Goal: Transaction & Acquisition: Purchase product/service

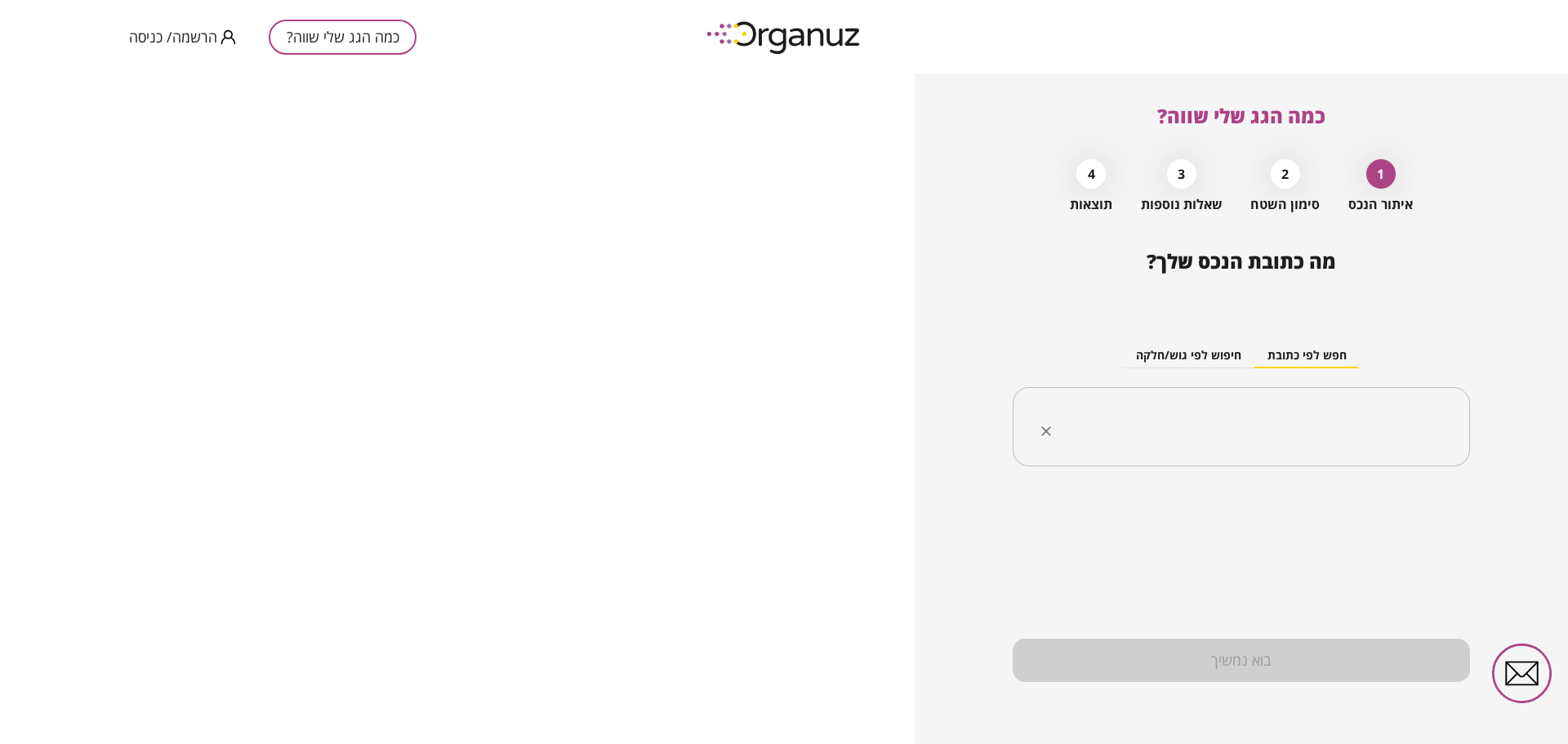
click at [1286, 404] on div "​" at bounding box center [1241, 426] width 457 height 80
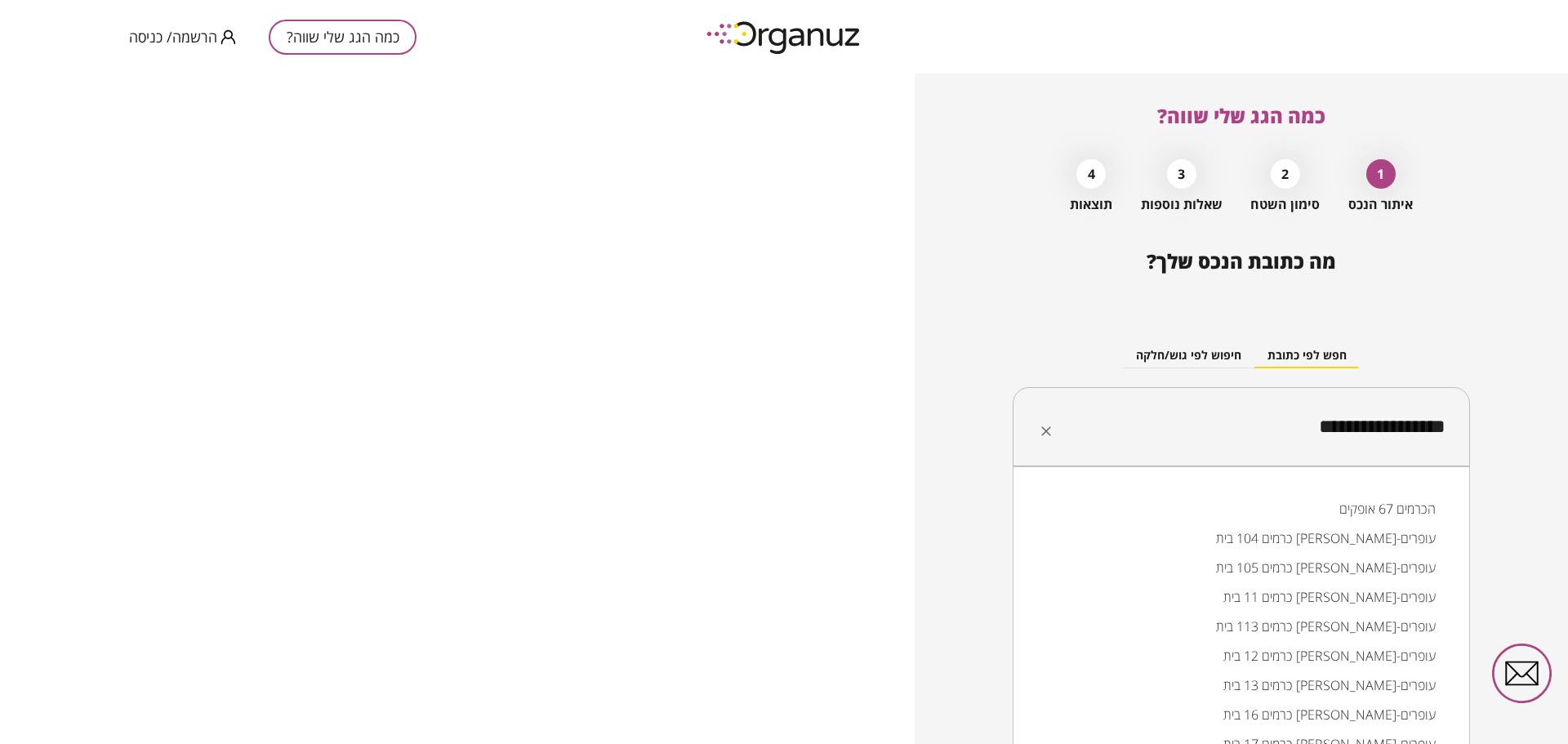
click at [1390, 414] on input "**********" at bounding box center [1248, 427] width 406 height 41
click at [1333, 508] on li "שריג 18 בית אריה-עופרים" at bounding box center [1241, 509] width 414 height 29
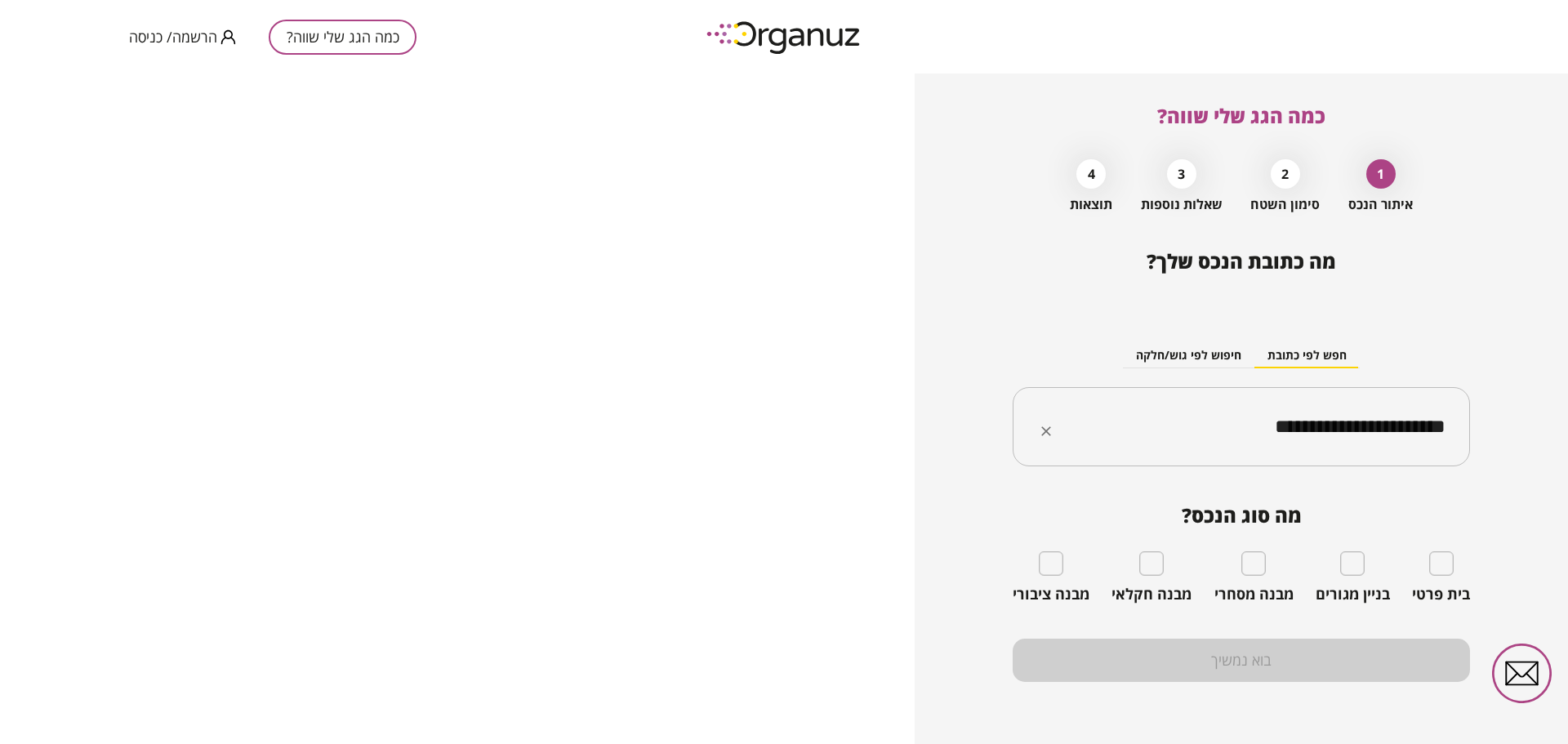
type input "**********"
click at [1454, 573] on div "בית פרטי" at bounding box center [1441, 577] width 58 height 52
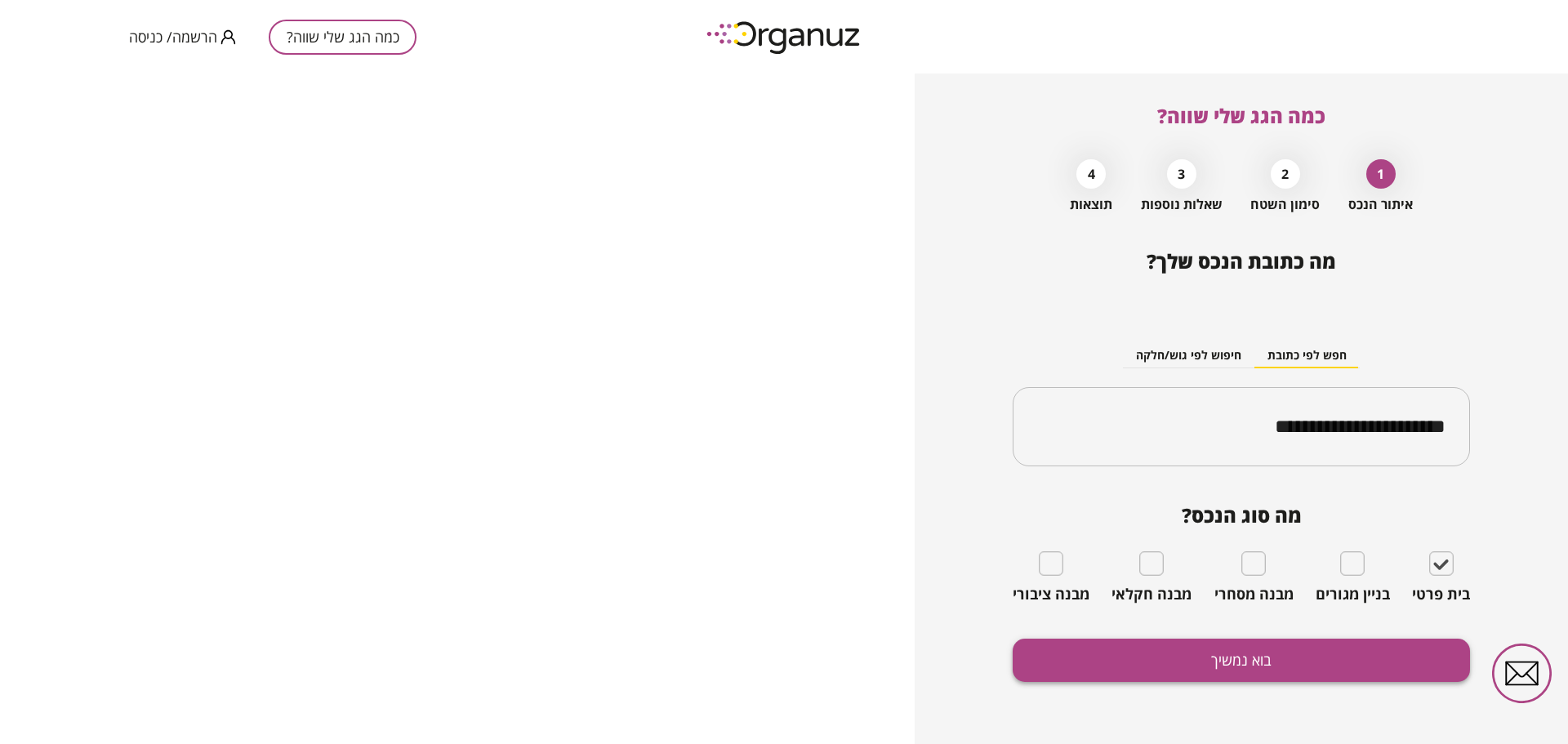
click at [1212, 646] on button "בוא נמשיך" at bounding box center [1241, 660] width 457 height 44
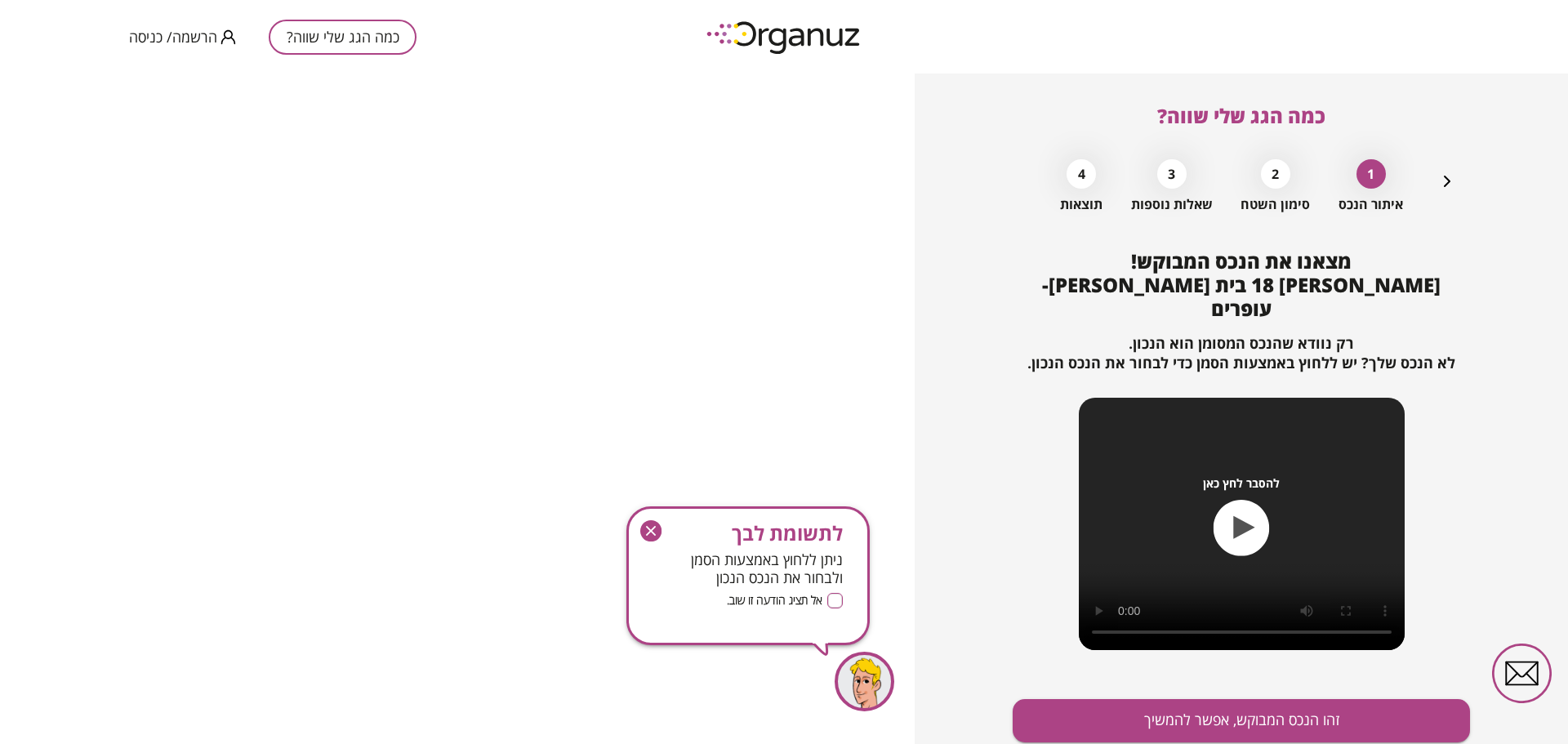
click at [644, 519] on div "לתשומת לבך ניתן ללחוץ באמצעות הסמן ולבחור את הנכס הנכון אל תציג הודעה זו שוב. L…" at bounding box center [748, 575] width 243 height 139
click at [660, 527] on icon "button" at bounding box center [651, 530] width 21 height 21
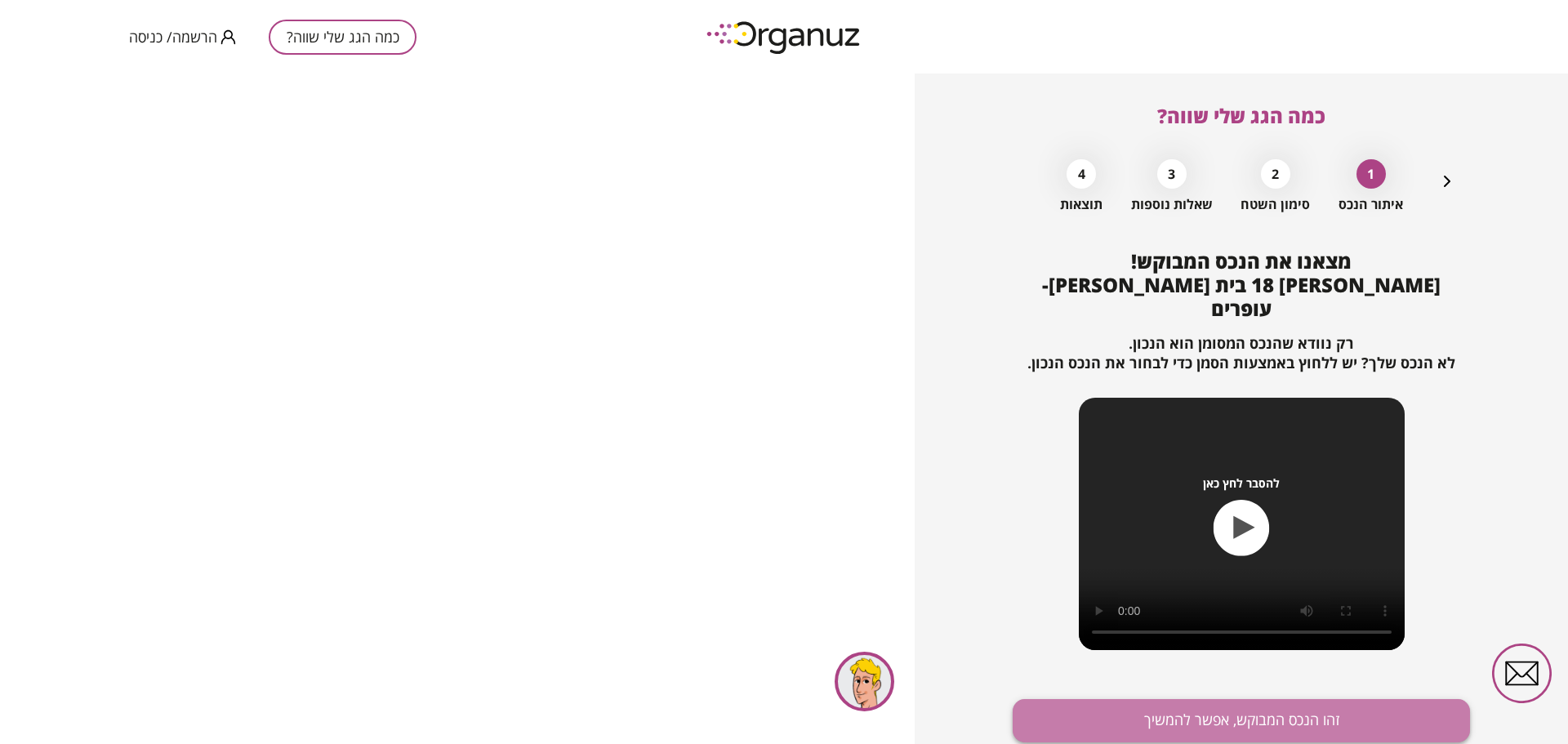
click at [1257, 699] on button "זהו הנכס המבוקש, אפשר להמשיך" at bounding box center [1241, 720] width 457 height 44
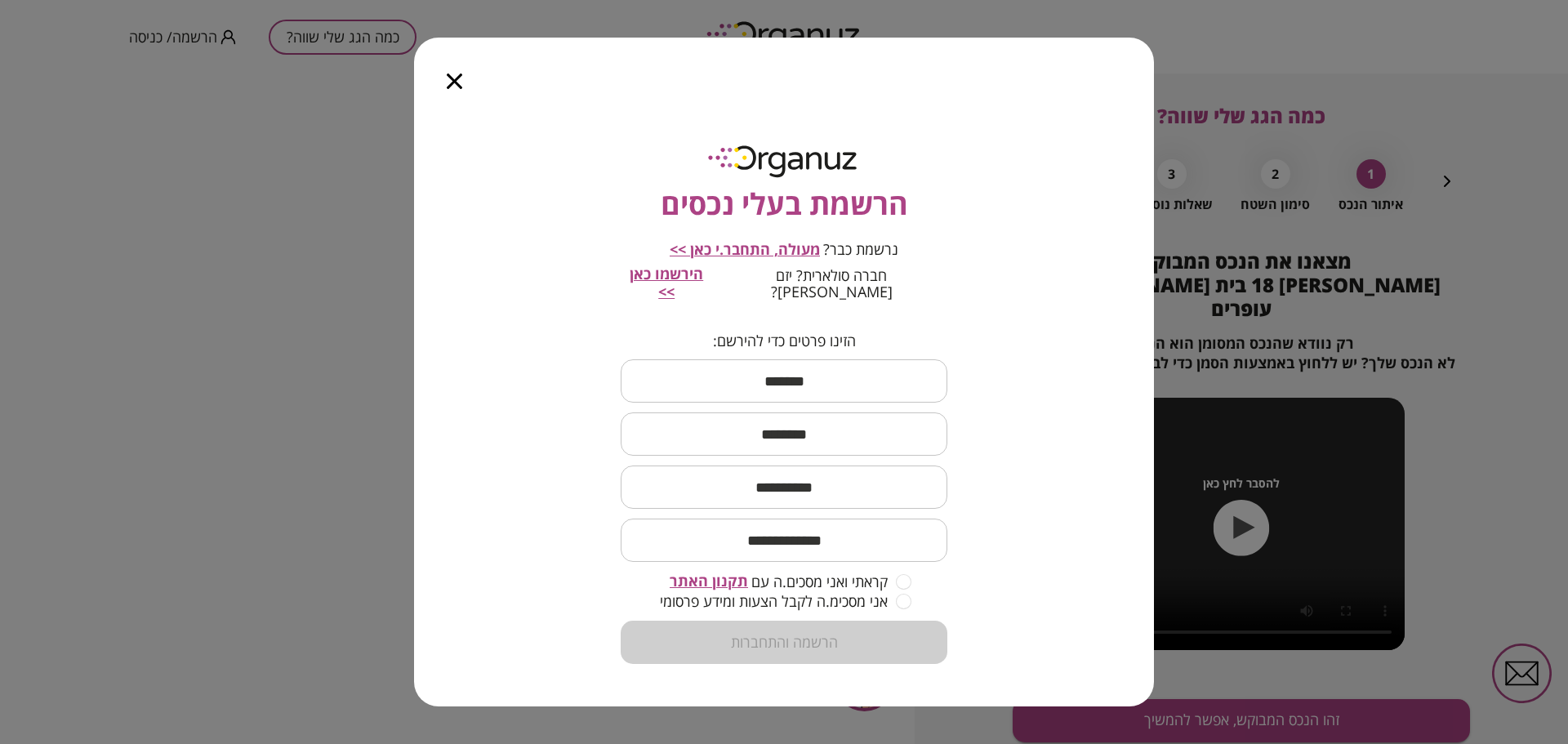
click at [457, 86] on icon "button" at bounding box center [455, 81] width 15 height 15
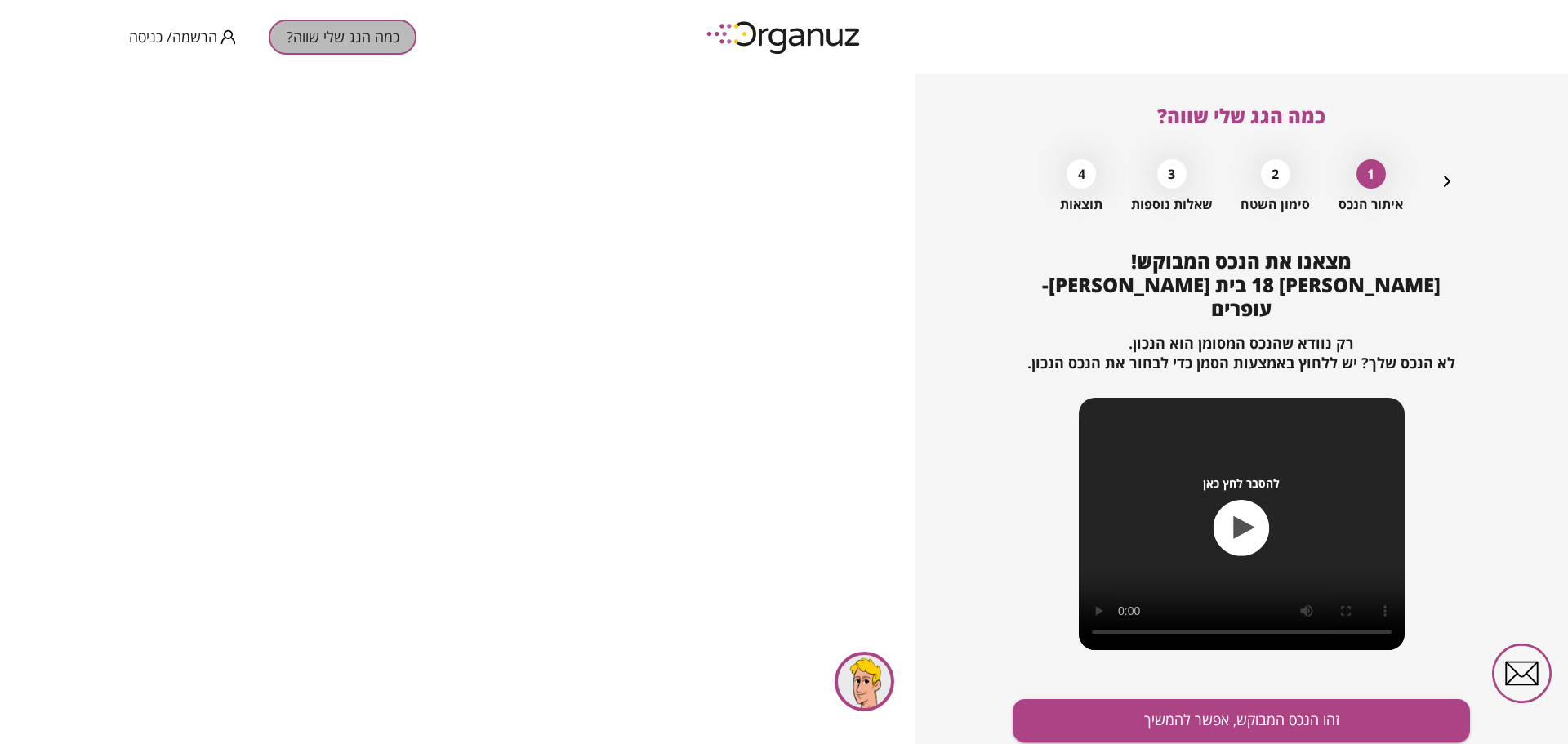
click at [364, 32] on button "כמה הגג שלי שווה?" at bounding box center [343, 37] width 148 height 35
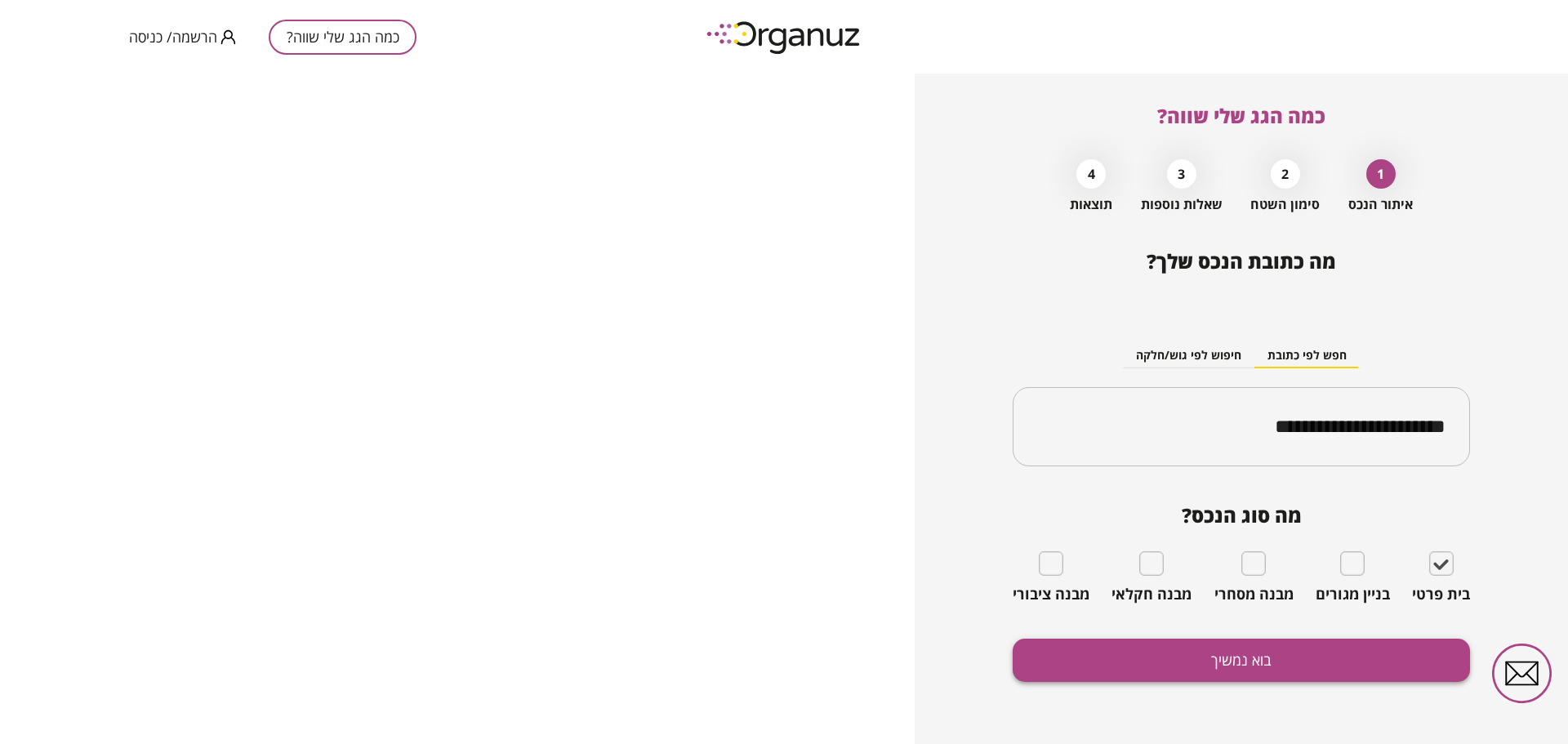
click at [1203, 652] on button "בוא נמשיך" at bounding box center [1241, 660] width 457 height 44
type input "**********"
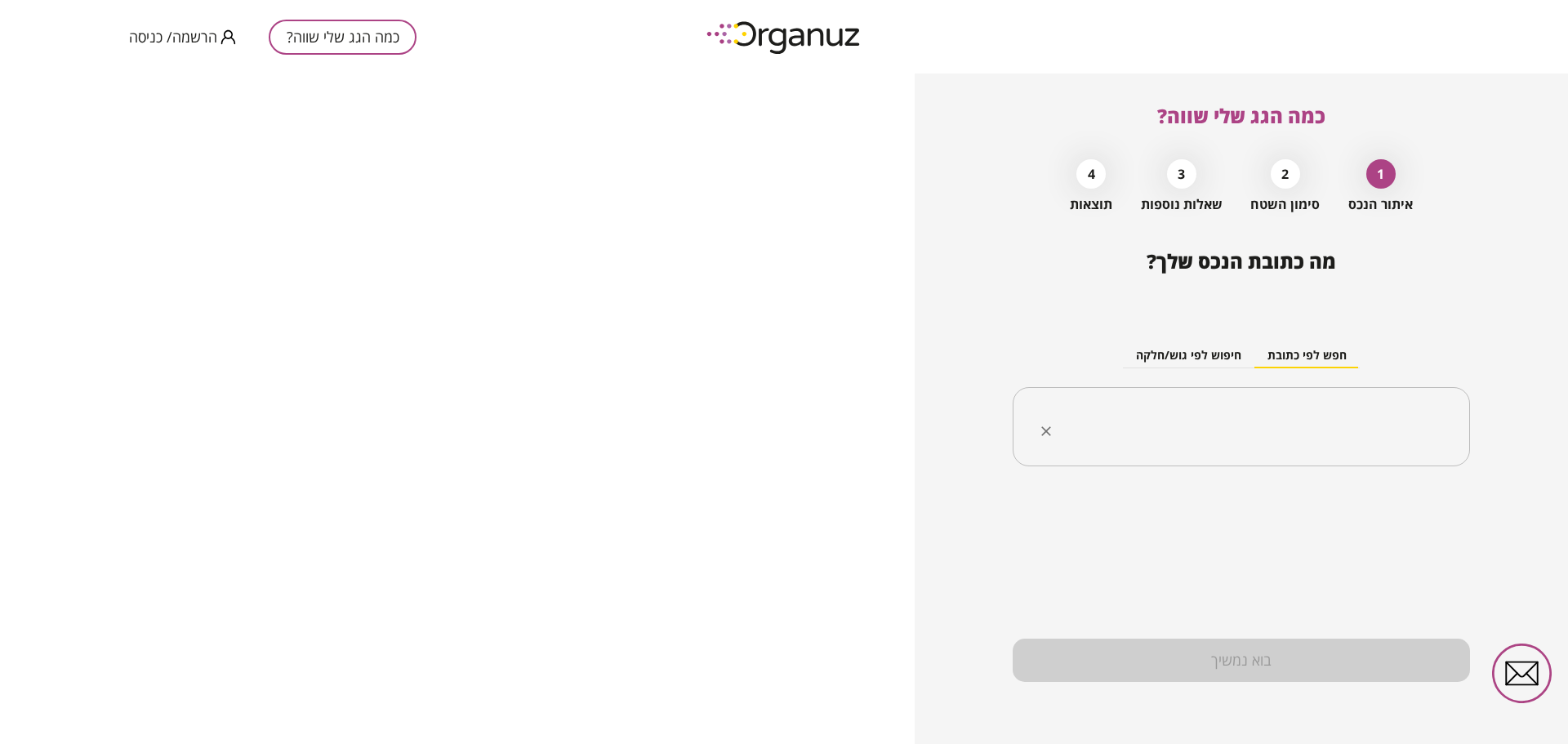
click at [1268, 449] on div "​" at bounding box center [1241, 426] width 457 height 80
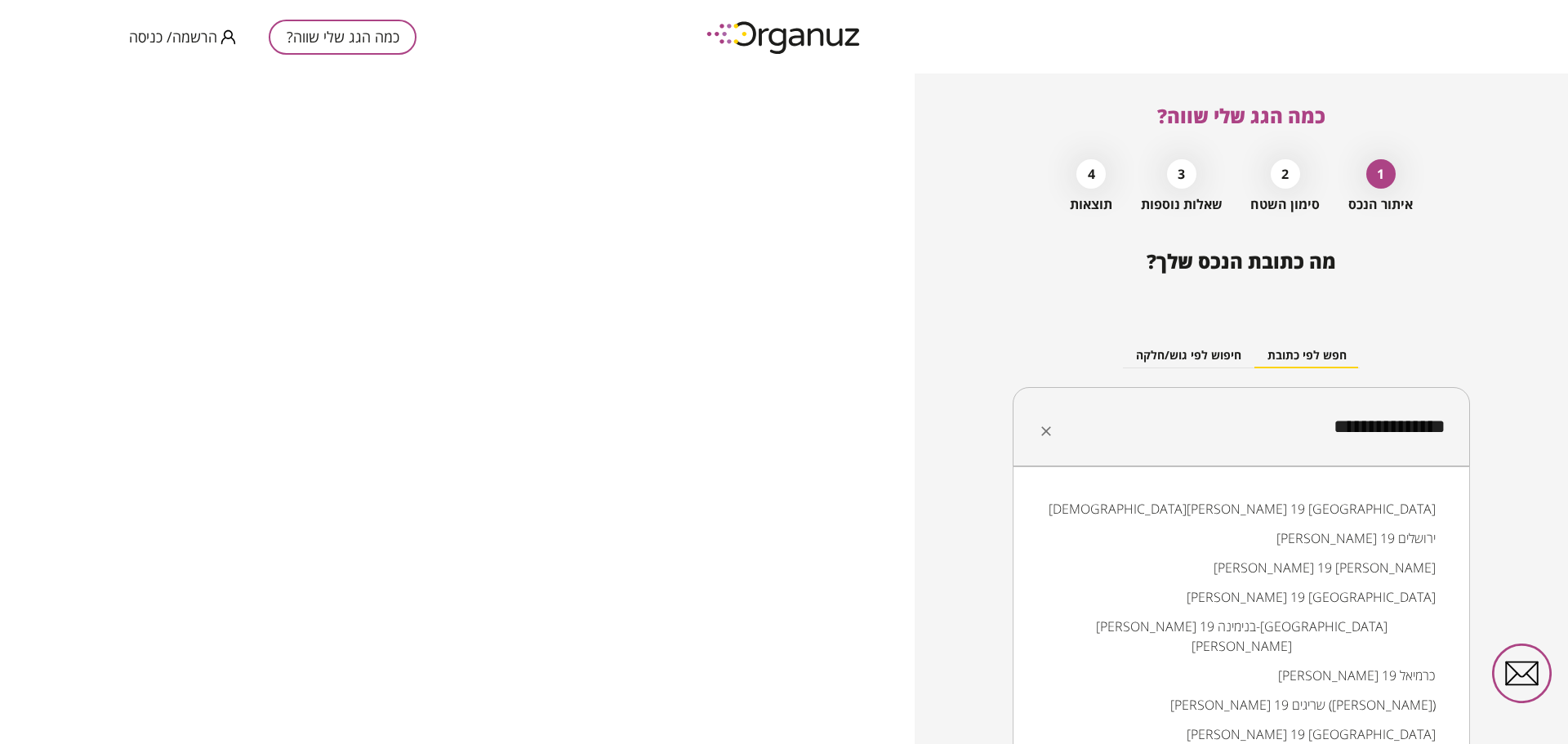
type input "**********"
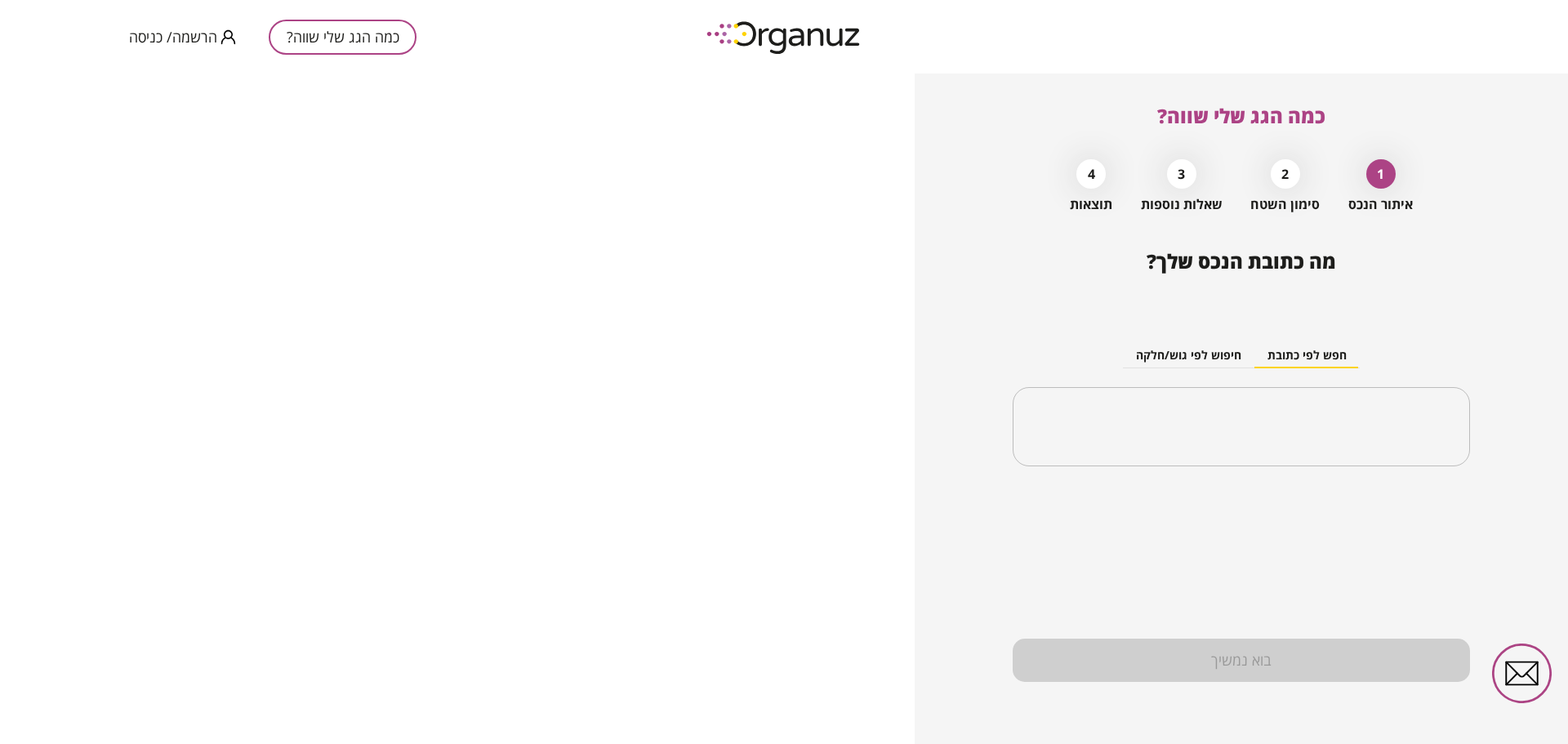
click at [300, 22] on button "כמה הגג שלי שווה?" at bounding box center [343, 37] width 148 height 35
click at [97, 5] on div "כמה הגג שלי שווה? הרשמה/ כניסה" at bounding box center [784, 37] width 1568 height 74
drag, startPoint x: 1364, startPoint y: 425, endPoint x: 1325, endPoint y: 380, distance: 59.5
click at [1363, 424] on input "text" at bounding box center [1248, 427] width 406 height 41
click at [1356, 146] on div "כמה הגג שלי שווה? 1 איתור הנכס 2 סימון השטח 3 שאלות נוספות 4 תוצאות מה כתובת הנ…" at bounding box center [1241, 408] width 457 height 670
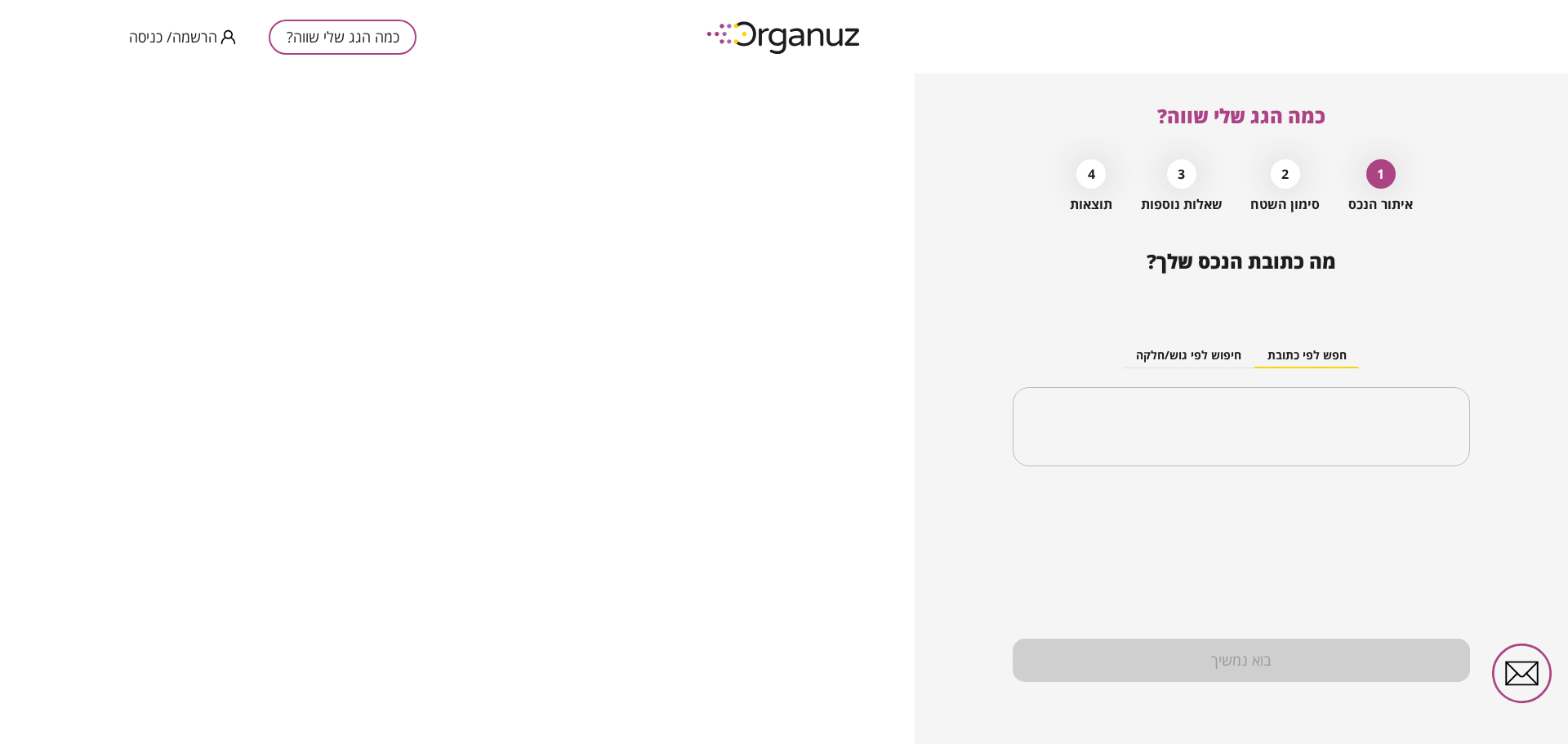
click at [1290, 194] on div "2 סימון השטח" at bounding box center [1285, 182] width 69 height 62
click at [1255, 434] on input "text" at bounding box center [1248, 427] width 406 height 41
click at [1320, 508] on li "בית [PERSON_NAME]-עופרים" at bounding box center [1241, 509] width 414 height 29
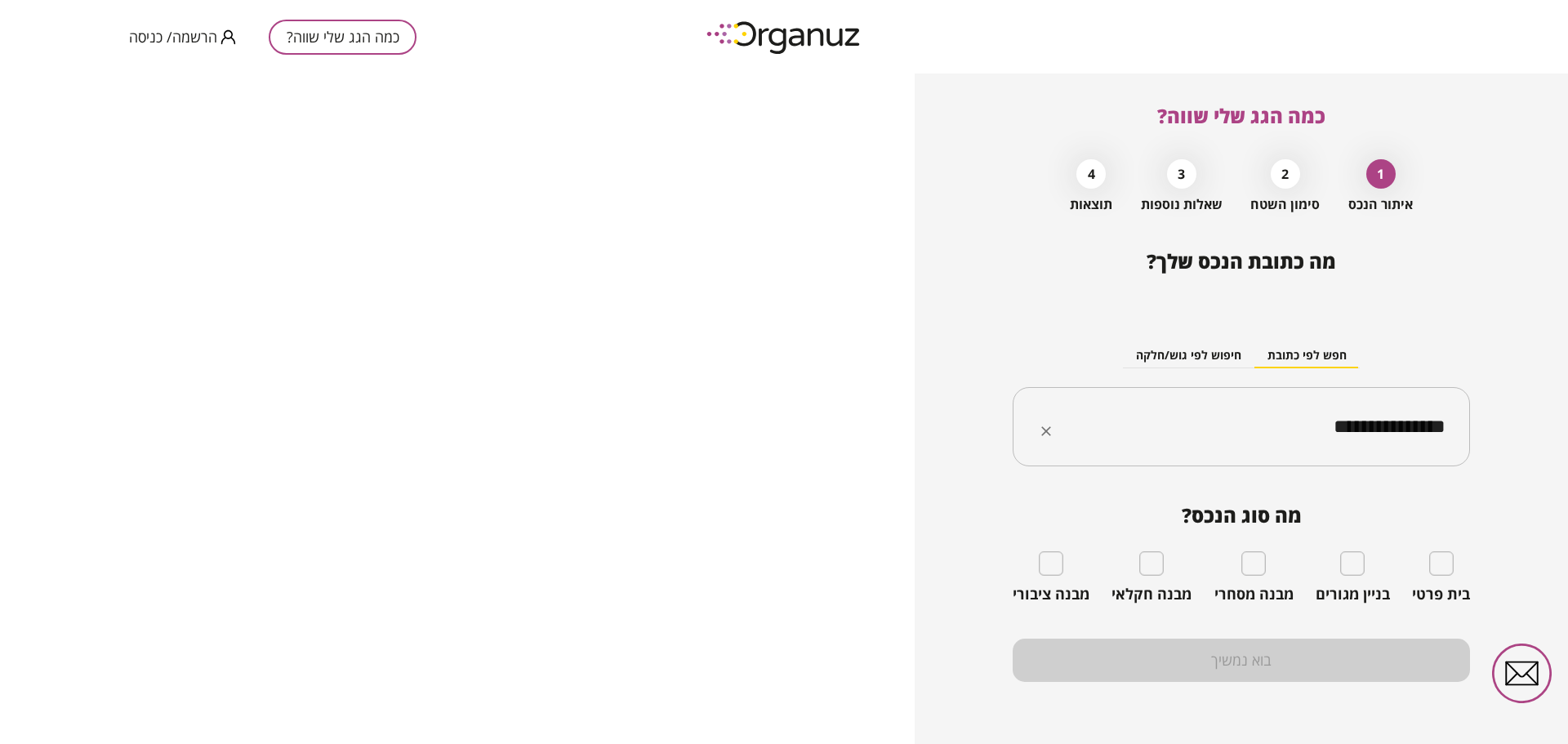
type input "**********"
click at [1320, 508] on span "מה סוג הנכס?" at bounding box center [1241, 515] width 457 height 23
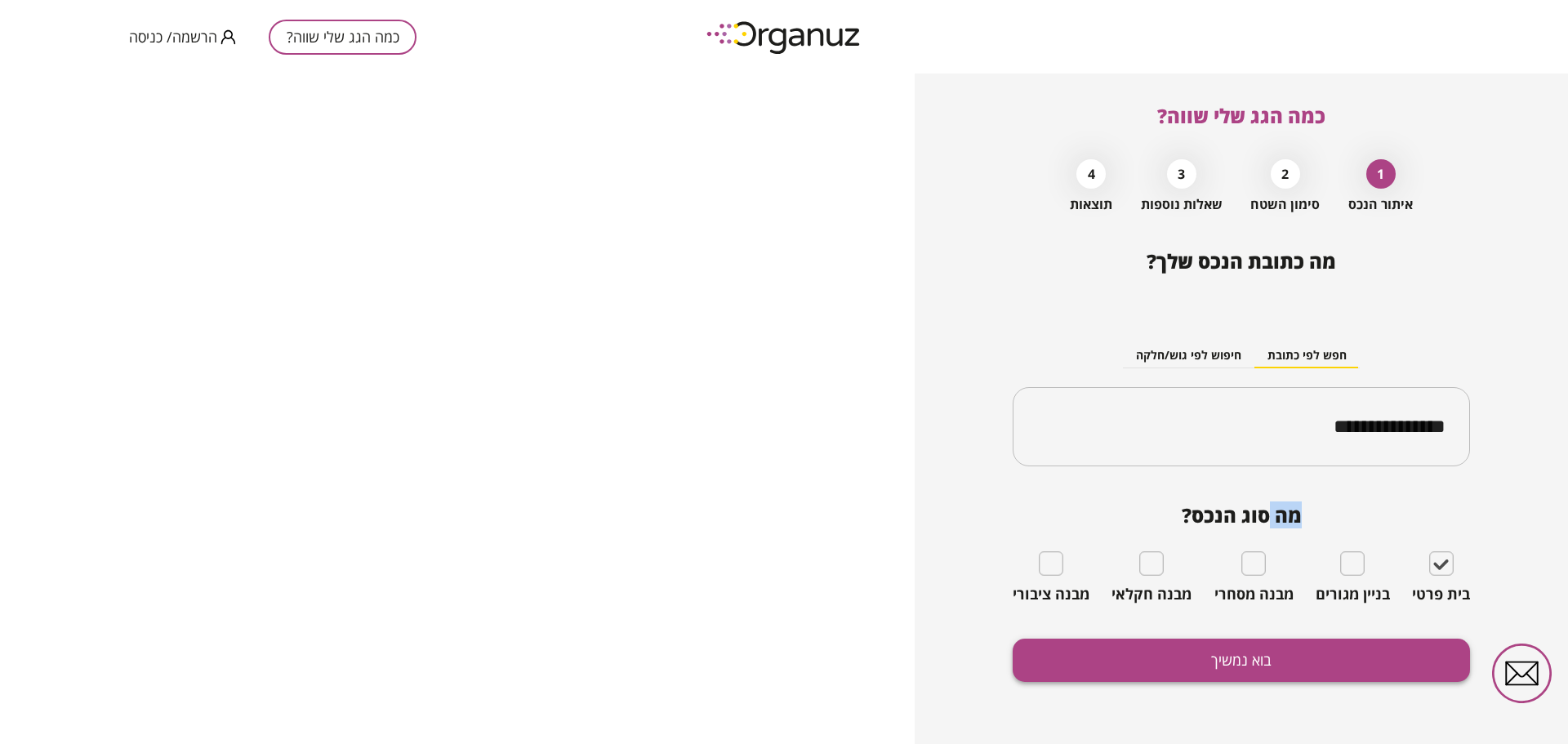
click at [1225, 659] on button "בוא נמשיך" at bounding box center [1241, 660] width 457 height 44
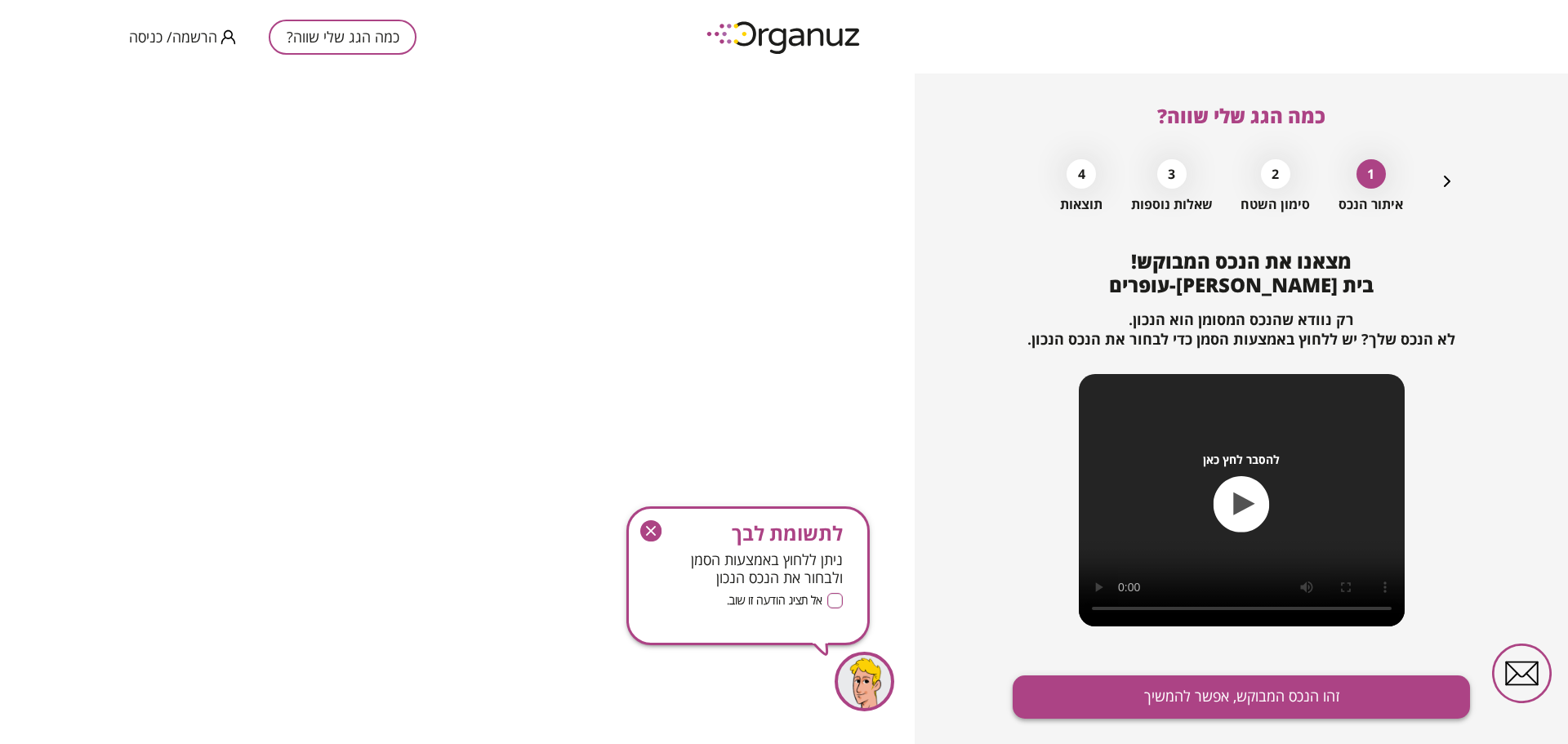
click at [1146, 699] on button "זהו הנכס המבוקש, אפשר להמשיך" at bounding box center [1241, 697] width 457 height 44
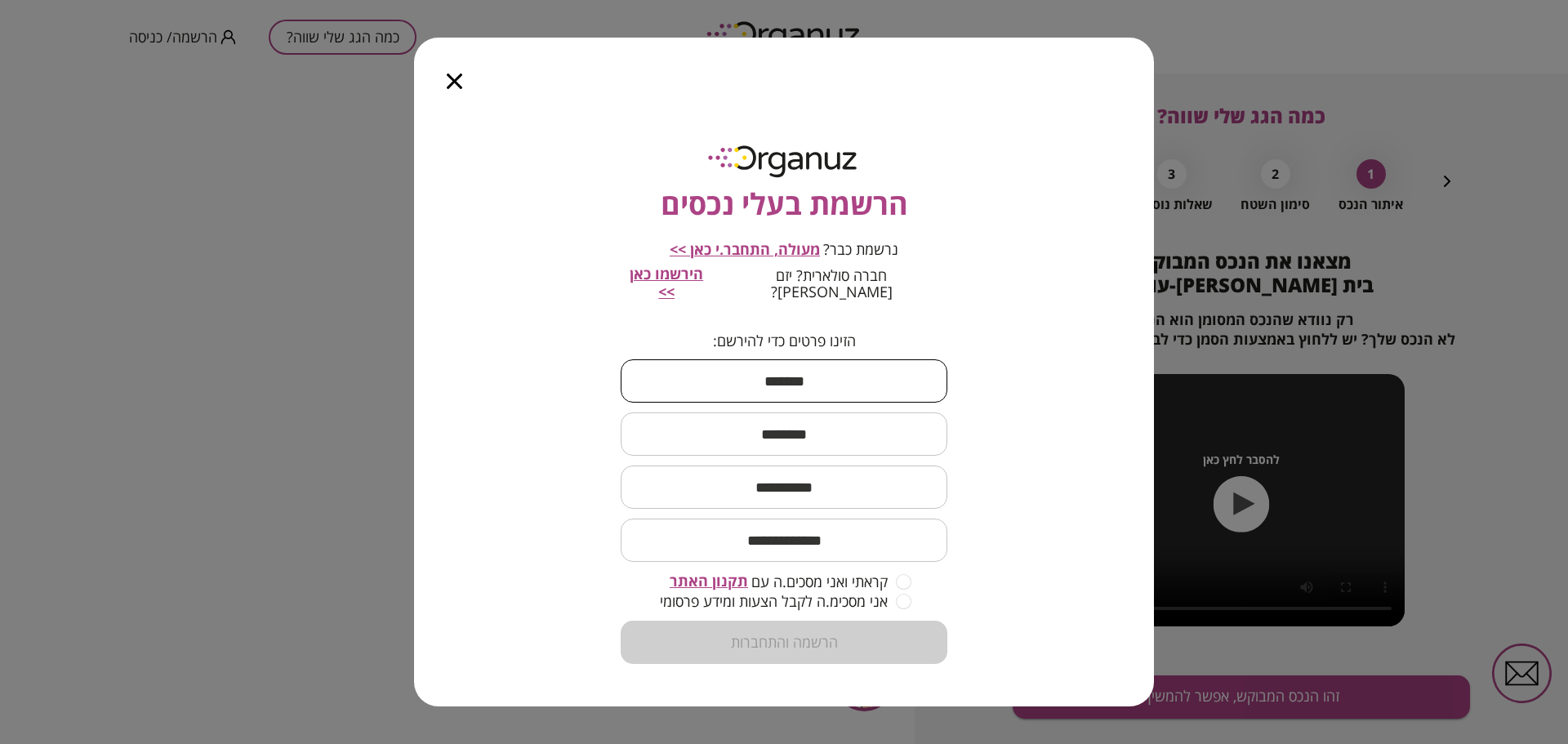
click at [835, 367] on input "text" at bounding box center [784, 381] width 326 height 48
type input "****"
type input "******"
type input "**********"
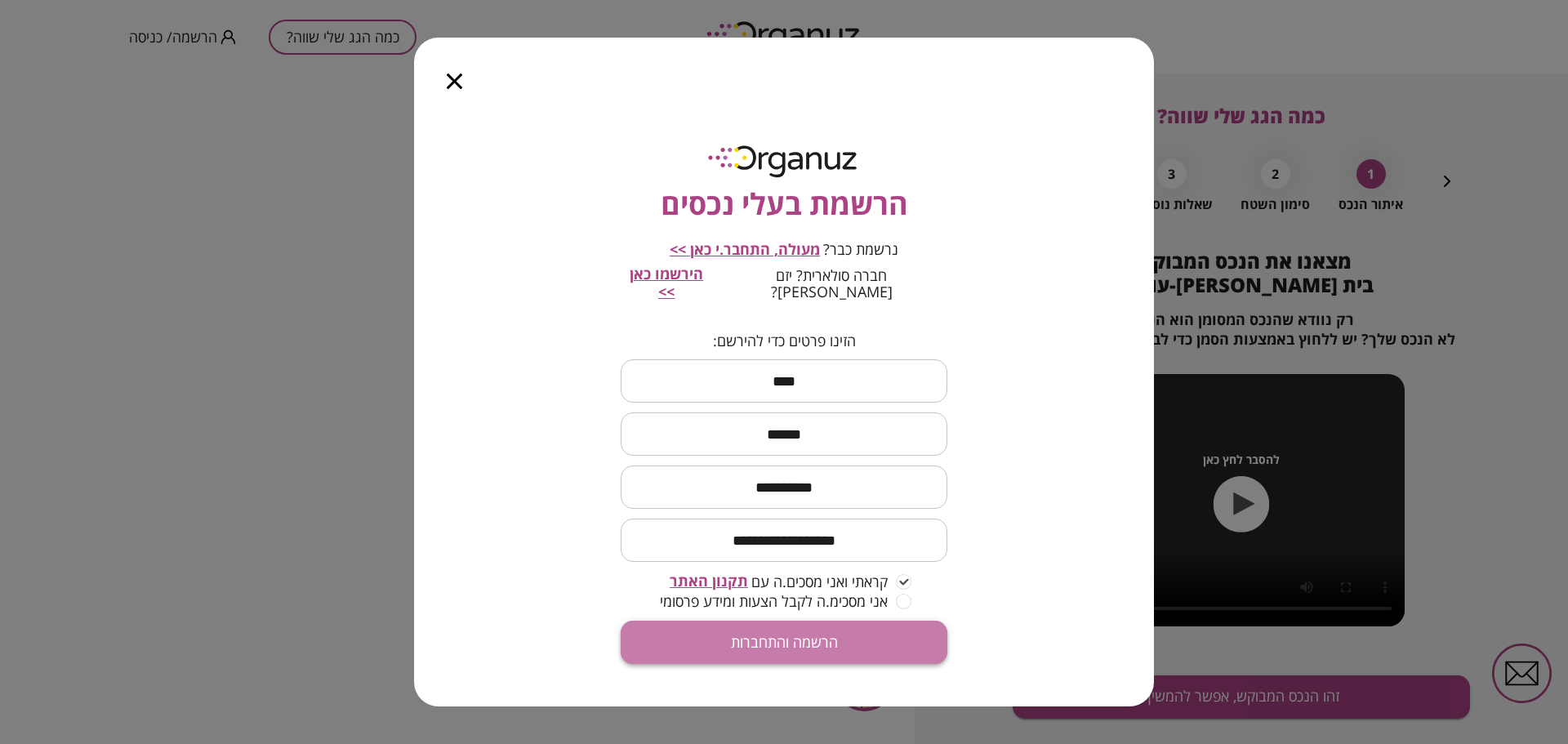
click at [752, 627] on button "הרשמה והתחברות" at bounding box center [784, 642] width 326 height 44
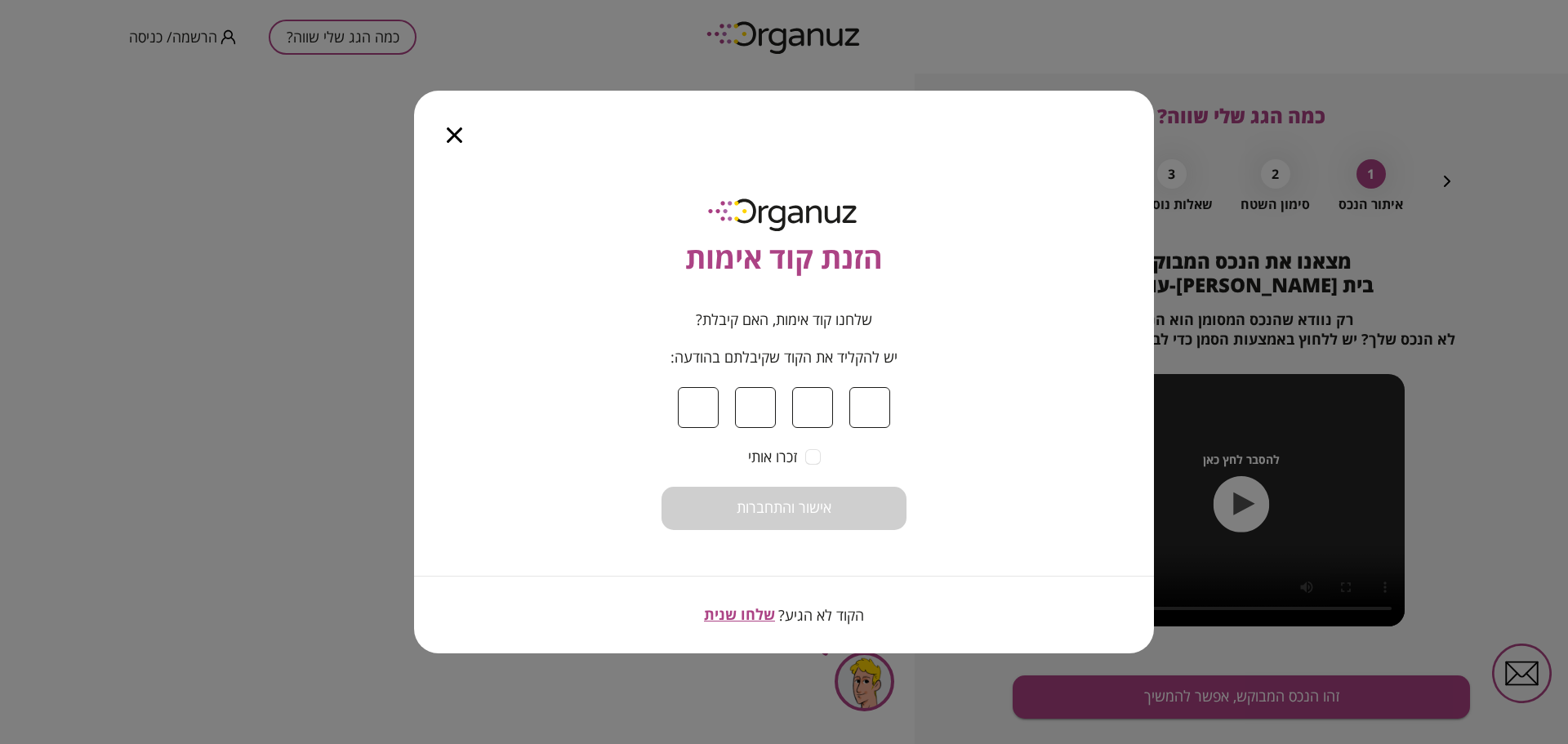
type input "*"
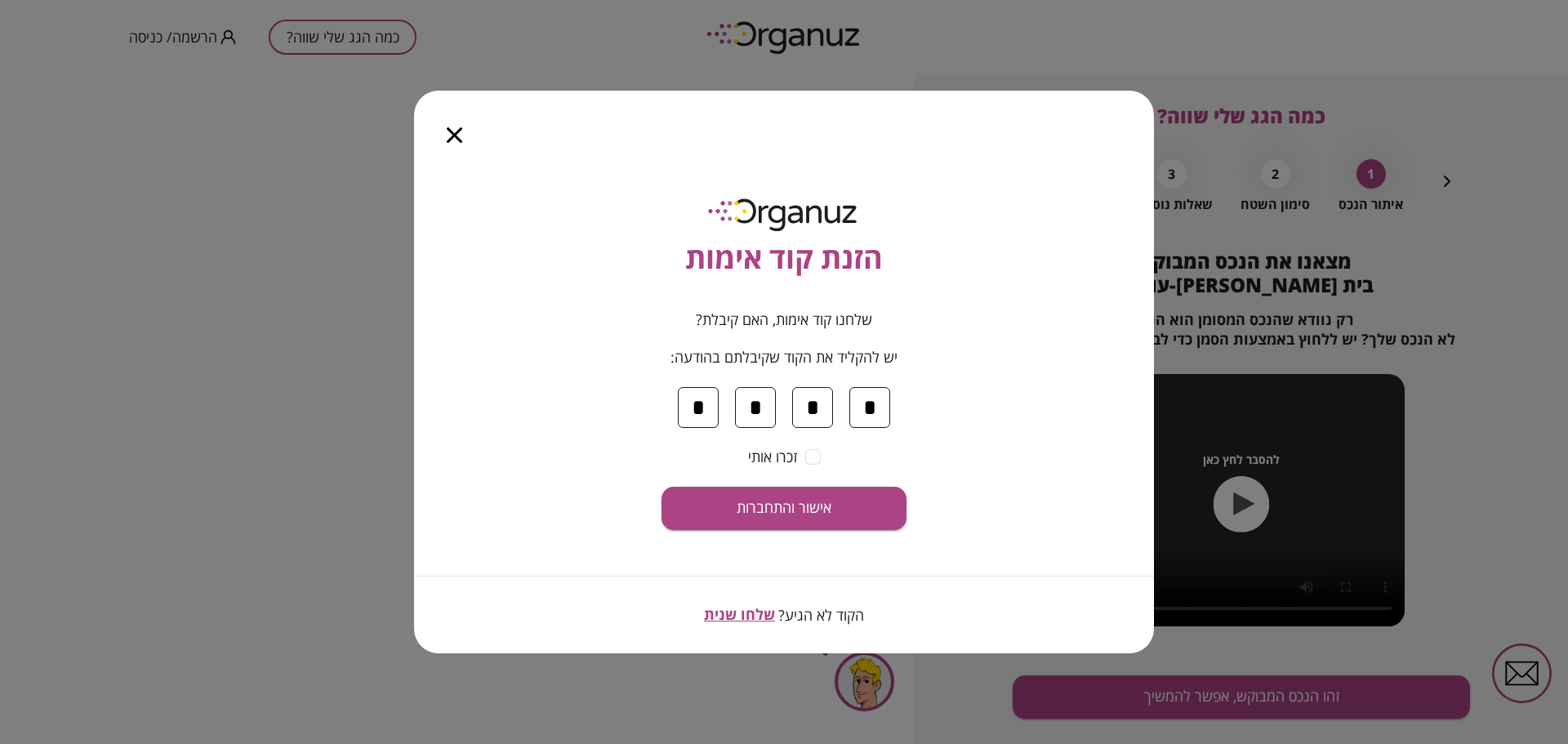
type input "*"
click at [661, 486] on button "אישור והתחברות" at bounding box center [784, 508] width 245 height 44
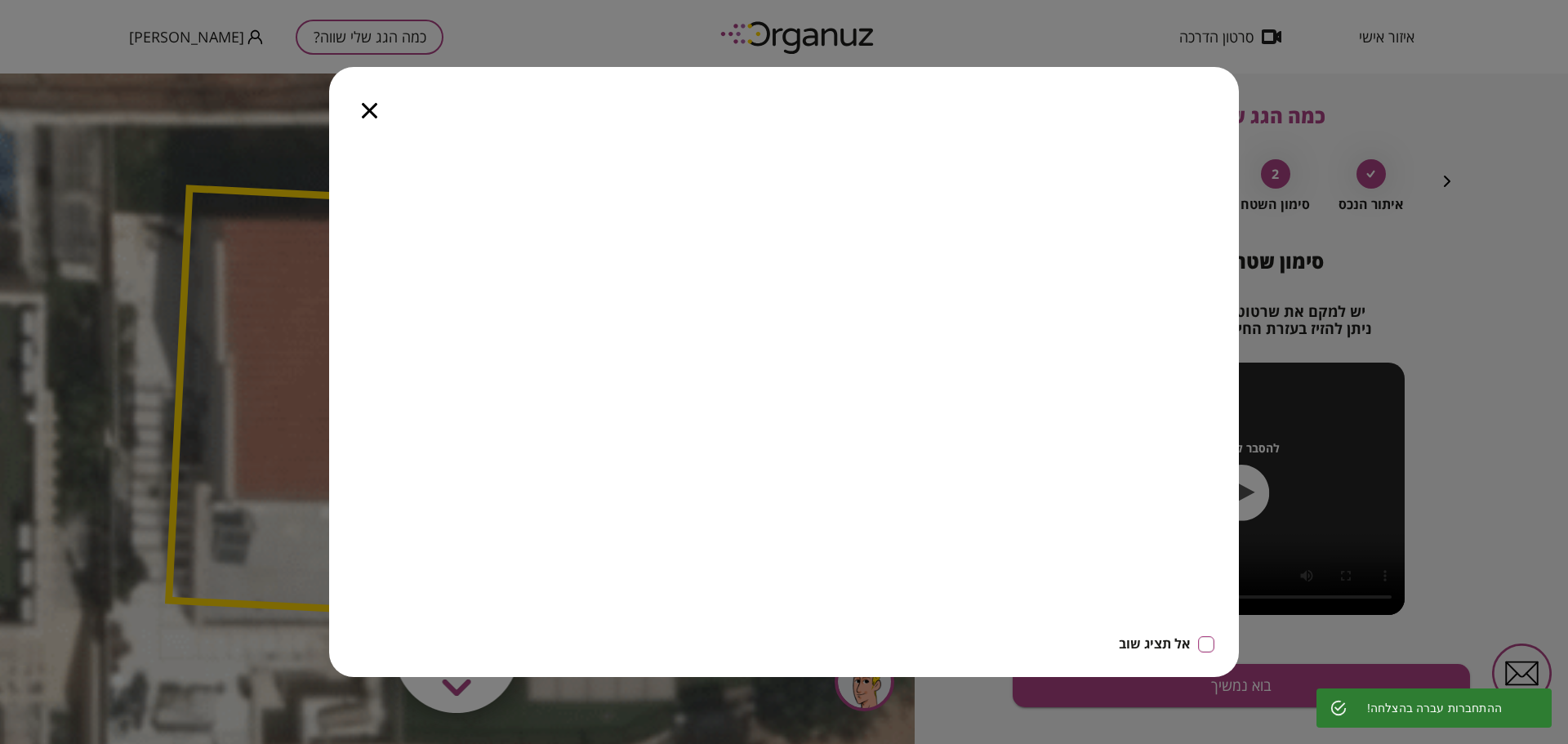
click at [351, 108] on div at bounding box center [369, 101] width 80 height 68
click at [363, 110] on icon "button" at bounding box center [369, 110] width 15 height 15
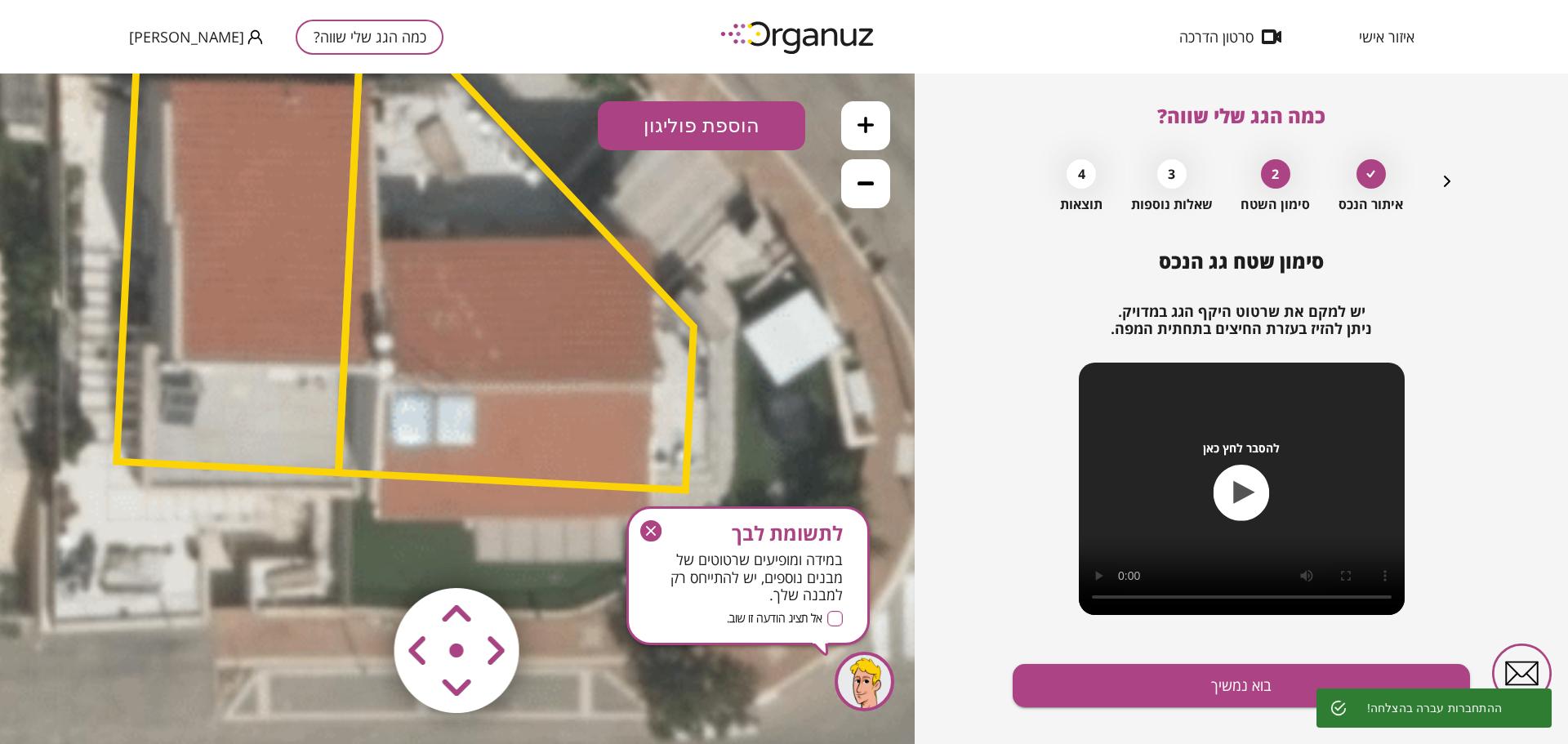
drag, startPoint x: 544, startPoint y: 469, endPoint x: 492, endPoint y: 330, distance: 148.4
click at [492, 330] on polygon at bounding box center [516, 277] width 355 height 430
click at [456, 281] on polygon at bounding box center [516, 277] width 355 height 430
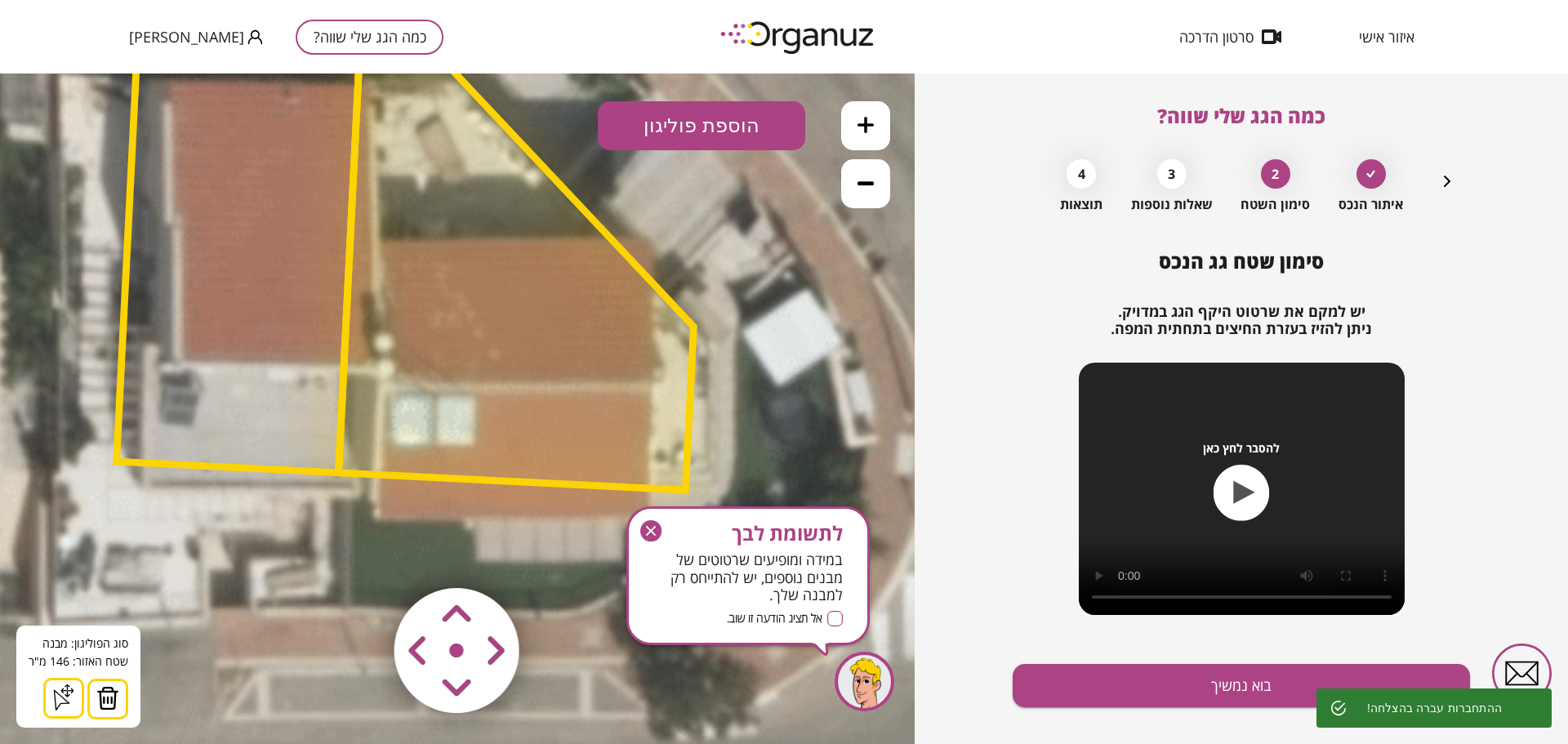
click at [453, 298] on polygon at bounding box center [516, 277] width 355 height 430
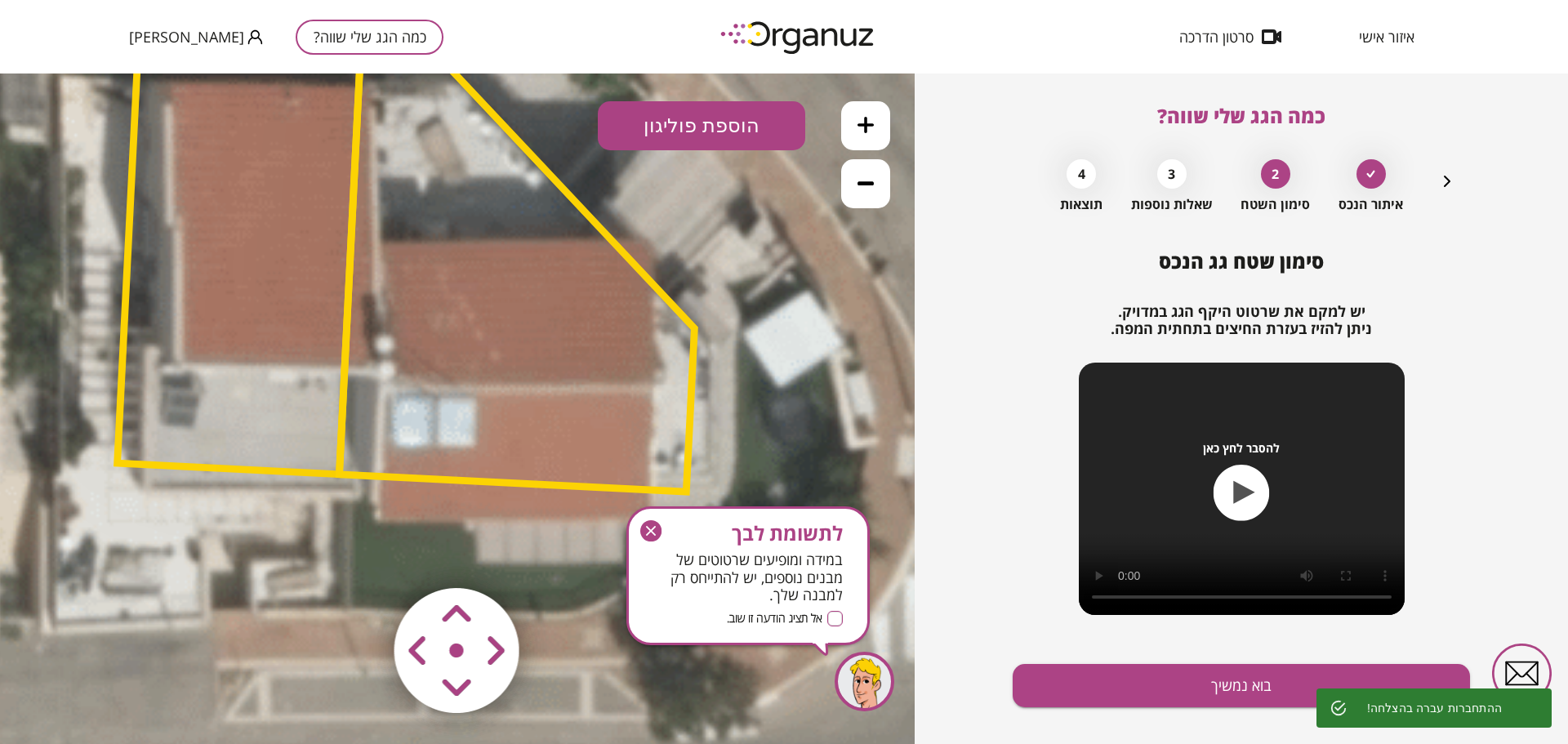
click at [455, 305] on polygon at bounding box center [516, 277] width 355 height 430
click at [642, 529] on icon "button" at bounding box center [651, 530] width 21 height 21
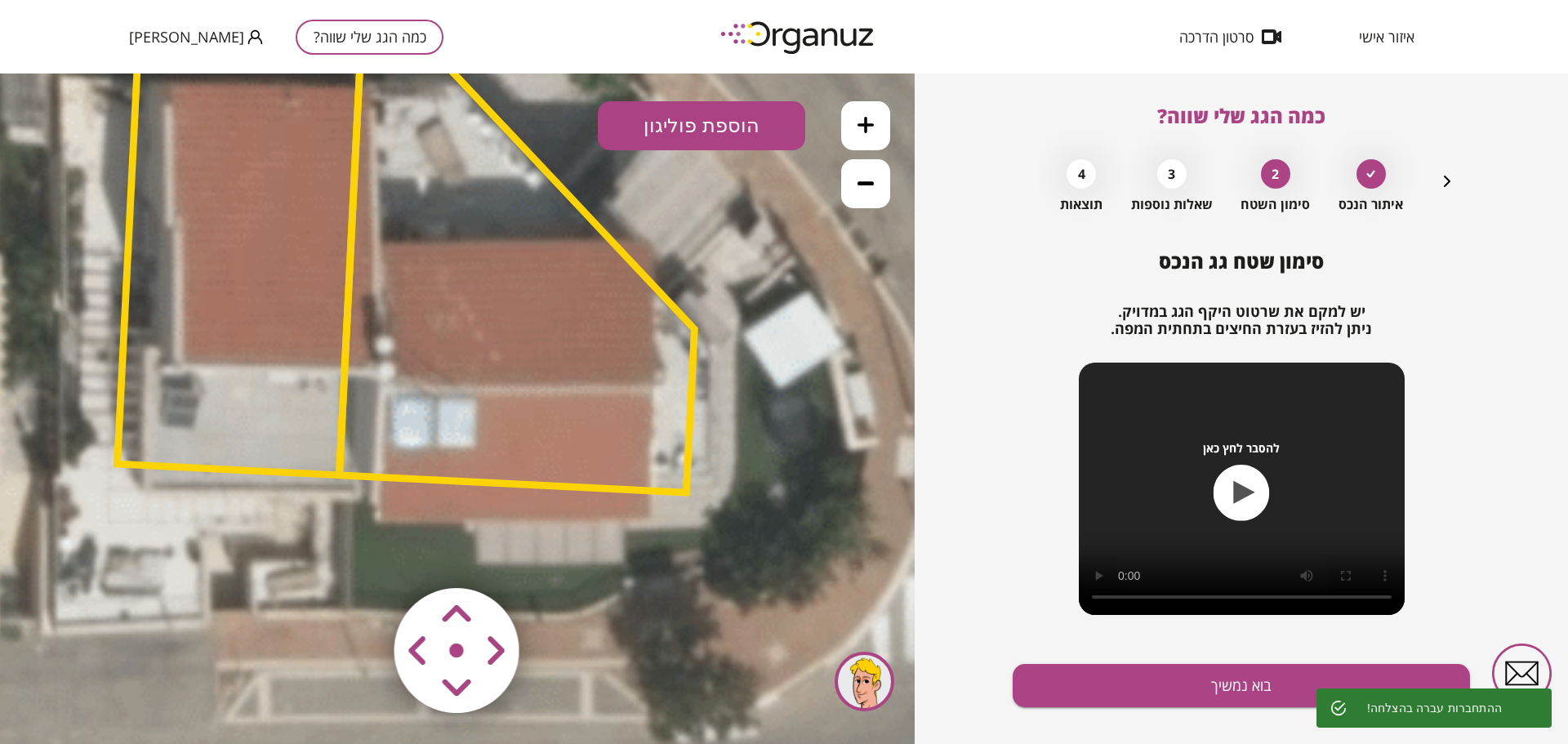
click at [690, 122] on button "הוספת פוליגון" at bounding box center [701, 125] width 207 height 49
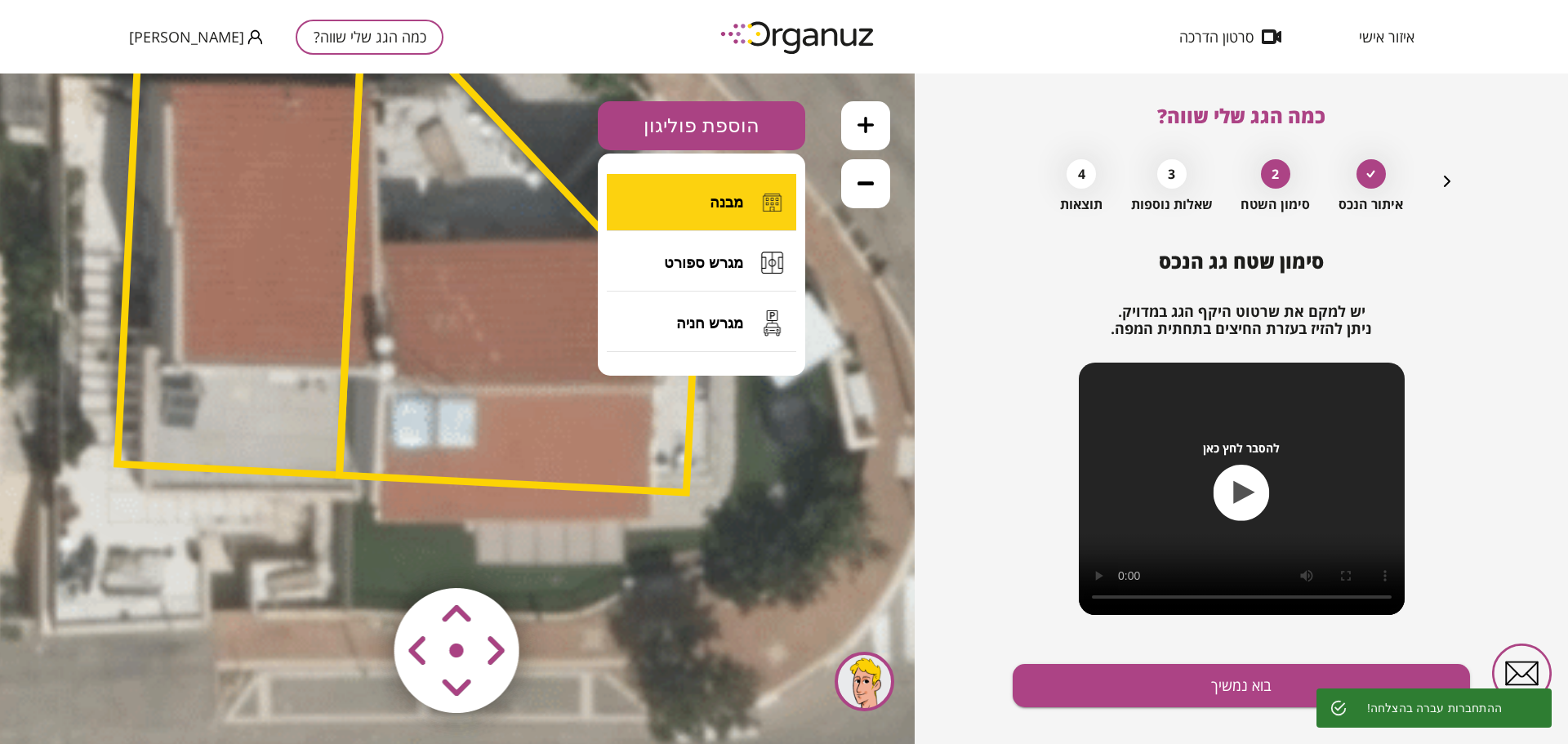
click at [693, 208] on button "מבנה" at bounding box center [701, 202] width 189 height 57
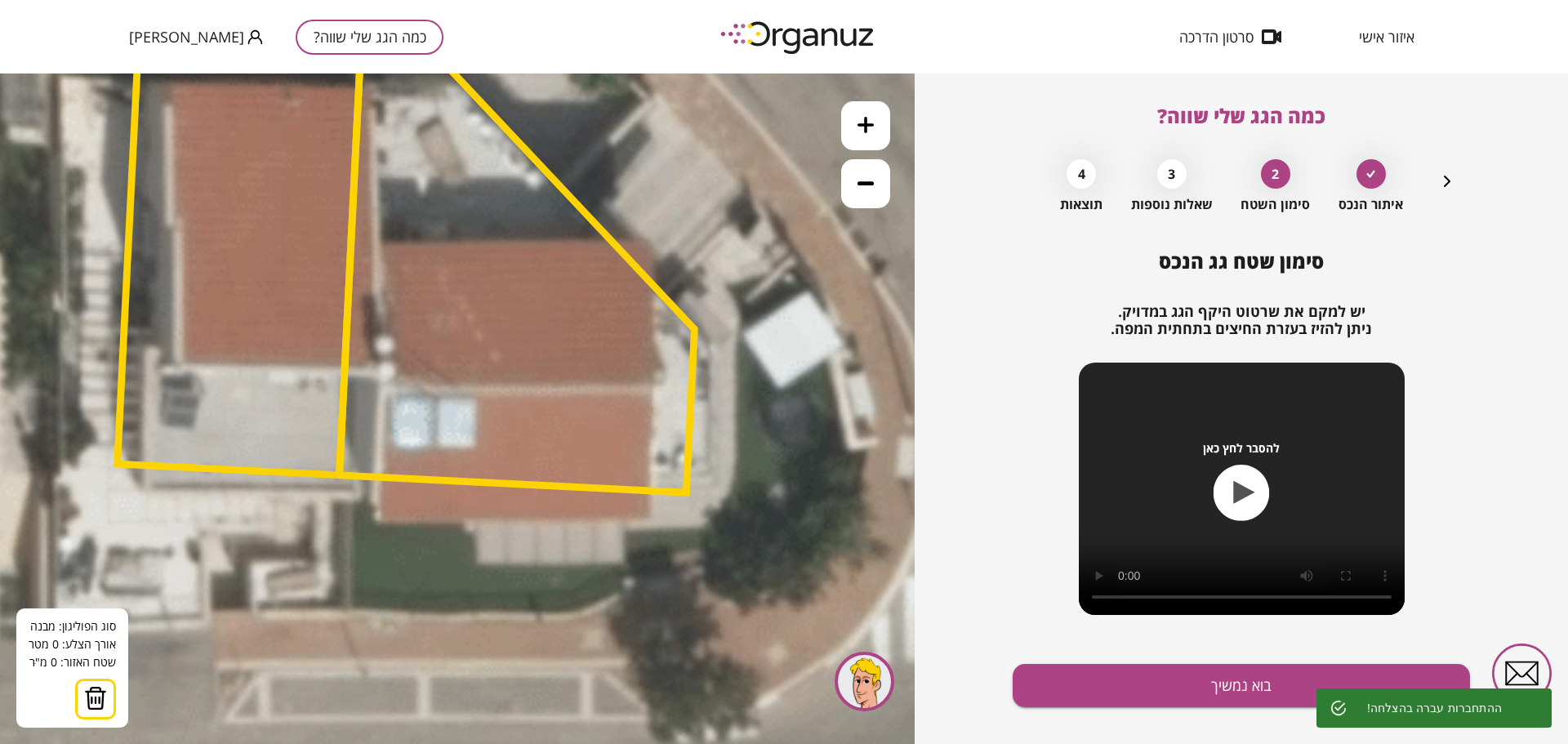
drag, startPoint x: 651, startPoint y: 239, endPoint x: 624, endPoint y: 239, distance: 27.0
click at [647, 239] on icon at bounding box center [408, 269] width 1820 height 1819
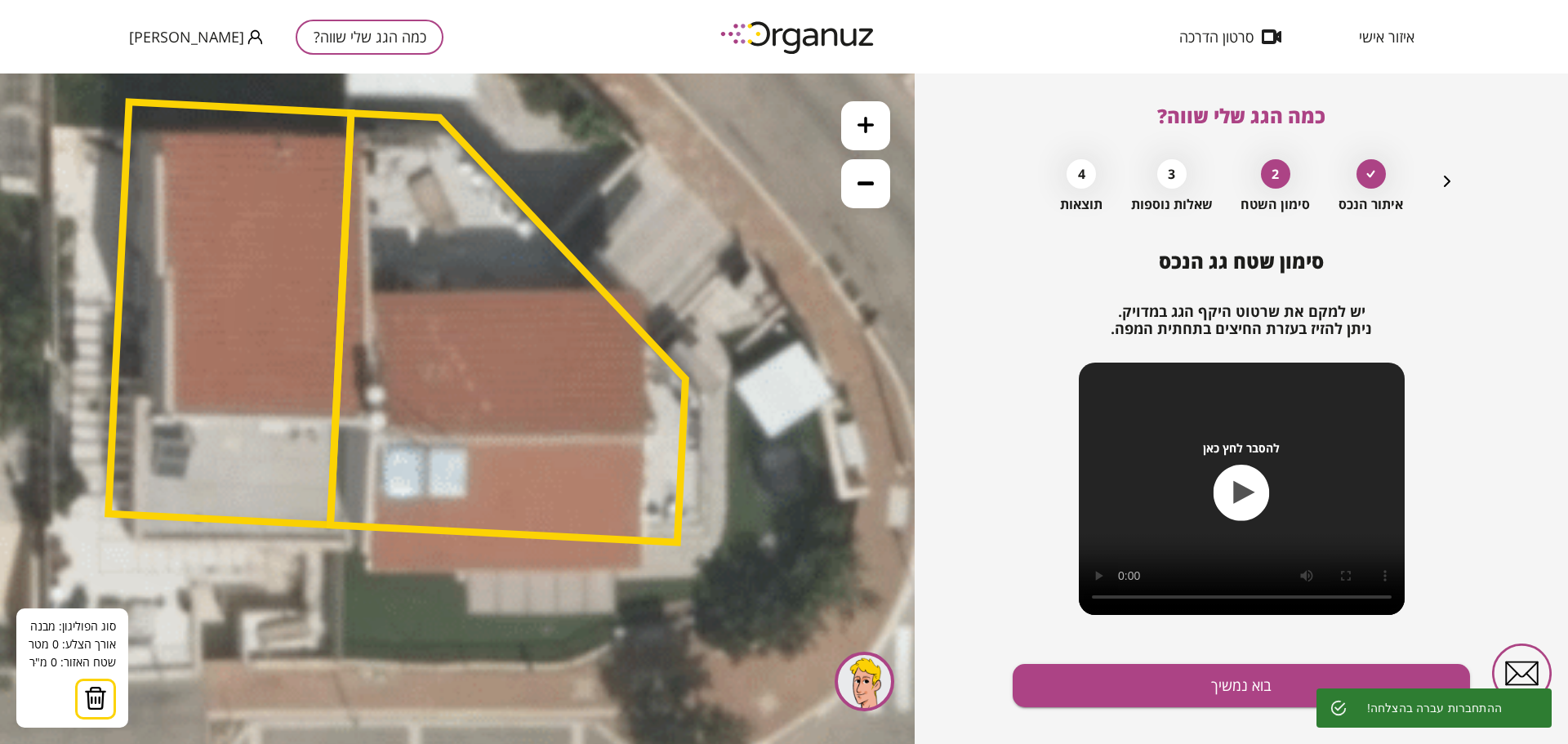
drag, startPoint x: 379, startPoint y: 246, endPoint x: 375, endPoint y: 295, distance: 49.2
click at [375, 295] on polygon at bounding box center [507, 329] width 355 height 430
click at [375, 300] on polygon at bounding box center [507, 329] width 355 height 430
click at [0, 74] on button at bounding box center [0, 74] width 0 height 0
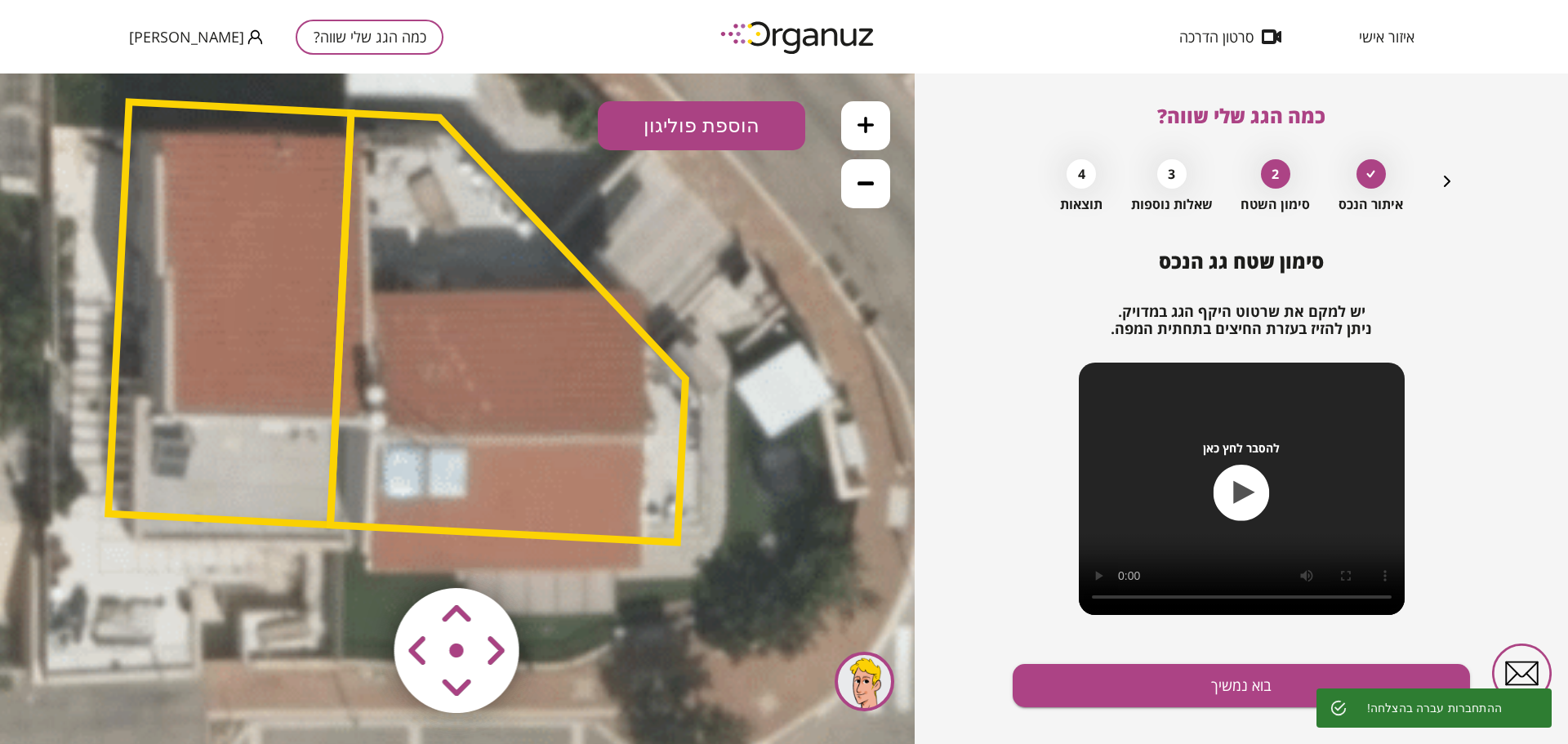
click at [373, 301] on polygon at bounding box center [507, 329] width 355 height 430
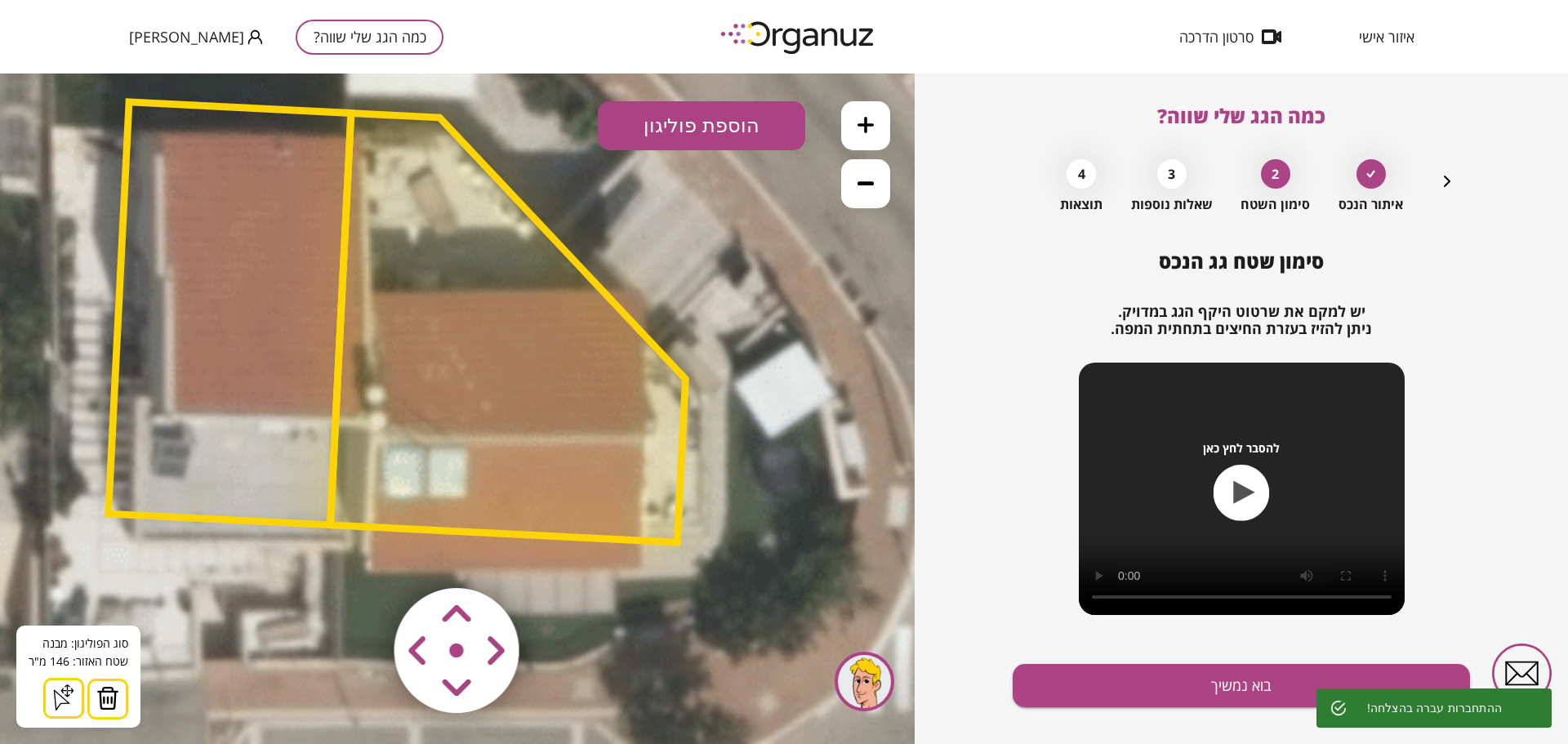
click at [696, 116] on button "הוספת פוליגון" at bounding box center [701, 125] width 207 height 49
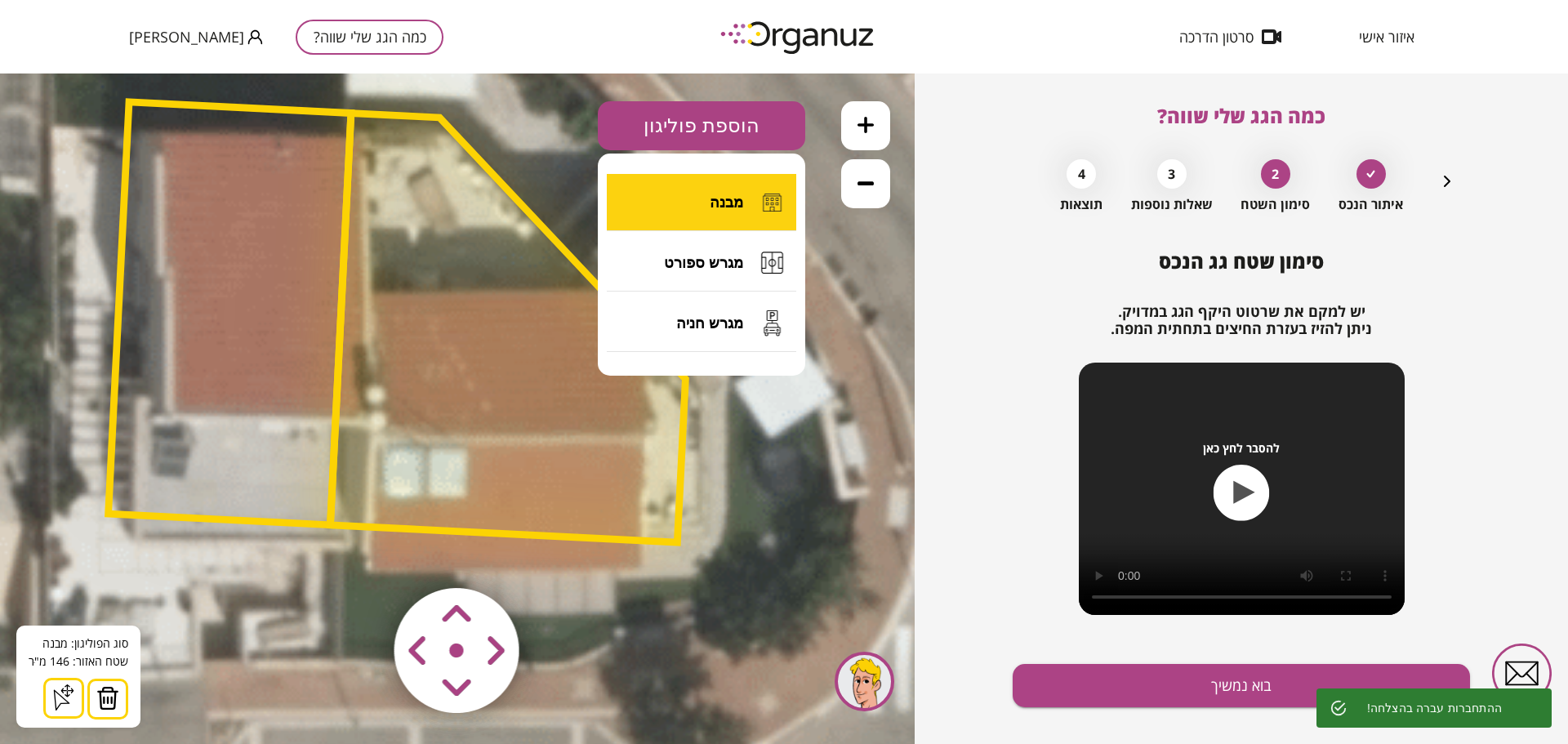
click at [699, 194] on button "מבנה" at bounding box center [701, 202] width 189 height 57
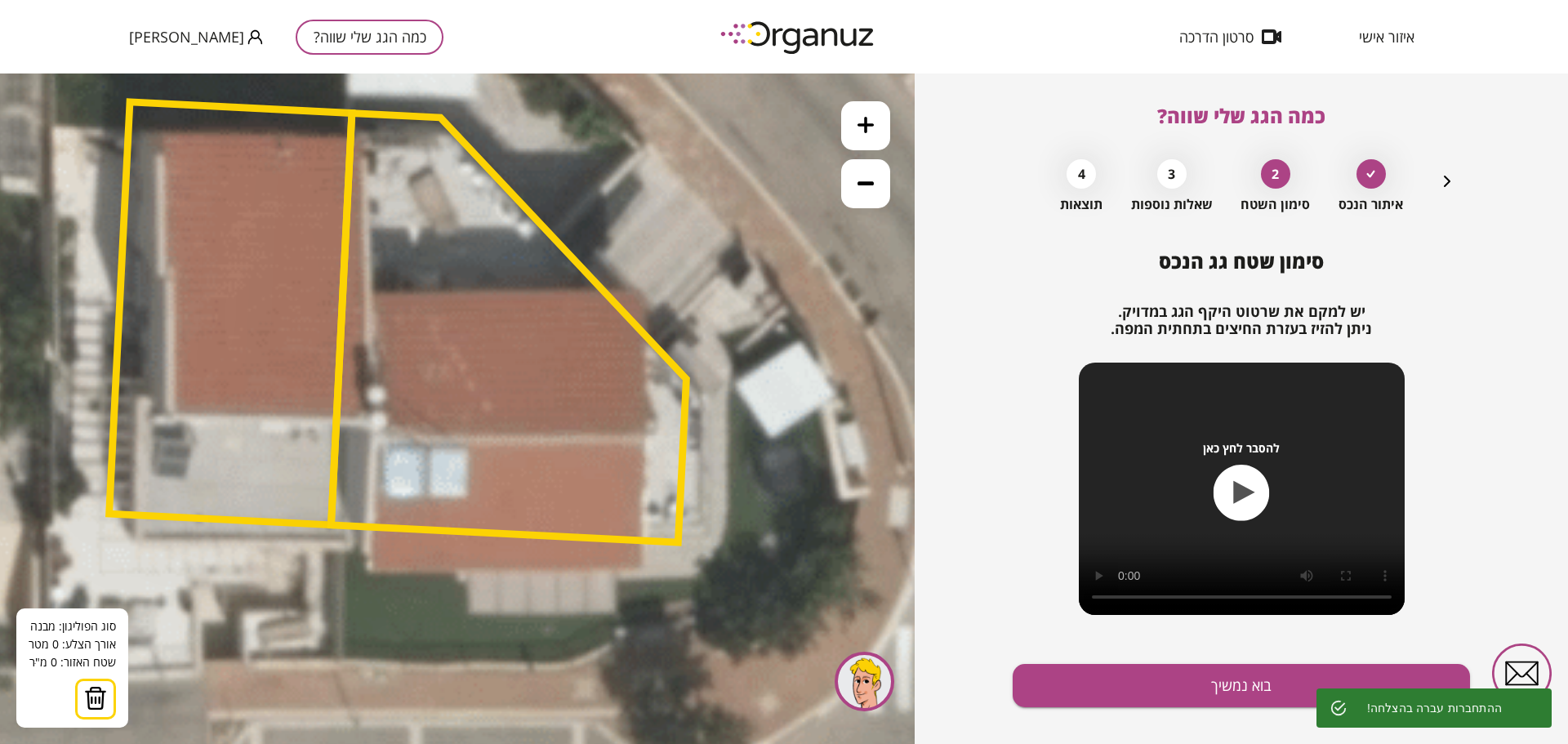
click at [551, 320] on polygon at bounding box center [508, 329] width 355 height 430
click at [552, 320] on button at bounding box center [549, 318] width 25 height 25
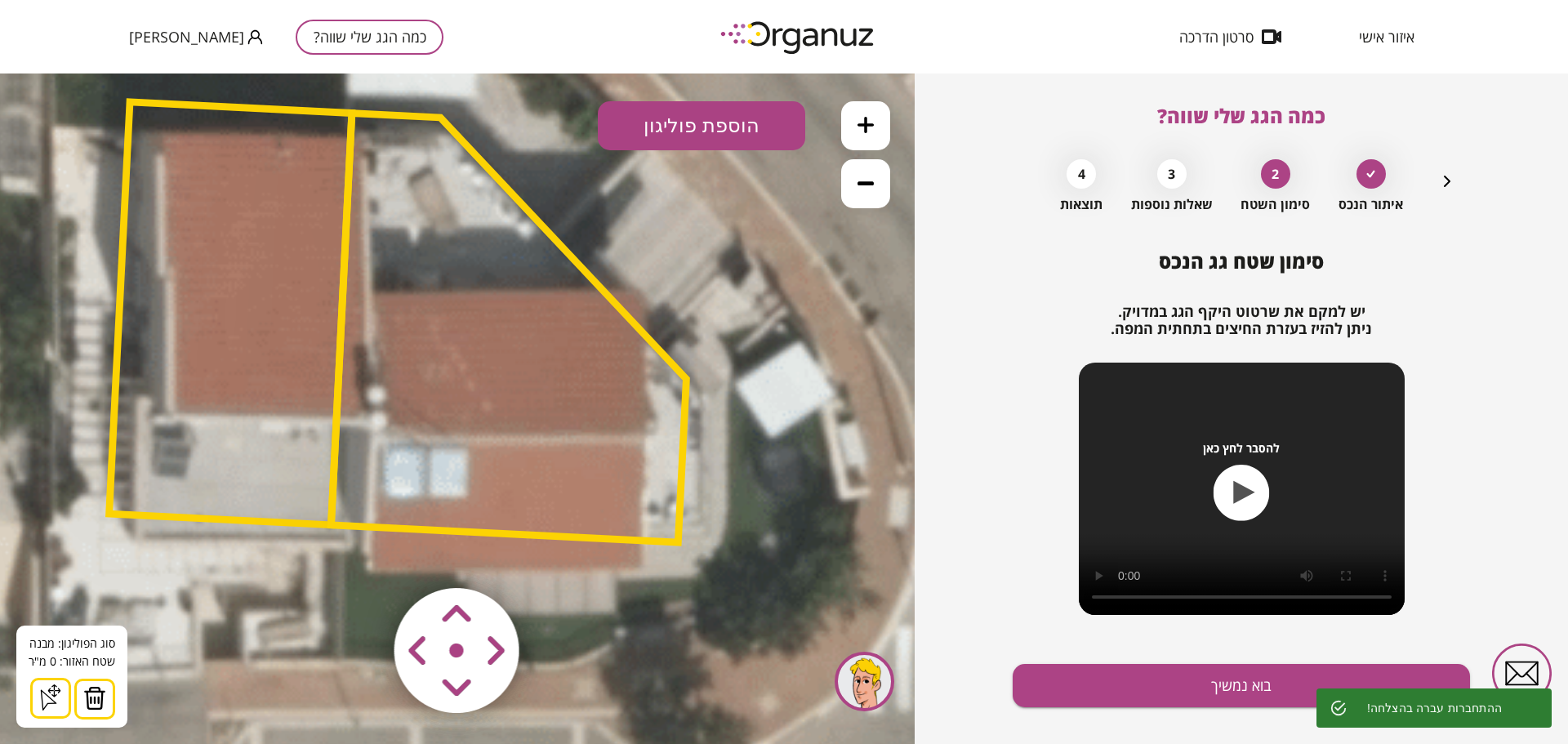
click at [552, 319] on polygon at bounding box center [508, 329] width 355 height 430
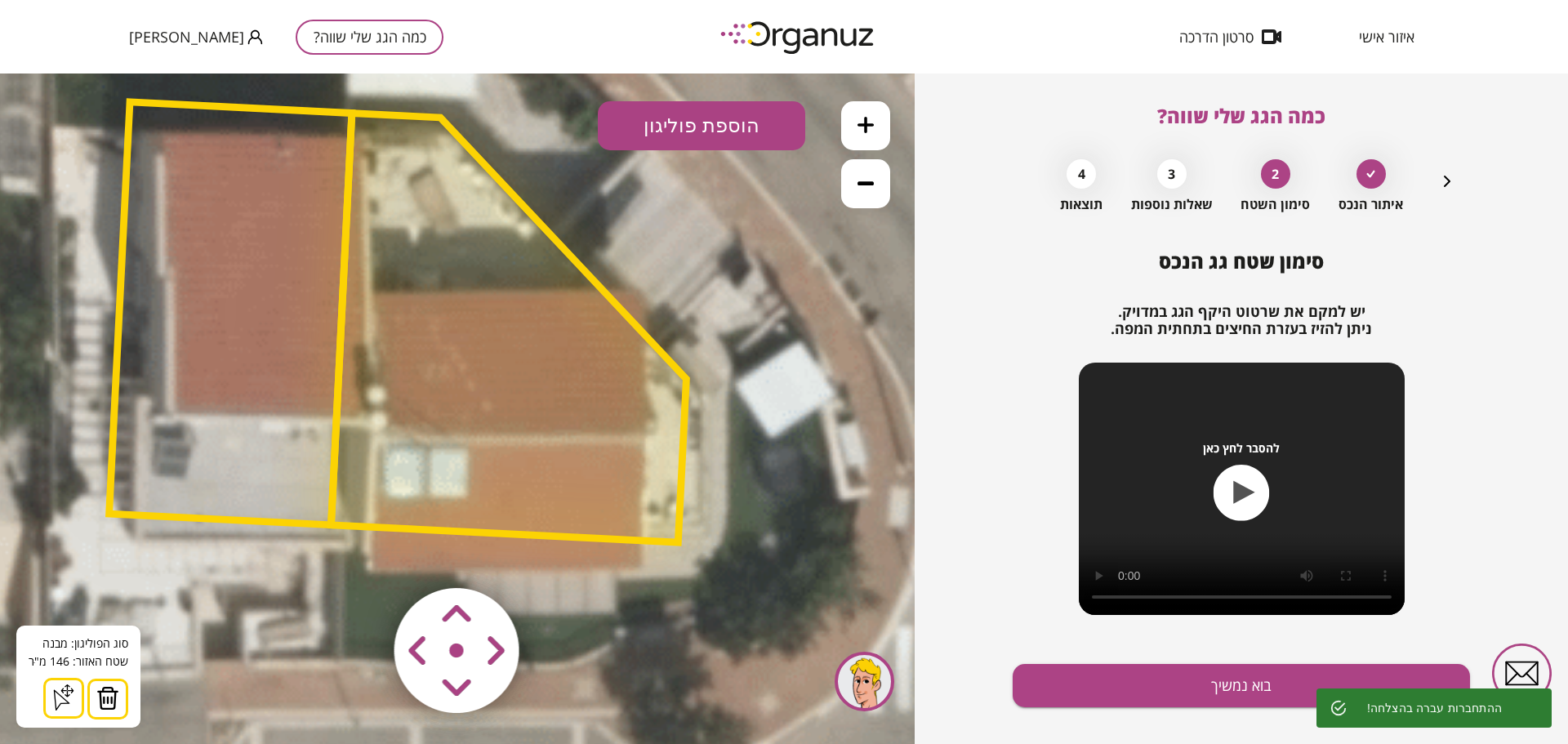
click at [696, 120] on button "הוספת פוליגון" at bounding box center [701, 125] width 207 height 49
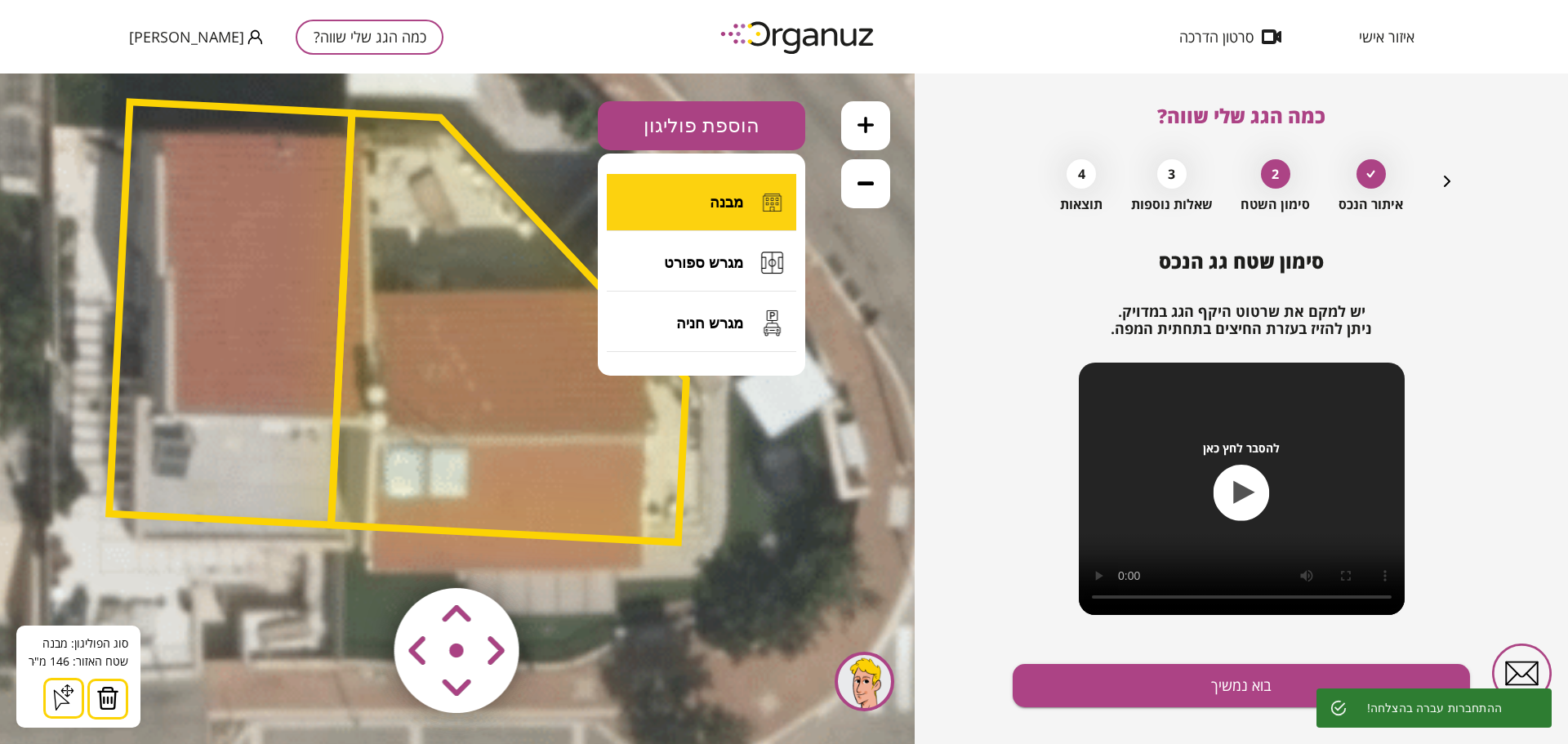
click at [692, 209] on button "מבנה" at bounding box center [701, 202] width 189 height 57
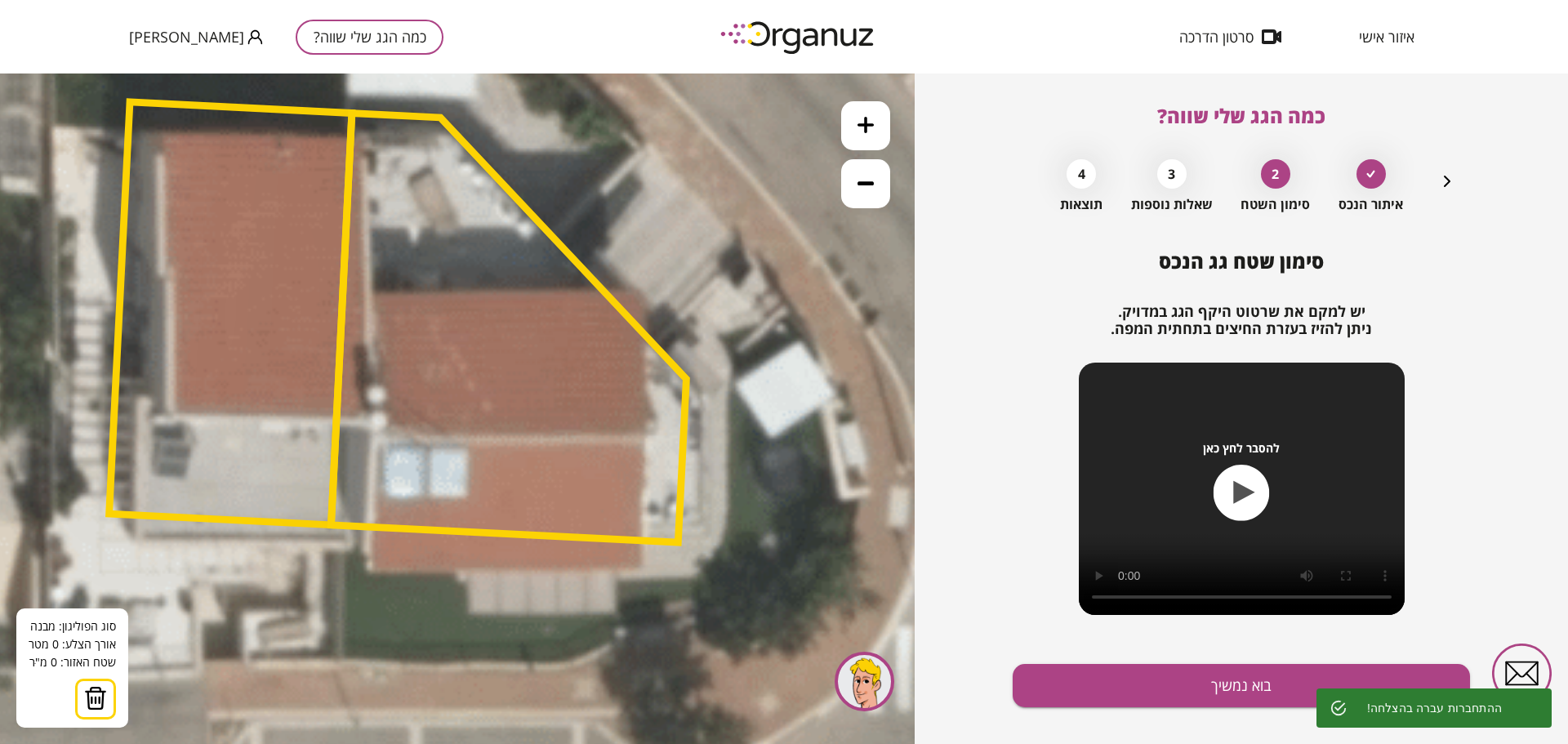
drag, startPoint x: 374, startPoint y: 301, endPoint x: 379, endPoint y: 309, distance: 9.4
click at [379, 307] on polygon at bounding box center [508, 329] width 355 height 430
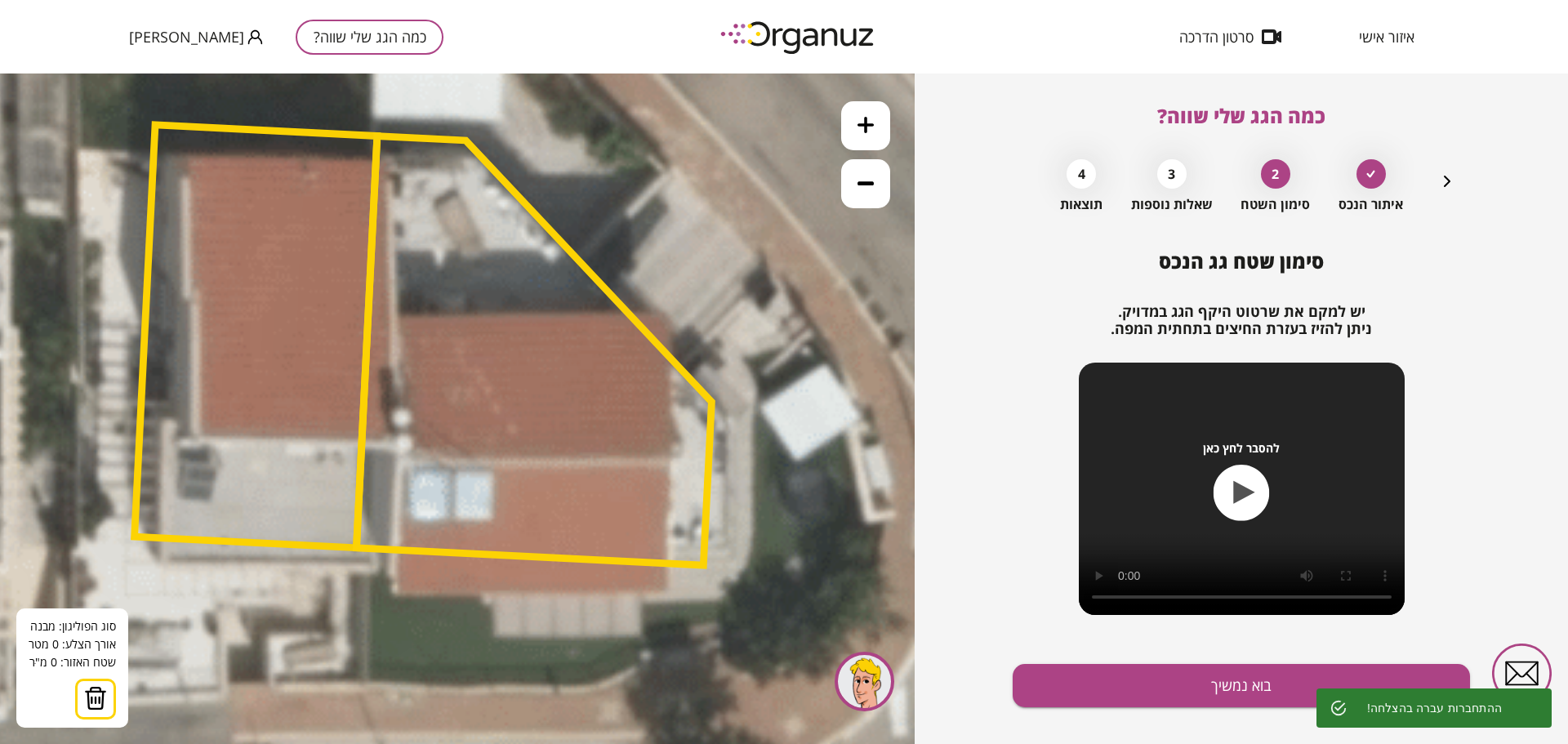
drag, startPoint x: 386, startPoint y: 307, endPoint x: 404, endPoint y: 312, distance: 18.7
click at [404, 312] on polygon at bounding box center [534, 351] width 355 height 430
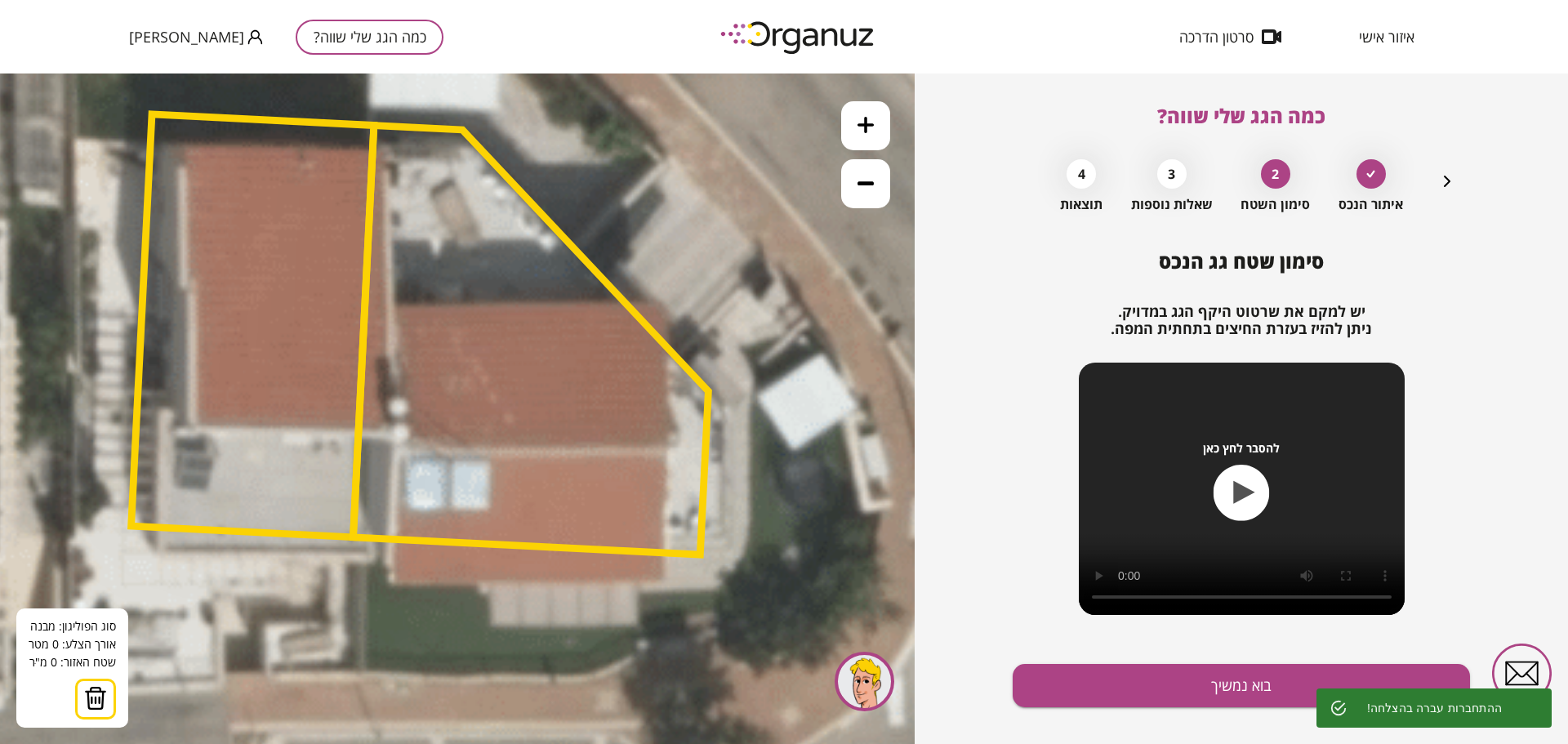
click at [399, 312] on polygon at bounding box center [530, 341] width 355 height 430
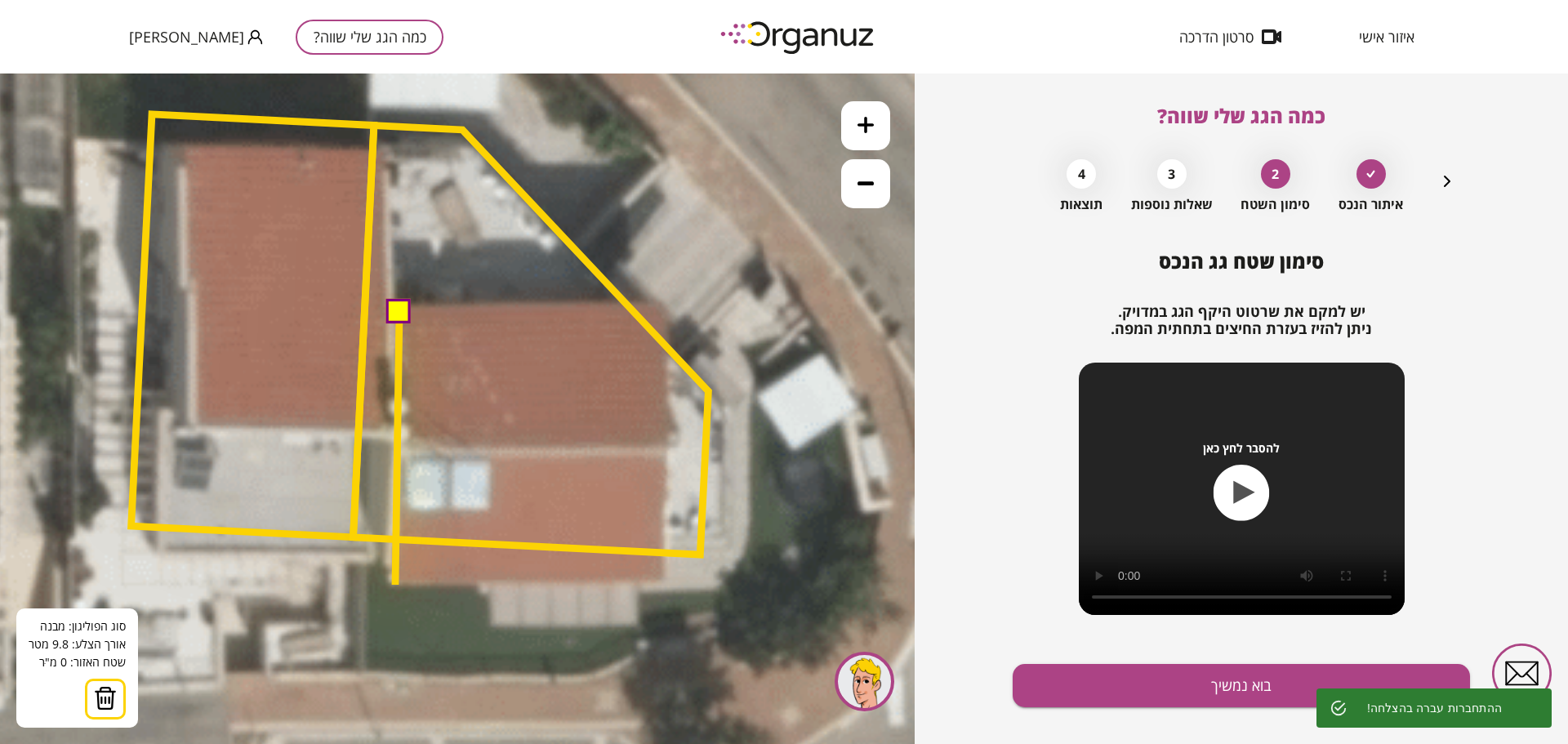
click at [396, 585] on polygon at bounding box center [397, 448] width 4 height 273
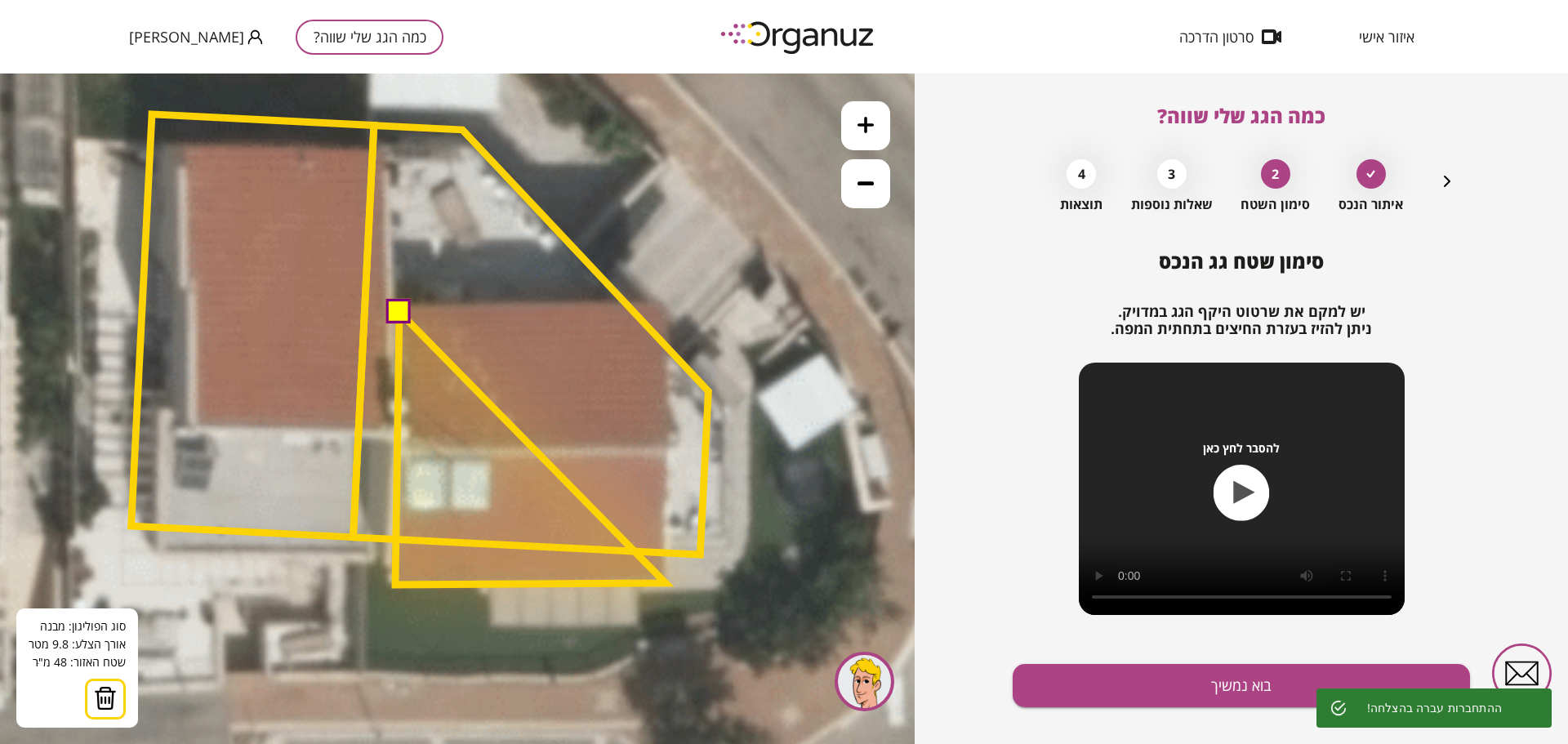
click at [665, 581] on polygon at bounding box center [531, 448] width 271 height 273
click at [665, 575] on polygon at bounding box center [531, 446] width 271 height 273
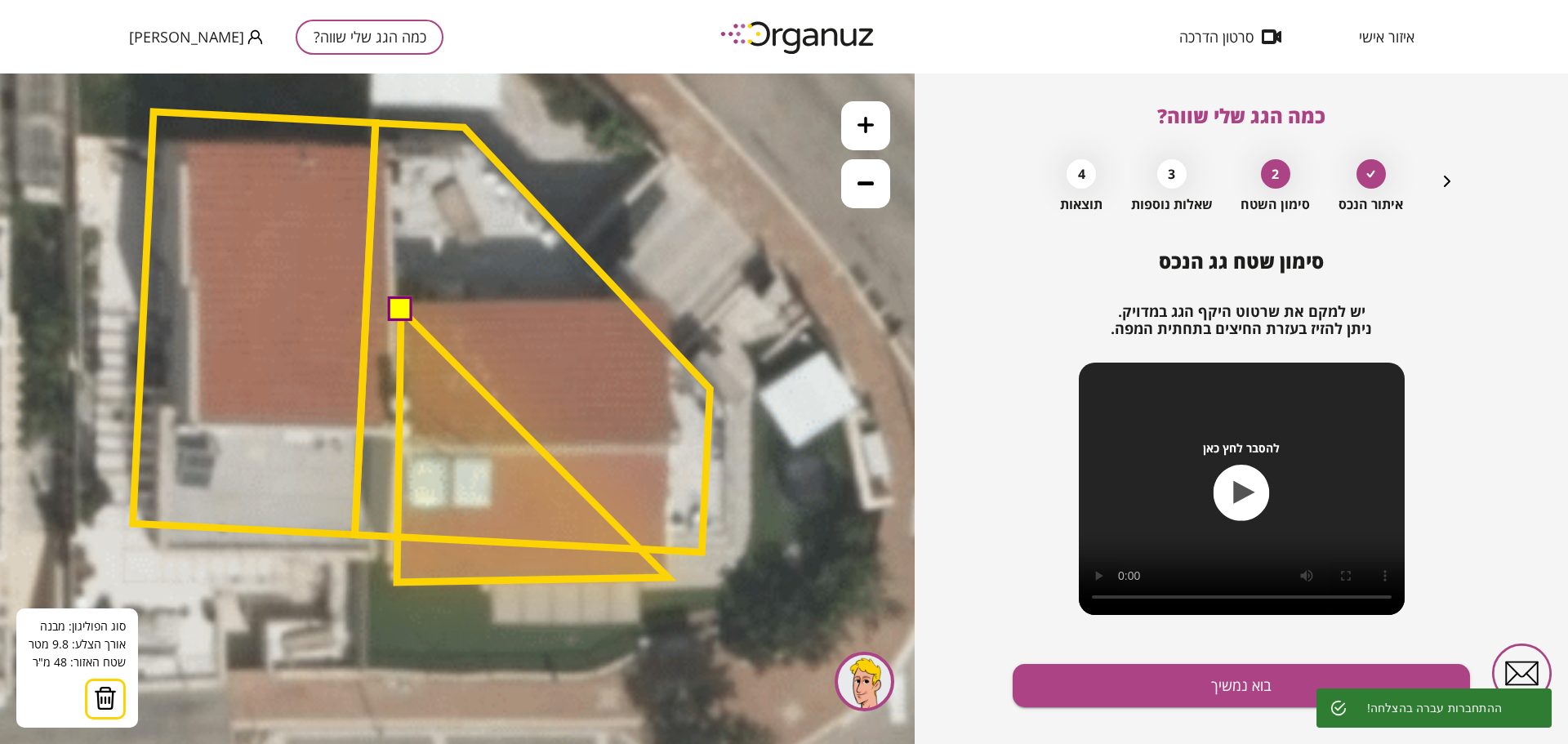
click at [668, 577] on polygon at bounding box center [532, 445] width 271 height 273
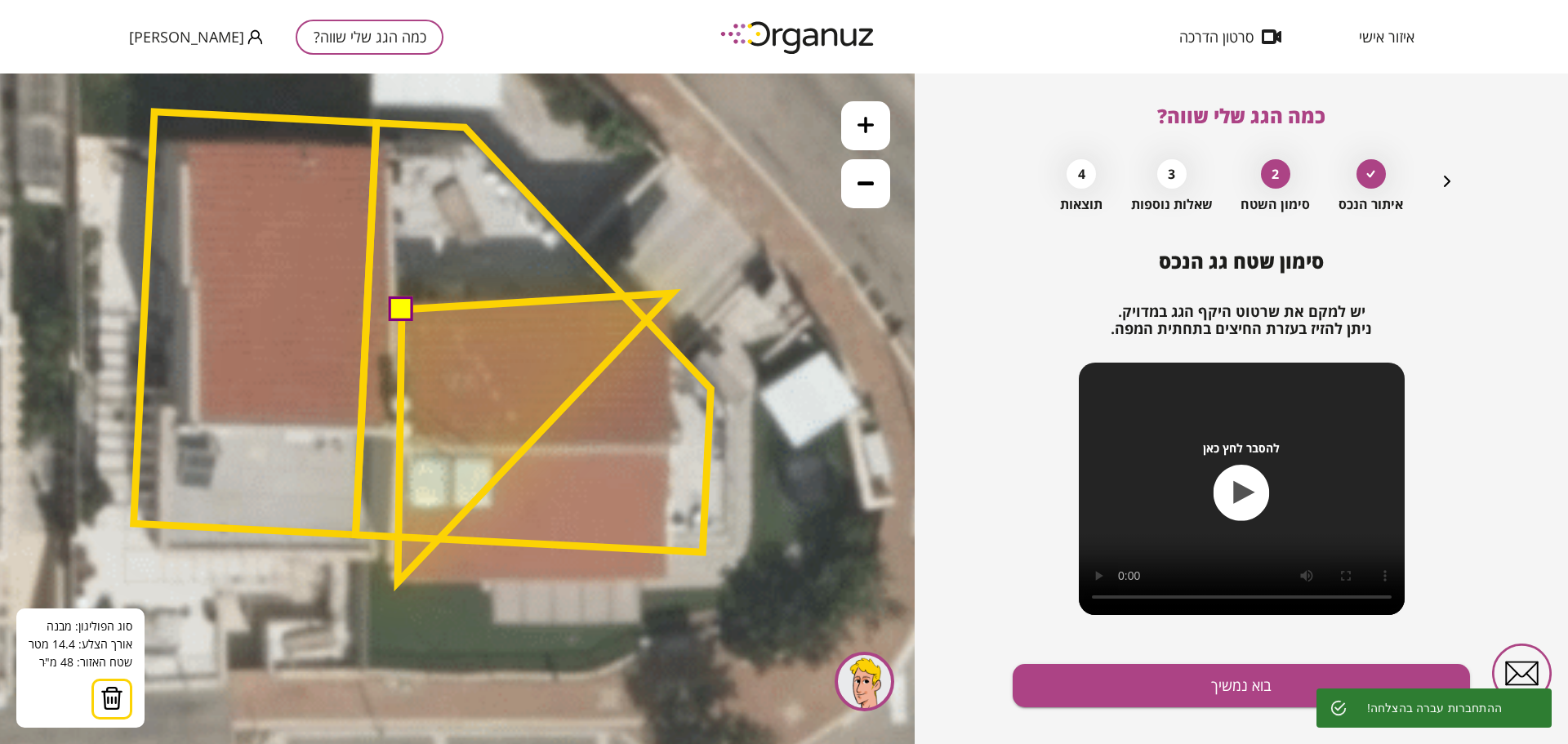
click at [672, 293] on polygon at bounding box center [534, 437] width 274 height 289
click at [677, 305] on polygon at bounding box center [536, 443] width 278 height 277
click at [677, 305] on polygon at bounding box center [537, 443] width 278 height 277
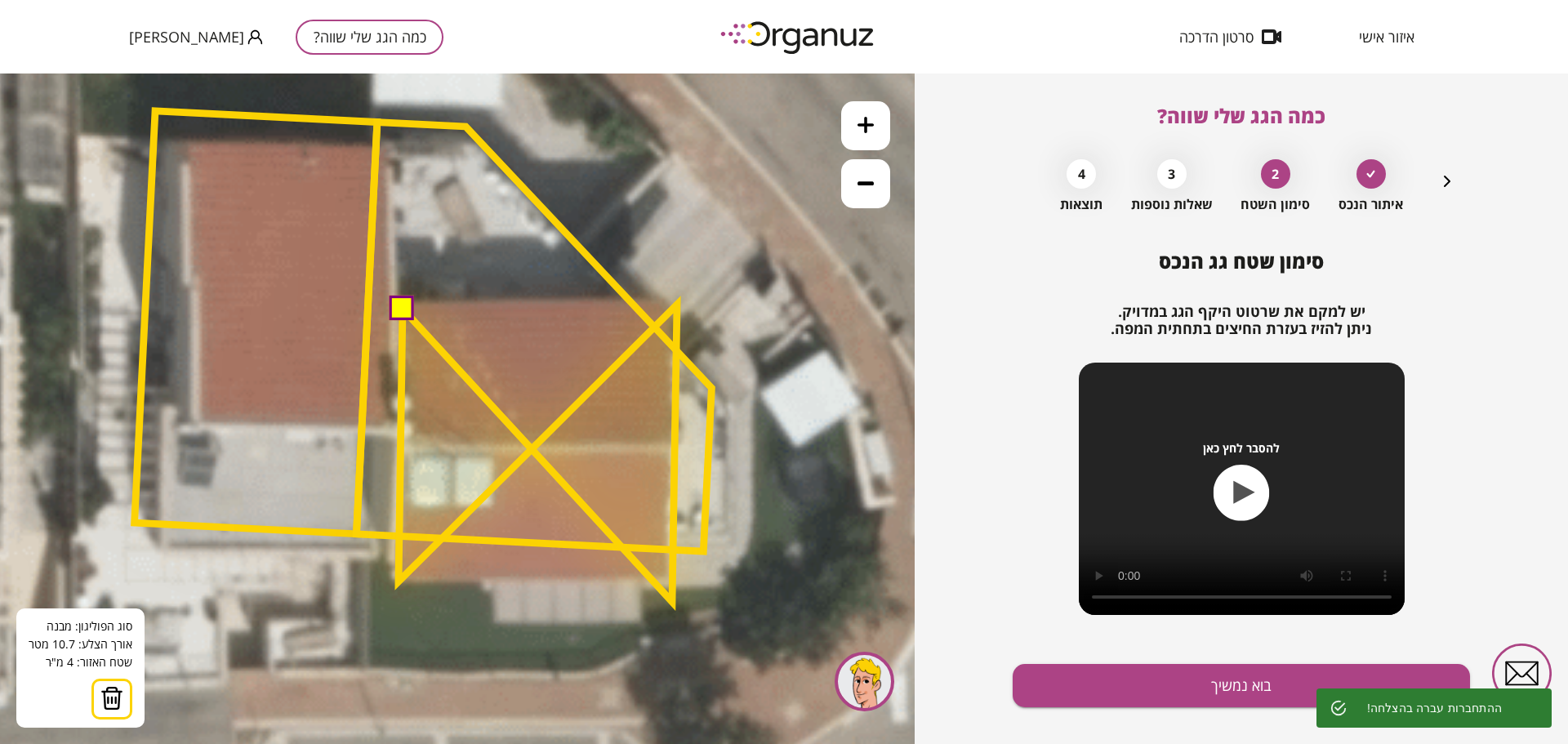
click at [672, 602] on polygon at bounding box center [537, 453] width 278 height 297
click at [672, 604] on polygon at bounding box center [537, 454] width 278 height 299
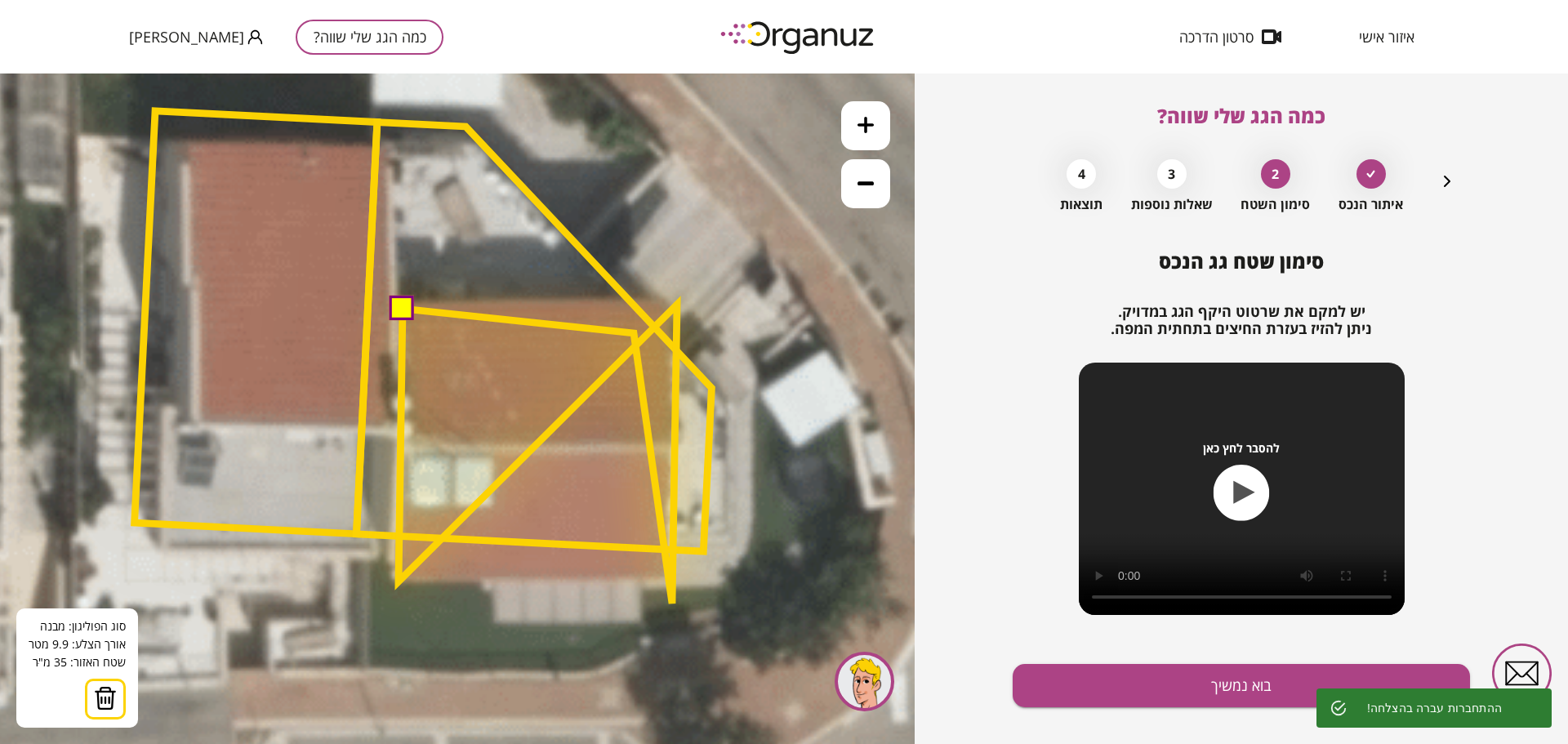
click at [615, 343] on polygon at bounding box center [537, 454] width 278 height 299
click at [615, 343] on polygon at bounding box center [536, 455] width 278 height 299
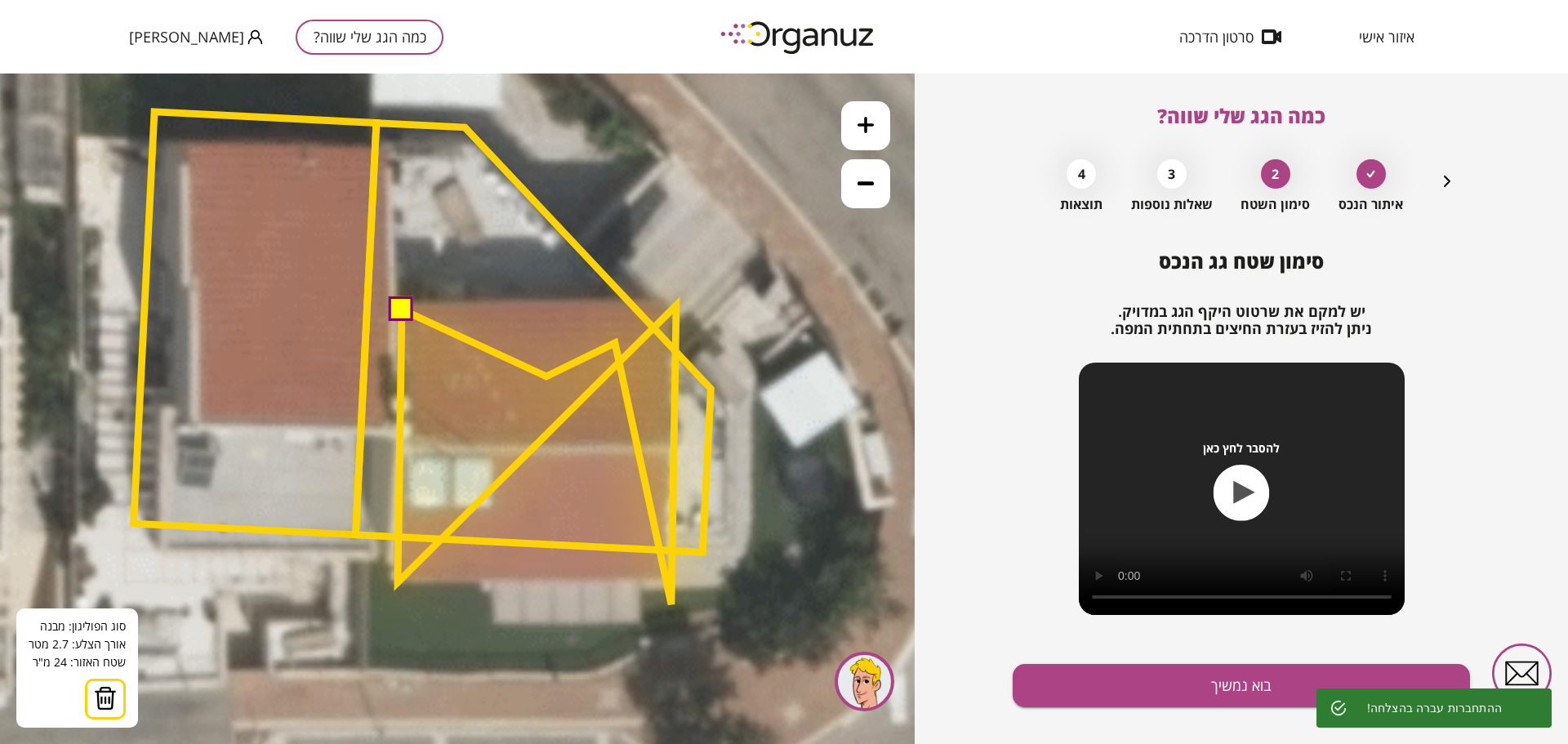
click at [546, 377] on polygon at bounding box center [536, 455] width 278 height 299
click at [531, 373] on polygon at bounding box center [536, 455] width 278 height 299
click at [534, 377] on polygon at bounding box center [536, 455] width 278 height 299
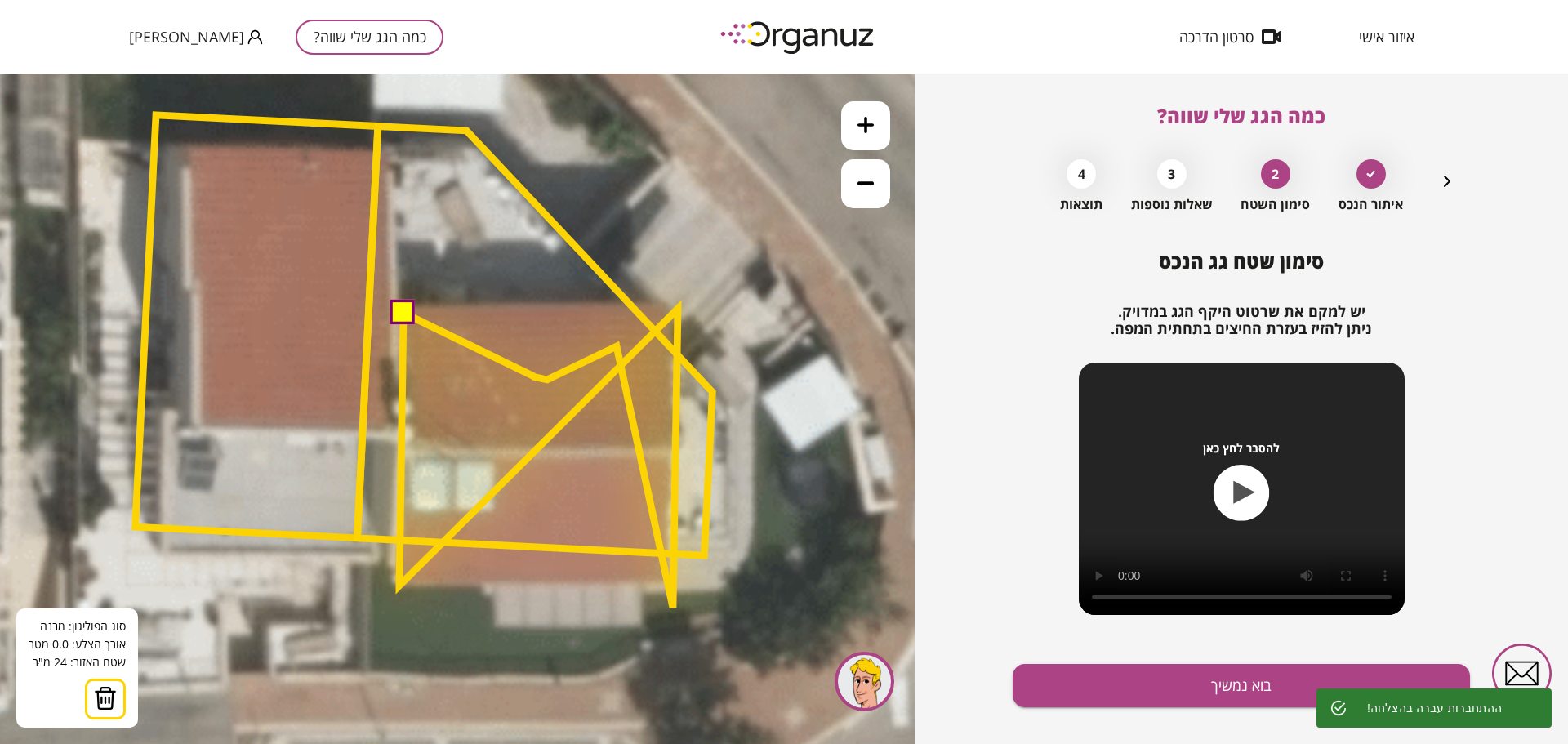
click at [534, 377] on polygon at bounding box center [538, 457] width 278 height 299
click at [527, 439] on polygon at bounding box center [538, 457] width 278 height 299
click at [529, 439] on polygon at bounding box center [538, 458] width 278 height 299
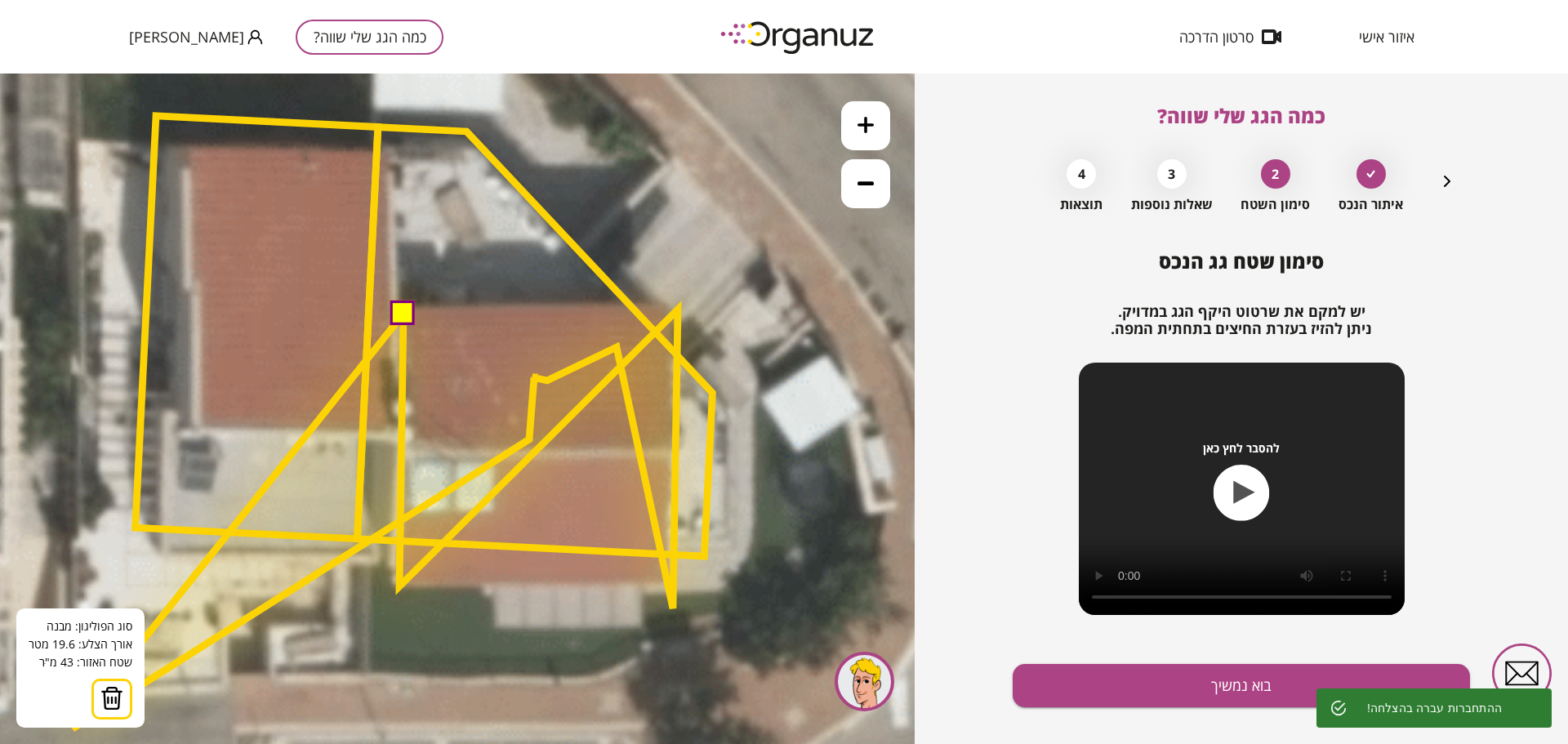
click at [106, 708] on img at bounding box center [111, 698] width 23 height 25
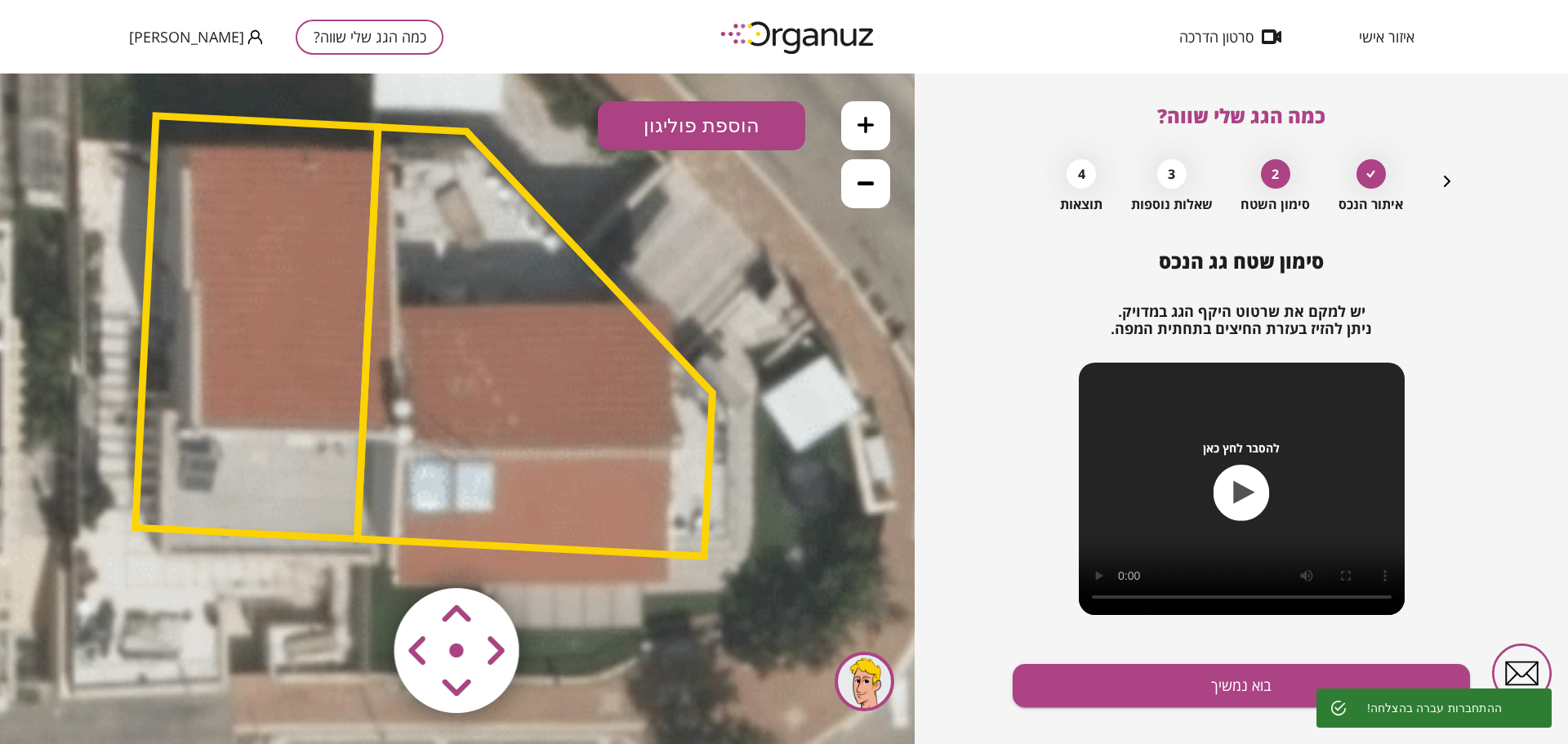
click at [747, 112] on button "הוספת פוליגון" at bounding box center [701, 125] width 207 height 49
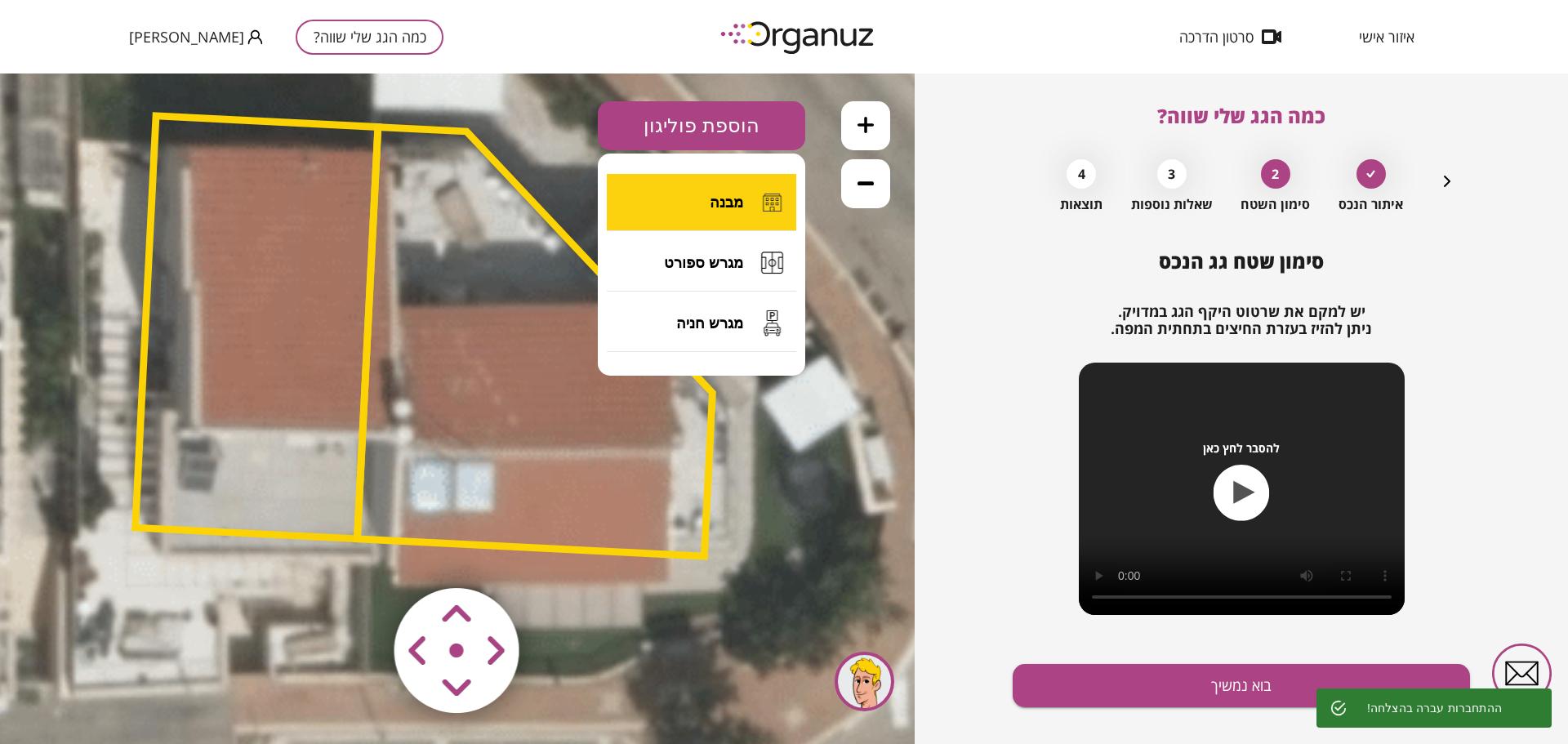
click at [671, 197] on button "מבנה" at bounding box center [701, 202] width 189 height 57
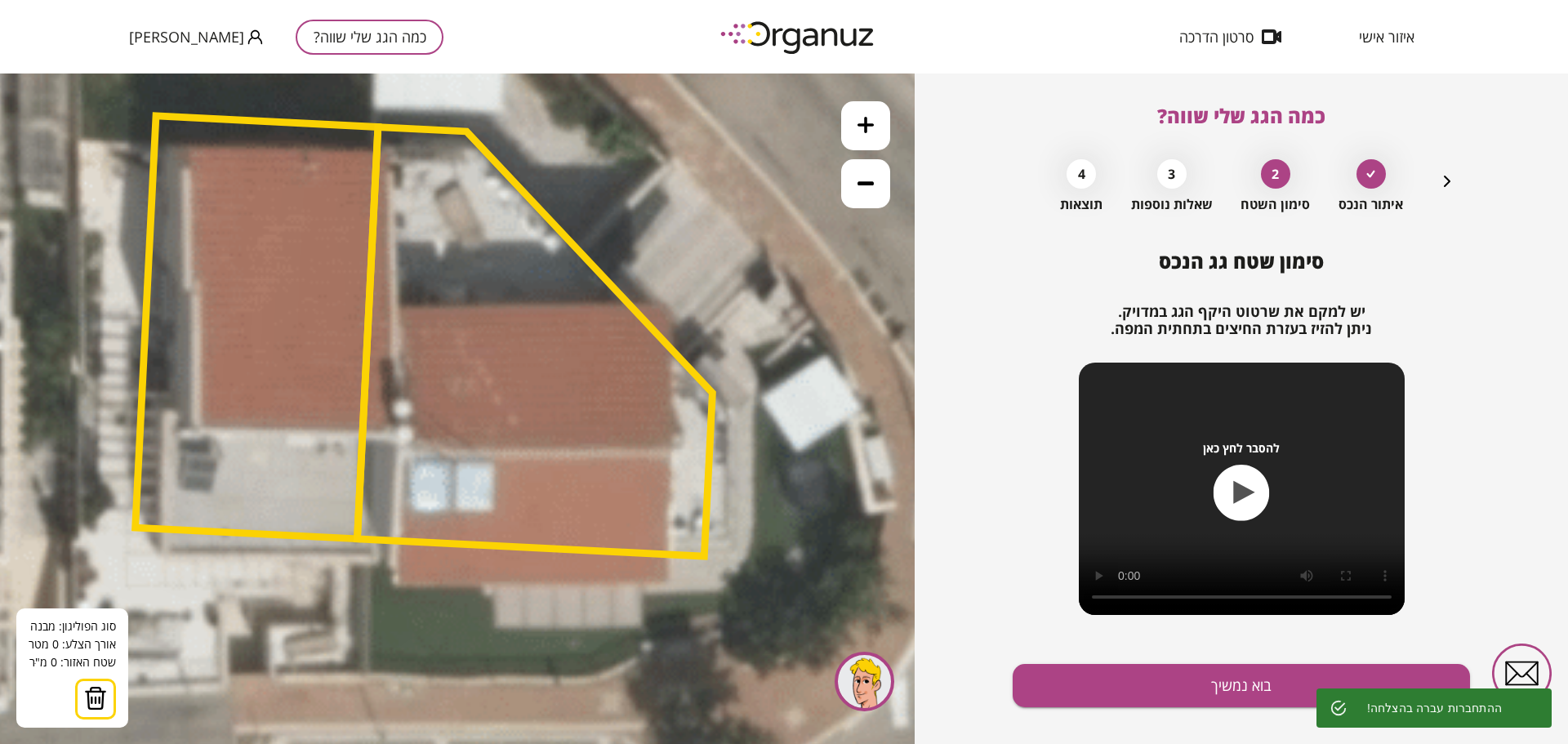
click at [677, 307] on icon at bounding box center [426, 333] width 1820 height 1819
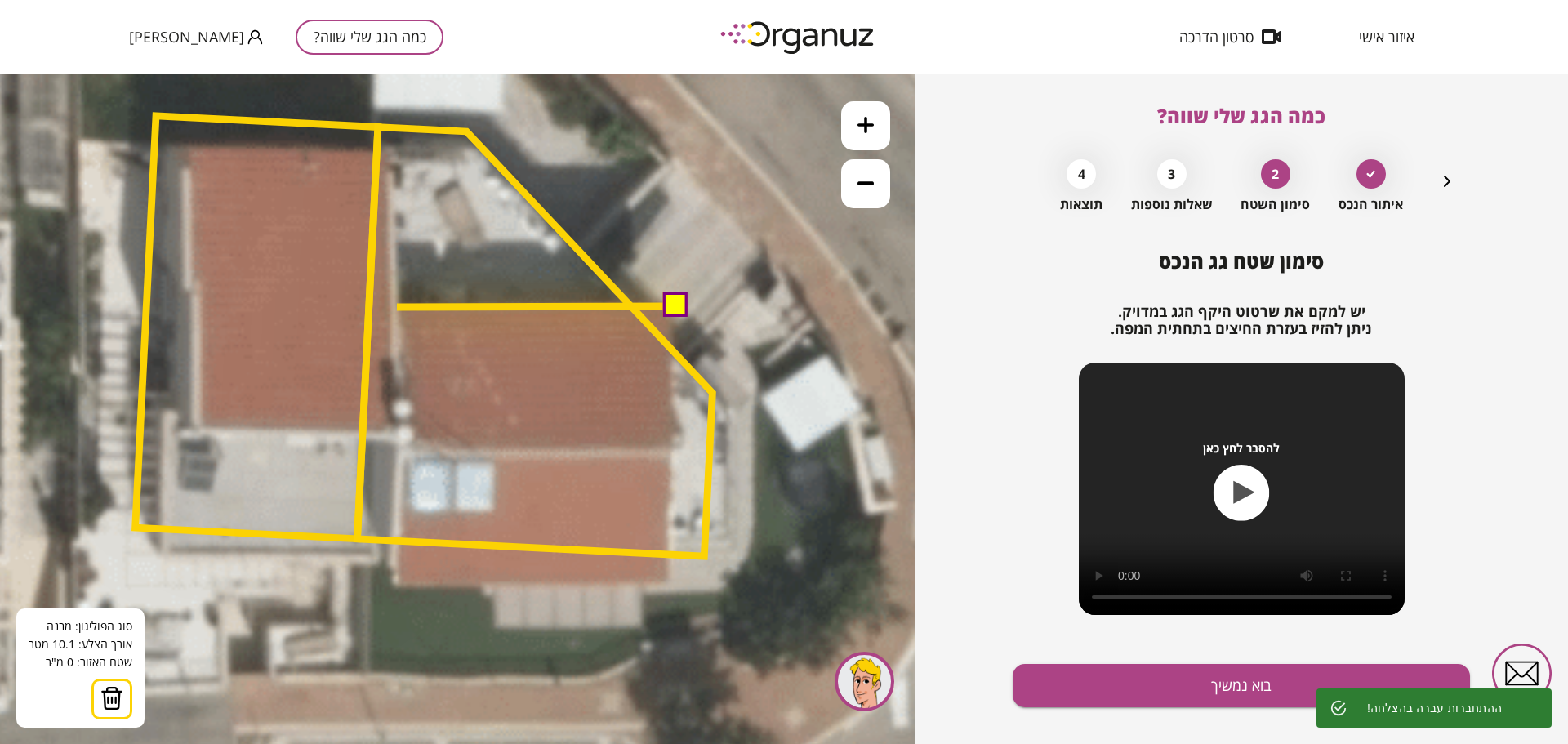
click at [396, 307] on polygon at bounding box center [534, 342] width 355 height 430
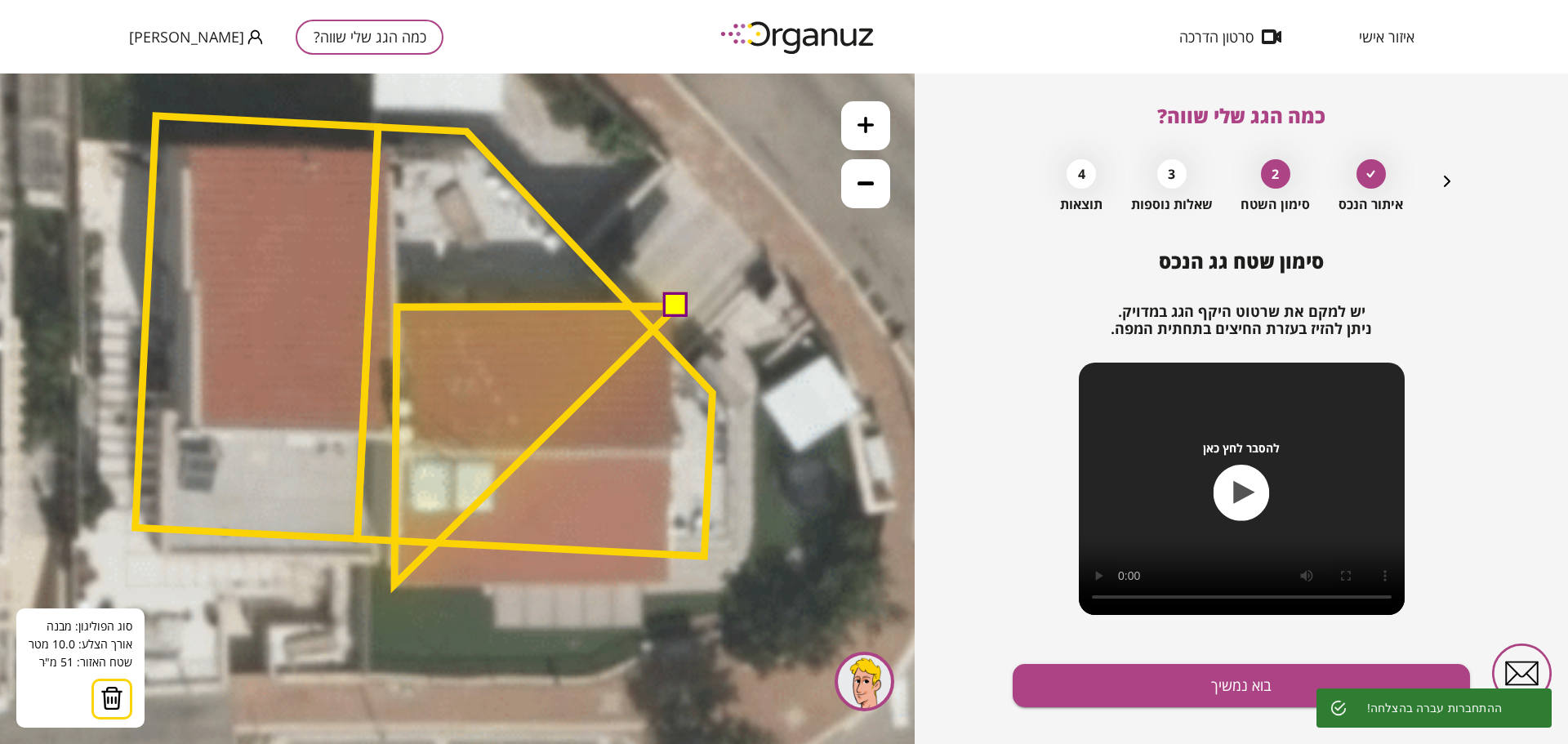
click at [395, 585] on polygon at bounding box center [536, 445] width 283 height 278
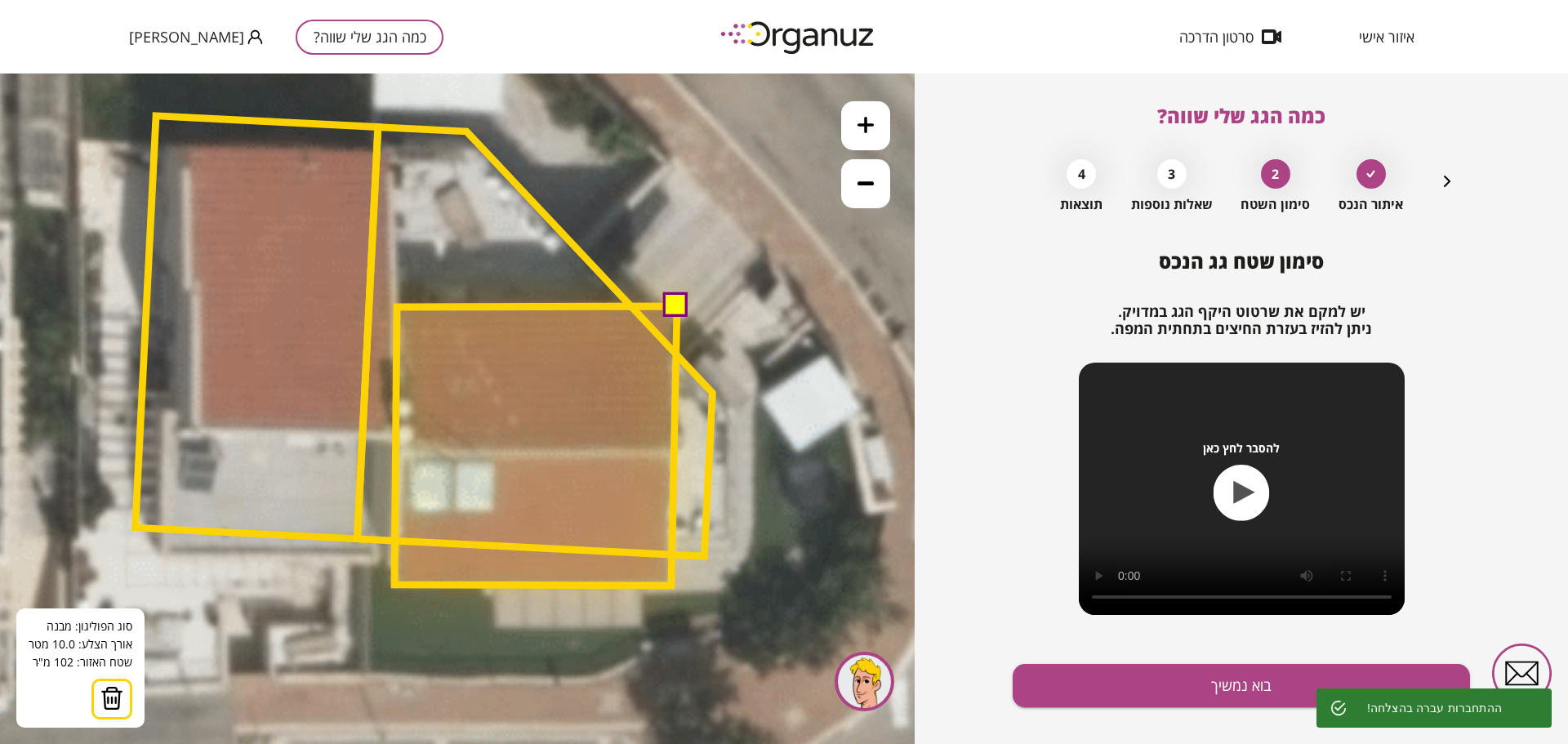
click at [671, 586] on polygon at bounding box center [536, 446] width 283 height 279
click at [673, 583] on polygon at bounding box center [536, 446] width 283 height 279
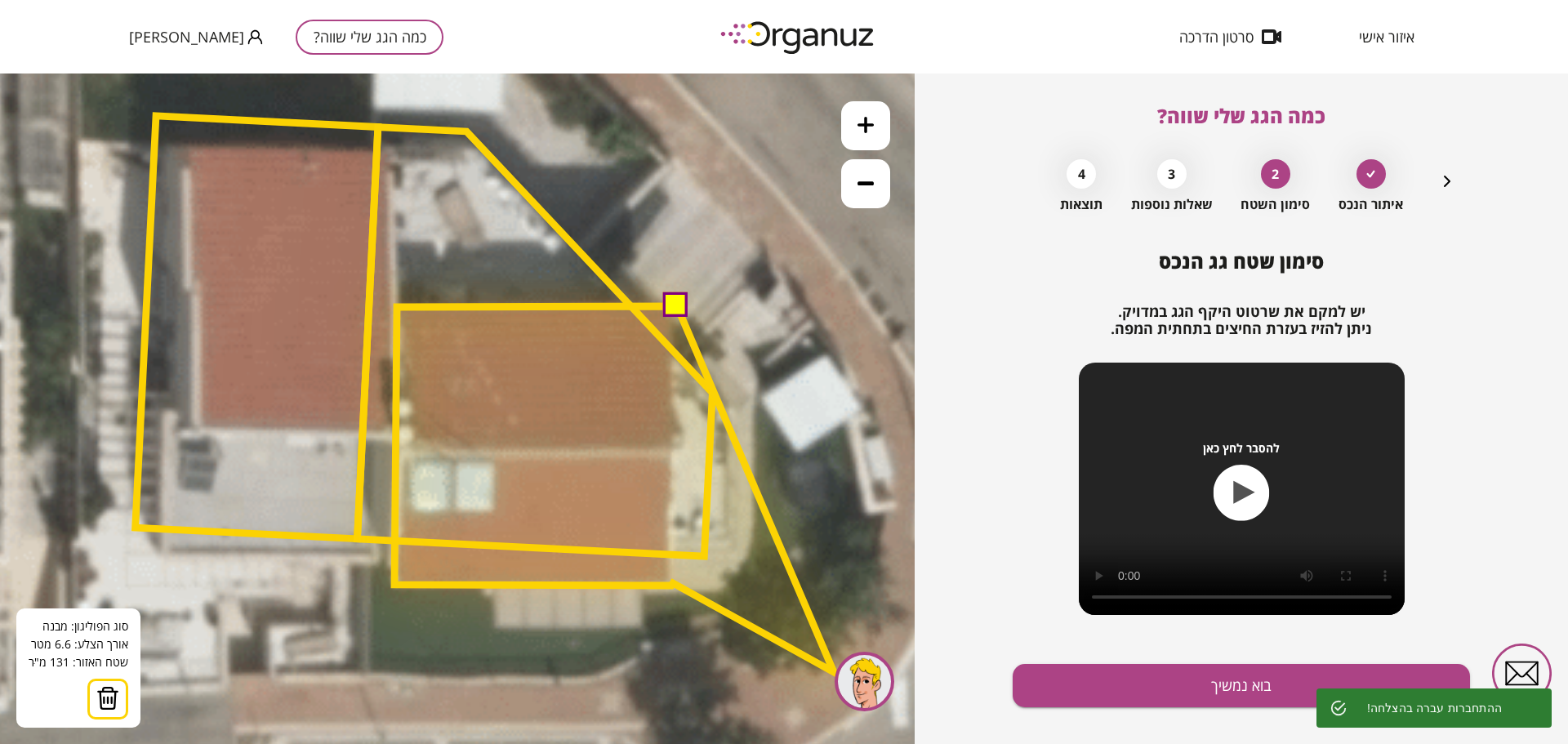
click at [856, 683] on div at bounding box center [865, 682] width 60 height 60
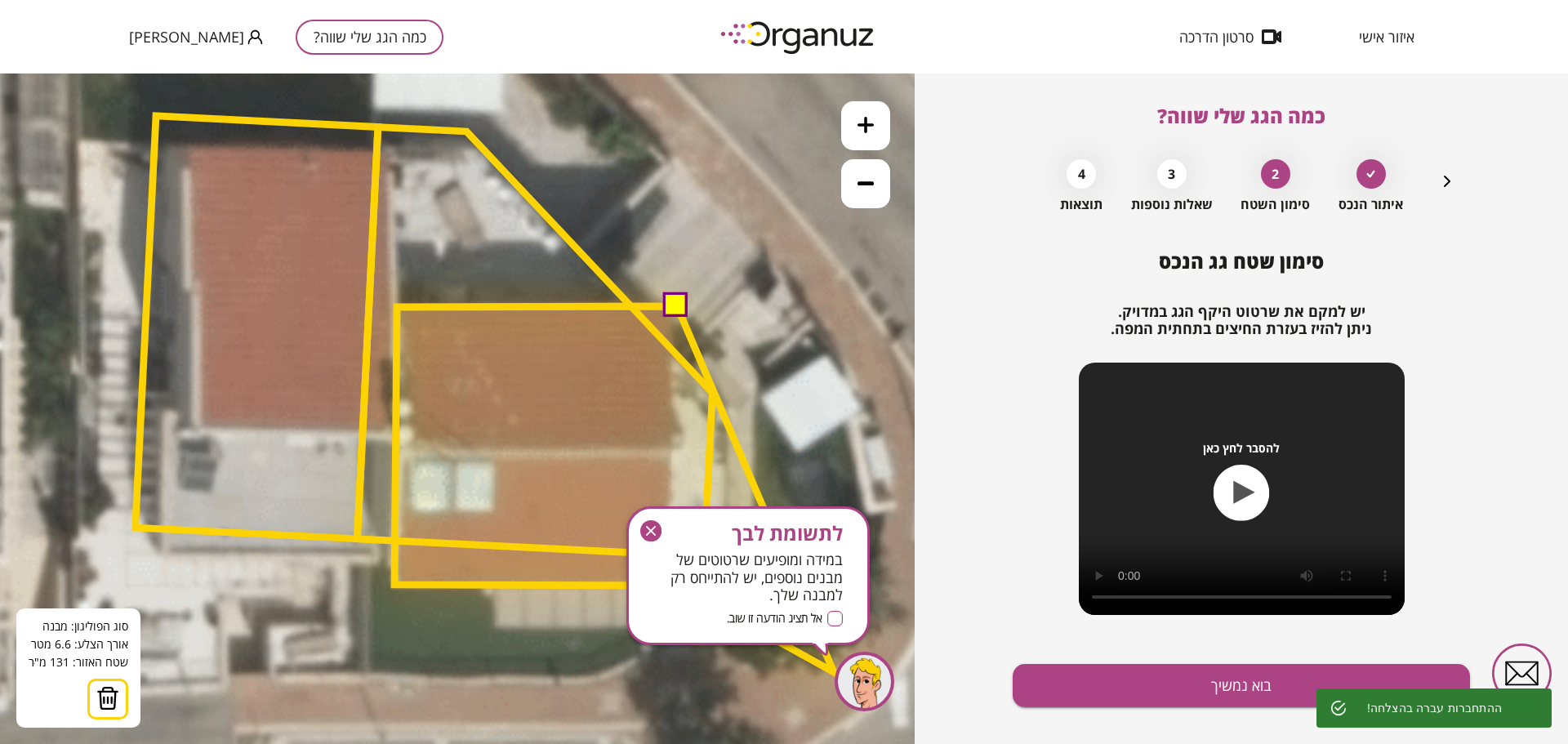
click at [784, 619] on span "אל תציג הודעה זו שוב." at bounding box center [775, 618] width 96 height 15
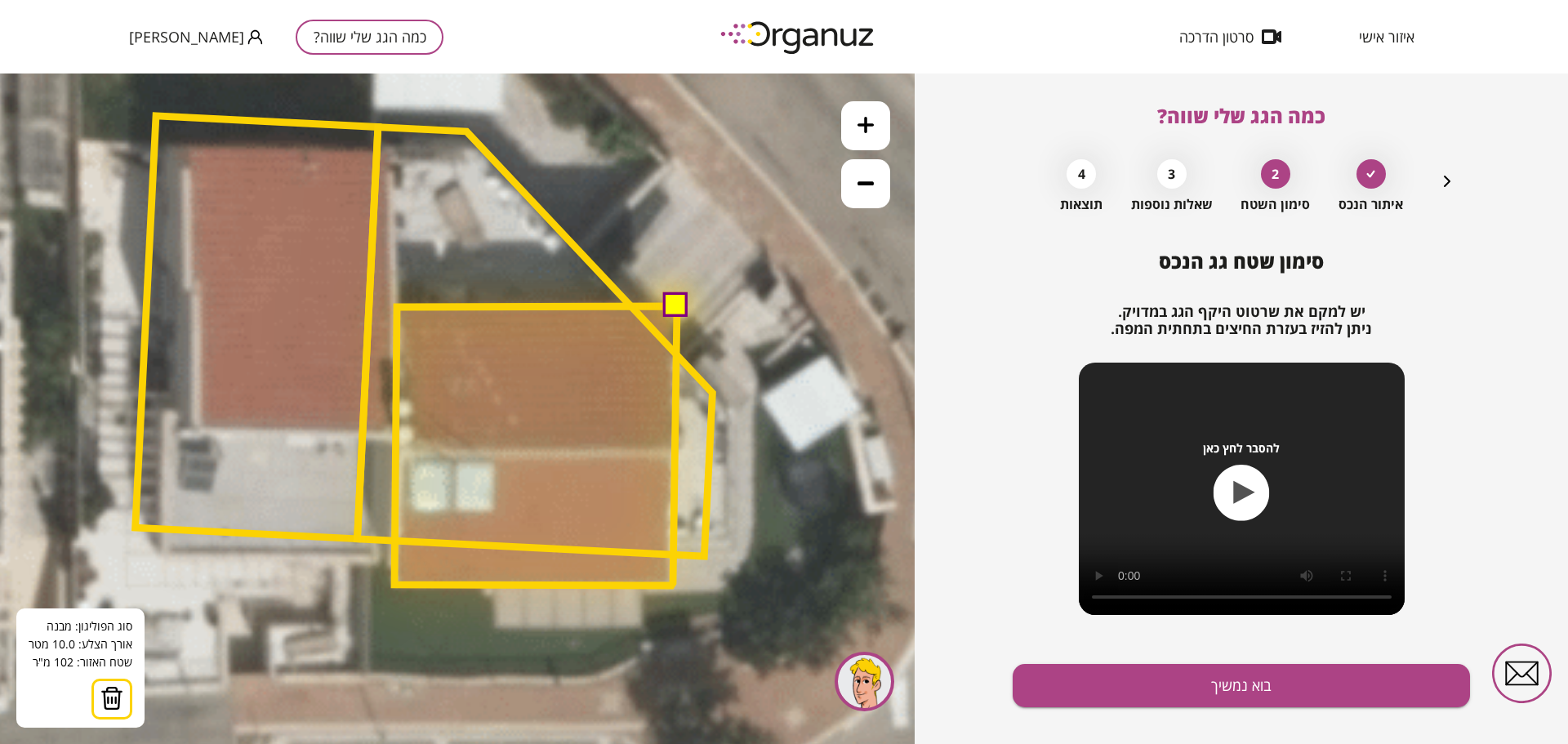
click at [672, 304] on button at bounding box center [675, 304] width 25 height 25
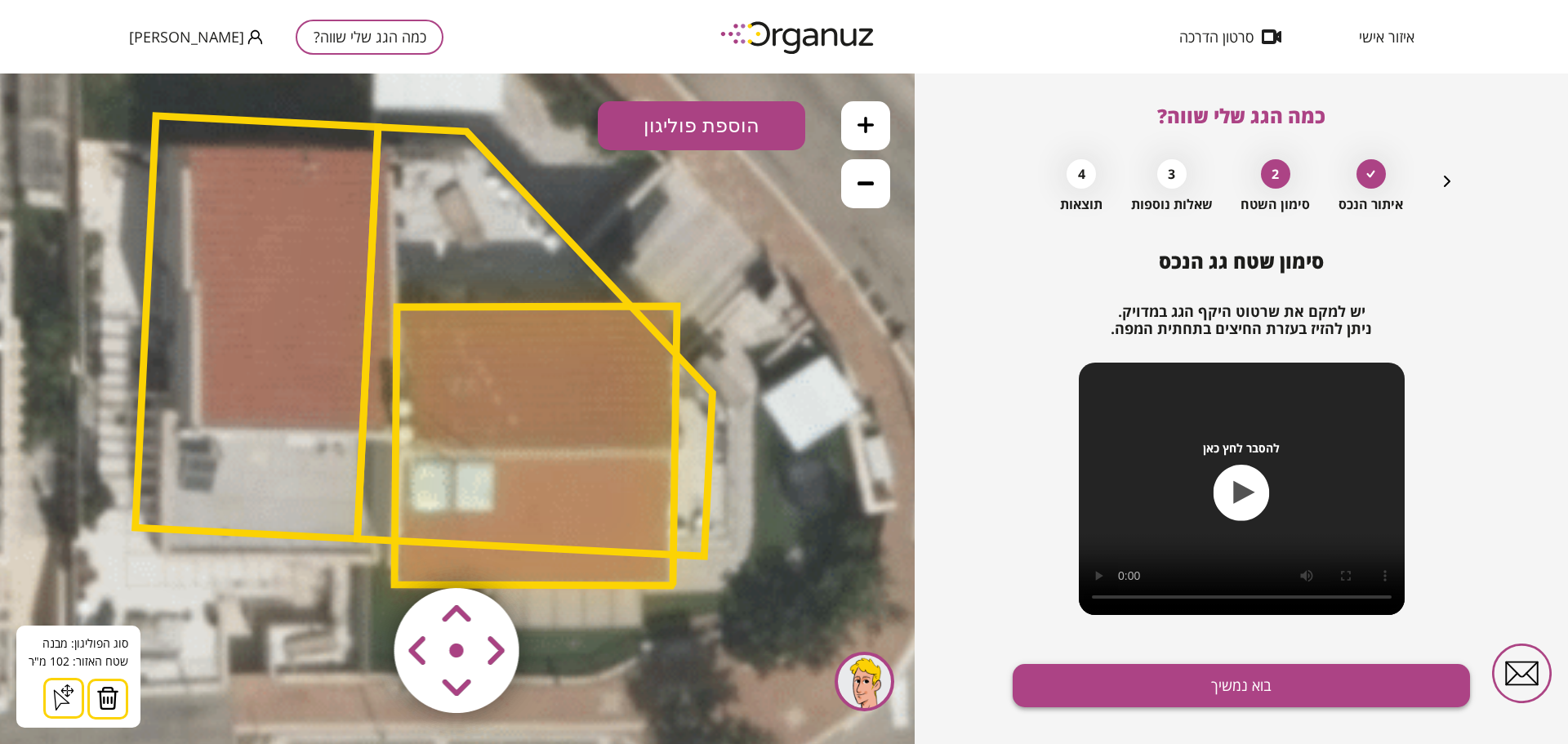
click at [1227, 688] on button "בוא נמשיך" at bounding box center [1241, 685] width 457 height 44
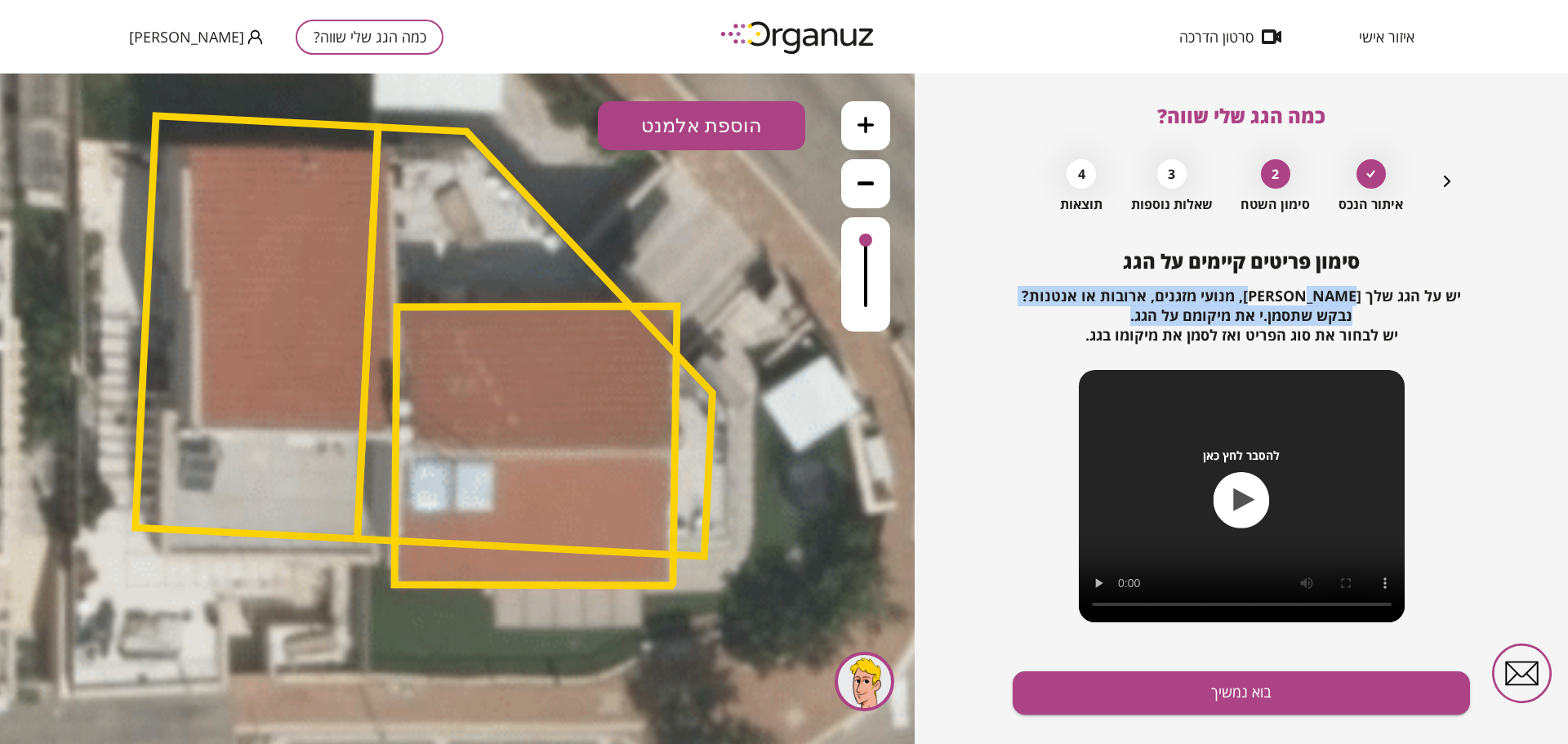
drag, startPoint x: 1280, startPoint y: 290, endPoint x: 1059, endPoint y: 317, distance: 222.6
click at [1059, 317] on div "יש על הגג שלך [PERSON_NAME], מנועי מזגנים, ארובות או אנטנות? נבקש שתסמן.י את מי…" at bounding box center [1241, 316] width 439 height 59
click at [1239, 294] on span "יש על הגג שלך [PERSON_NAME], מנועי מזגנים, ארובות או אנטנות? נבקש שתסמן.י את מי…" at bounding box center [1241, 315] width 439 height 59
click at [462, 491] on polygon at bounding box center [536, 446] width 283 height 279
click at [439, 492] on polygon at bounding box center [536, 445] width 283 height 279
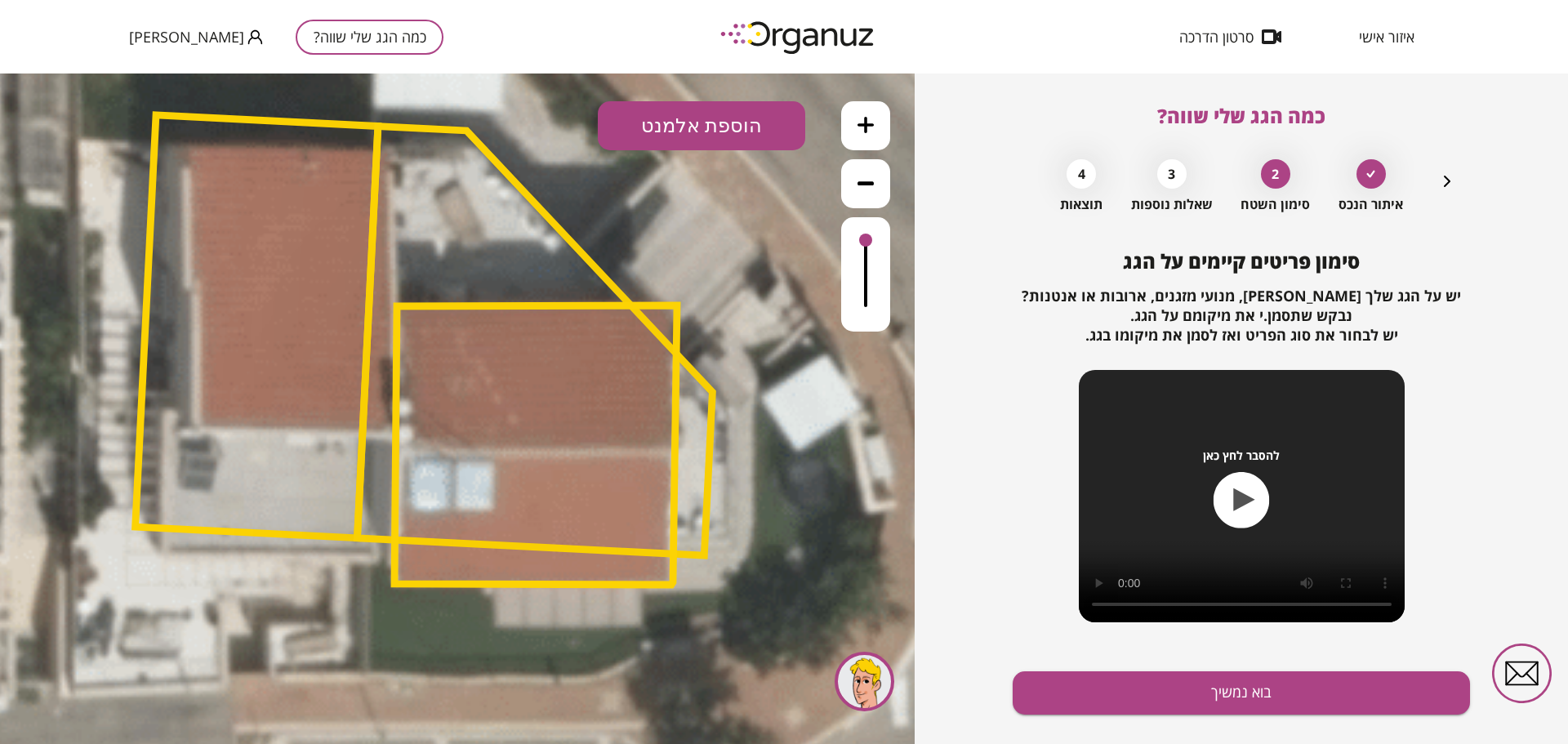
click at [438, 490] on polygon at bounding box center [536, 445] width 283 height 279
click at [691, 124] on button "הוספת אלמנט" at bounding box center [701, 125] width 207 height 49
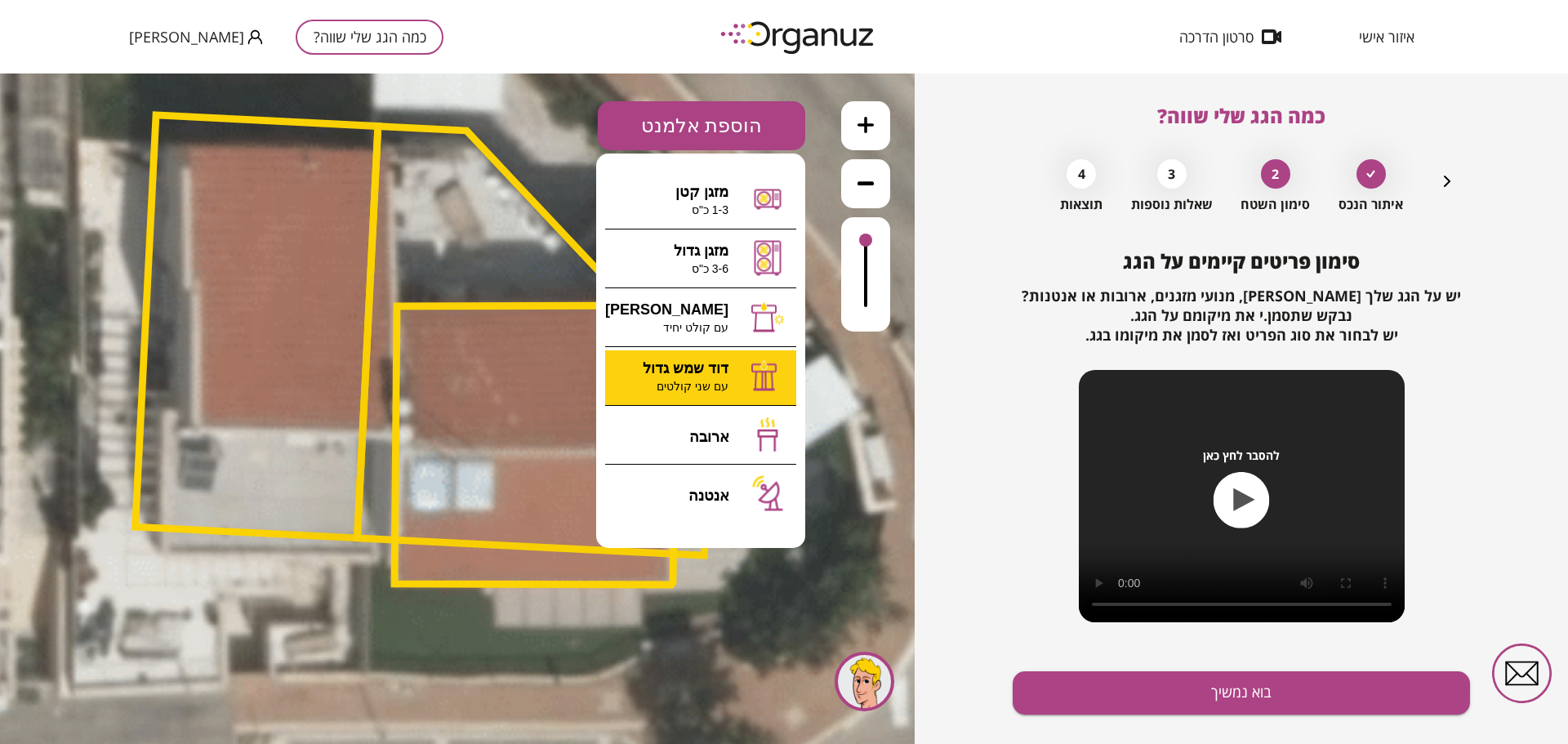
click at [690, 388] on div ".st0 { fill: #FFFFFF; } א" at bounding box center [457, 408] width 915 height 670
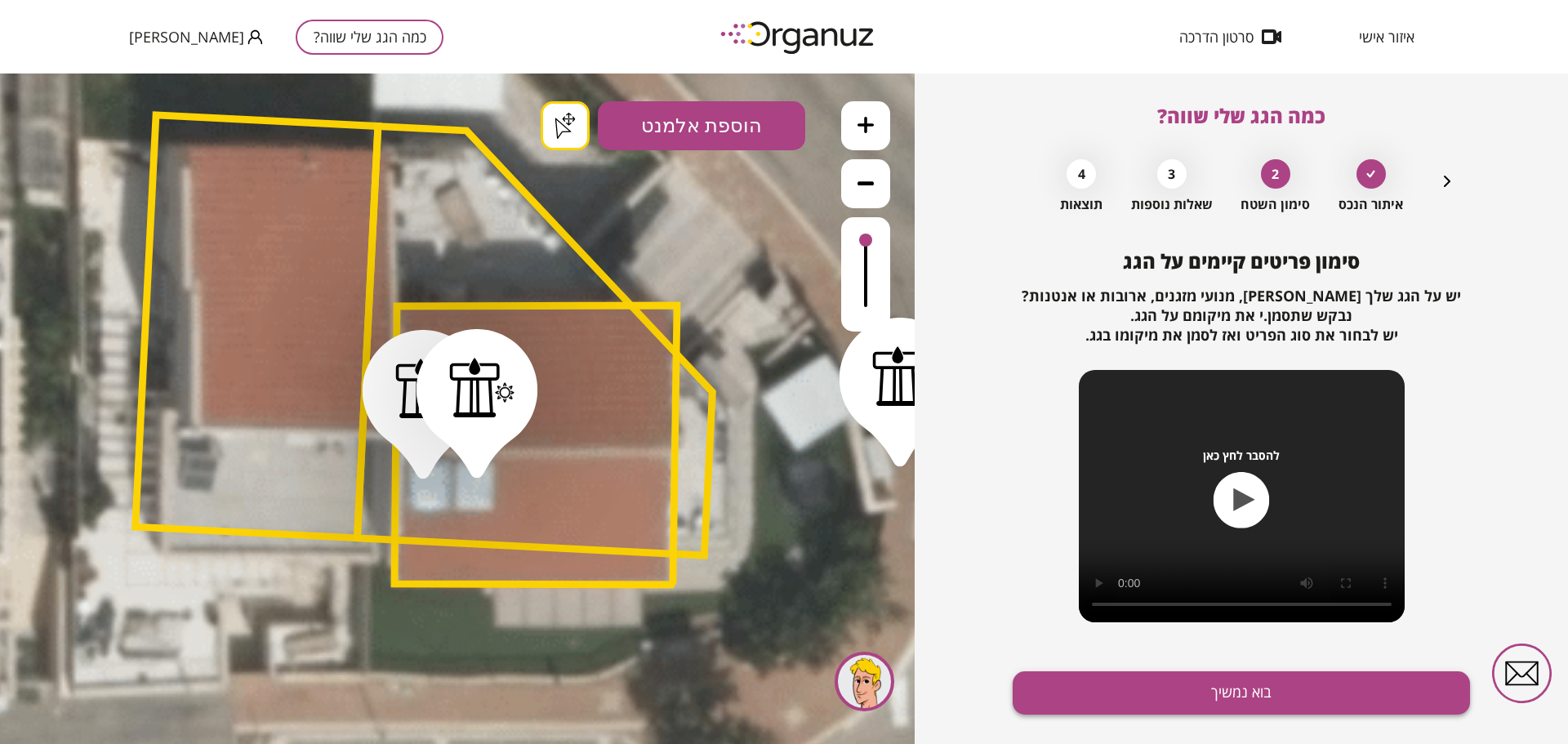
click at [1138, 687] on button "בוא נמשיך" at bounding box center [1241, 693] width 457 height 44
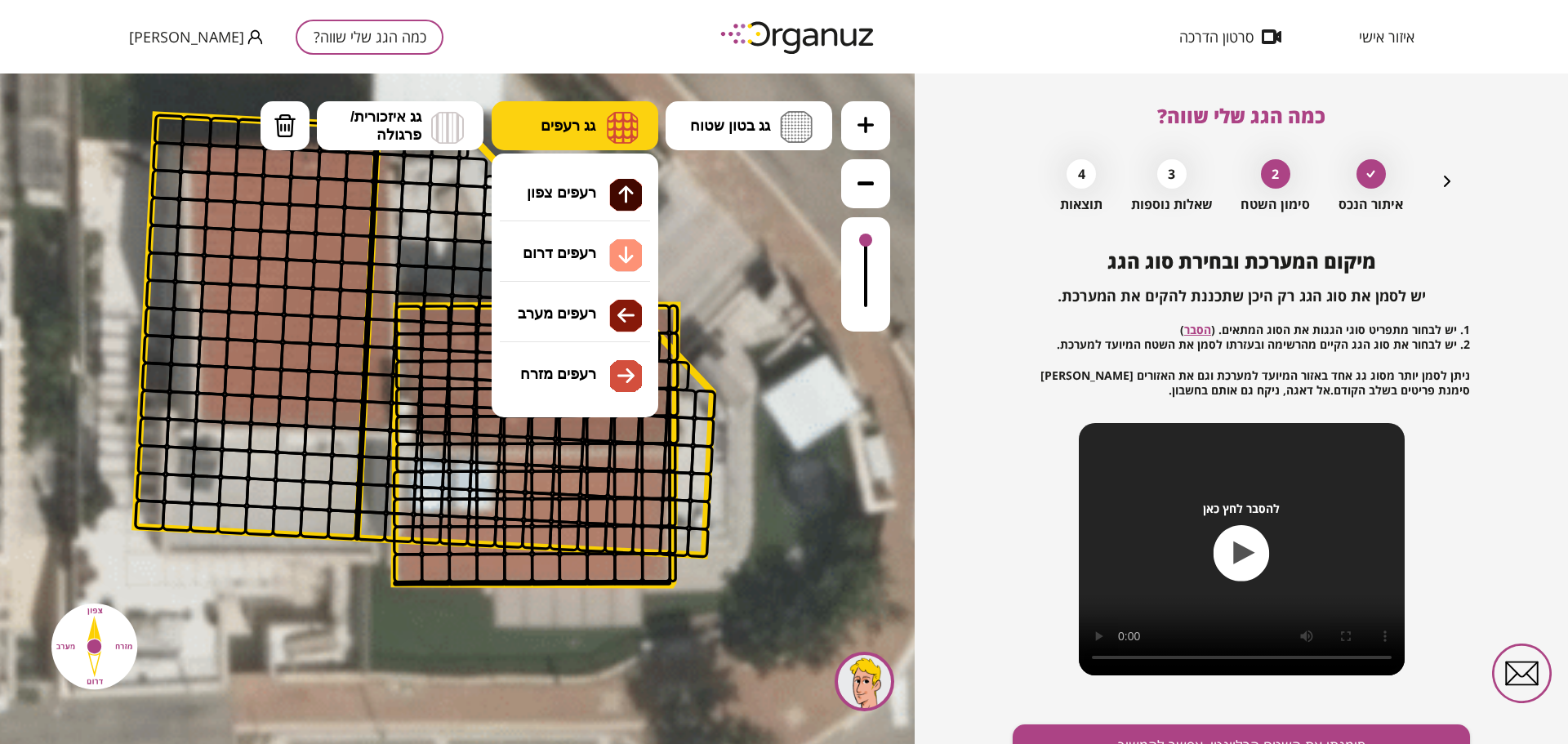
click at [545, 126] on span "גג רעפים" at bounding box center [568, 125] width 55 height 18
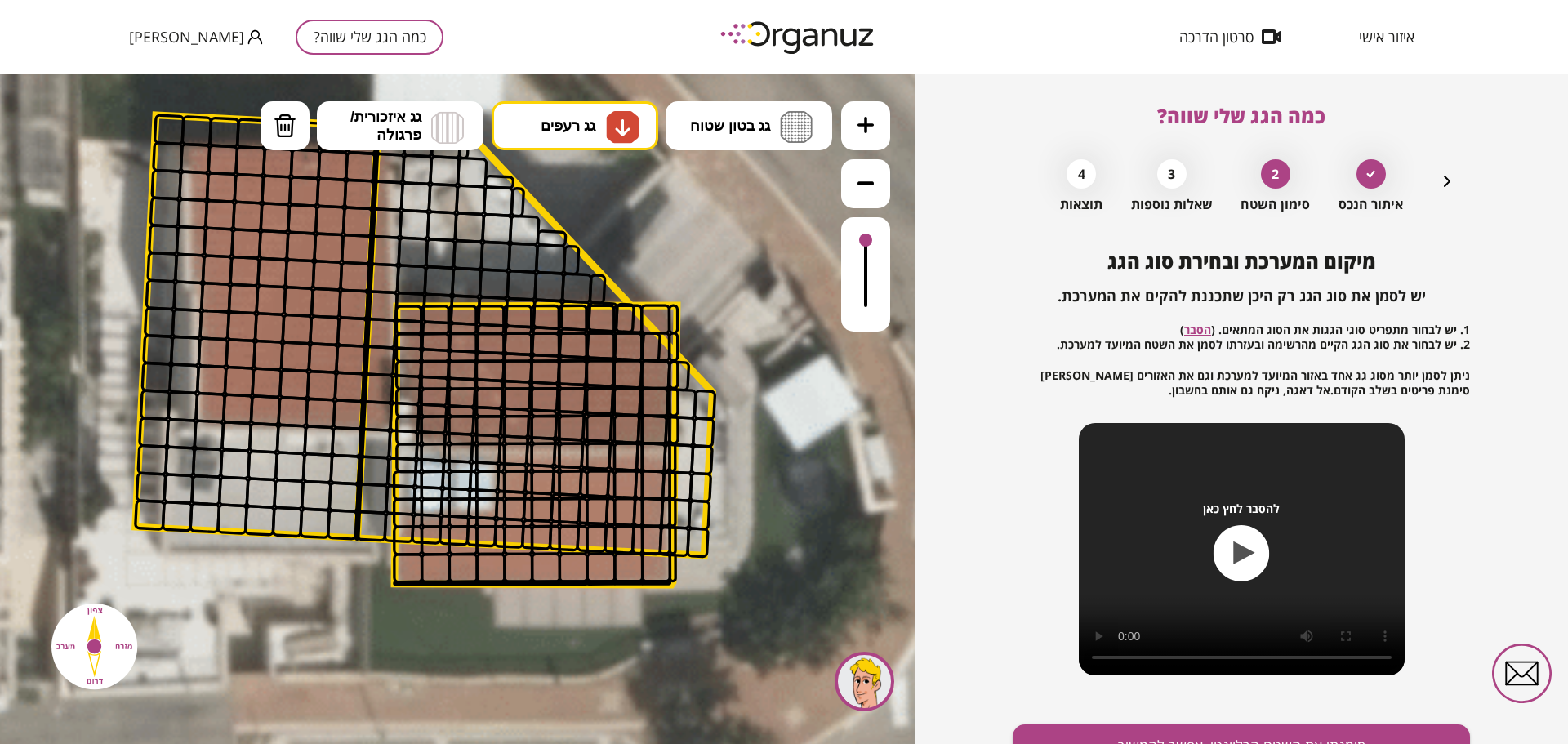
click at [565, 260] on div ".st0 { fill: #FFFFFF; } .st0 { fill: #FFFFFF; }" at bounding box center [457, 408] width 915 height 670
click at [666, 449] on div at bounding box center [655, 456] width 30 height 30
click at [629, 449] on div at bounding box center [628, 456] width 30 height 30
click at [607, 450] on div at bounding box center [600, 456] width 30 height 30
click at [571, 450] on div at bounding box center [572, 456] width 30 height 30
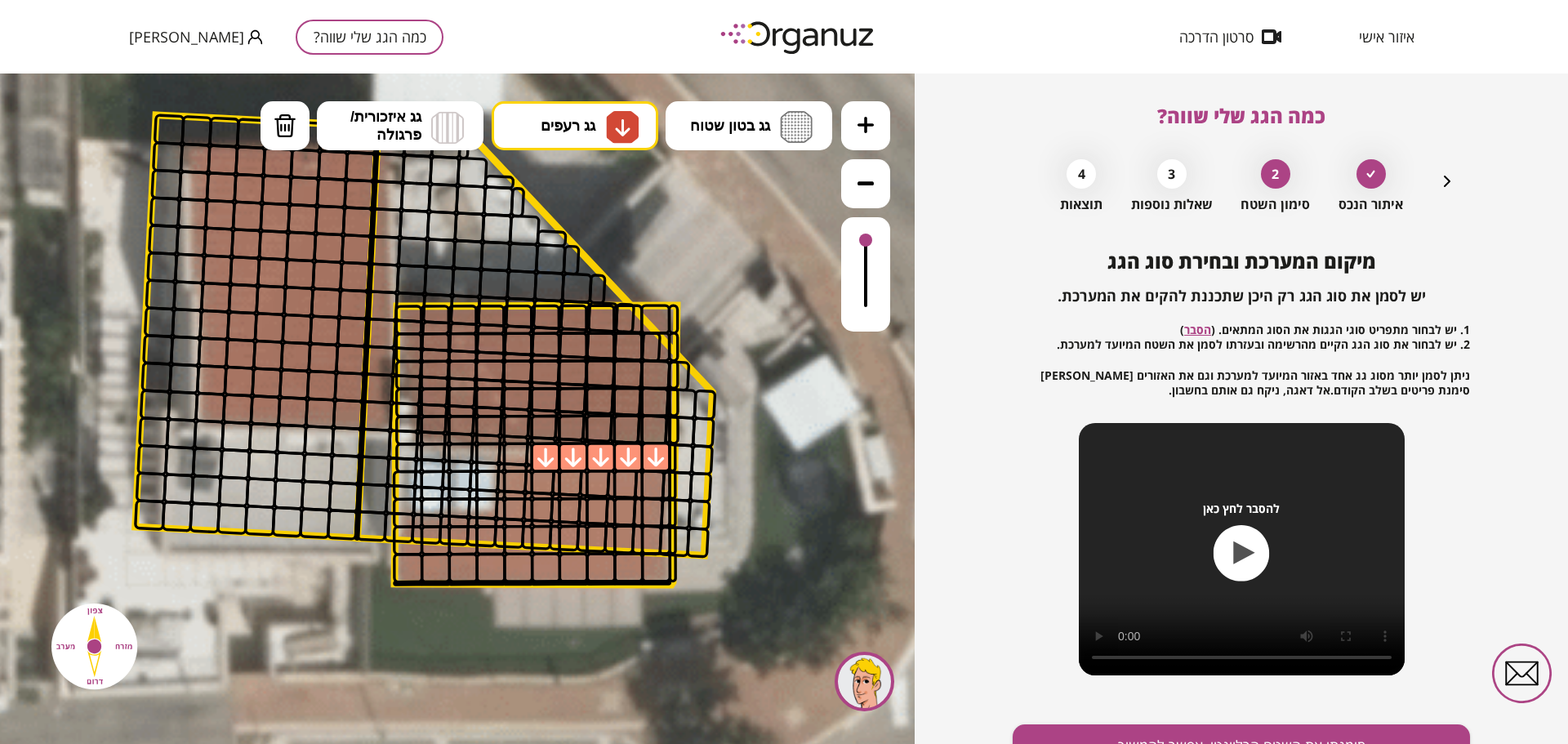
click at [538, 455] on div at bounding box center [545, 457] width 30 height 30
click at [512, 455] on div at bounding box center [517, 457] width 30 height 30
click at [515, 476] on div at bounding box center [517, 484] width 30 height 30
click at [513, 510] on div at bounding box center [517, 512] width 30 height 30
click at [510, 533] on div at bounding box center [517, 539] width 30 height 30
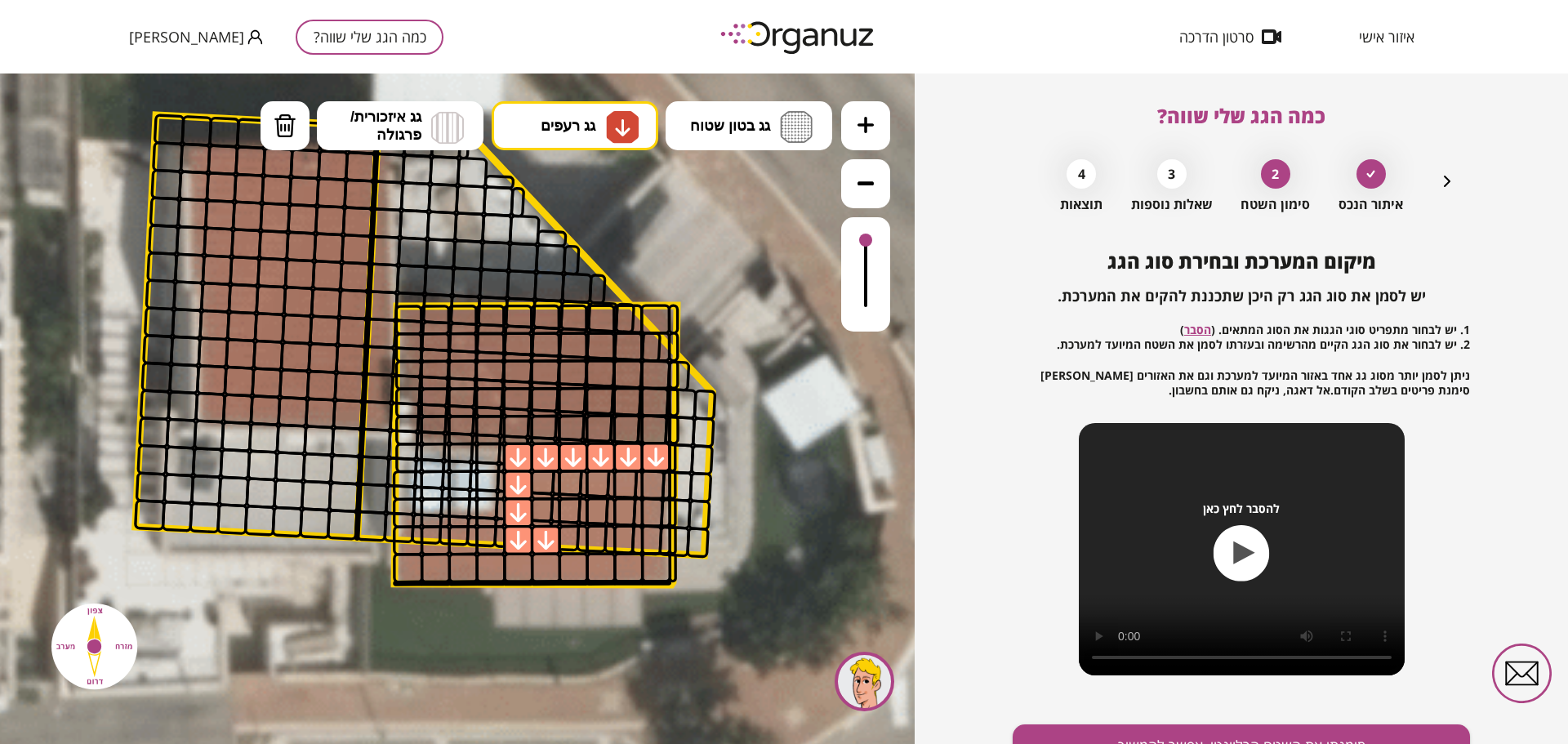
click at [554, 536] on div at bounding box center [546, 539] width 30 height 30
click at [572, 535] on div at bounding box center [573, 539] width 30 height 30
drag, startPoint x: 602, startPoint y: 538, endPoint x: 617, endPoint y: 539, distance: 15.0
click at [602, 539] on div at bounding box center [600, 539] width 30 height 30
click at [623, 540] on div at bounding box center [628, 539] width 30 height 30
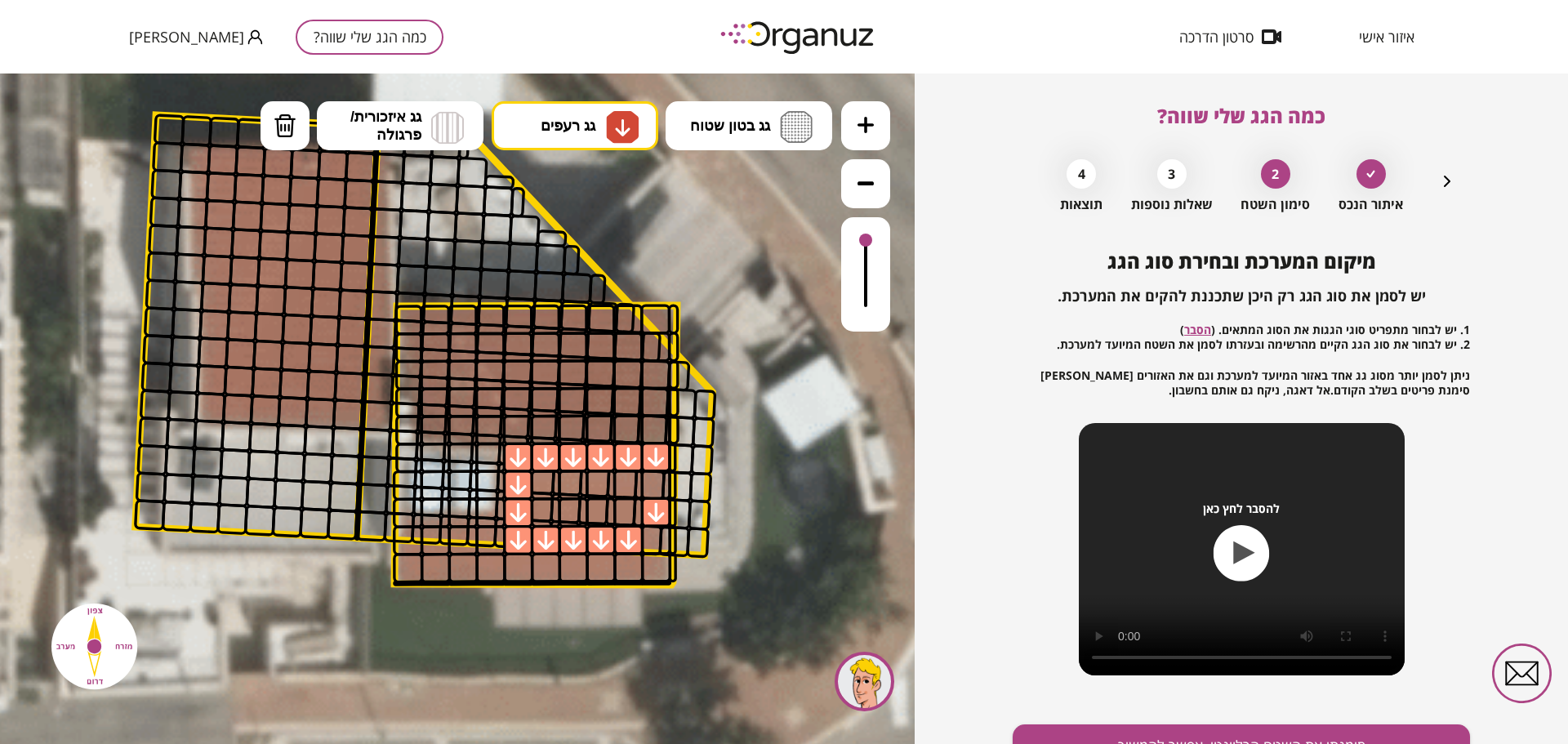
drag, startPoint x: 648, startPoint y: 515, endPoint x: 628, endPoint y: 507, distance: 21.5
click at [648, 515] on div at bounding box center [656, 512] width 30 height 30
drag, startPoint x: 627, startPoint y: 507, endPoint x: 605, endPoint y: 507, distance: 22.0
click at [626, 507] on div at bounding box center [628, 512] width 30 height 30
click at [596, 507] on div at bounding box center [600, 512] width 30 height 30
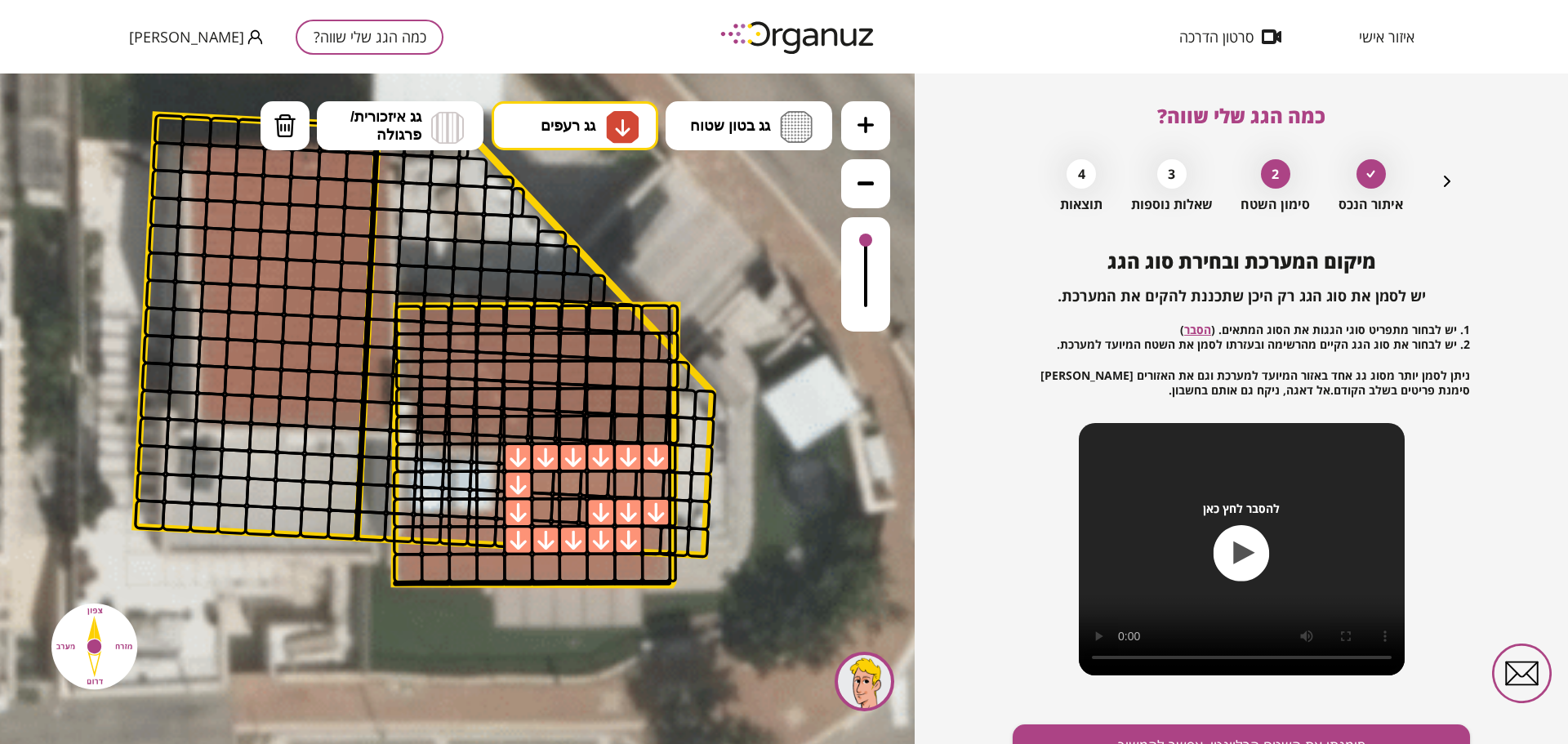
click at [563, 506] on div at bounding box center [572, 512] width 30 height 30
click at [547, 506] on div at bounding box center [546, 512] width 30 height 30
click at [544, 482] on div at bounding box center [546, 484] width 30 height 30
click at [579, 489] on div at bounding box center [572, 484] width 30 height 30
click at [609, 489] on div at bounding box center [600, 484] width 30 height 30
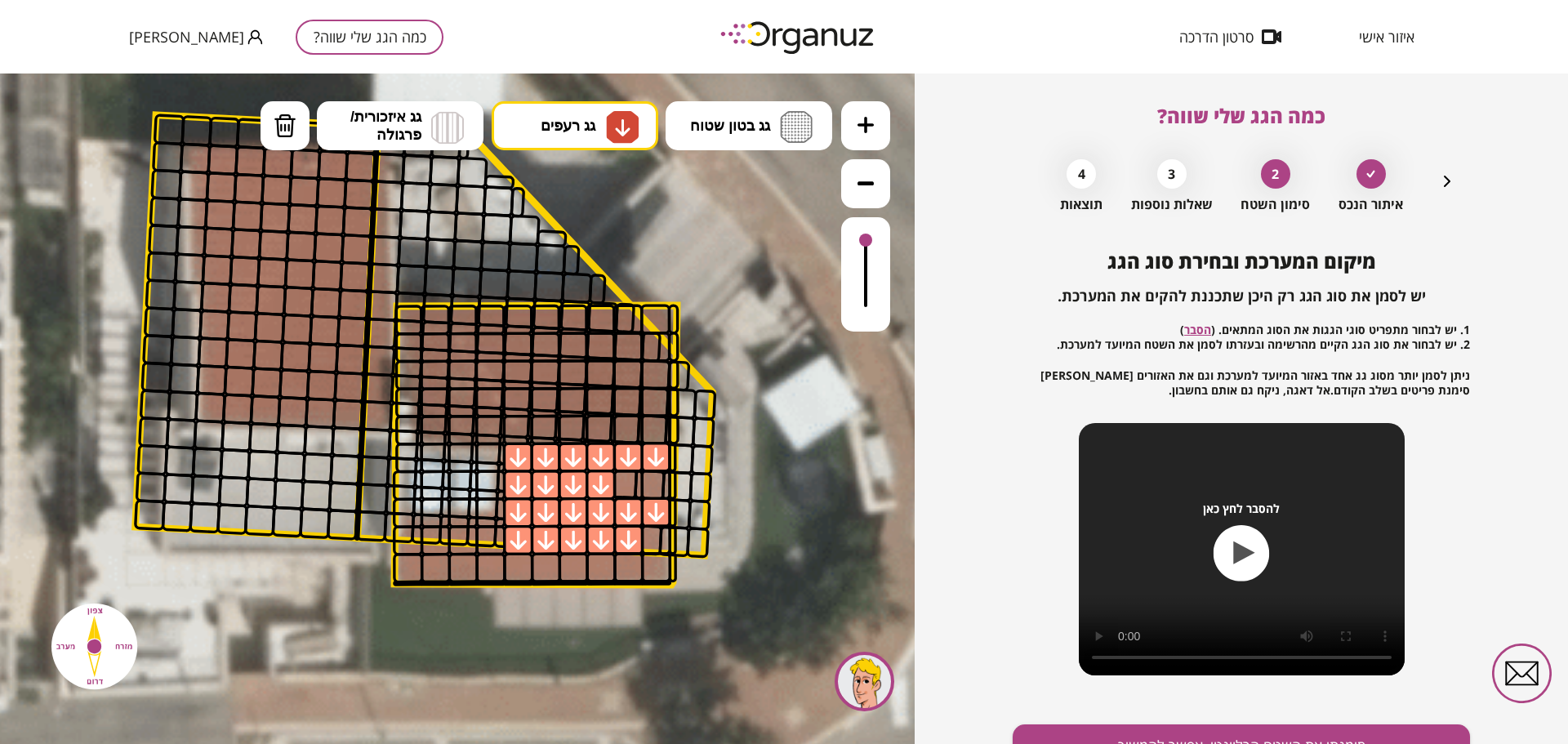
click at [627, 488] on div at bounding box center [628, 484] width 30 height 30
drag, startPoint x: 658, startPoint y: 488, endPoint x: 651, endPoint y: 495, distance: 9.9
click at [658, 489] on div at bounding box center [656, 484] width 30 height 30
click at [403, 562] on div at bounding box center [408, 568] width 30 height 30
drag, startPoint x: 432, startPoint y: 567, endPoint x: 437, endPoint y: 557, distance: 11.2
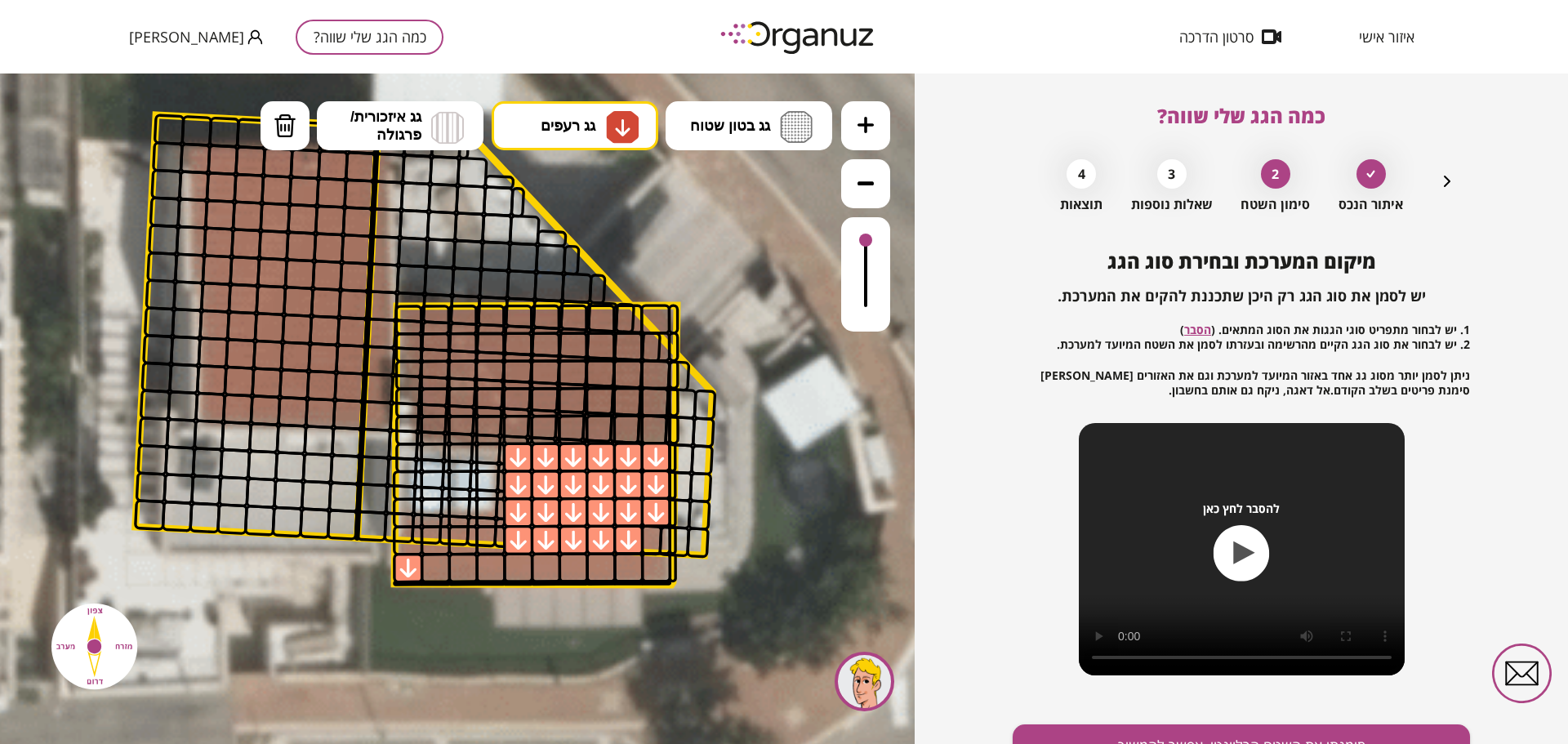
click at [432, 565] on div at bounding box center [435, 568] width 30 height 30
click at [414, 531] on div at bounding box center [408, 539] width 30 height 30
click at [434, 537] on div at bounding box center [435, 539] width 30 height 30
drag, startPoint x: 468, startPoint y: 537, endPoint x: 492, endPoint y: 538, distance: 24.0
click at [468, 538] on div at bounding box center [463, 539] width 30 height 30
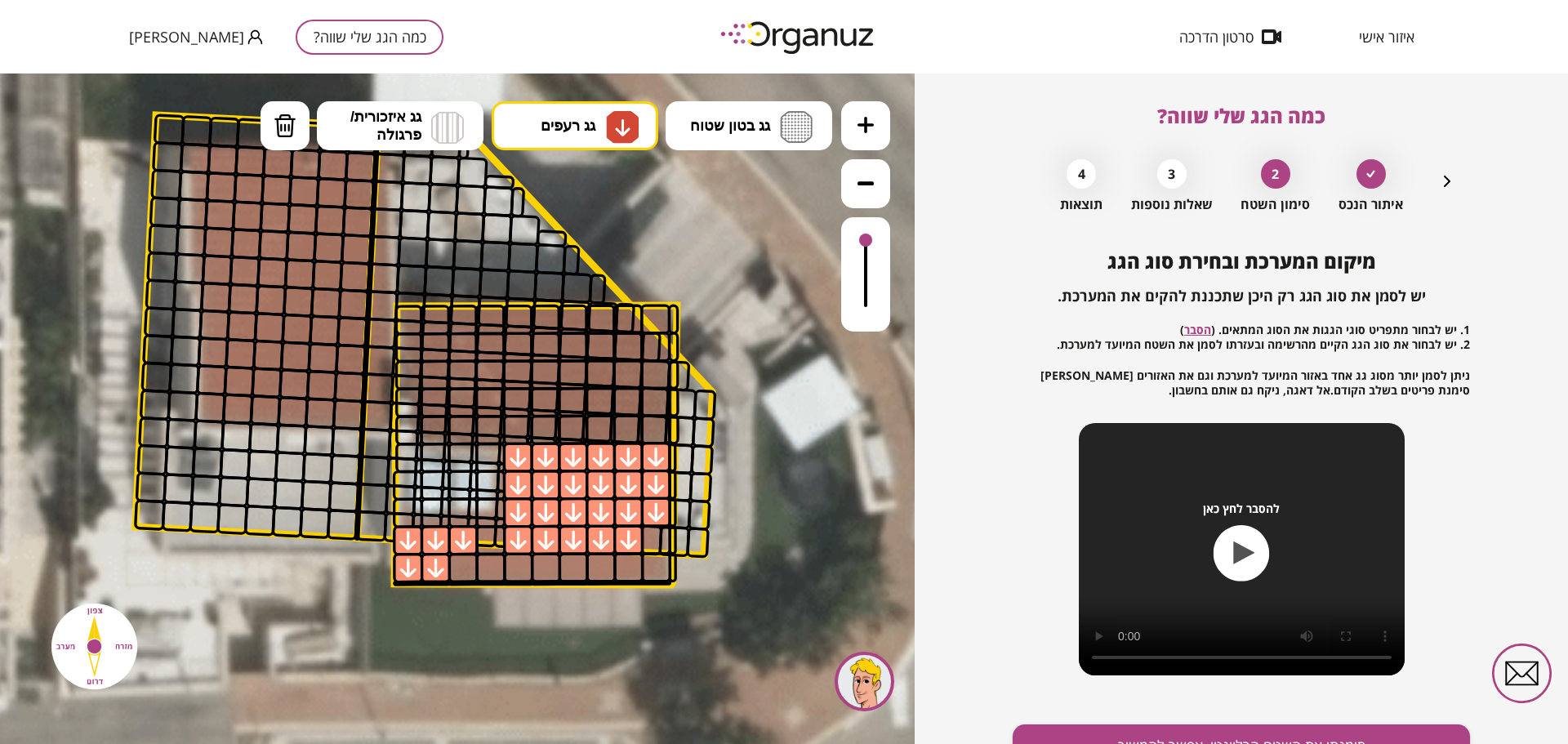
click at [497, 538] on div at bounding box center [490, 539] width 30 height 30
click at [403, 535] on div at bounding box center [408, 539] width 30 height 30
click at [410, 556] on div at bounding box center [408, 568] width 30 height 30
click at [284, 136] on img at bounding box center [284, 126] width 23 height 25
click at [417, 538] on div at bounding box center [408, 539] width 30 height 30
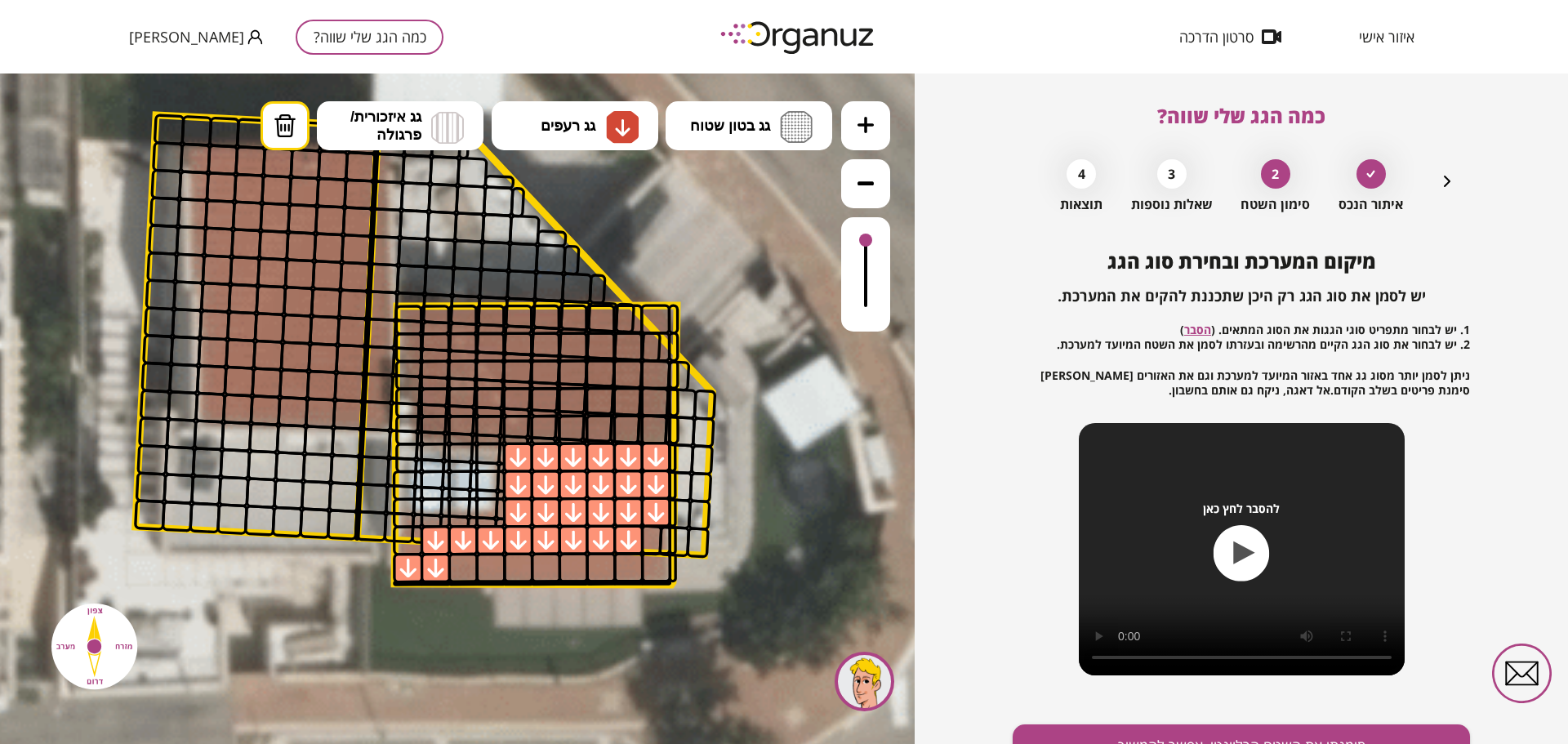
click at [406, 575] on div at bounding box center [408, 568] width 30 height 30
click at [454, 573] on div at bounding box center [463, 568] width 30 height 30
click at [470, 569] on div at bounding box center [463, 568] width 30 height 30
click at [724, 128] on span "גג בטון שטוח" at bounding box center [730, 125] width 80 height 18
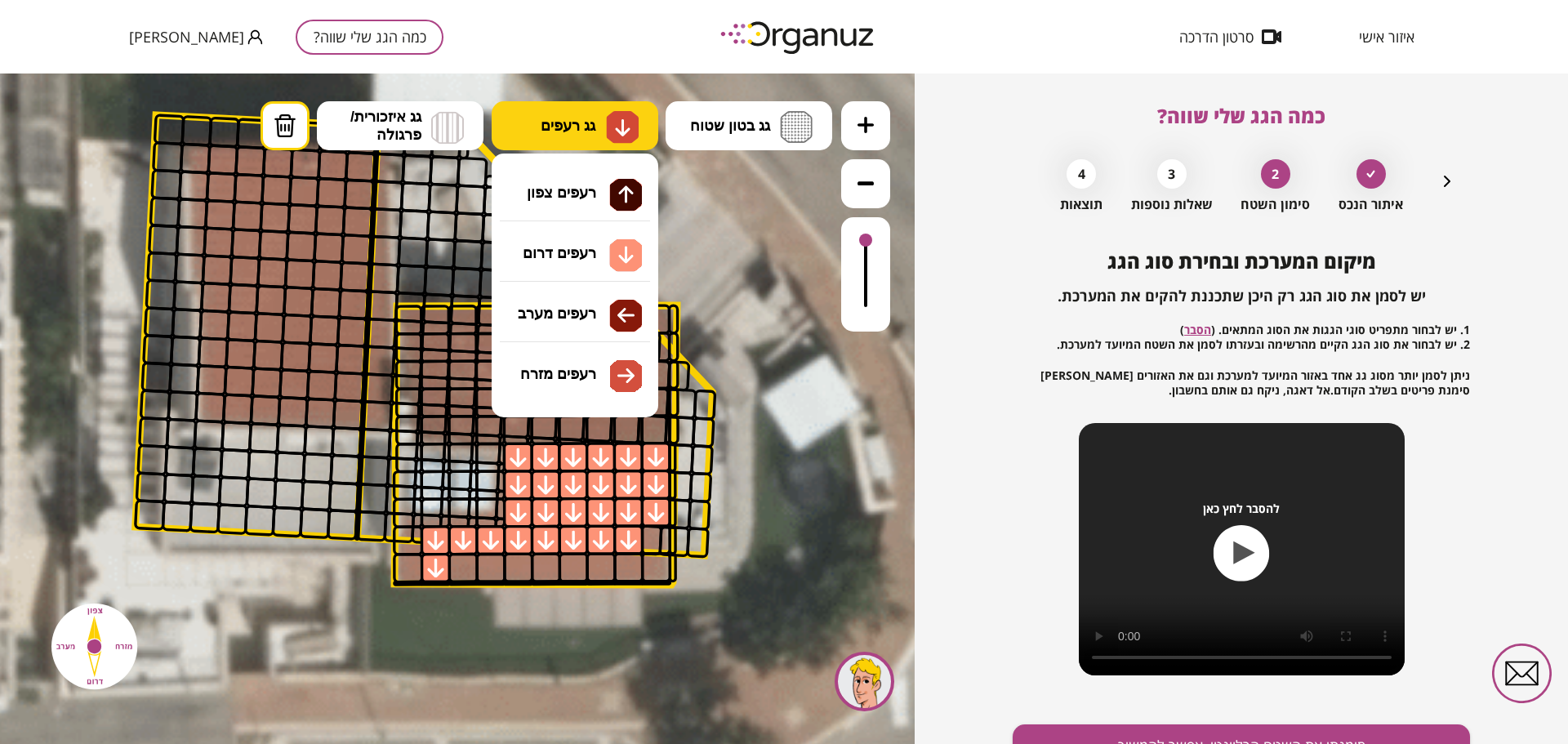
click at [634, 128] on img at bounding box center [623, 128] width 33 height 33
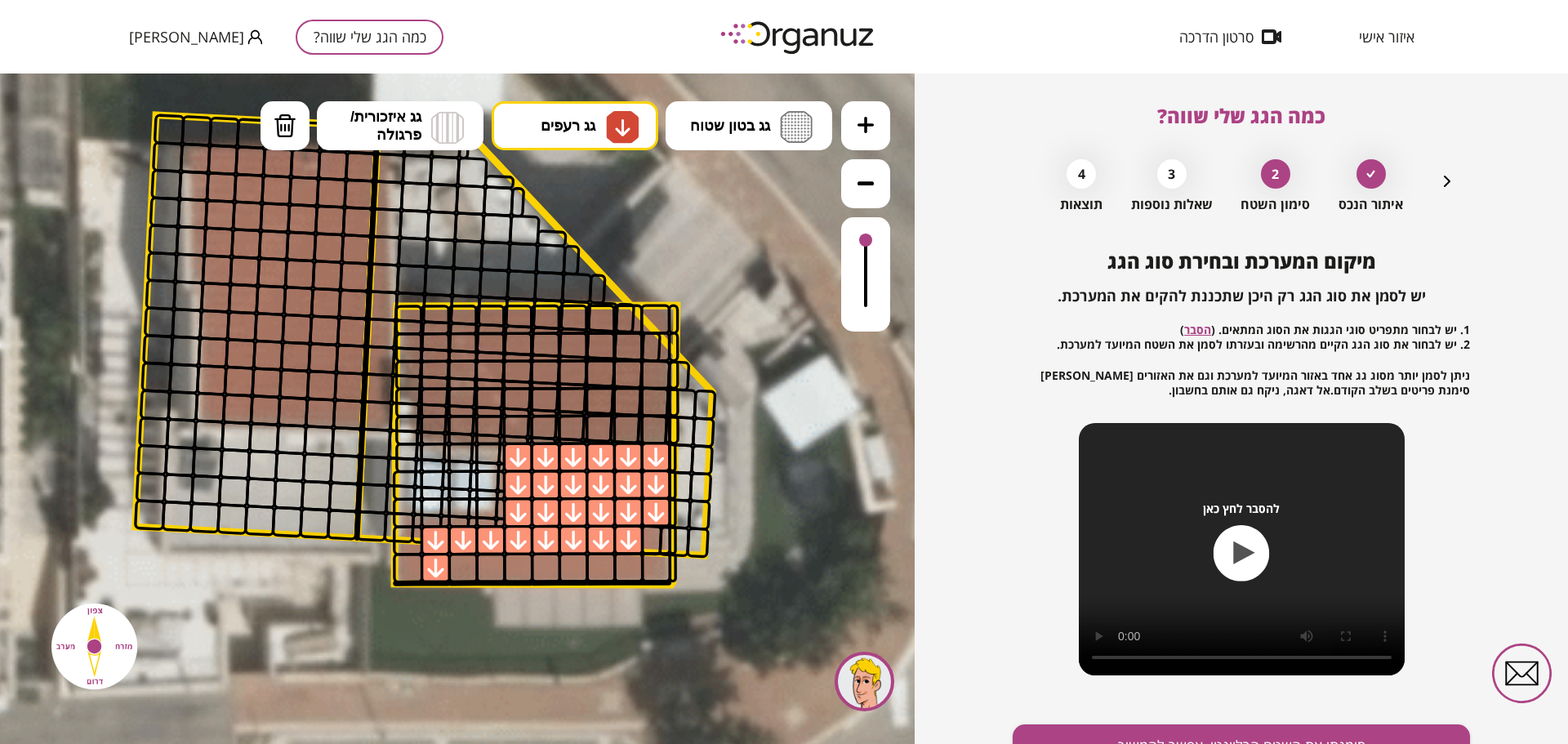
click at [585, 254] on div ".st0 { fill: #FFFFFF; } .st0 { fill: #FFFFFF; }" at bounding box center [457, 408] width 915 height 670
click at [459, 572] on div at bounding box center [463, 568] width 30 height 30
click at [484, 571] on div at bounding box center [490, 568] width 30 height 30
click at [511, 570] on div at bounding box center [517, 568] width 30 height 30
click at [543, 572] on div at bounding box center [546, 568] width 30 height 30
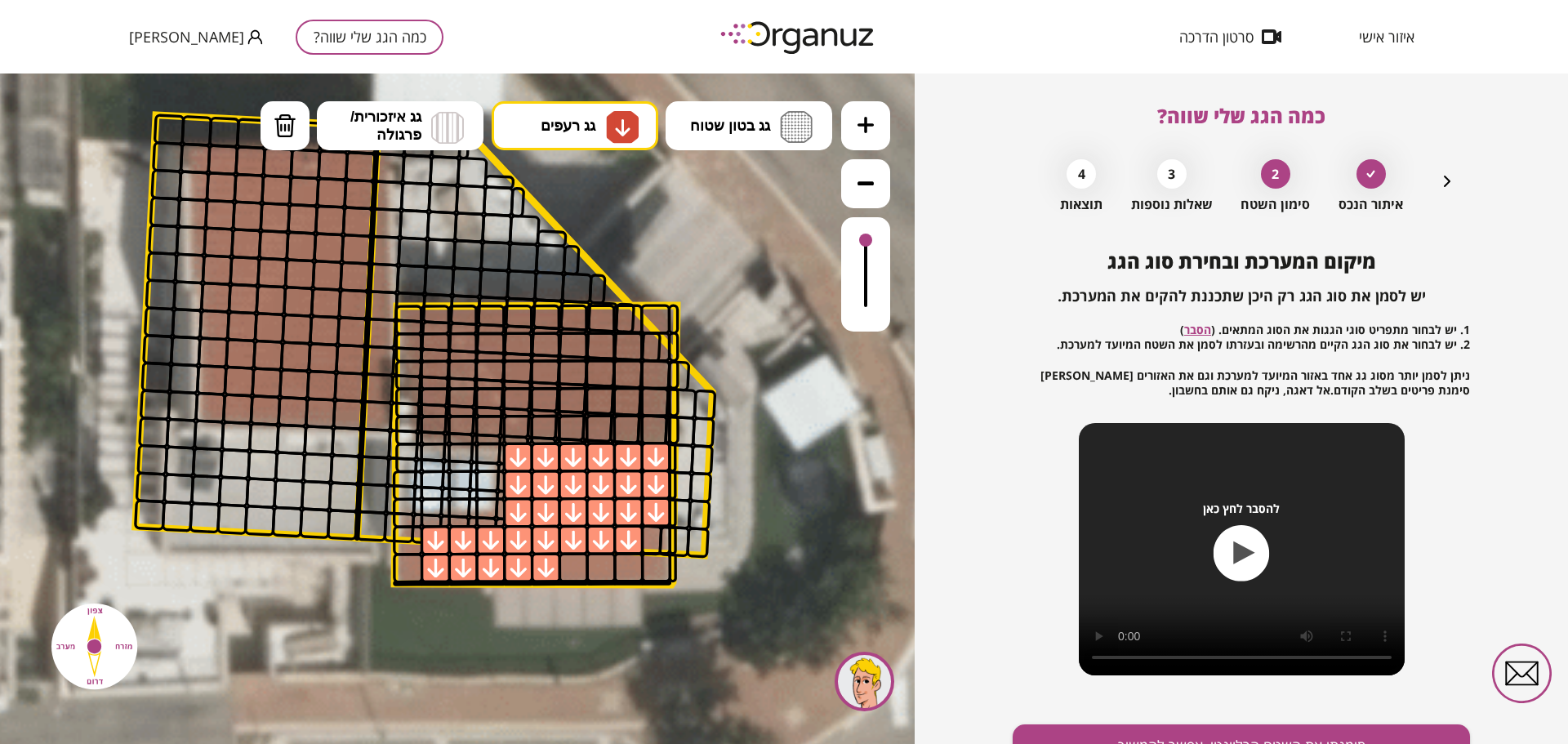
click at [573, 572] on div at bounding box center [573, 567] width 30 height 30
click at [592, 572] on div at bounding box center [600, 567] width 30 height 30
click at [624, 574] on div at bounding box center [628, 567] width 30 height 30
click at [509, 132] on button "גג רעפים" at bounding box center [575, 125] width 167 height 49
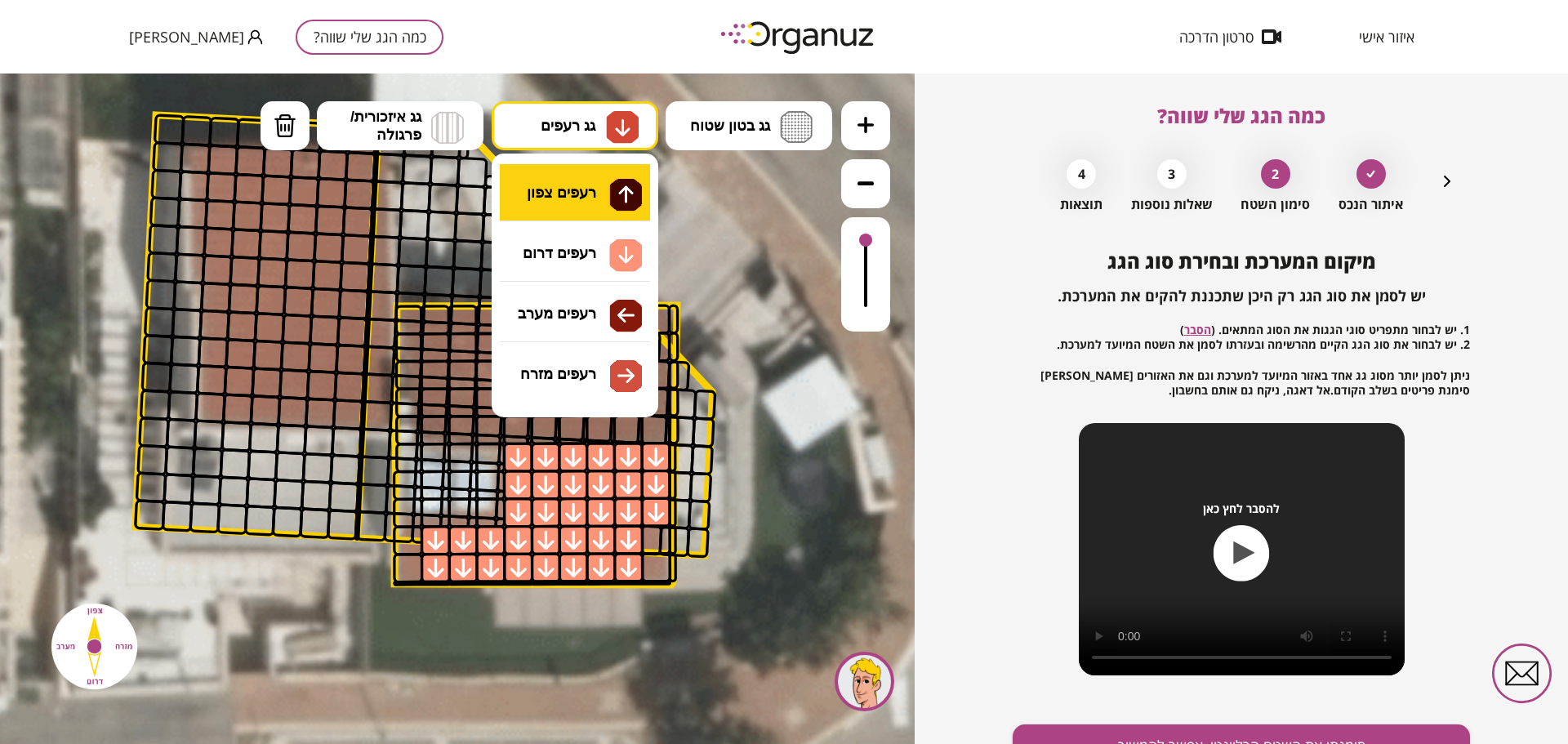
click at [583, 199] on div ".st0 { fill: #FFFFFF; } .st0 { fill: #FFFFFF; }" at bounding box center [457, 408] width 915 height 670
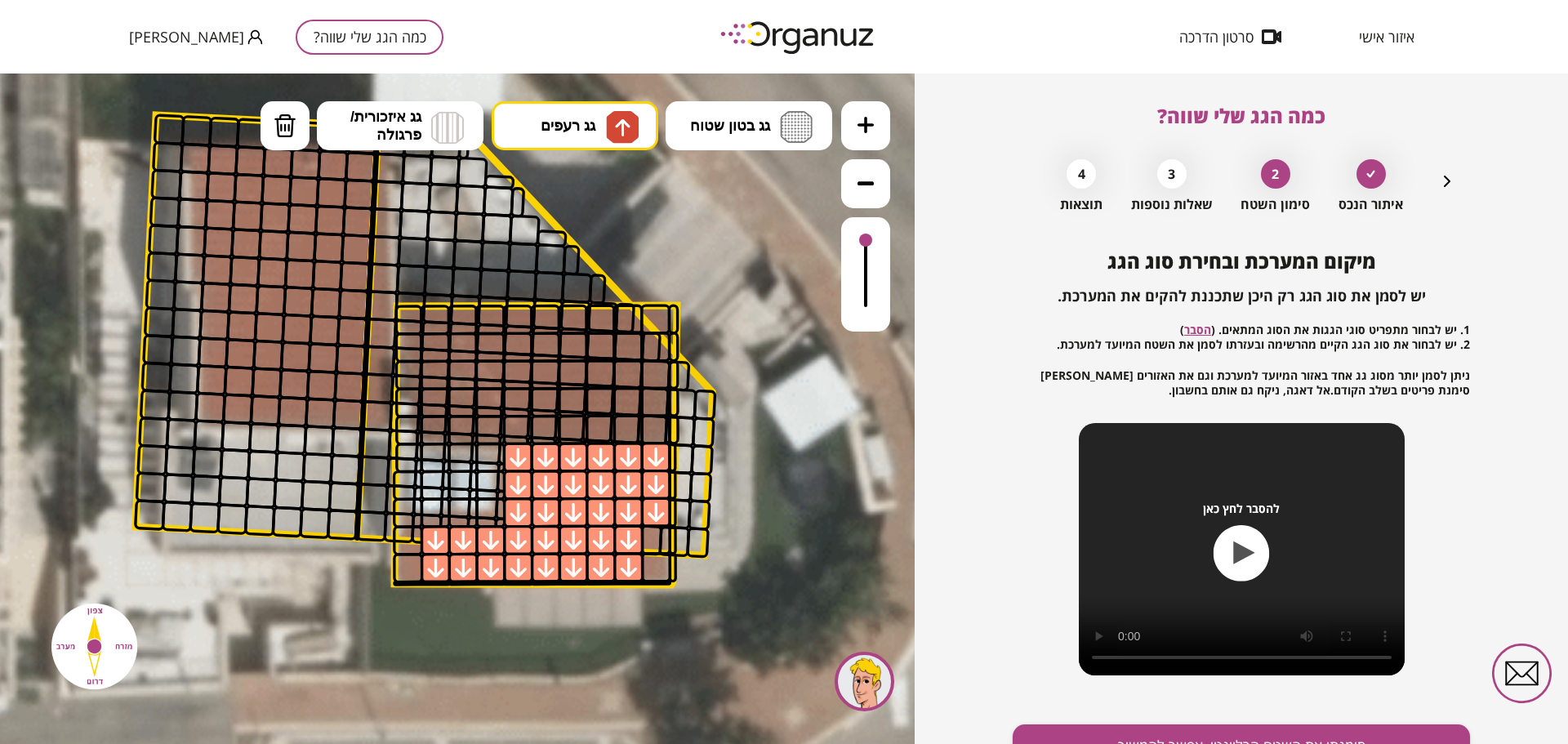
click at [645, 424] on div at bounding box center [655, 428] width 30 height 30
click at [617, 424] on div at bounding box center [628, 429] width 30 height 30
click at [589, 426] on div at bounding box center [600, 429] width 30 height 30
click at [578, 426] on div at bounding box center [572, 429] width 30 height 30
click at [549, 421] on div at bounding box center [545, 429] width 30 height 30
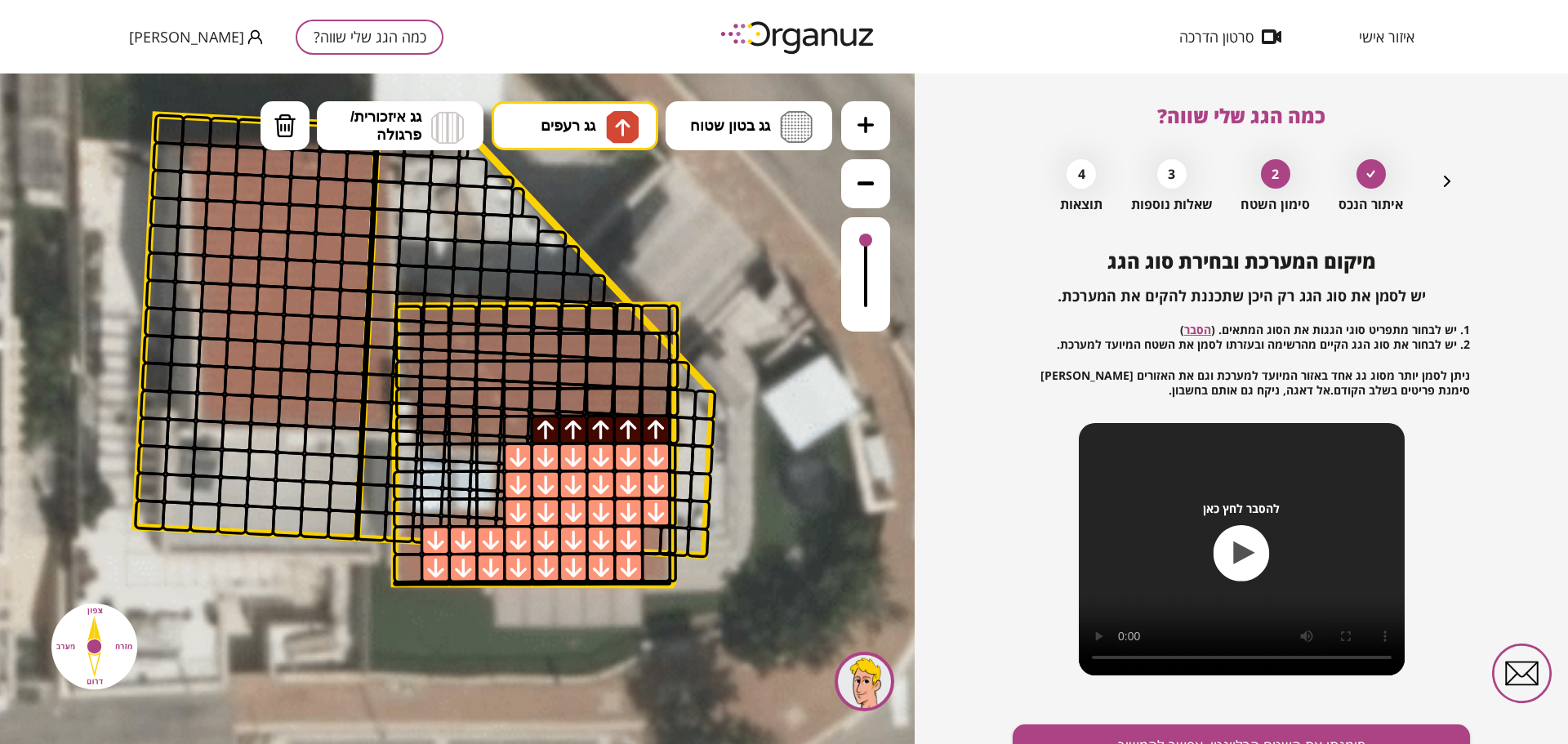
click at [521, 423] on div at bounding box center [517, 429] width 30 height 30
click at [486, 422] on div at bounding box center [490, 429] width 30 height 30
click at [460, 422] on div at bounding box center [462, 429] width 30 height 30
click at [433, 423] on div at bounding box center [434, 429] width 30 height 30
click at [435, 406] on div at bounding box center [434, 402] width 30 height 30
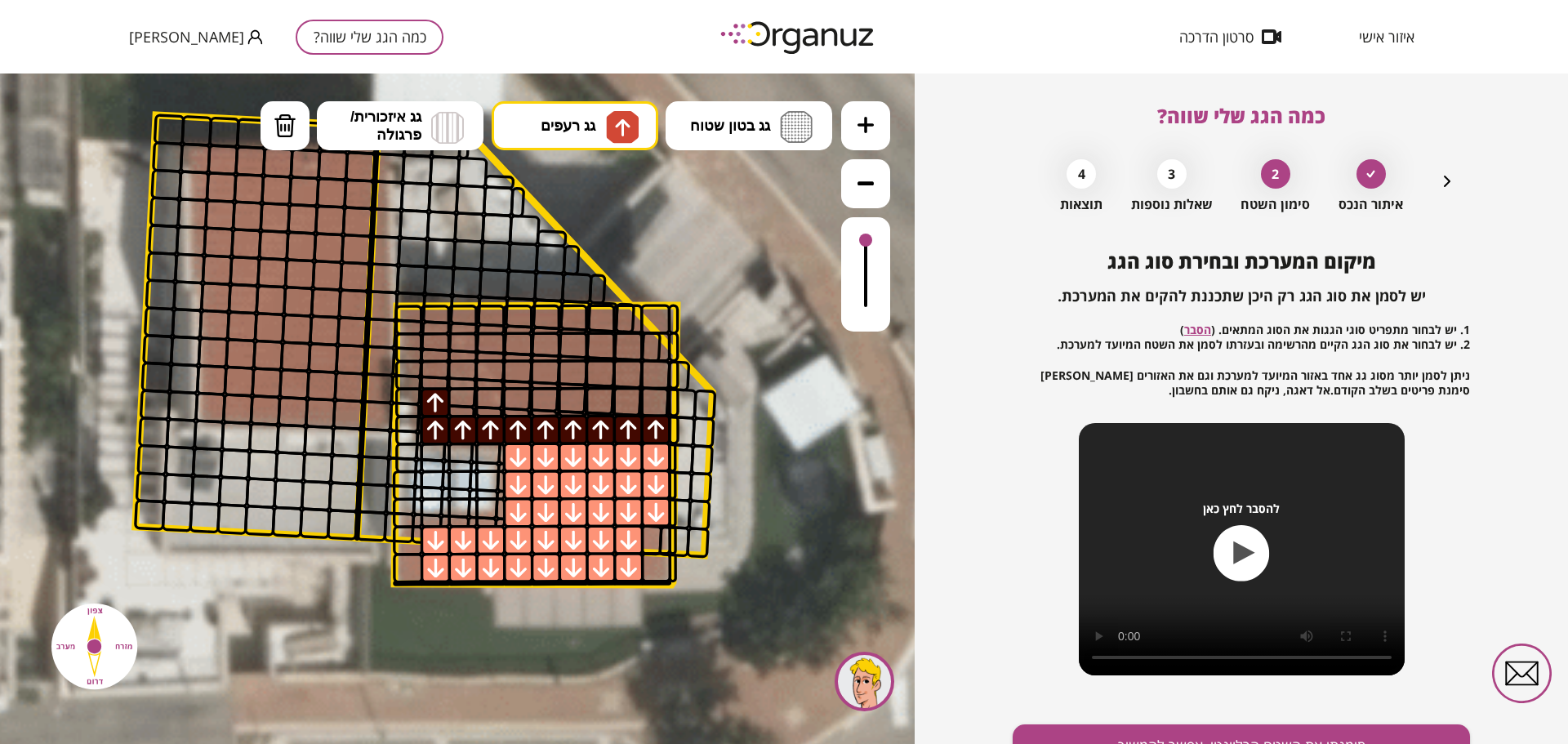
drag, startPoint x: 459, startPoint y: 402, endPoint x: 497, endPoint y: 402, distance: 38.0
click at [460, 402] on div at bounding box center [462, 402] width 30 height 30
click at [500, 402] on div at bounding box center [490, 402] width 30 height 30
click at [510, 402] on div at bounding box center [517, 402] width 30 height 30
click at [547, 403] on div at bounding box center [545, 402] width 30 height 30
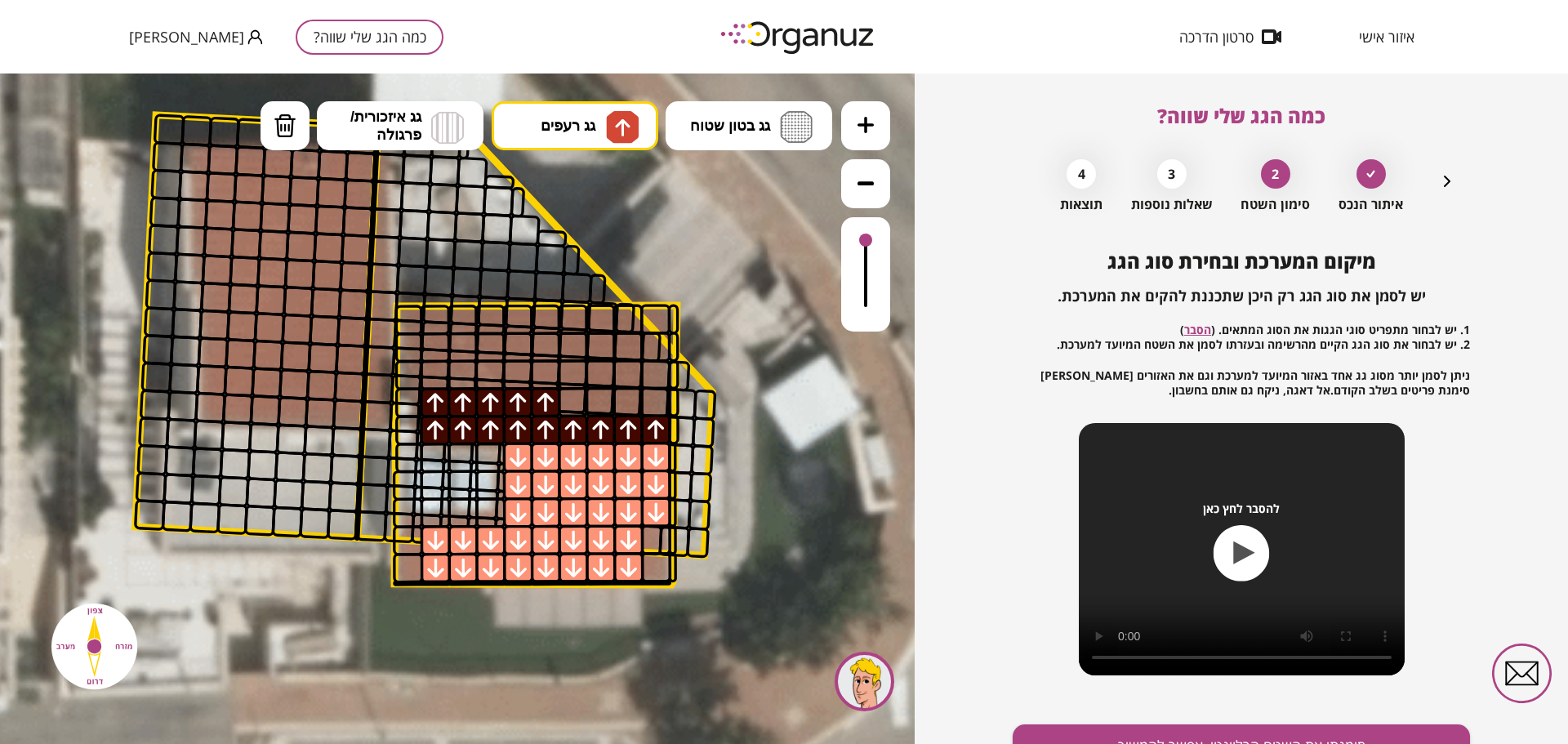
click at [565, 402] on div at bounding box center [572, 402] width 30 height 30
click at [596, 402] on div at bounding box center [600, 402] width 30 height 30
click at [631, 399] on div at bounding box center [628, 402] width 30 height 30
drag, startPoint x: 634, startPoint y: 378, endPoint x: 612, endPoint y: 372, distance: 22.8
click at [633, 378] on div at bounding box center [627, 374] width 30 height 30
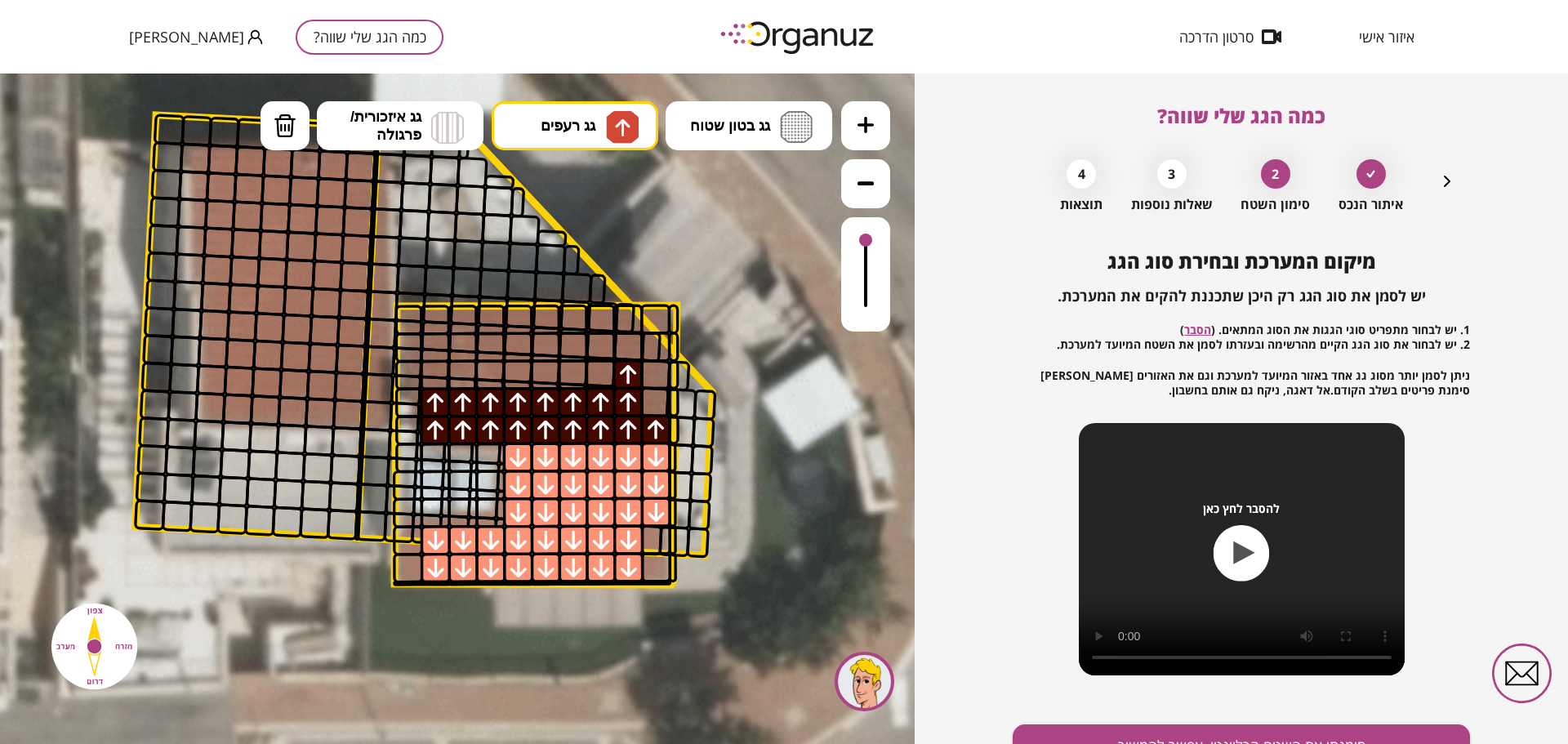
click at [601, 372] on div at bounding box center [600, 374] width 30 height 30
click at [563, 368] on div at bounding box center [572, 374] width 30 height 30
click at [543, 368] on div at bounding box center [545, 374] width 30 height 30
click at [522, 367] on div at bounding box center [516, 374] width 30 height 30
click at [480, 367] on div at bounding box center [490, 375] width 30 height 30
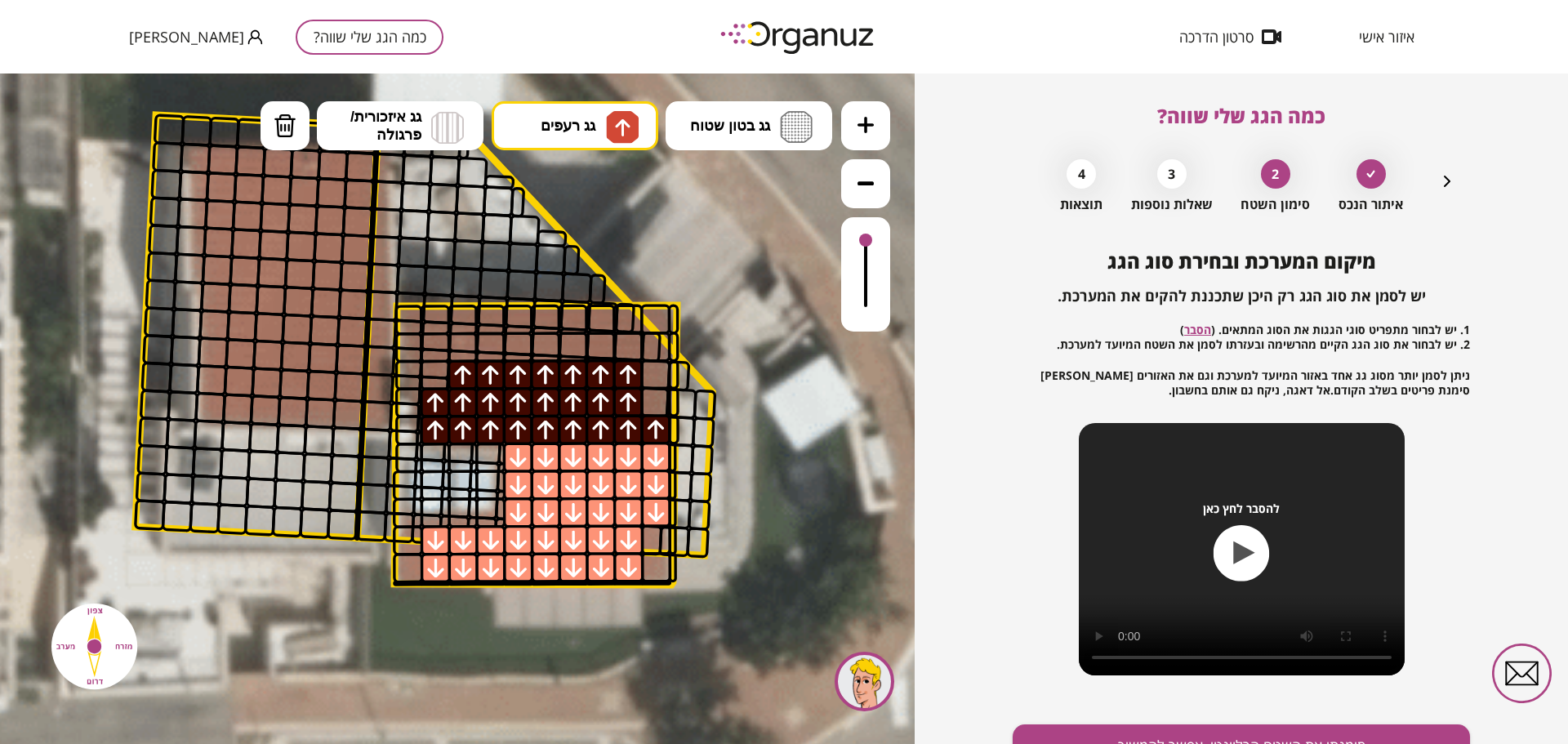
click at [468, 368] on div at bounding box center [462, 375] width 30 height 30
click at [441, 368] on div at bounding box center [434, 375] width 30 height 30
click at [435, 349] on div at bounding box center [434, 347] width 30 height 30
click at [480, 348] on div at bounding box center [490, 347] width 30 height 30
drag, startPoint x: 522, startPoint y: 349, endPoint x: 539, endPoint y: 349, distance: 17.0
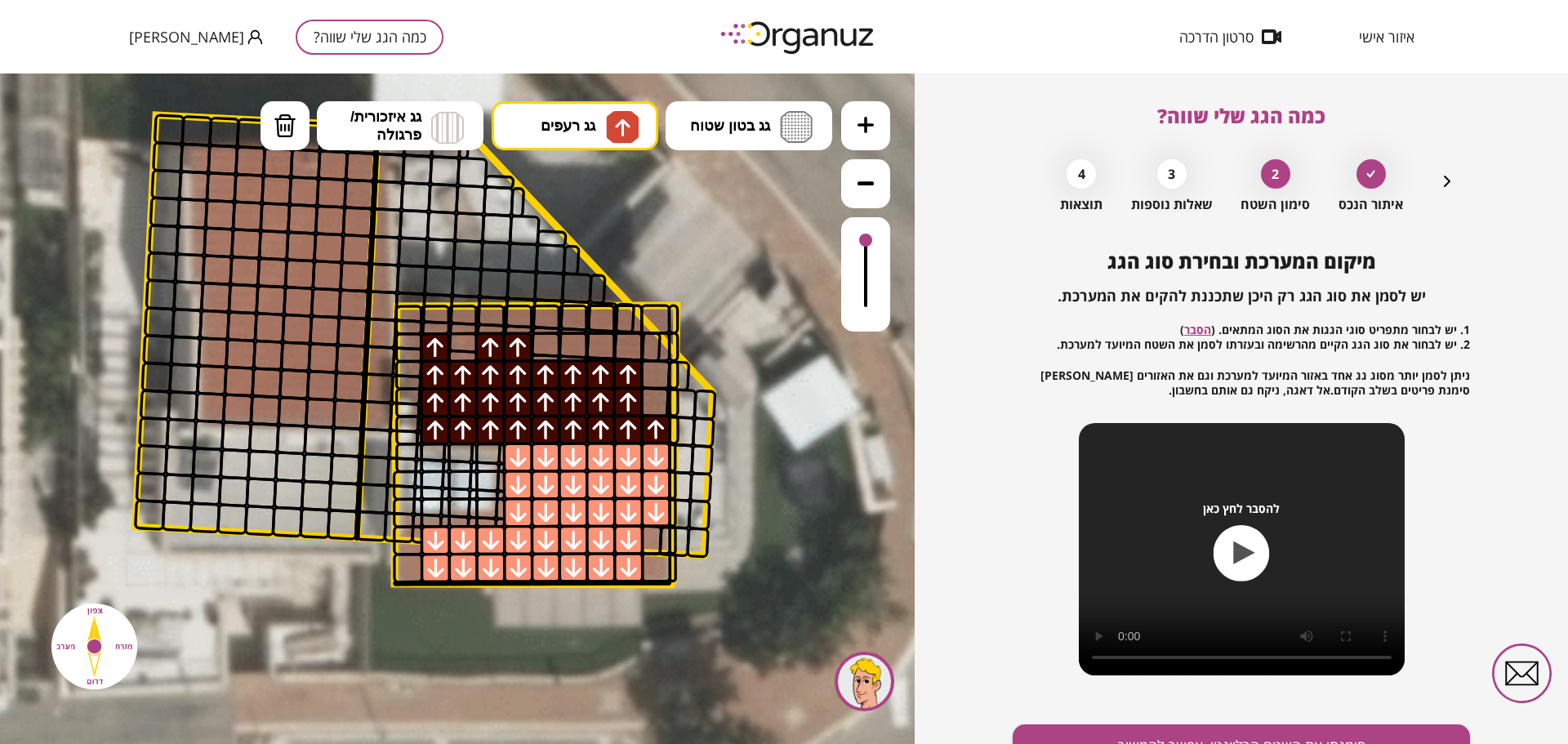
click at [522, 349] on div at bounding box center [516, 347] width 30 height 30
click at [543, 349] on div at bounding box center [545, 347] width 30 height 30
click at [569, 351] on div at bounding box center [572, 346] width 30 height 30
drag, startPoint x: 595, startPoint y: 351, endPoint x: 622, endPoint y: 351, distance: 27.0
click at [599, 351] on div at bounding box center [600, 346] width 30 height 30
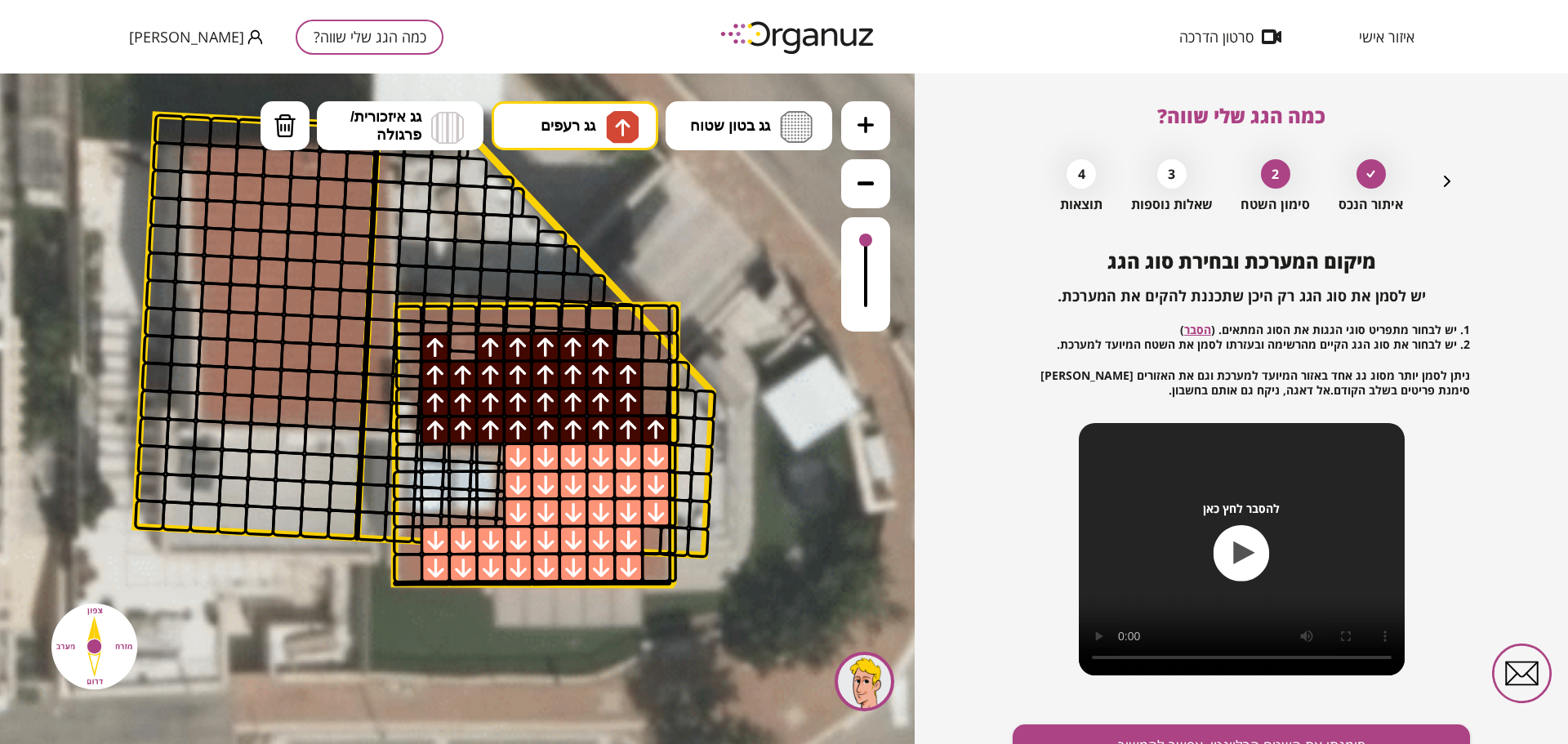
click at [625, 351] on div at bounding box center [627, 346] width 30 height 30
click at [470, 343] on div at bounding box center [462, 347] width 30 height 30
click at [456, 319] on div at bounding box center [462, 319] width 30 height 30
drag, startPoint x: 494, startPoint y: 326, endPoint x: 506, endPoint y: 326, distance: 12.0
click at [495, 326] on div at bounding box center [489, 319] width 30 height 30
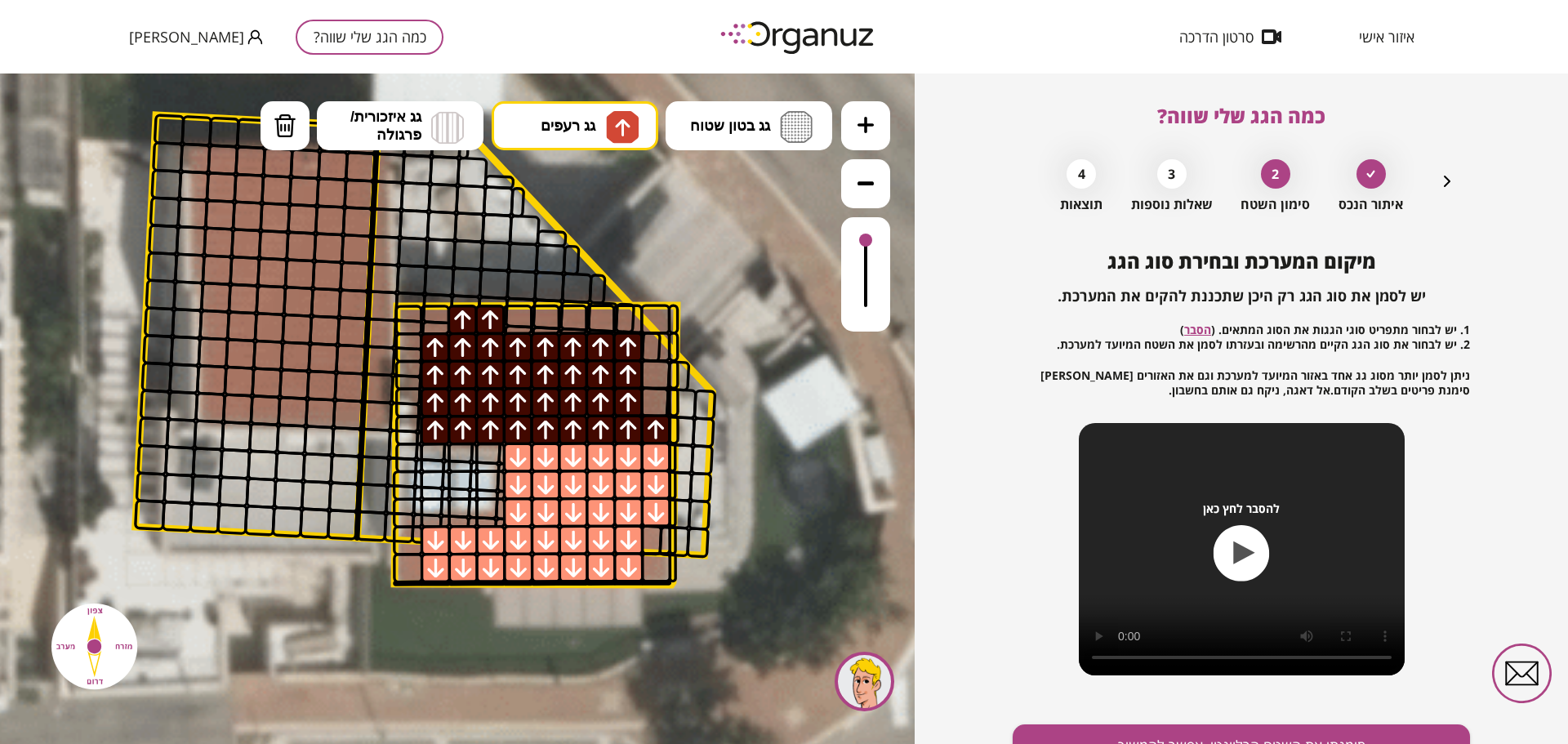
drag, startPoint x: 520, startPoint y: 326, endPoint x: 538, endPoint y: 326, distance: 18.0
click at [521, 326] on div at bounding box center [516, 319] width 30 height 30
click at [550, 326] on div at bounding box center [545, 319] width 30 height 30
click at [572, 324] on div at bounding box center [572, 319] width 30 height 30
click at [601, 324] on div at bounding box center [599, 319] width 30 height 30
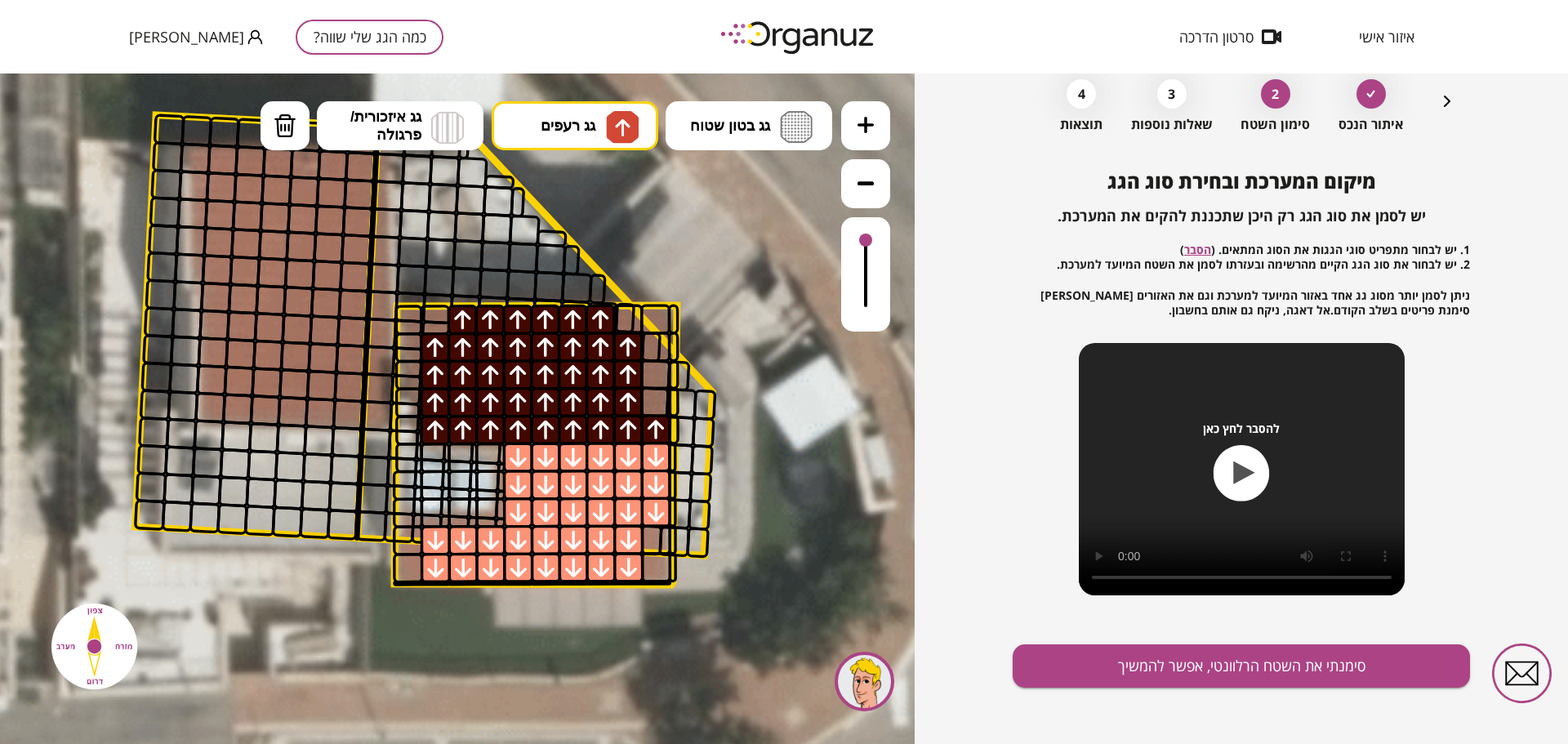
scroll to position [80, 0]
click at [1135, 669] on button "סימנתי את השטח הרלוונטי, אפשר להמשיך" at bounding box center [1241, 664] width 457 height 44
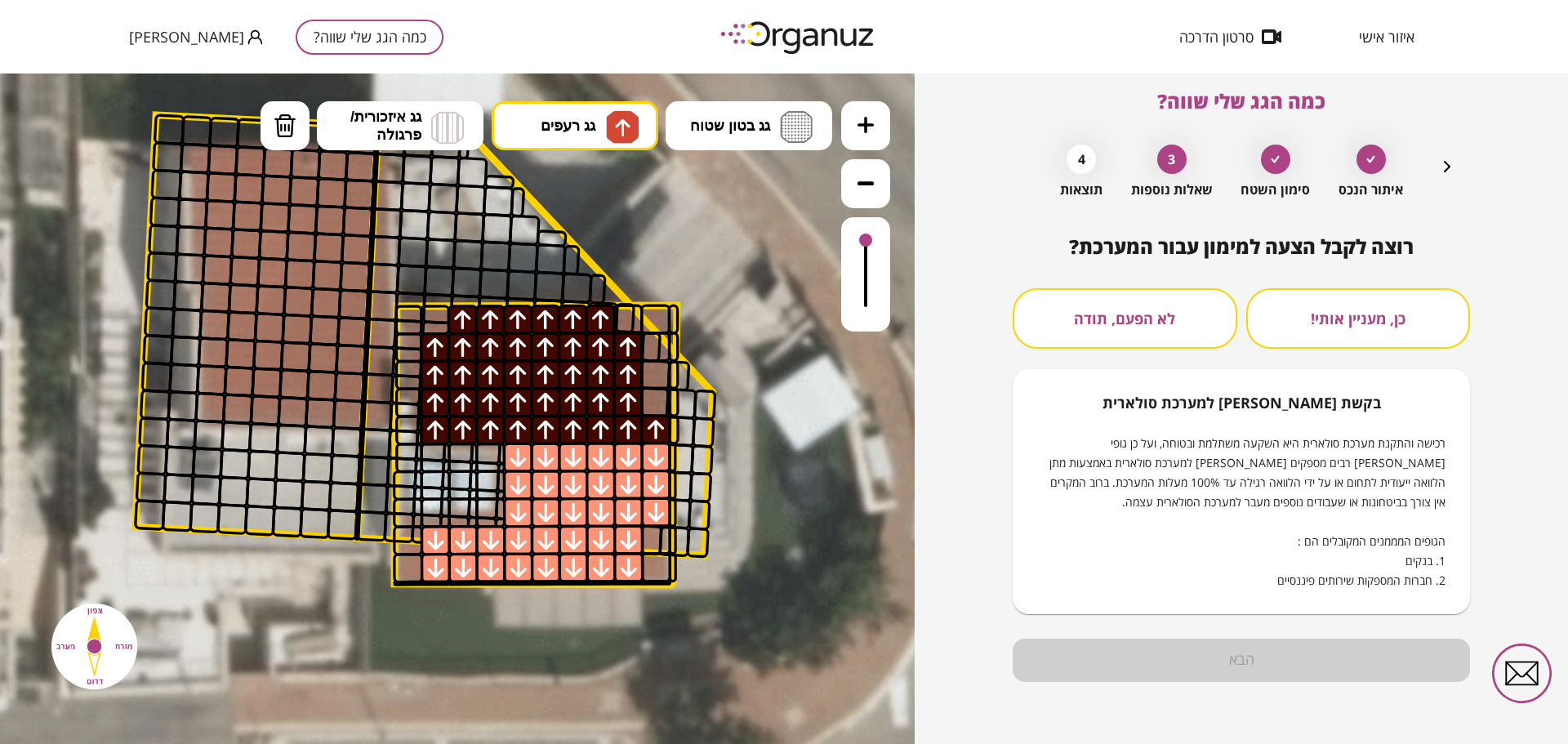
scroll to position [15, 0]
click at [1094, 318] on button "לא הפעם, תודה" at bounding box center [1124, 318] width 224 height 61
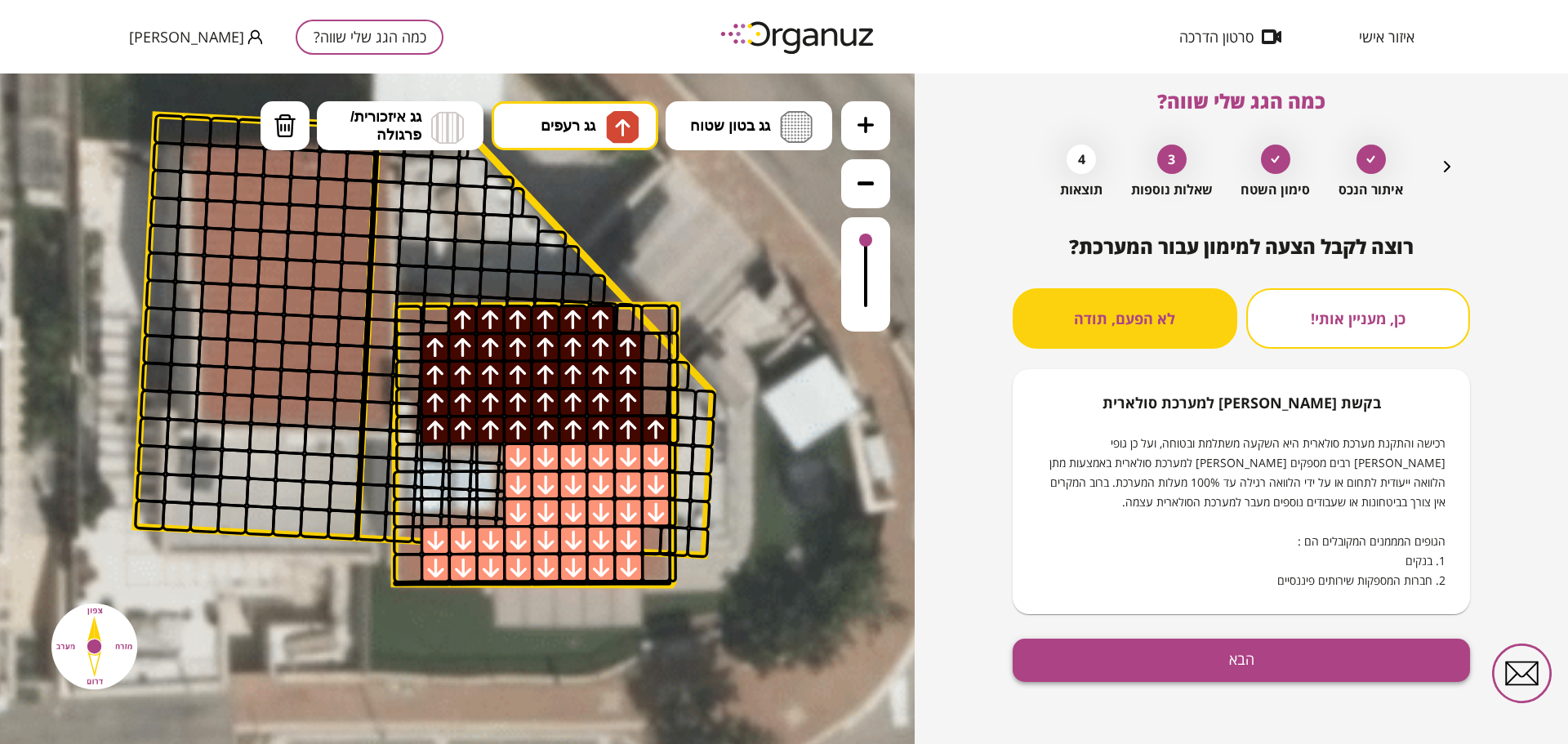
click at [1242, 651] on button "הבא" at bounding box center [1241, 660] width 457 height 44
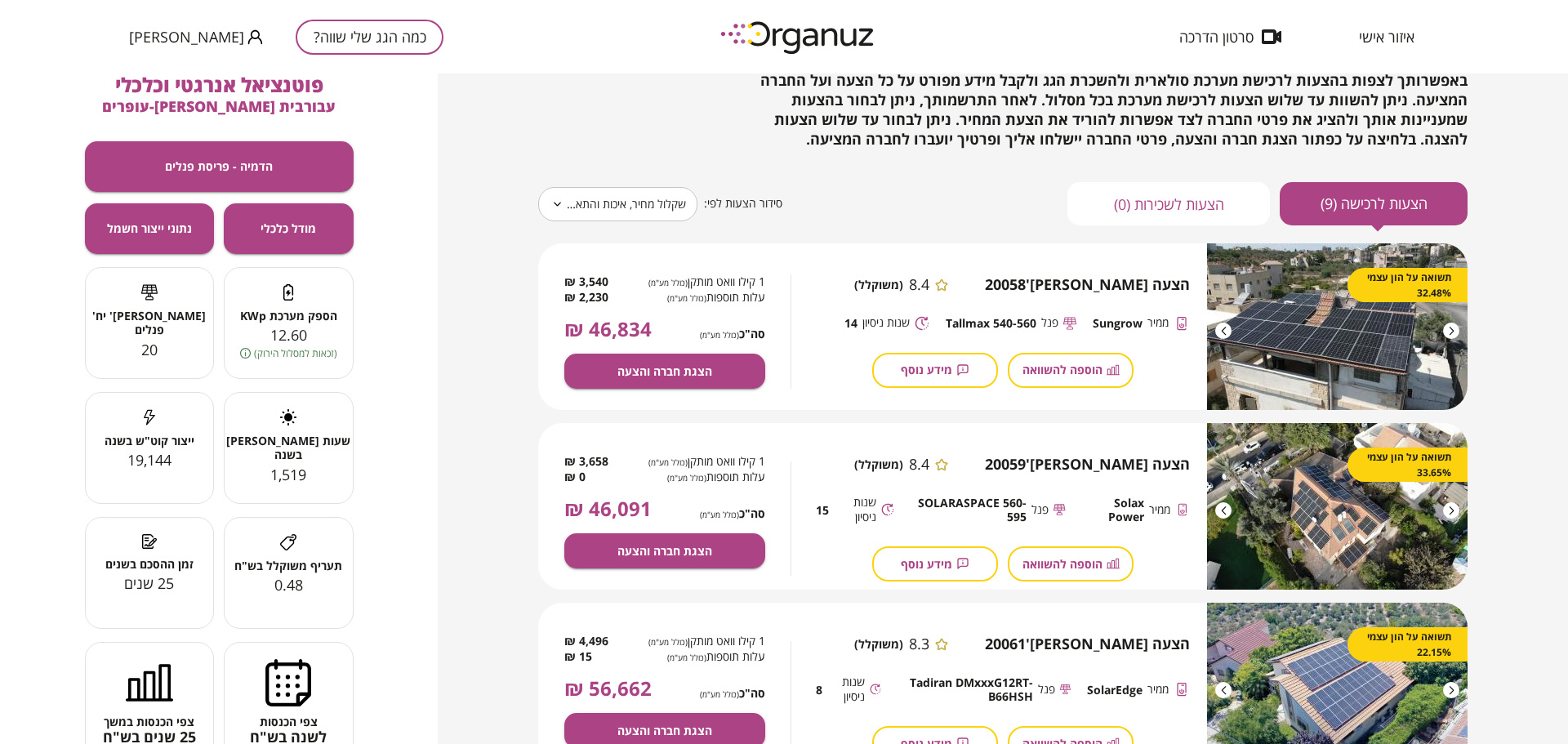
scroll to position [81, 0]
drag, startPoint x: 1564, startPoint y: 211, endPoint x: 1560, endPoint y: 232, distance: 21.4
click at [1560, 232] on div "**********" at bounding box center [1003, 408] width 1130 height 670
click at [1543, 255] on div "**********" at bounding box center [1003, 408] width 1130 height 670
click at [809, 189] on div "**********" at bounding box center [1002, 203] width 929 height 44
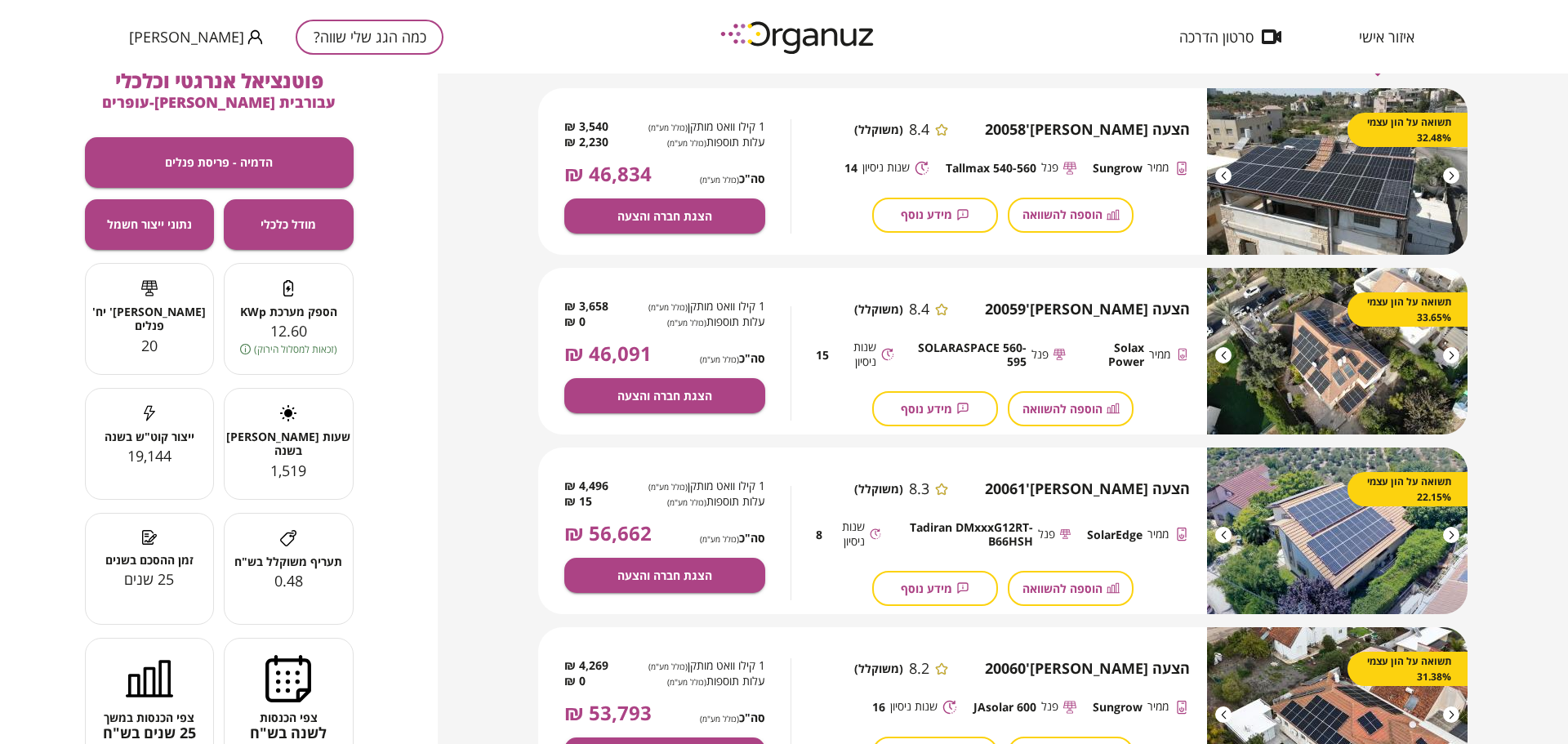
scroll to position [0, 0]
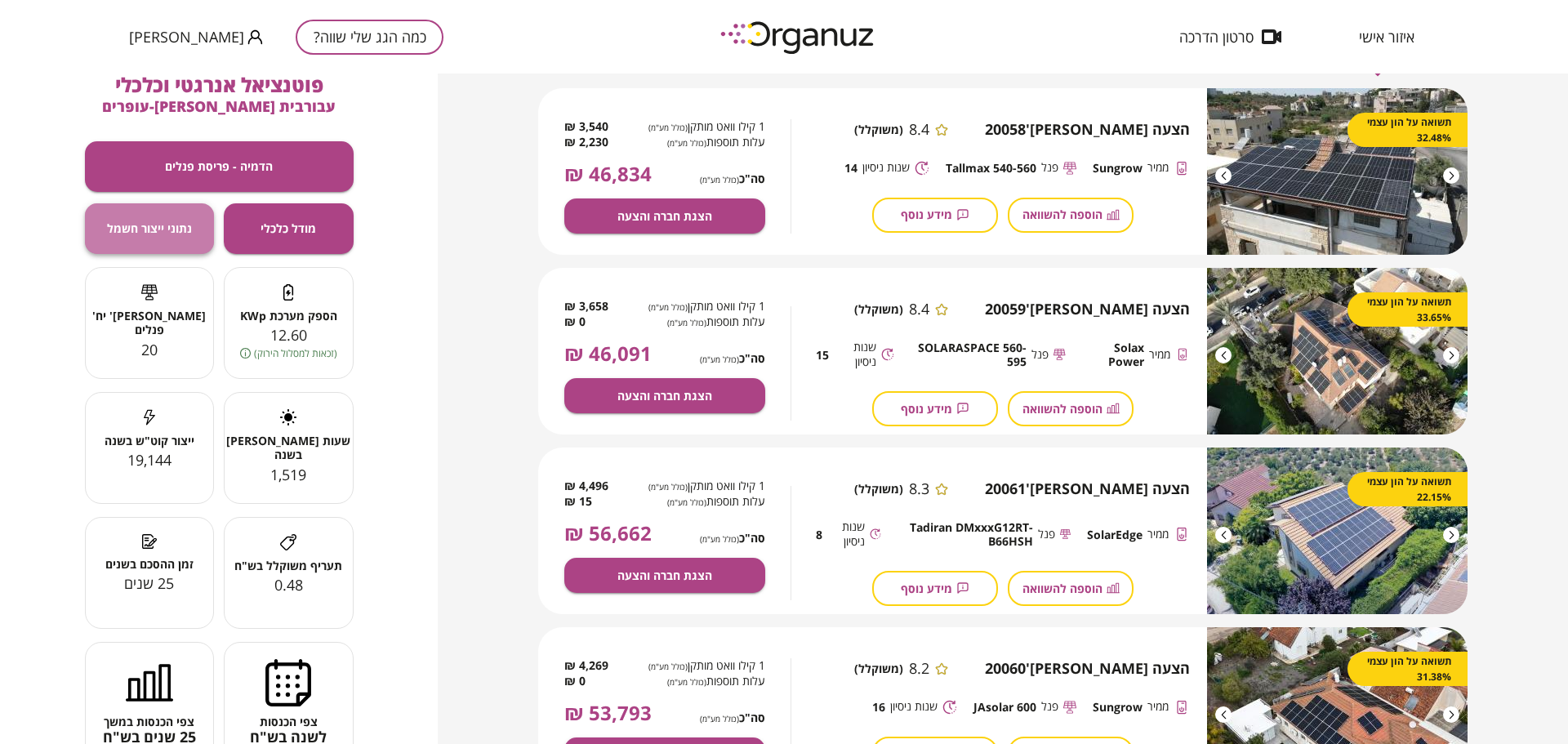
click at [180, 229] on span "נתוני ייצור חשמל" at bounding box center [149, 228] width 85 height 14
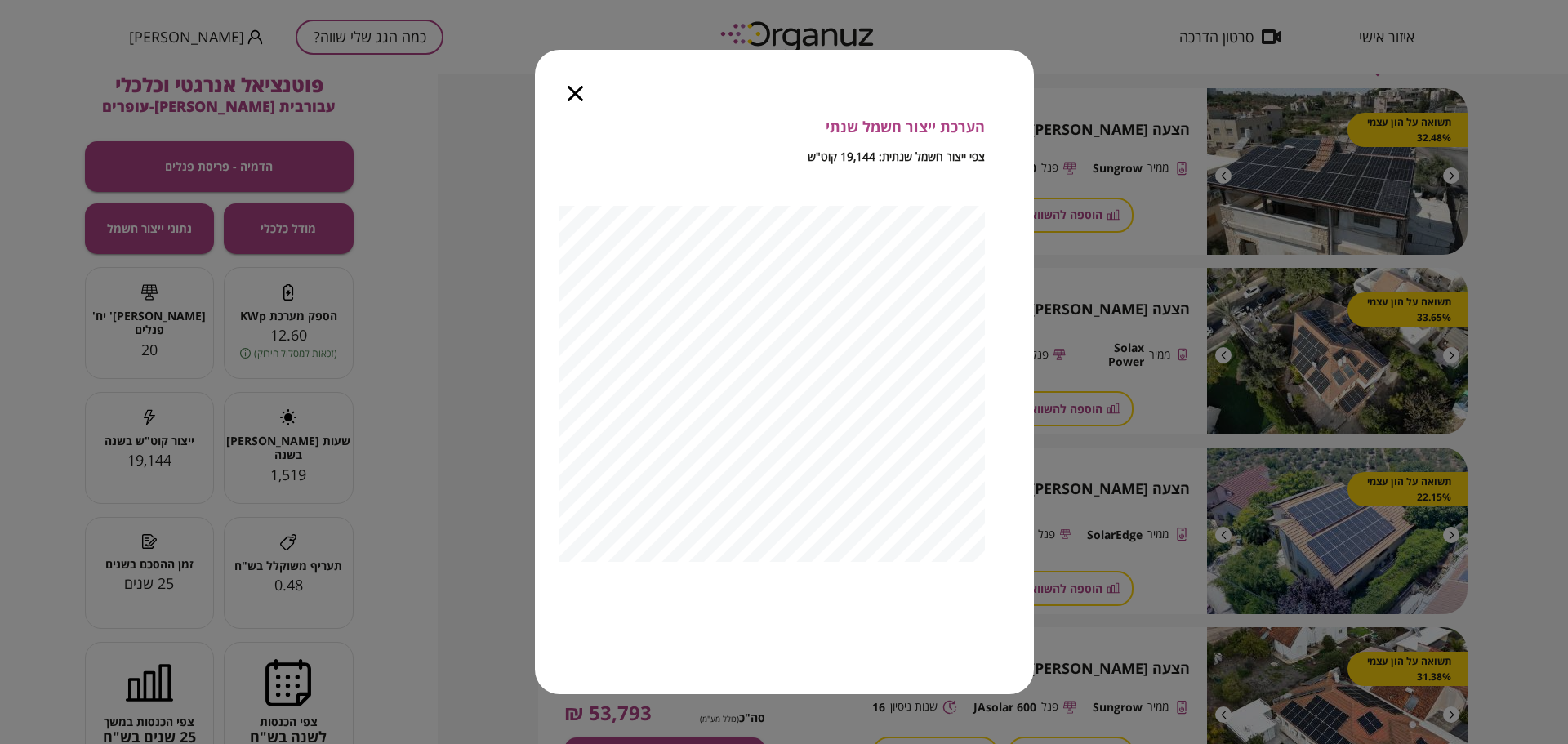
click at [571, 97] on icon "button" at bounding box center [575, 93] width 15 height 15
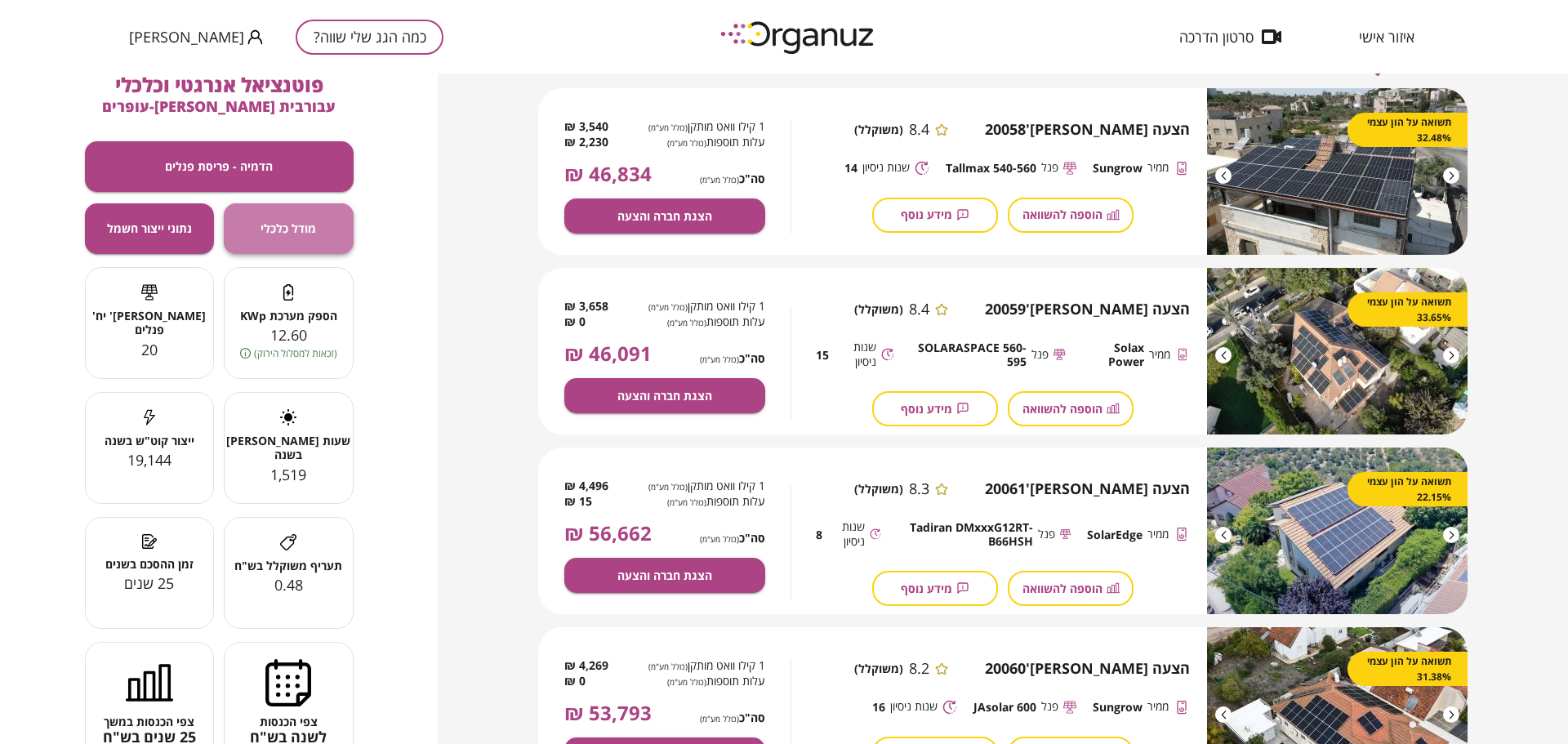
click at [327, 222] on button "מודל כלכלי" at bounding box center [289, 228] width 130 height 51
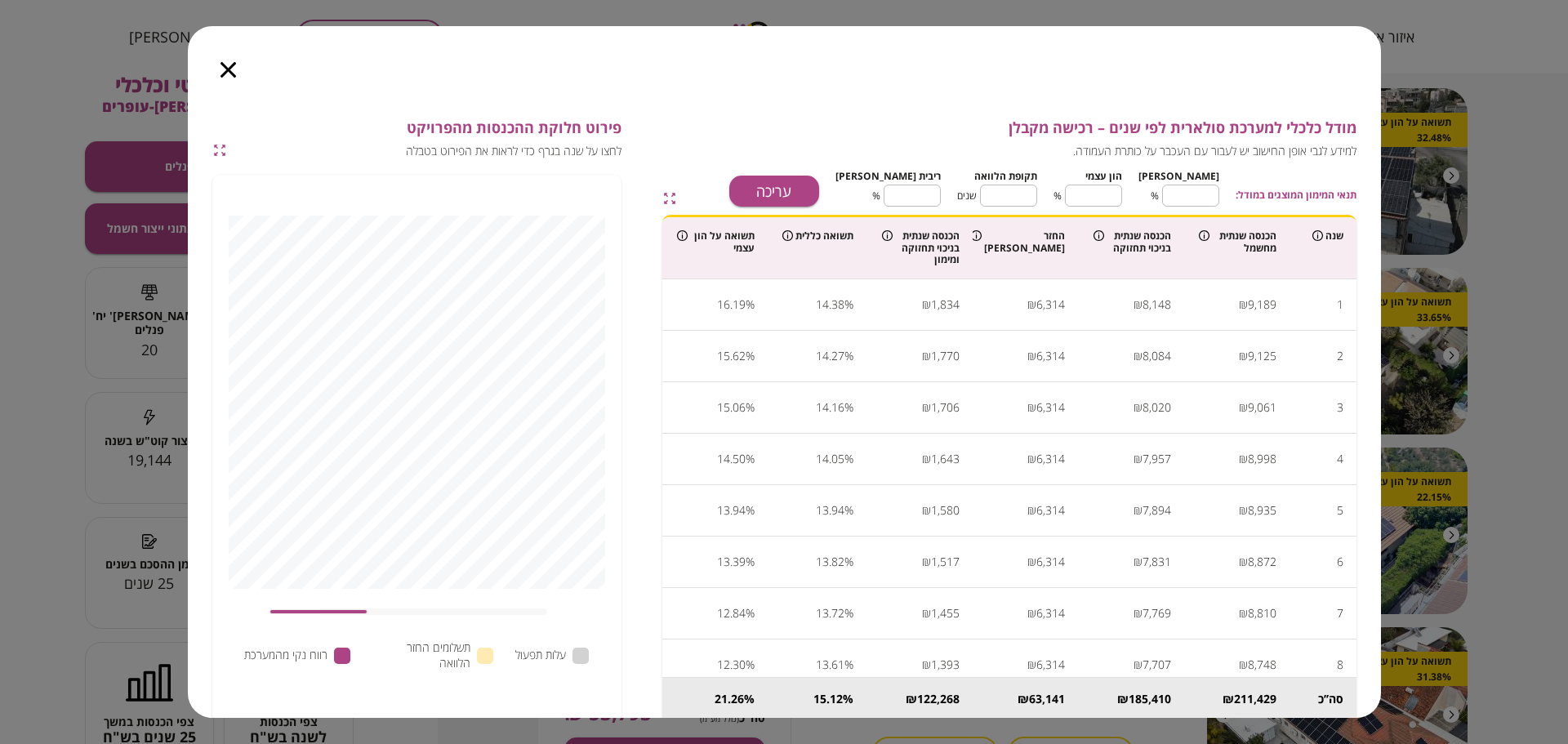
click at [1136, 311] on div "₪" at bounding box center [1138, 304] width 9 height 25
drag, startPoint x: 1048, startPoint y: 308, endPoint x: 993, endPoint y: 301, distance: 55.4
click at [946, 303] on tr "1 9,189 ₪ 8,148 ₪ 6,314 ₪ 1,834 ₪ % 14.38 % 16.19" at bounding box center [1009, 305] width 695 height 51
click at [1063, 307] on td "6,314 ₪" at bounding box center [1025, 305] width 105 height 51
click at [942, 305] on div "1,834 ₪" at bounding box center [919, 304] width 79 height 25
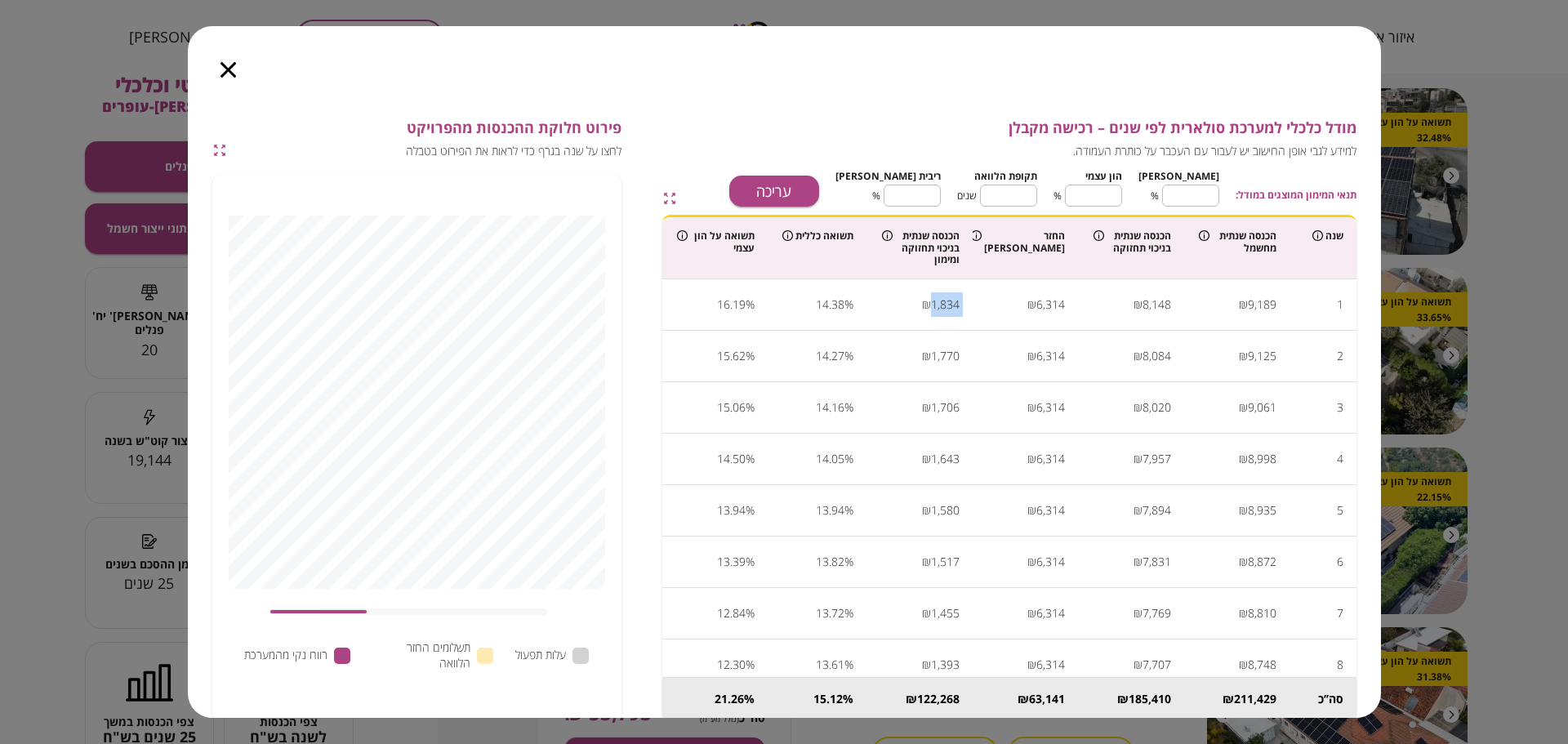
click at [931, 305] on div "₪" at bounding box center [927, 304] width 9 height 25
click at [225, 68] on icon "button" at bounding box center [228, 69] width 15 height 15
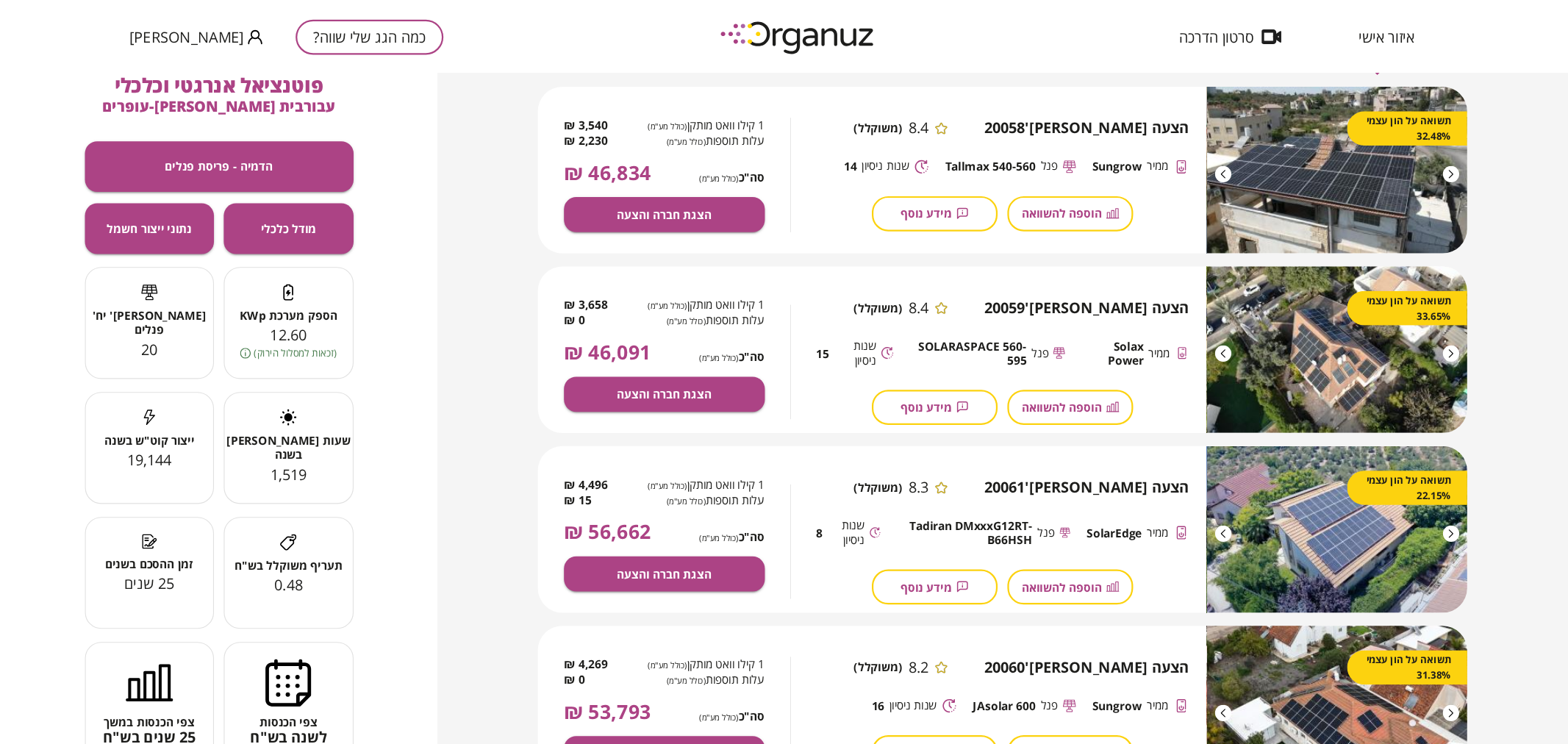
scroll to position [213, 0]
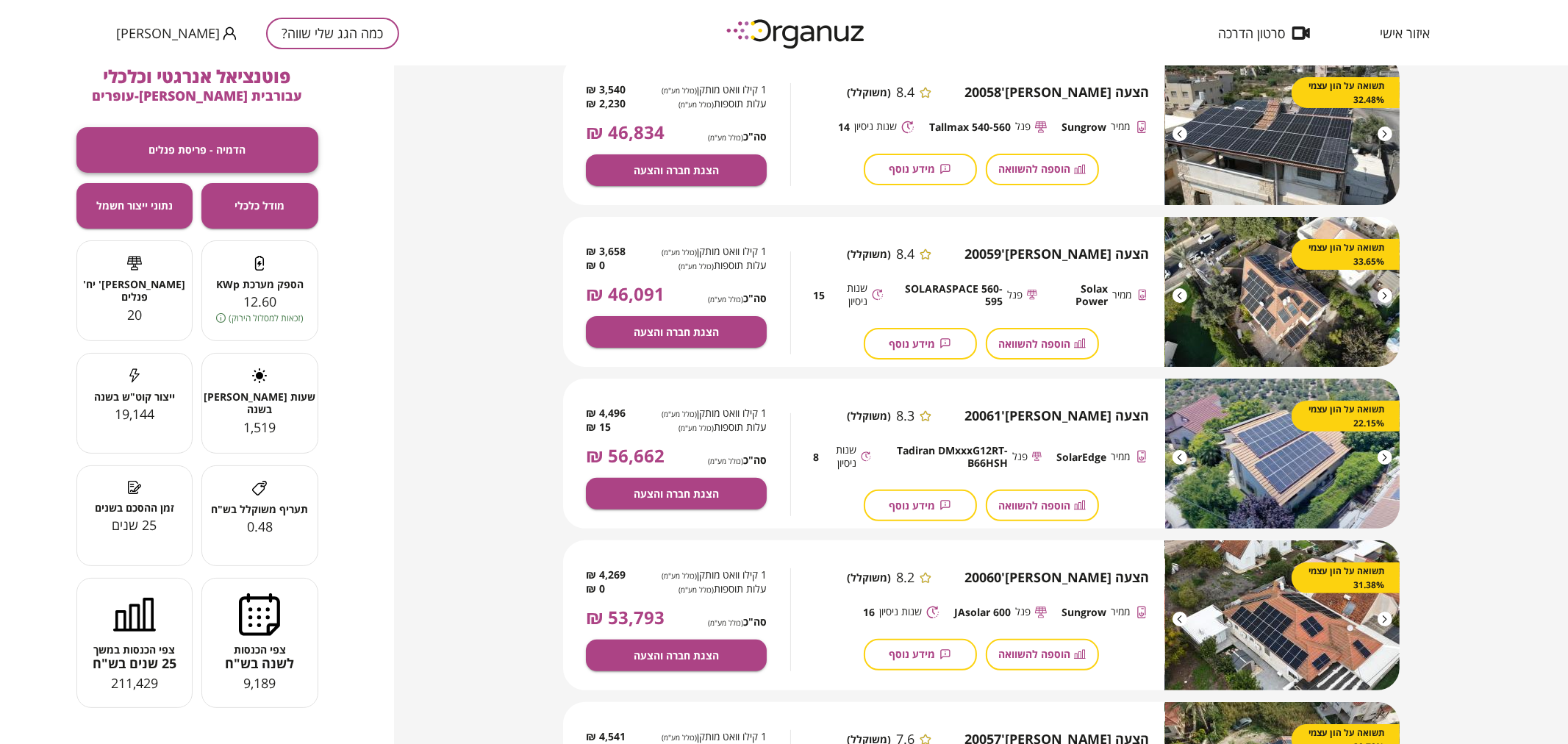
click at [226, 144] on span "הדמיה - פריסת פנלים" at bounding box center [197, 150] width 97 height 12
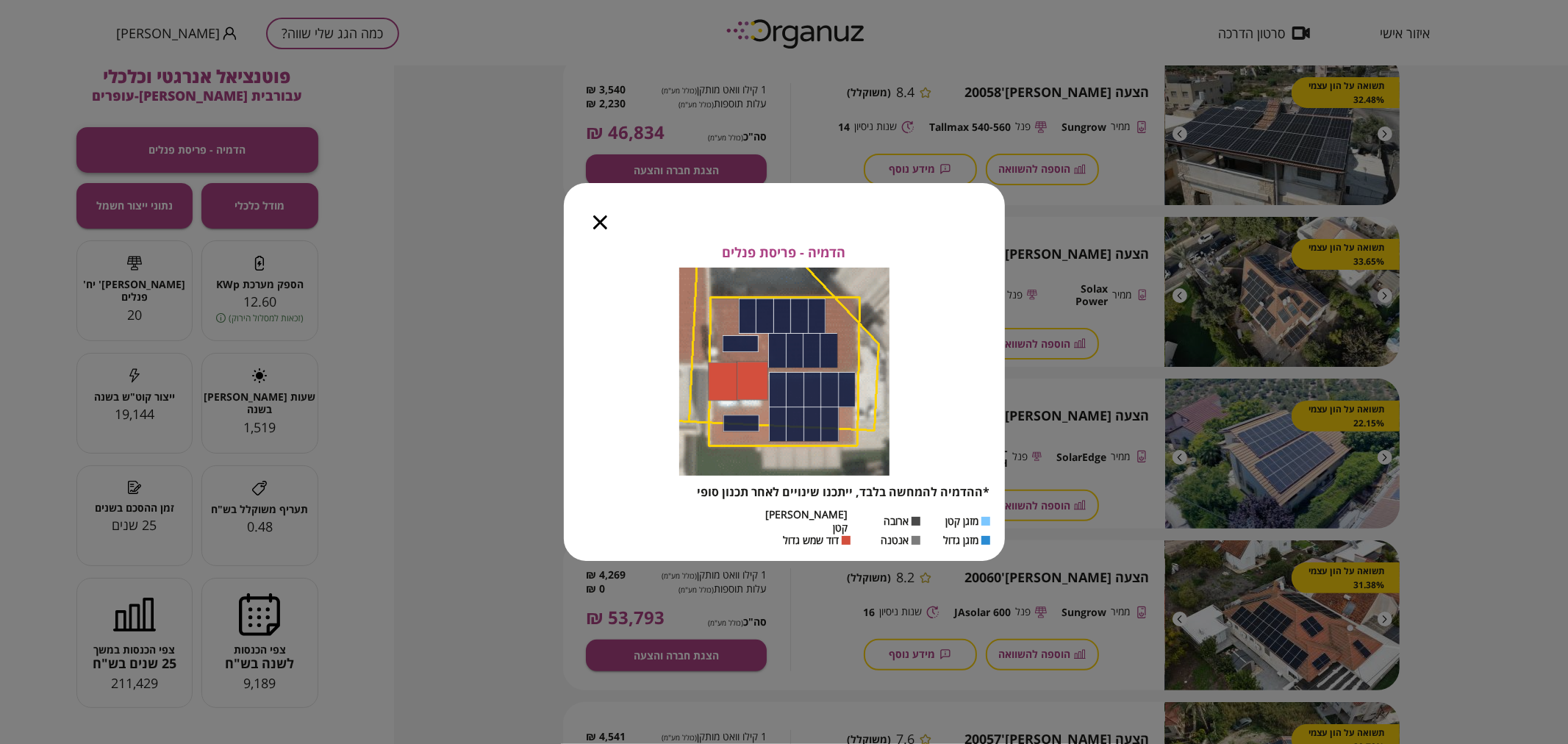
scroll to position [237, 0]
click at [610, 218] on div at bounding box center [600, 214] width 72 height 62
click at [601, 218] on div at bounding box center [600, 214] width 72 height 62
click at [598, 230] on icon "button" at bounding box center [601, 222] width 14 height 14
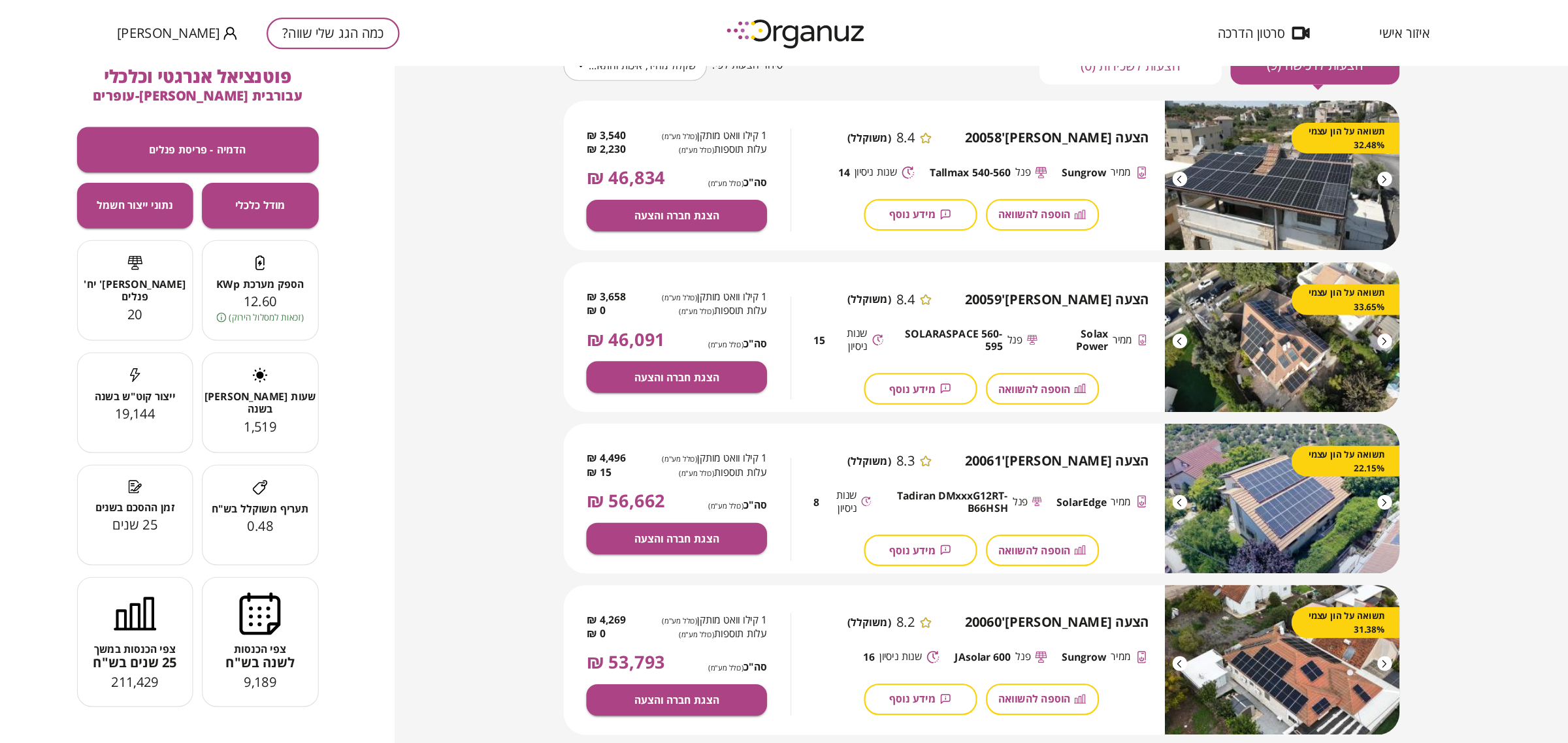
scroll to position [170, 0]
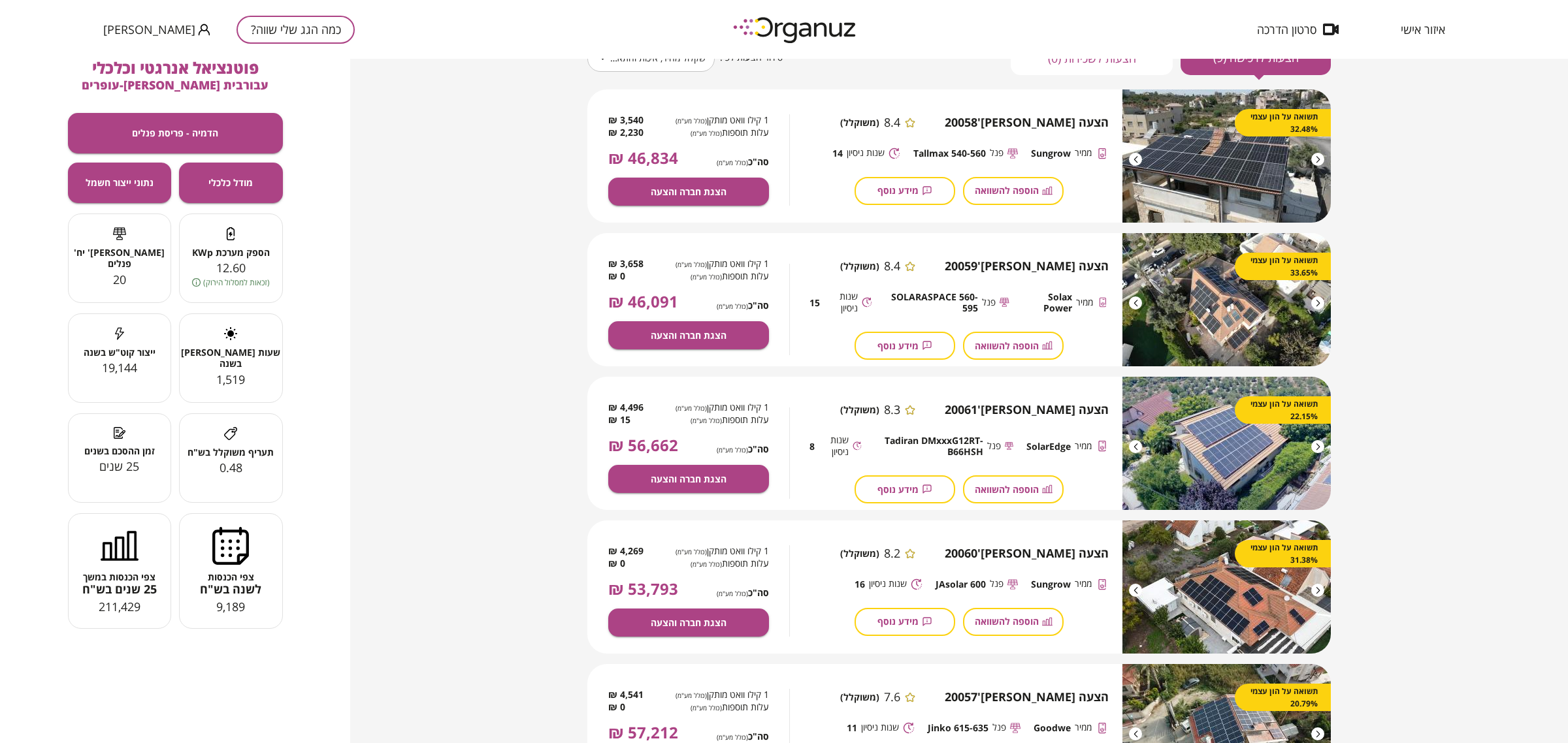
drag, startPoint x: 1383, startPoint y: 1, endPoint x: 451, endPoint y: 183, distance: 949.6
click at [451, 183] on div "**********" at bounding box center [959, 401] width 1218 height 684
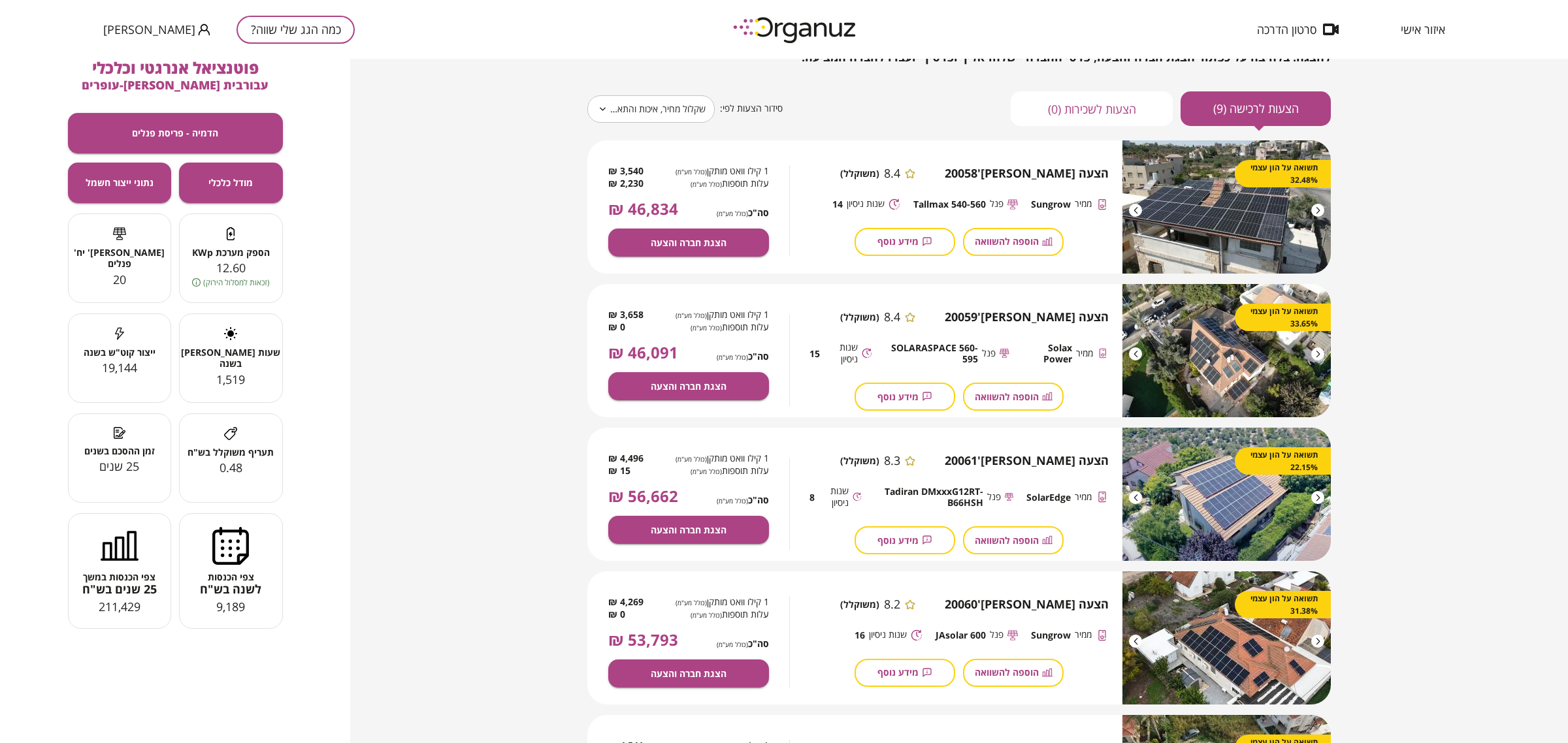
scroll to position [122, 0]
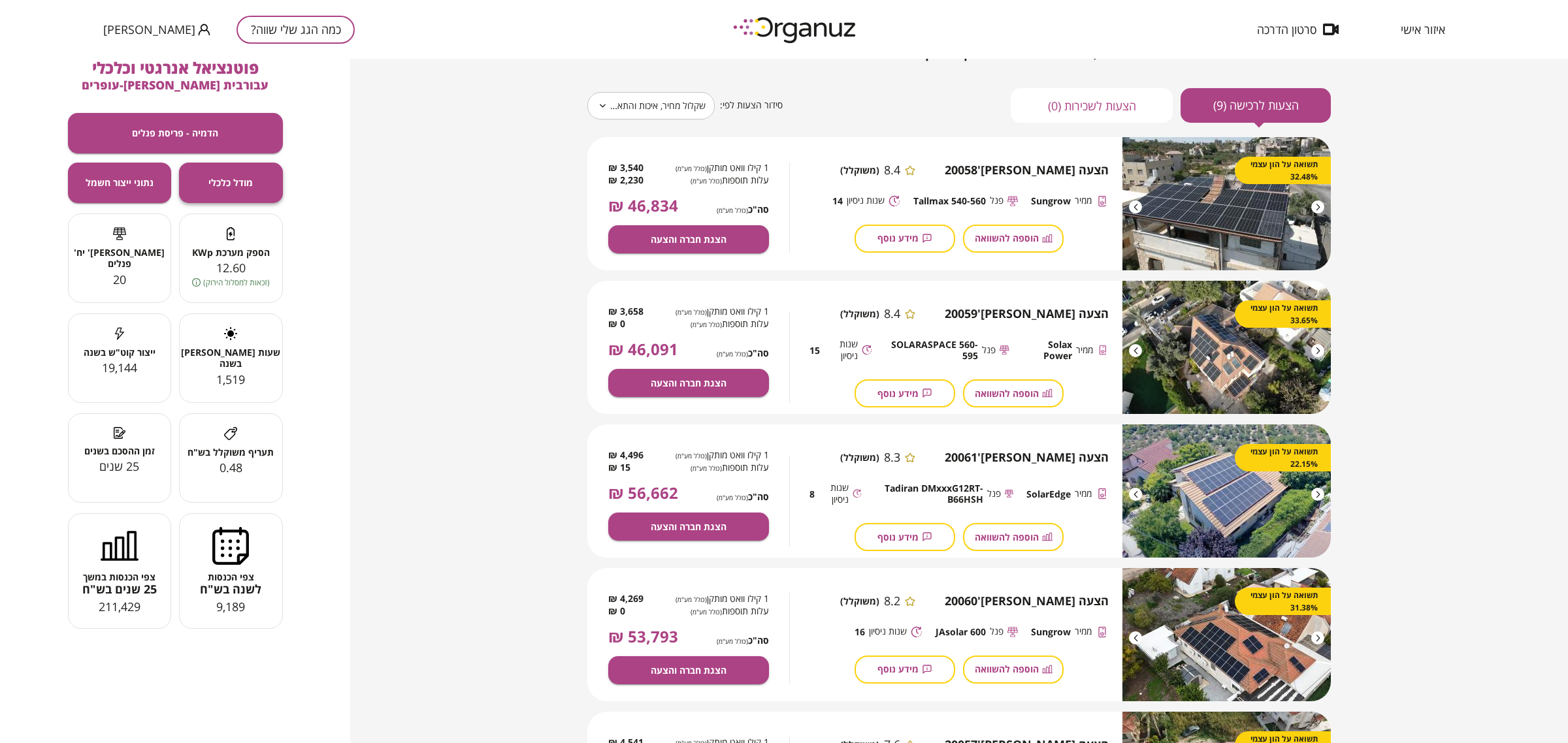
click at [216, 168] on button "מודל כלכלי" at bounding box center [231, 182] width 104 height 40
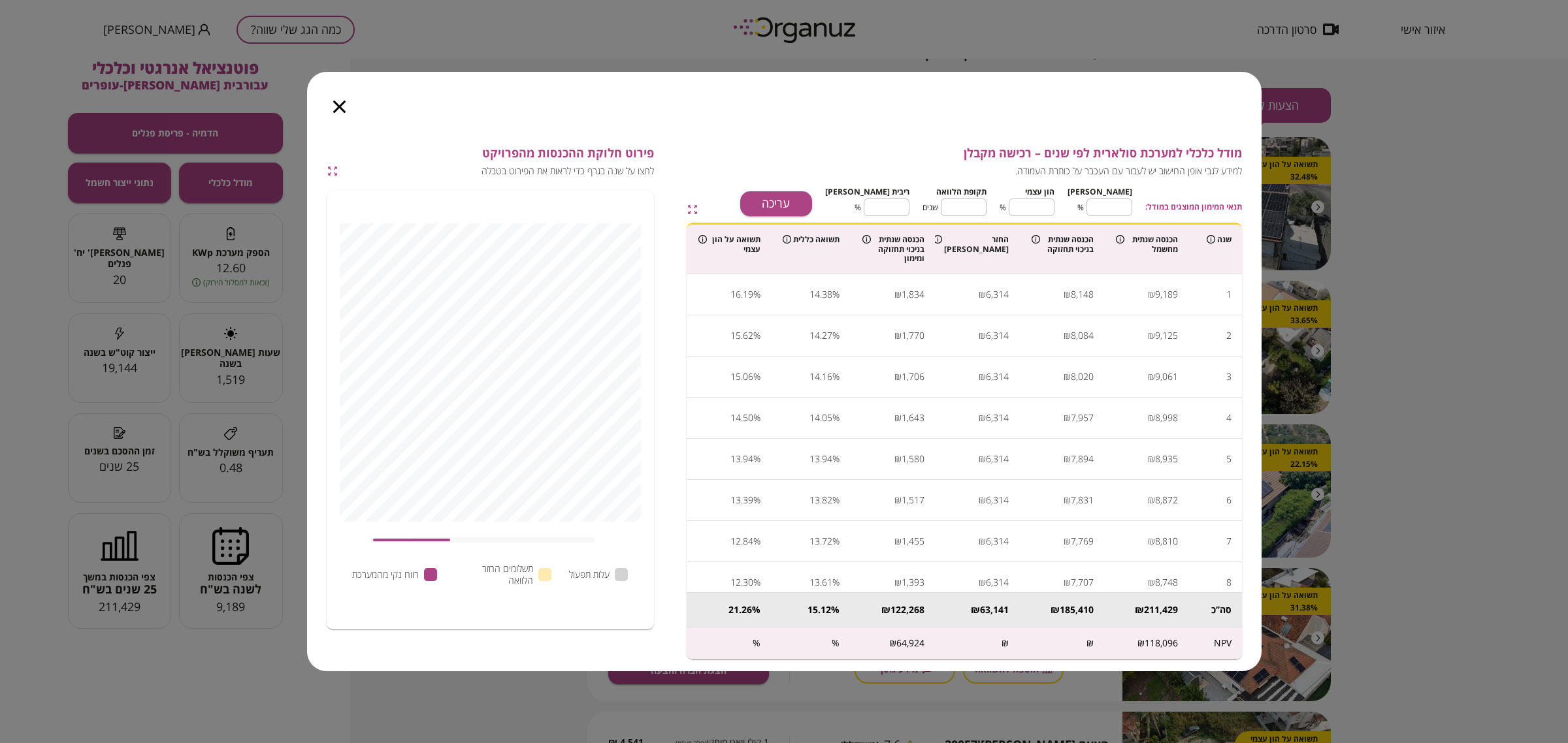
click at [340, 99] on div at bounding box center [339, 99] width 64 height 55
click at [340, 109] on icon "button" at bounding box center [339, 107] width 12 height 12
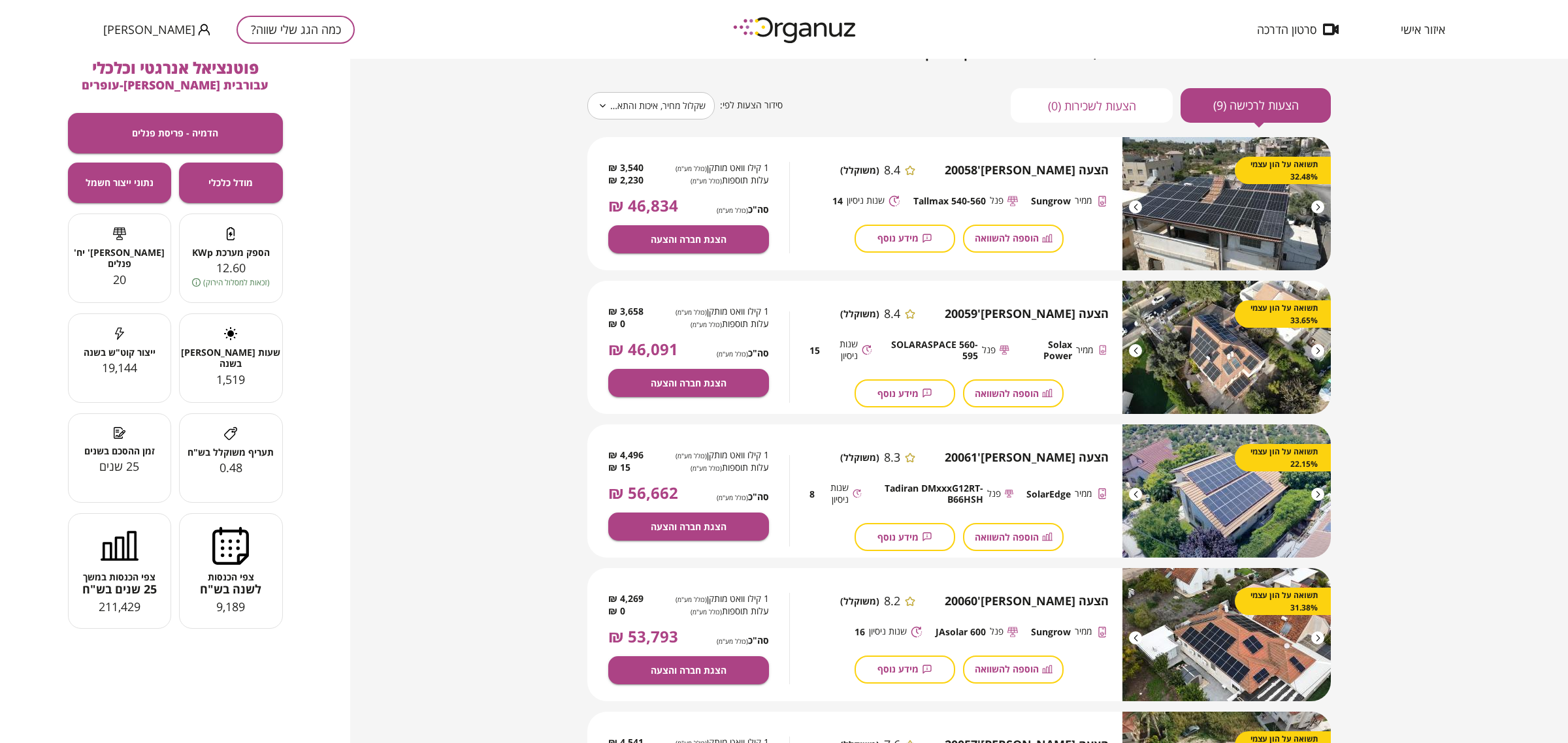
click at [954, 192] on div "הצעה [PERSON_NAME]' 20058 8.4 (משוקלל) ממיר Sungrow פנל Tallmax 540-560 שנות ני…" at bounding box center [958, 207] width 338 height 142
click at [947, 199] on span "Tallmax 540-560" at bounding box center [949, 201] width 73 height 11
copy div "Tallmax 540-560"
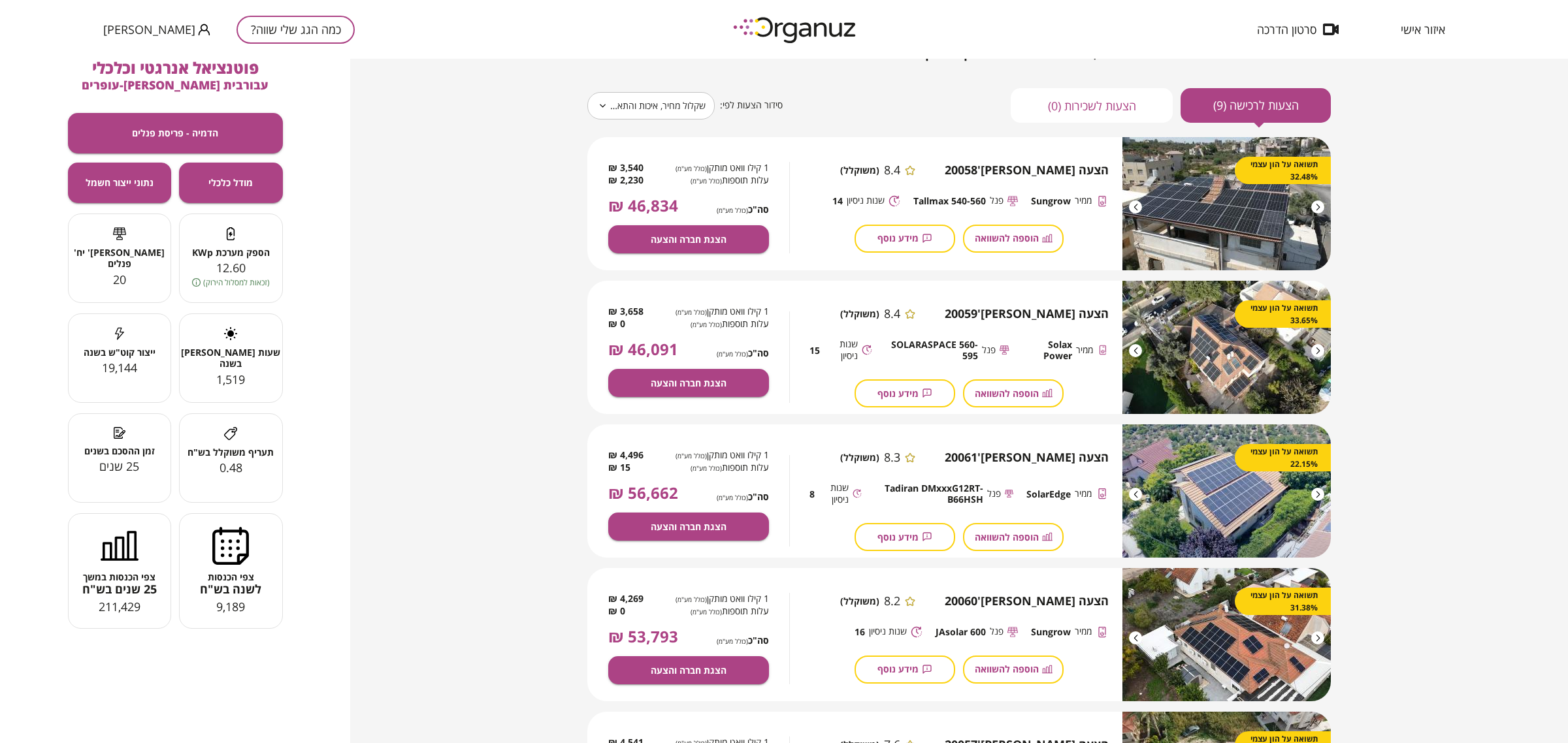
click at [965, 343] on span "SOLARASPACE 560-595" at bounding box center [931, 350] width 92 height 23
click at [942, 487] on span "Tadiran DMxxxG12RT-B66HSH" at bounding box center [929, 494] width 108 height 23
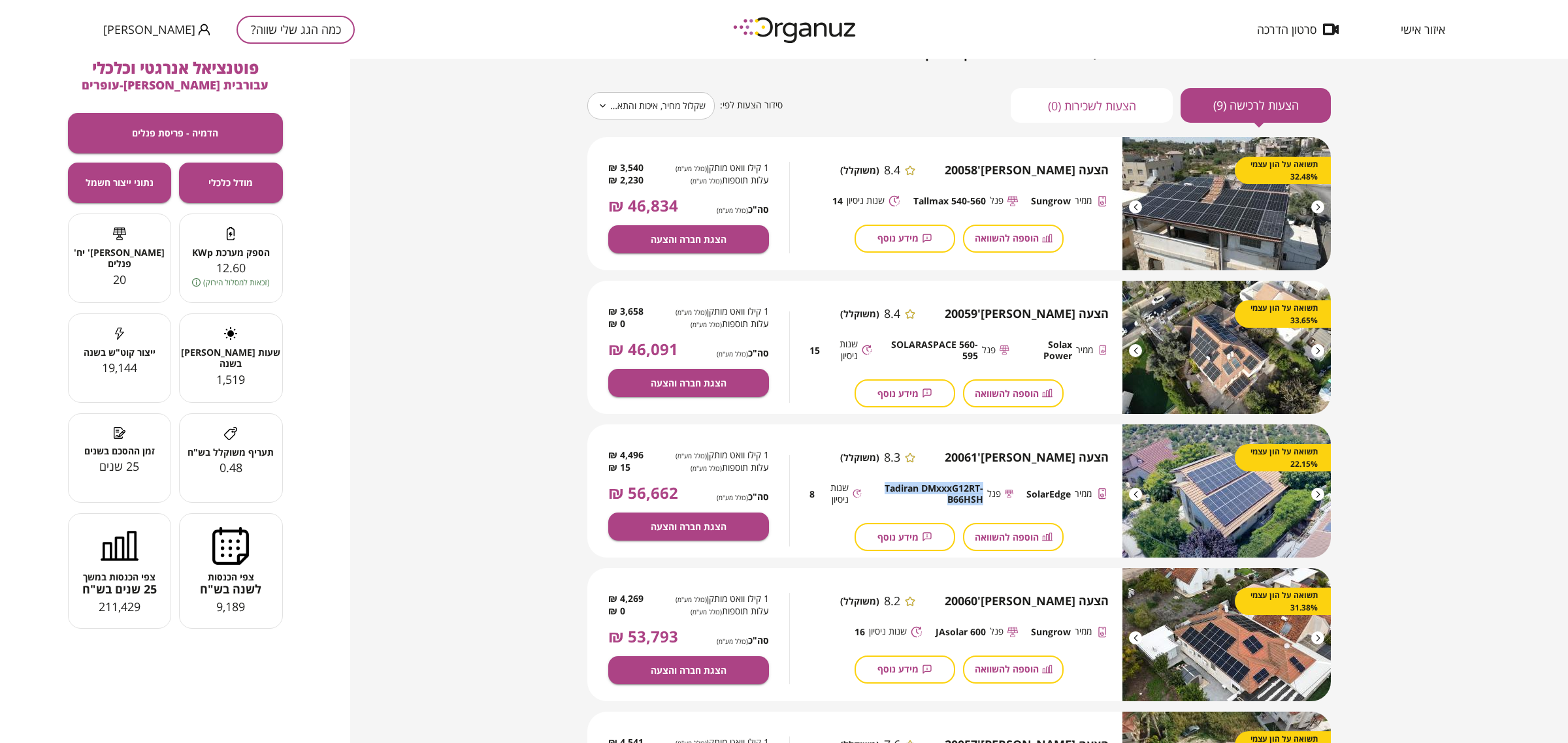
click at [942, 487] on span "Tadiran DMxxxG12RT-B66HSH" at bounding box center [929, 494] width 108 height 23
copy div "Tadiran DMxxxG12RT-B66HSH"
click at [918, 542] on button "מידע נוסף" at bounding box center [904, 537] width 101 height 28
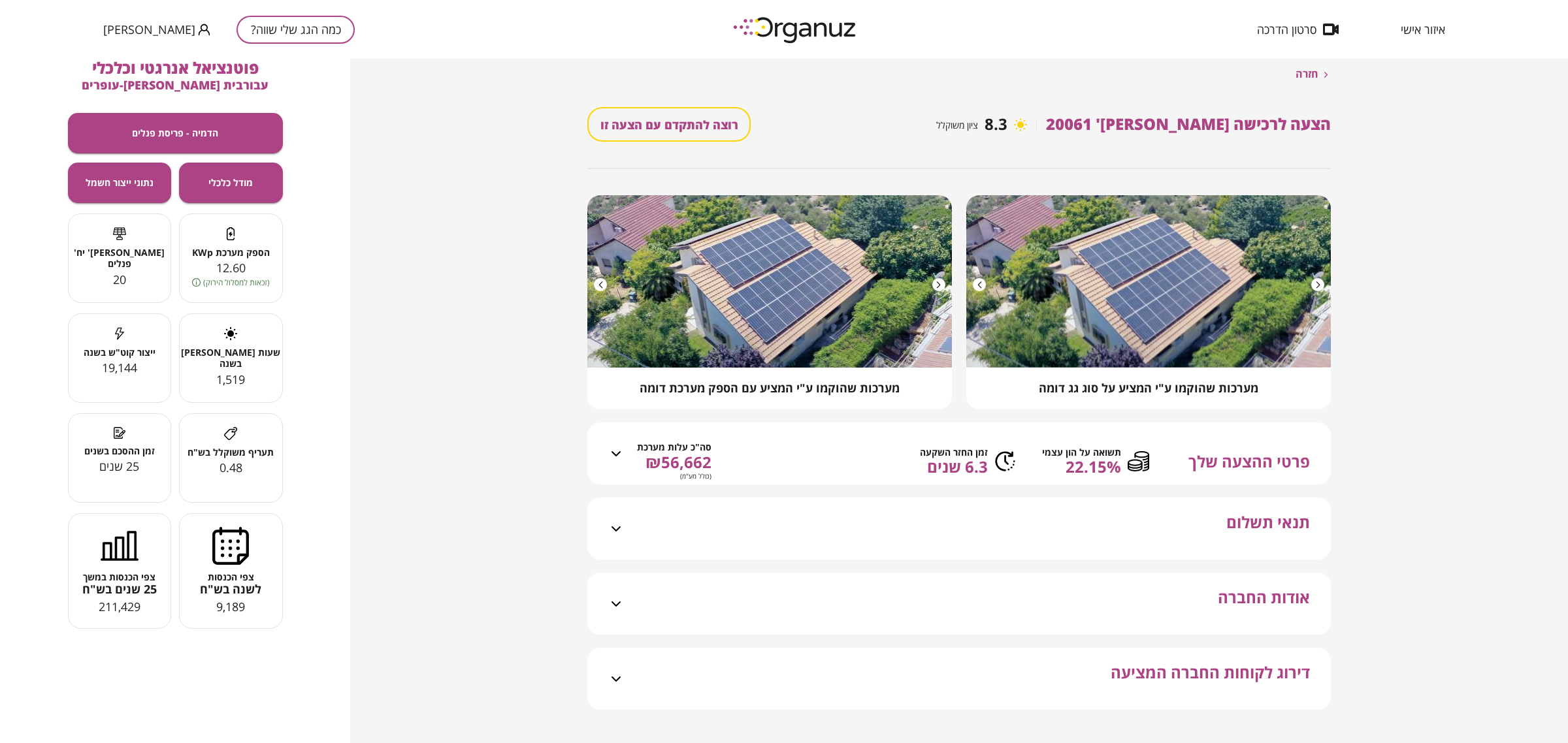
drag, startPoint x: 146, startPoint y: 592, endPoint x: 206, endPoint y: 579, distance: 61.4
click at [147, 590] on span "25 שנים בש"ח" at bounding box center [120, 590] width 103 height 14
click at [210, 579] on span "צפי הכנסות" at bounding box center [231, 577] width 103 height 11
click at [199, 249] on span "הספק מערכת KWp" at bounding box center [231, 252] width 103 height 11
click at [128, 242] on div at bounding box center [120, 236] width 103 height 17
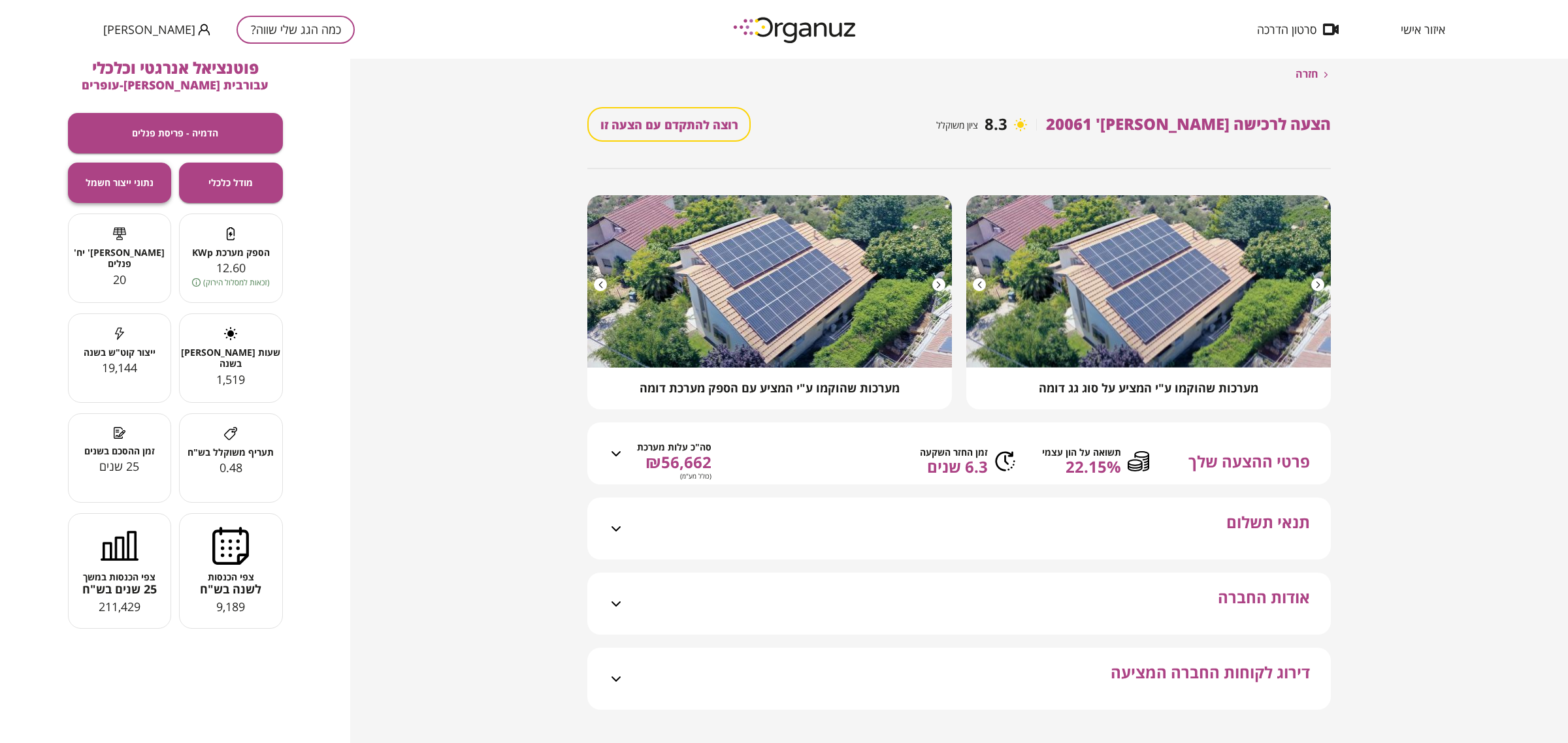
click at [126, 171] on button "נתוני ייצור חשמל" at bounding box center [120, 182] width 104 height 40
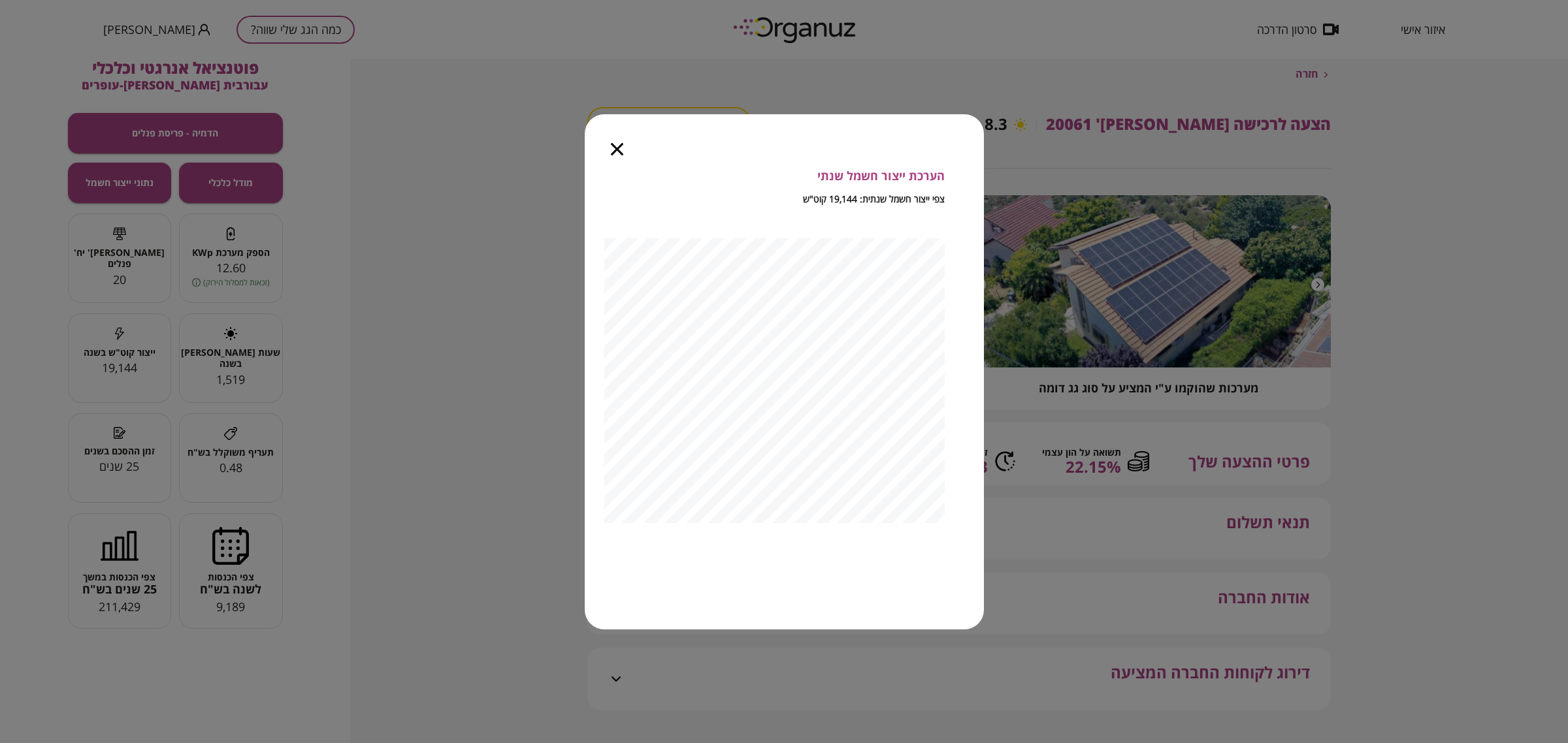
click at [609, 142] on div at bounding box center [617, 142] width 64 height 55
click at [617, 157] on div at bounding box center [617, 142] width 64 height 55
click at [612, 148] on icon "button" at bounding box center [617, 149] width 12 height 12
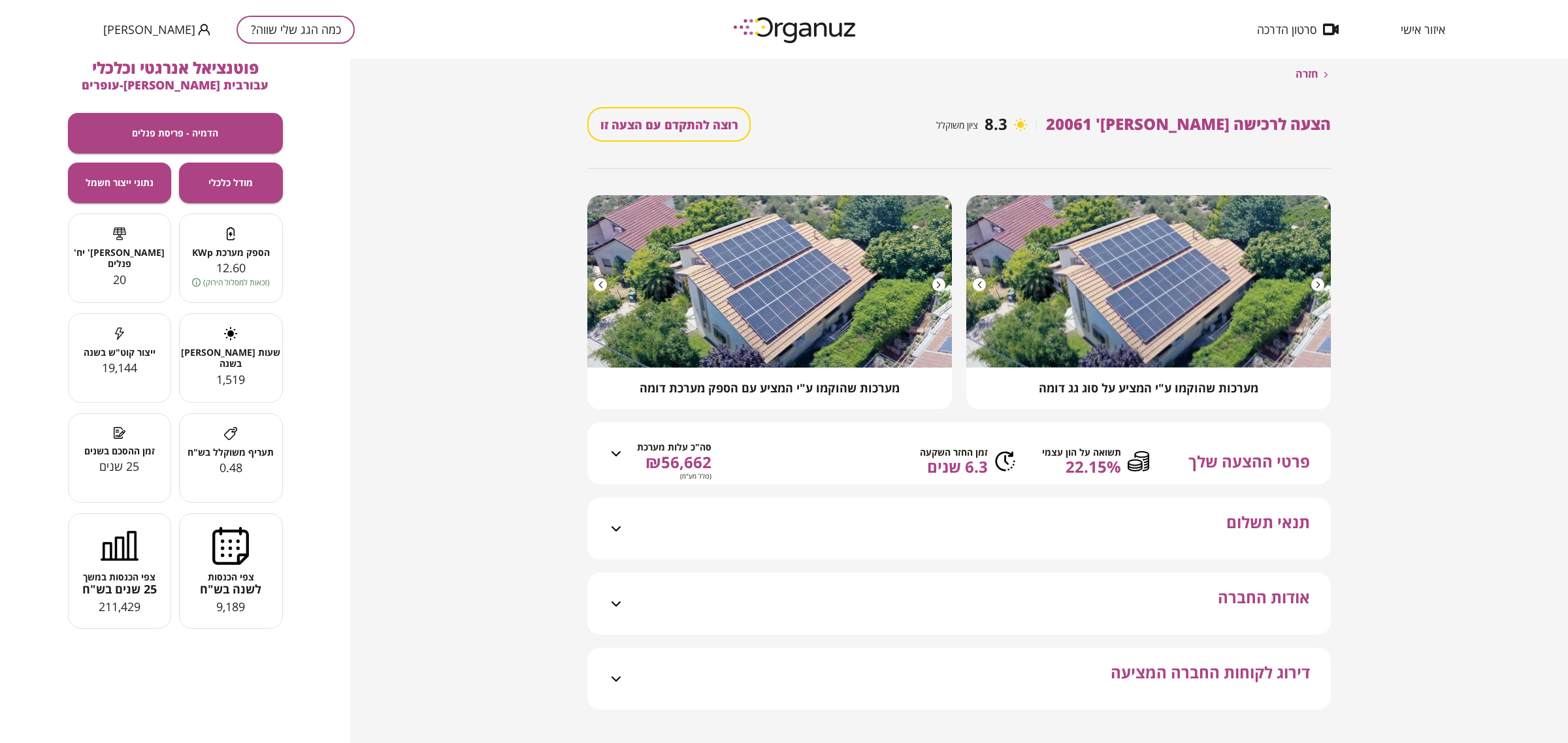
drag, startPoint x: 221, startPoint y: 123, endPoint x: 399, endPoint y: 110, distance: 178.5
click at [376, 110] on div "חזרה הצעה לרכישה [PERSON_NAME]' 20061 8.3 ציון משוקלל רוצה להתקדם עם הצעה זו מע…" at bounding box center [784, 401] width 1568 height 684
click at [253, 33] on button "כמה הגג שלי שווה?" at bounding box center [295, 29] width 119 height 28
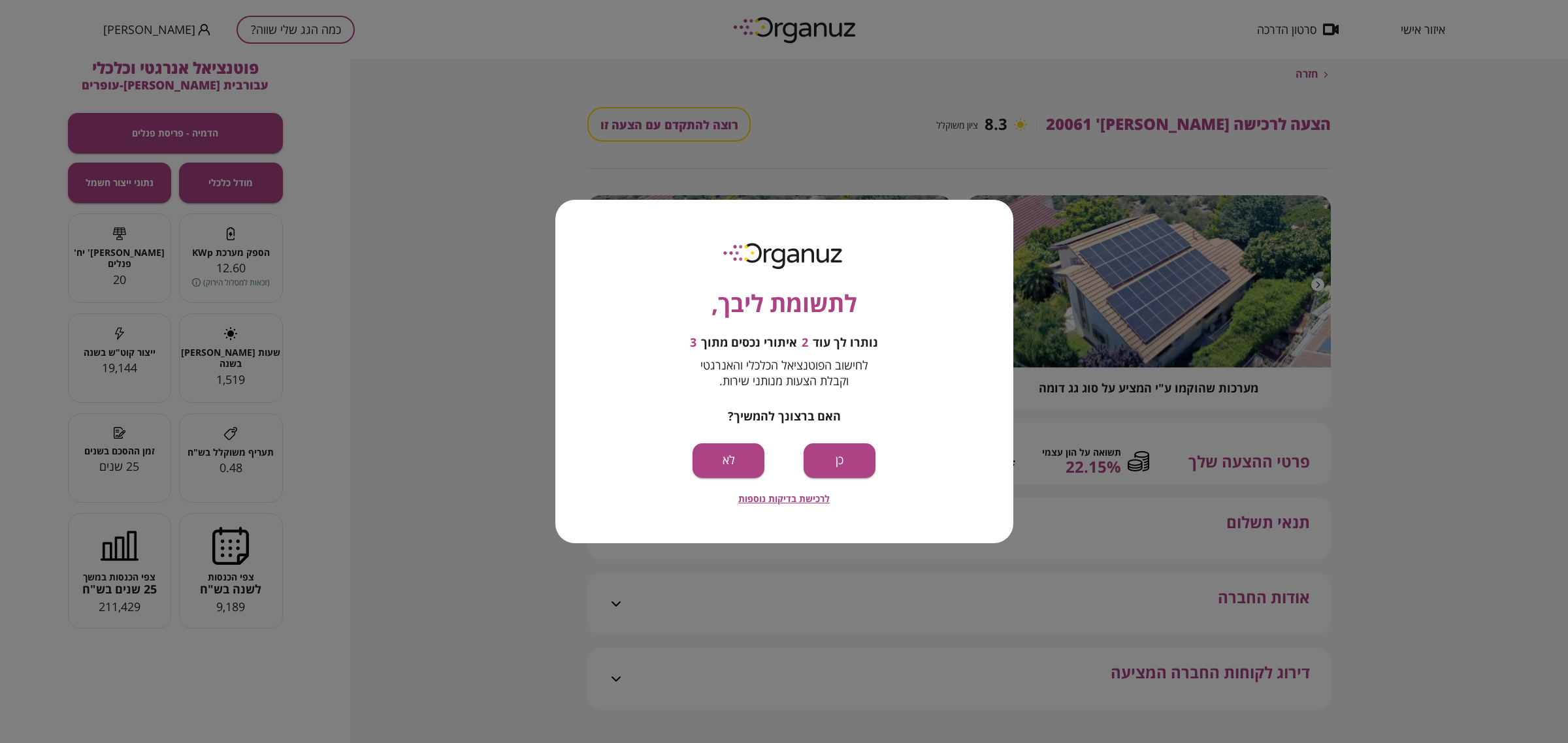
click at [730, 455] on button "לא" at bounding box center [728, 460] width 72 height 35
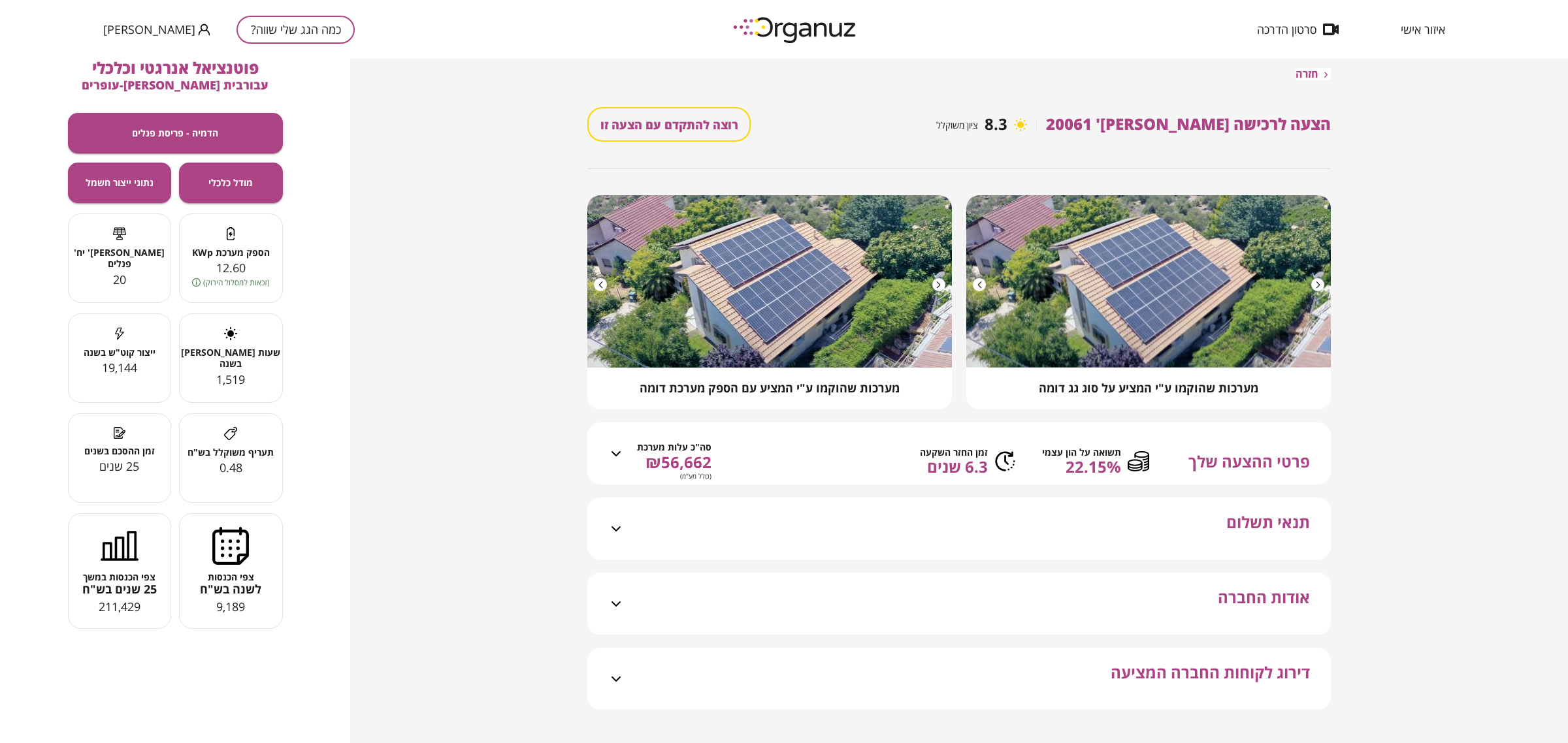
click at [1254, 74] on span "חזרה" at bounding box center [1306, 74] width 23 height 12
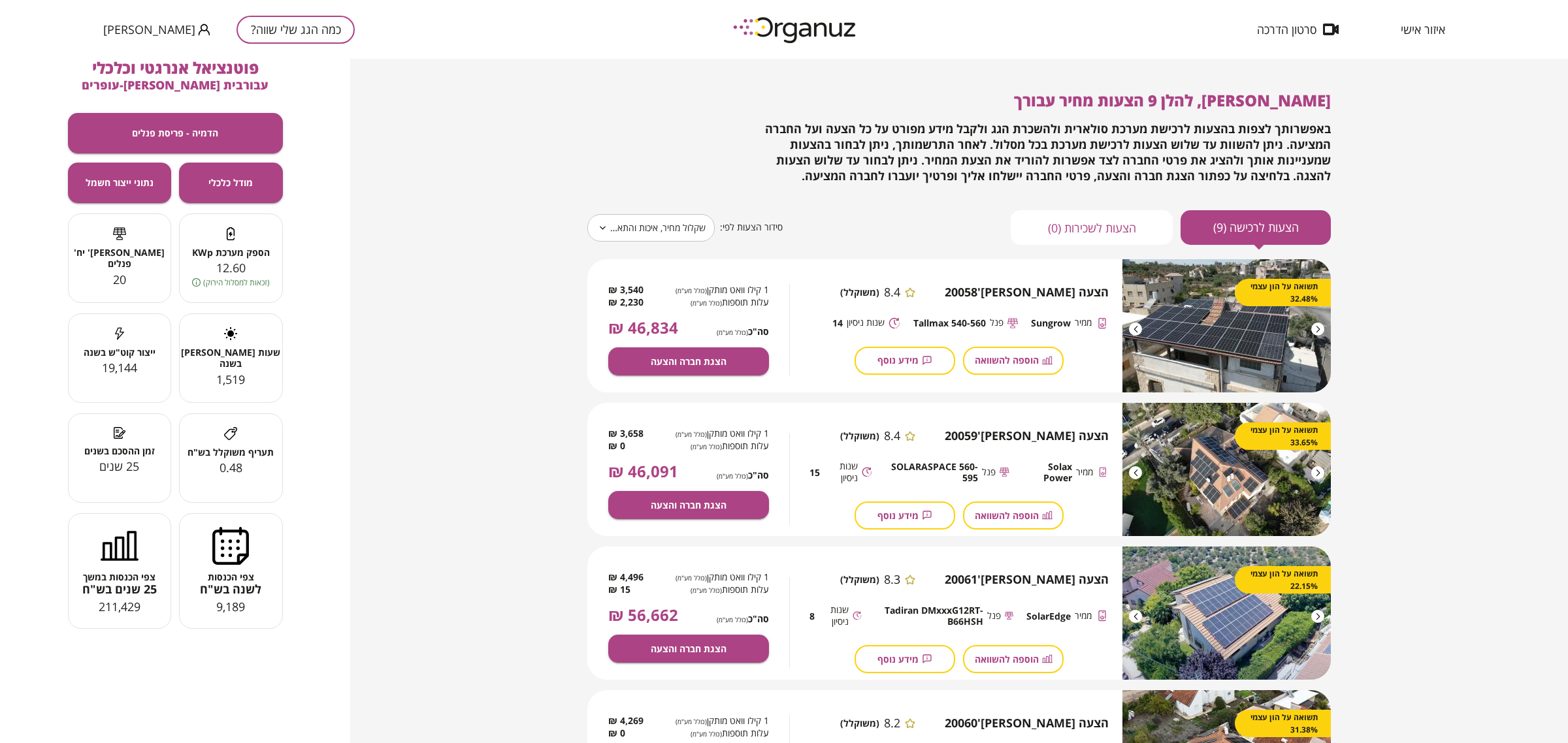
click at [936, 465] on span "SOLARASPACE 560-595" at bounding box center [931, 472] width 92 height 23
copy div "SOLARASPACE 560-595"
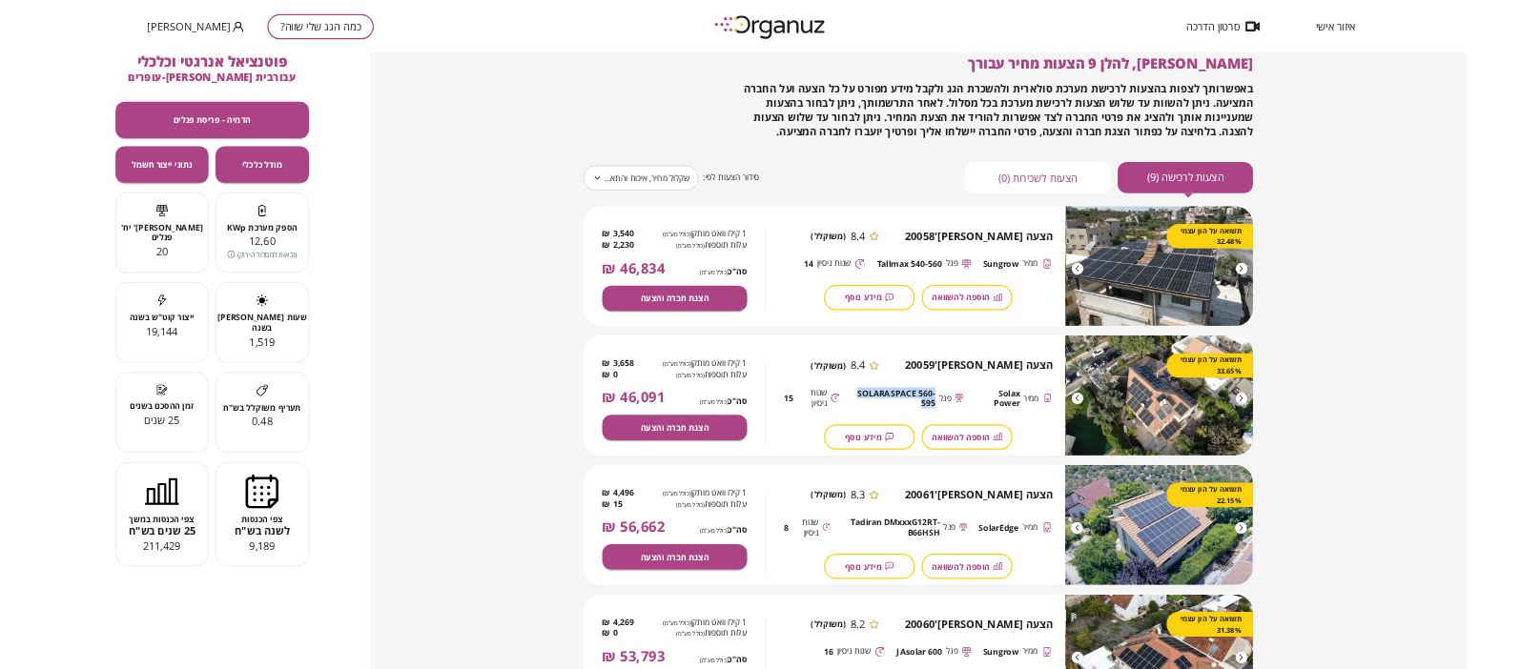
scroll to position [54, 0]
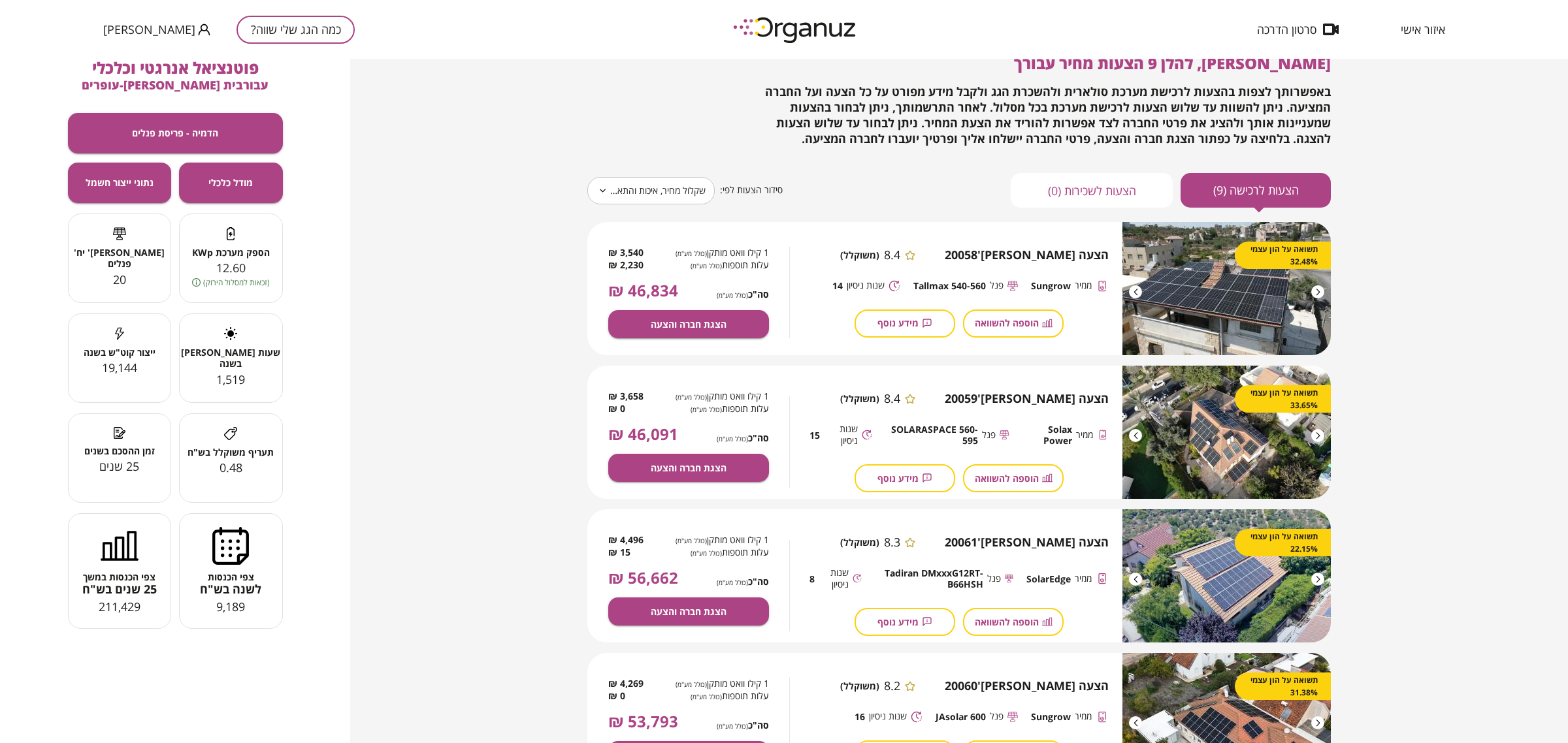
click at [190, 373] on div "1,519" at bounding box center [231, 380] width 103 height 16
click at [95, 364] on div "19,144" at bounding box center [120, 368] width 103 height 16
click at [103, 366] on span "19,144" at bounding box center [119, 367] width 35 height 16
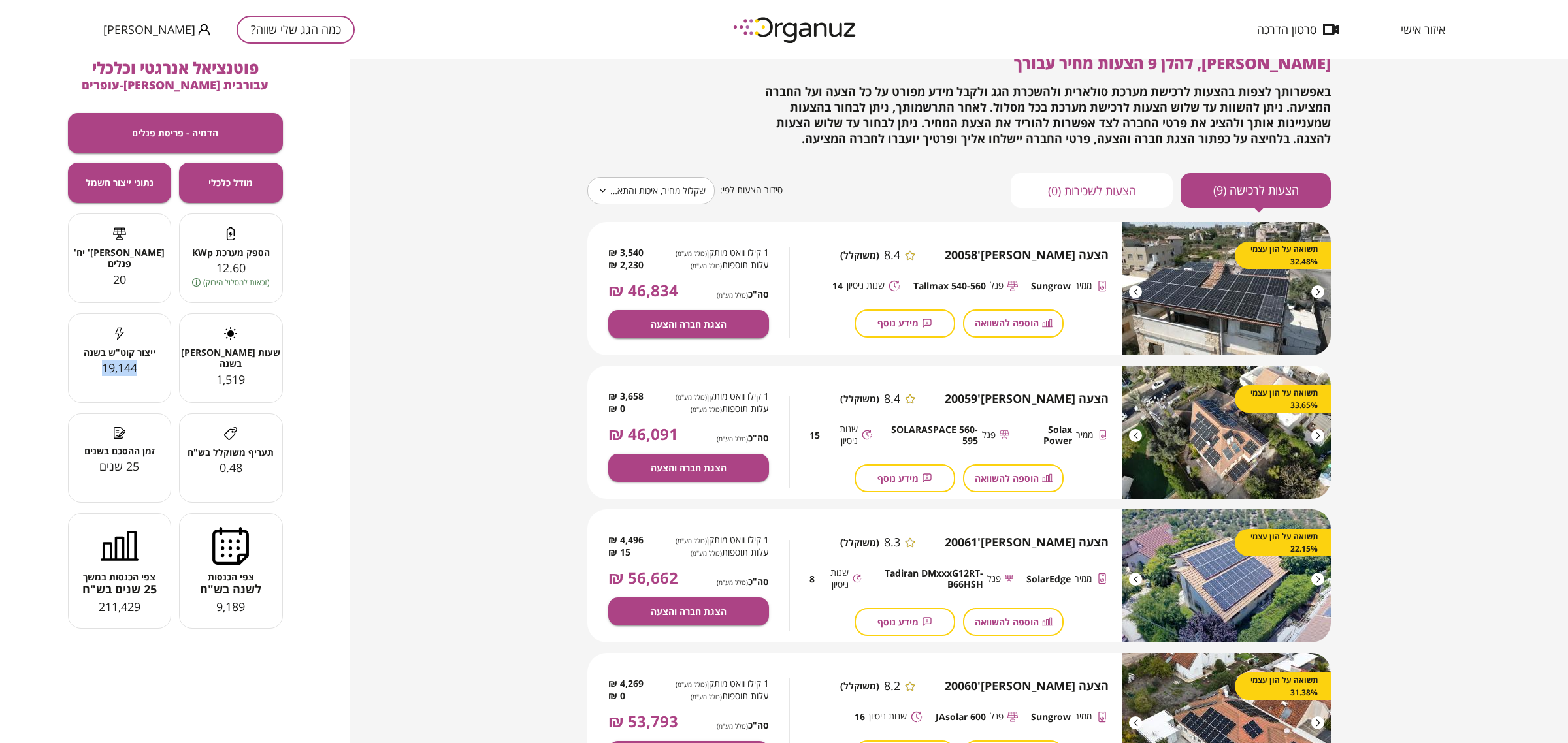
click at [103, 366] on span "19,144" at bounding box center [119, 367] width 35 height 16
drag, startPoint x: 701, startPoint y: 329, endPoint x: 510, endPoint y: 336, distance: 191.1
click at [510, 336] on div "**********" at bounding box center [959, 401] width 1218 height 684
click at [915, 250] on icon at bounding box center [910, 255] width 10 height 10
click at [914, 252] on icon at bounding box center [909, 255] width 9 height 9
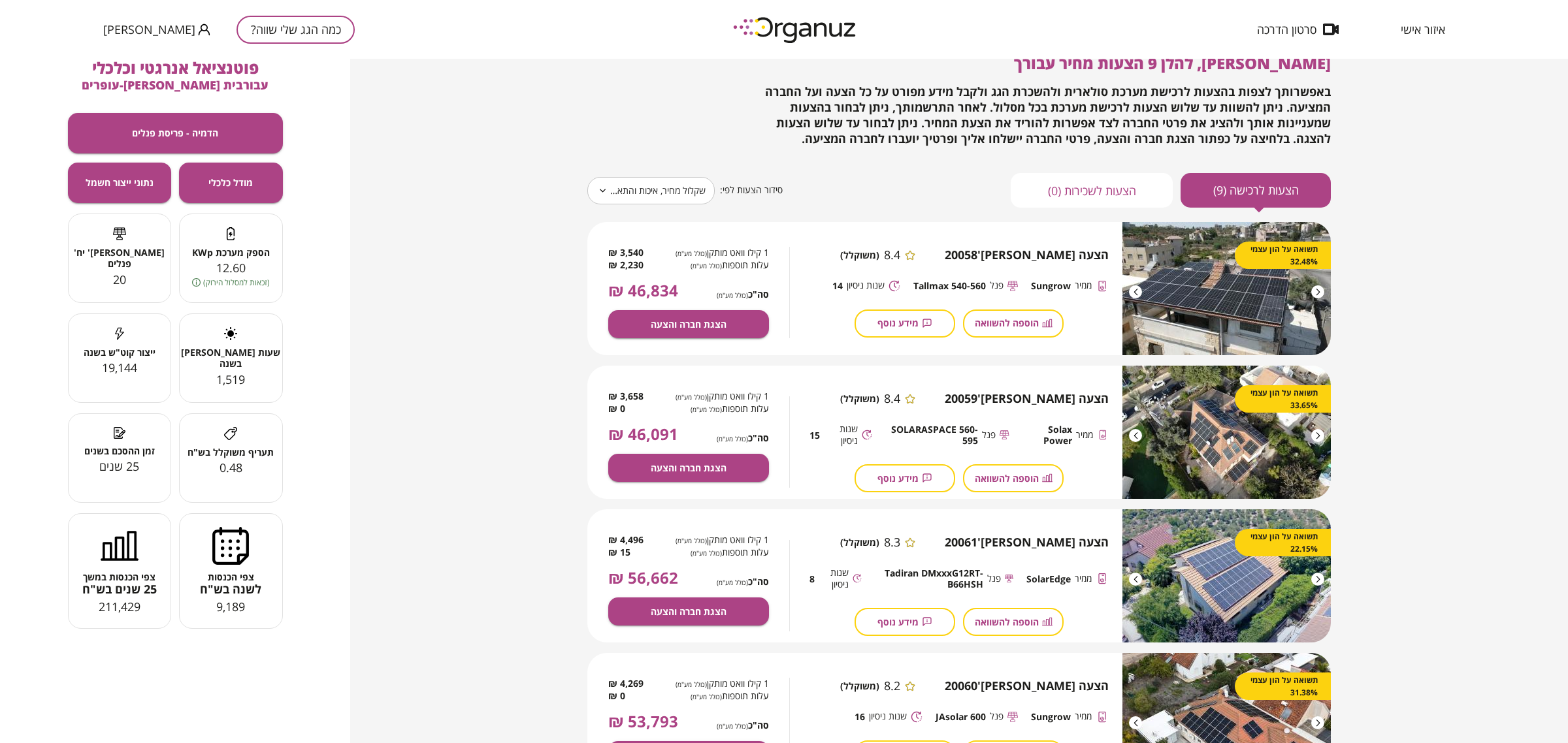
drag, startPoint x: 961, startPoint y: 253, endPoint x: 743, endPoint y: 290, distance: 221.1
click at [900, 255] on span "8.4" at bounding box center [892, 255] width 16 height 14
click at [721, 312] on button "הצגת חברה והצעה" at bounding box center [688, 324] width 161 height 28
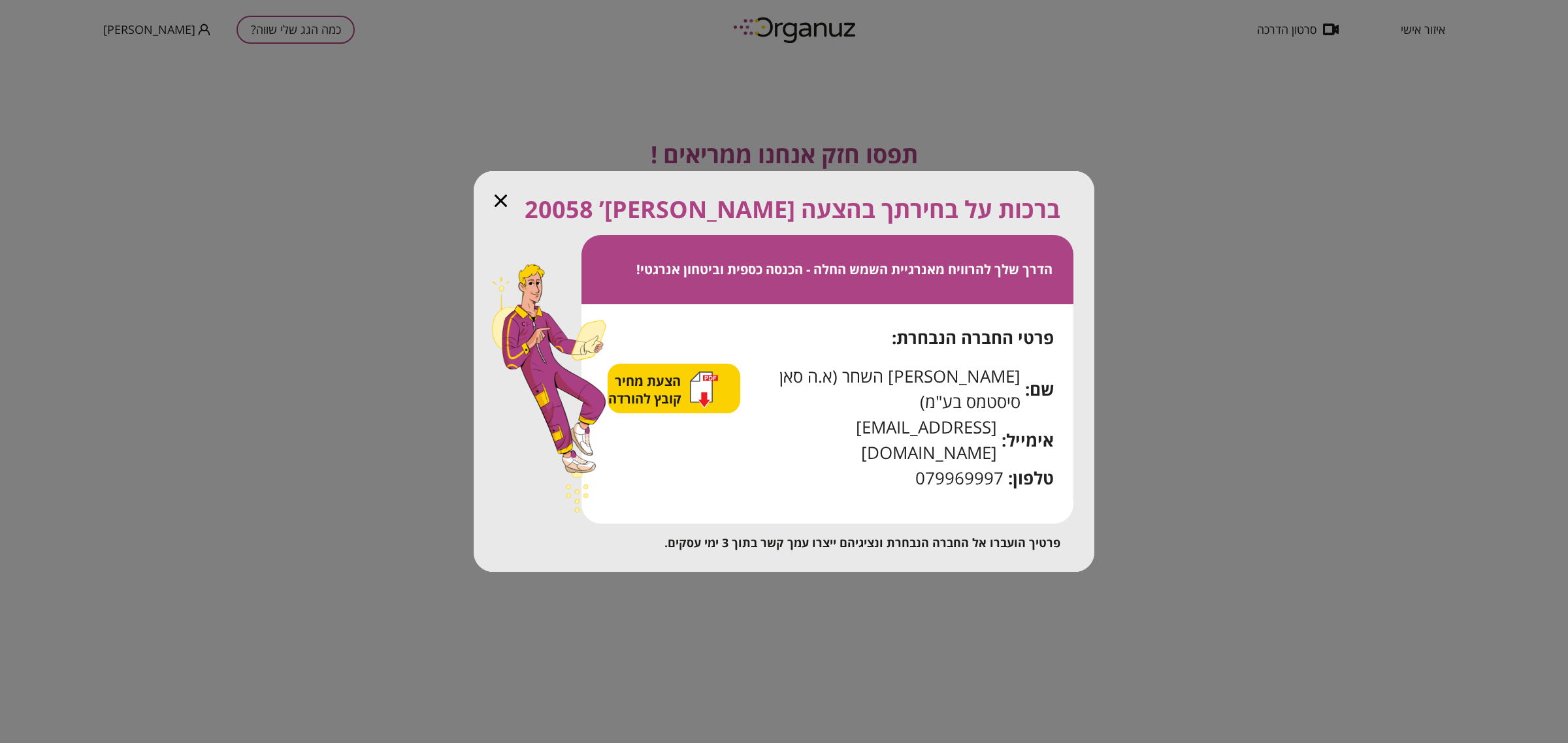
click at [917, 304] on div "הדרך שלך להרוויח מאנרגיית השמש החלה - הכנסה כספית וביטחון אנרגטי!" at bounding box center [827, 269] width 492 height 69
click at [912, 278] on span "הדרך שלך להרוויח מאנרגיית השמש החלה - הכנסה כספית וביטחון אנרגטי!" at bounding box center [844, 269] width 416 height 18
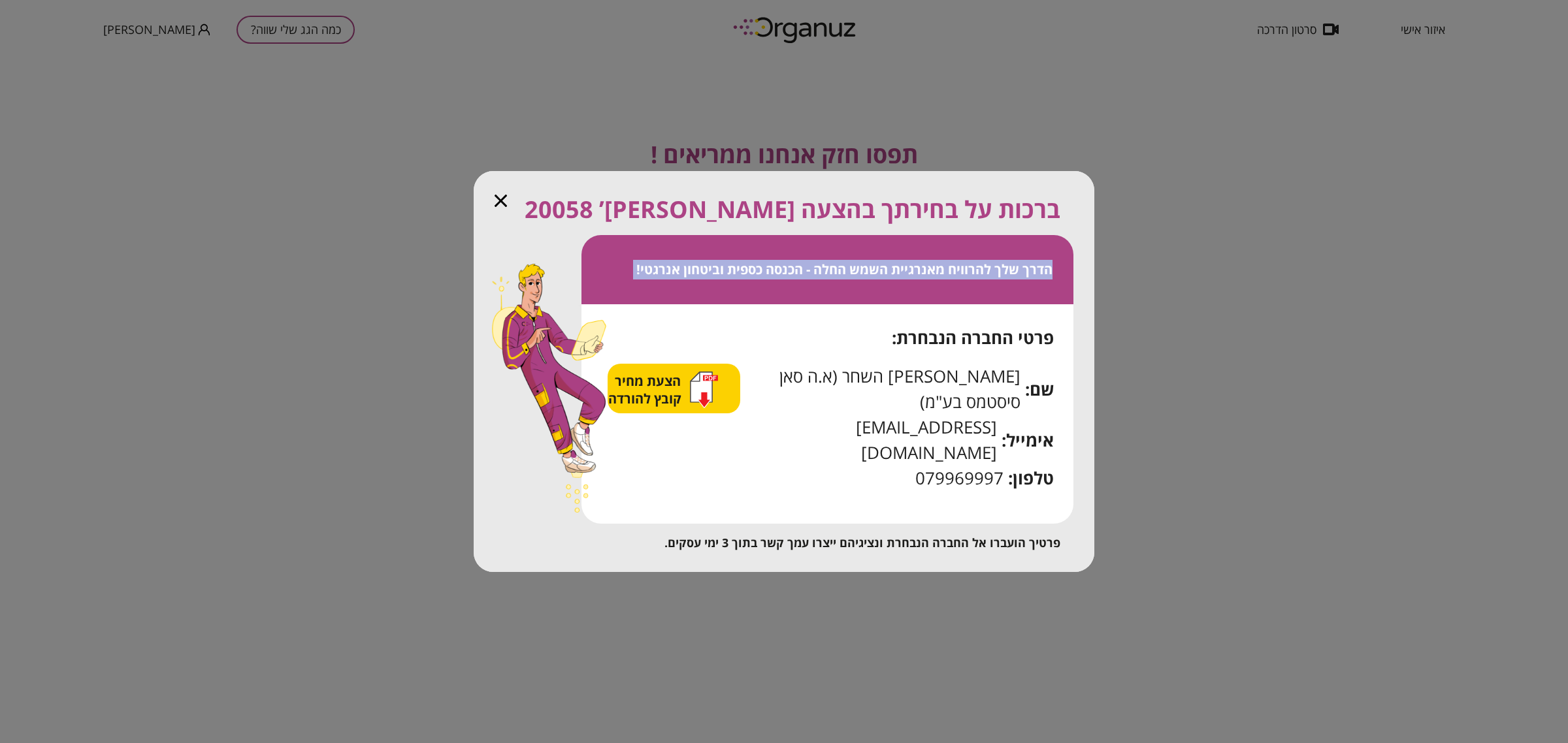
click at [912, 278] on span "הדרך שלך להרוויח מאנרגיית השמש החלה - הכנסה כספית וביטחון אנרגטי!" at bounding box center [844, 269] width 416 height 18
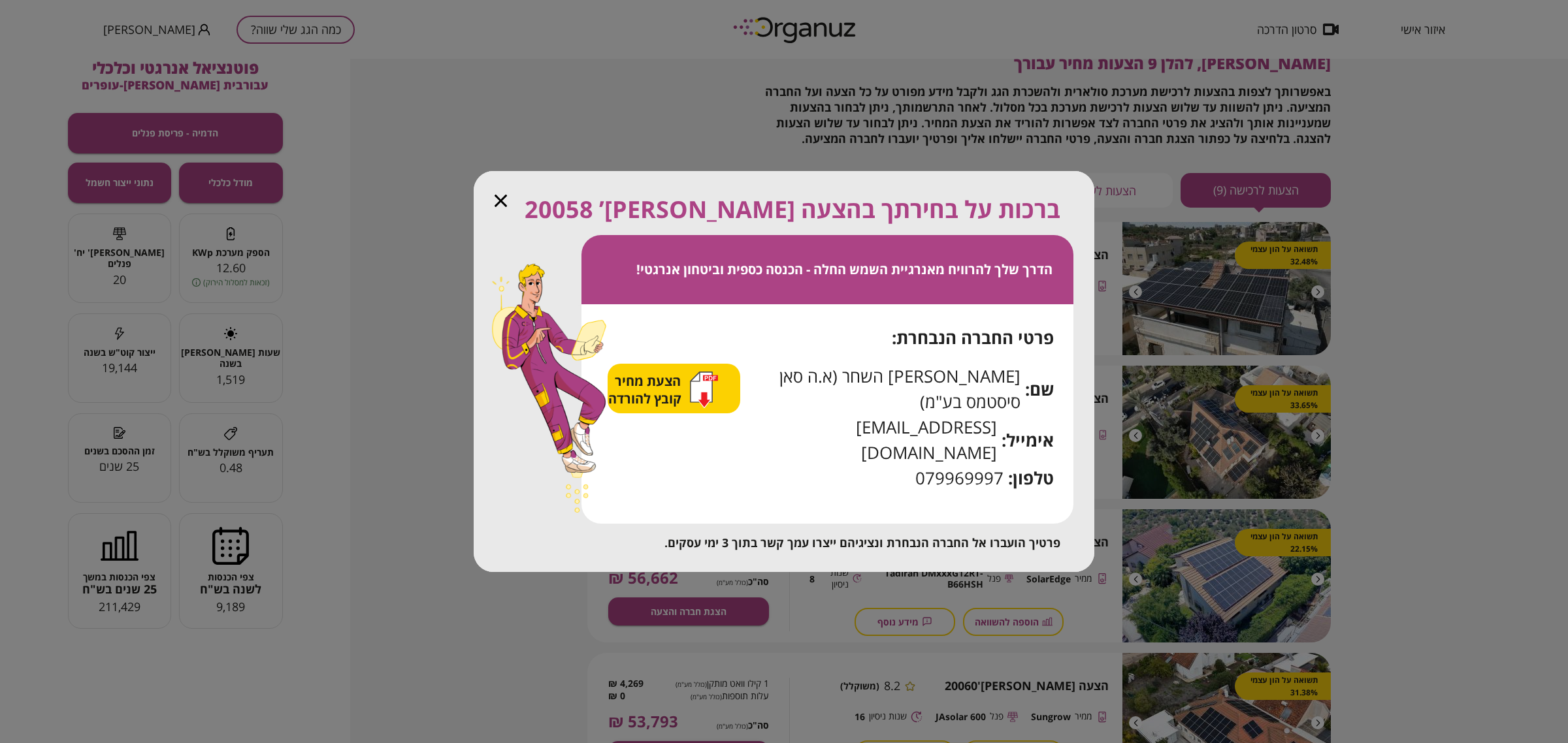
click at [967, 399] on span "[PERSON_NAME] השחר (א.ה סאן סיסטמס בע"מ)" at bounding box center [880, 389] width 280 height 51
drag, startPoint x: 1017, startPoint y: 403, endPoint x: 825, endPoint y: 399, distance: 192.0
click at [825, 399] on span "[PERSON_NAME] השחר (א.ה סאן סיסטמס בע"מ)" at bounding box center [880, 389] width 280 height 51
click at [806, 401] on span "[PERSON_NAME] השחר (א.ה סאן סיסטמס בע"מ)" at bounding box center [880, 389] width 280 height 51
click at [684, 407] on span "הצעת מחיר קובץ להורדה" at bounding box center [647, 390] width 77 height 35
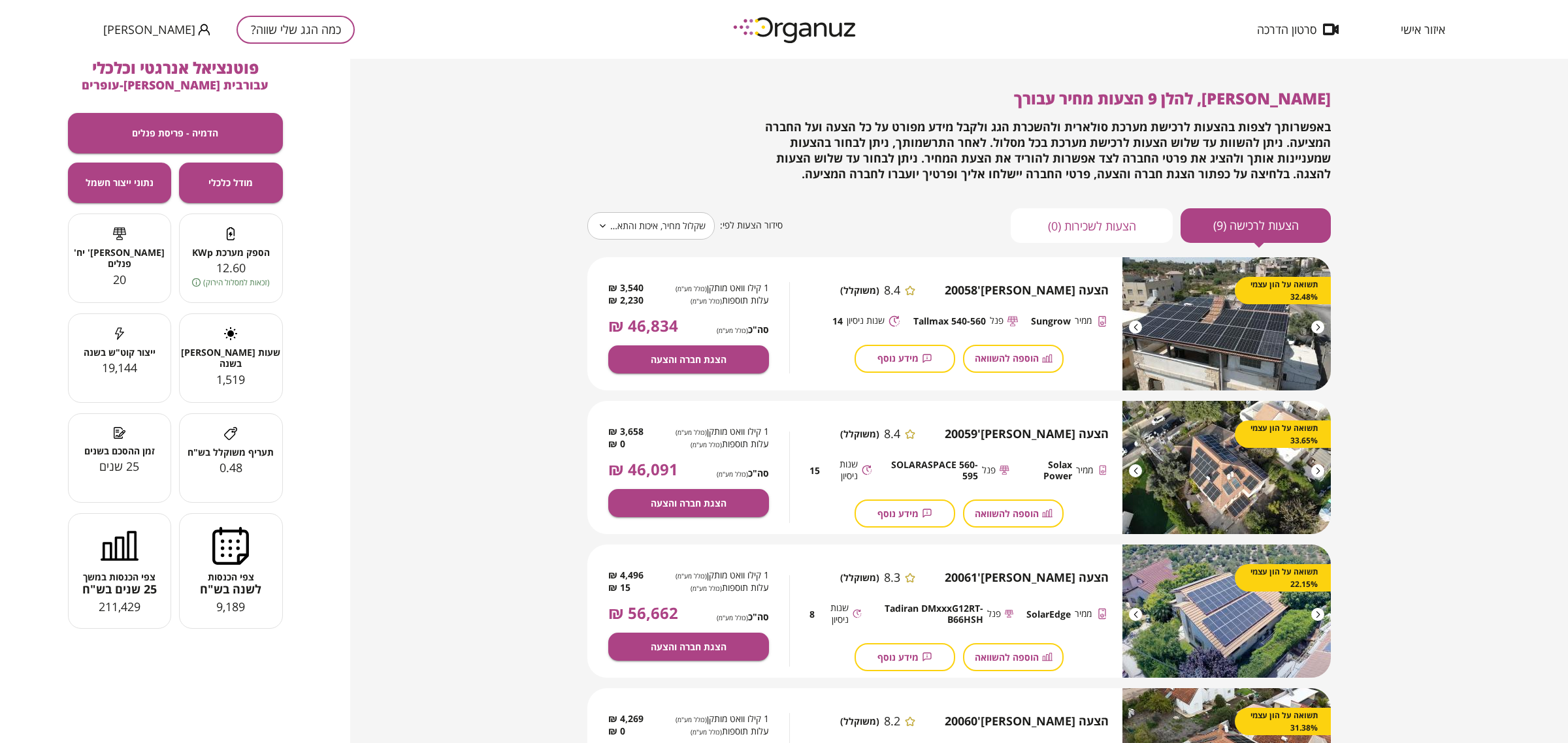
scroll to position [0, 0]
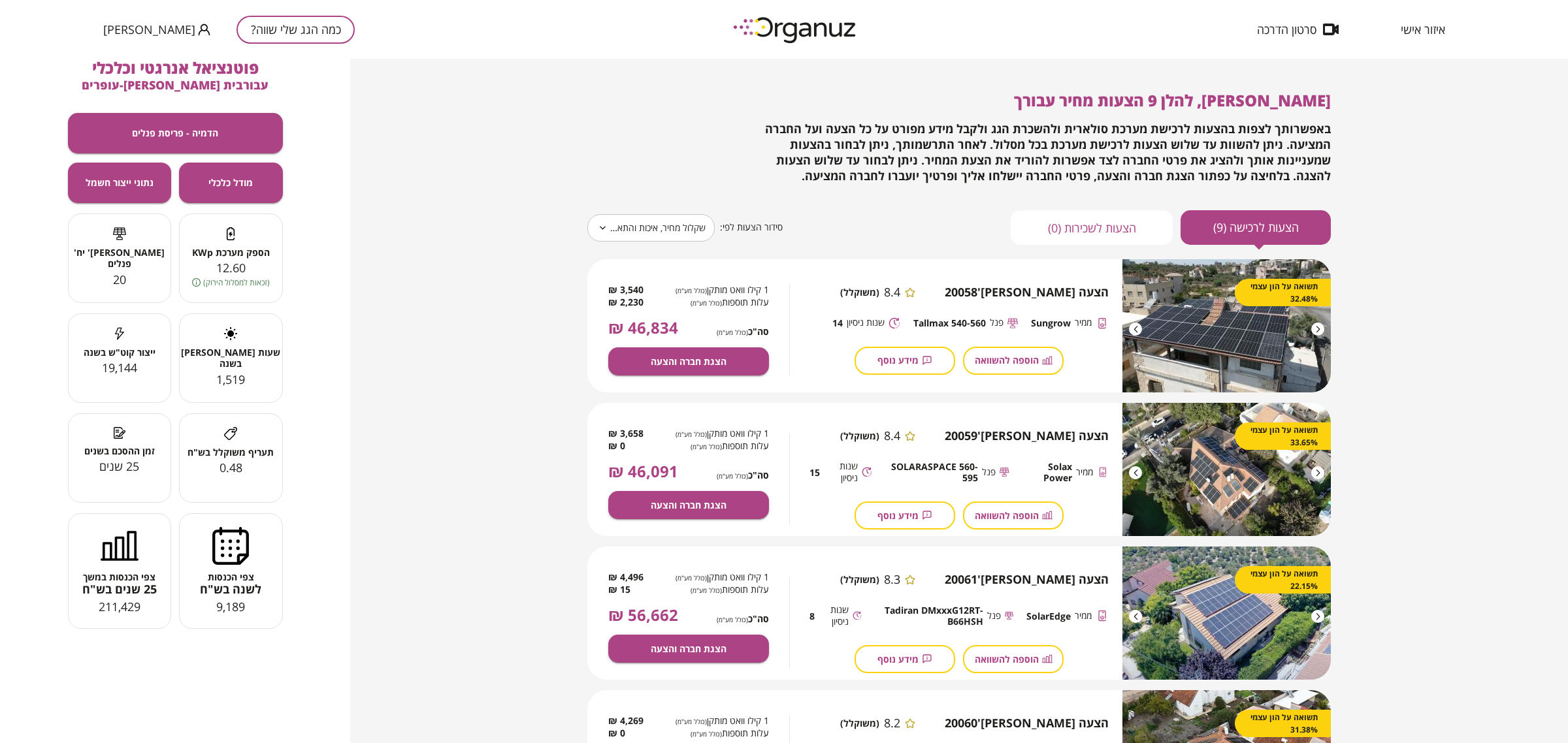
click at [1254, 236] on div "**********" at bounding box center [959, 401] width 1218 height 684
click at [1128, 207] on div "**********" at bounding box center [958, 168] width 743 height 153
click at [1137, 214] on button "הצעות לשכירות (0)" at bounding box center [1091, 227] width 162 height 35
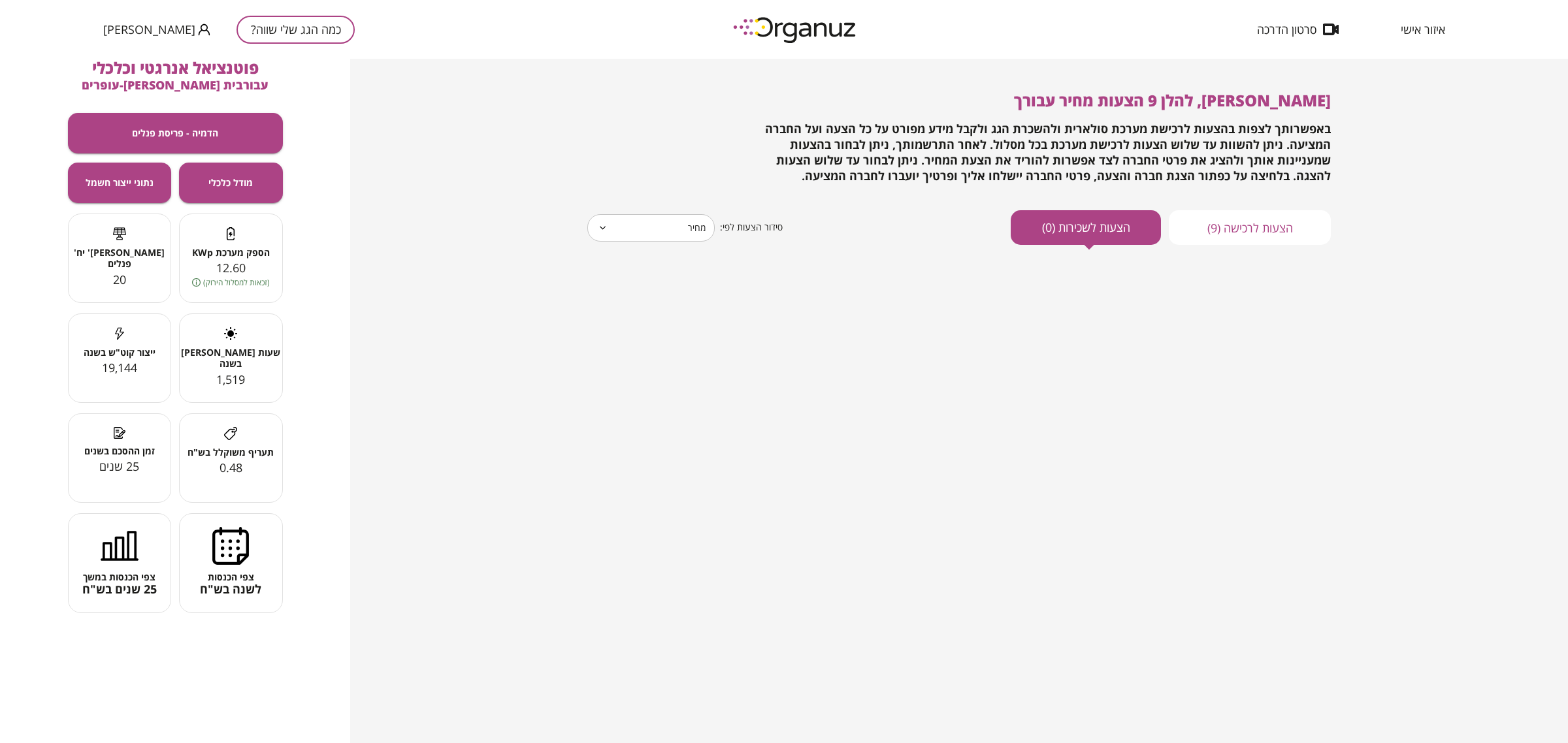
click at [1210, 209] on div "[PERSON_NAME], להלן 9 הצעות מחיר עבורך באפשרותך לצפות בהצעות לרכישת מערכת סולאר…" at bounding box center [958, 168] width 743 height 153
click at [1217, 224] on button "הצעות לרכישה (9)" at bounding box center [1249, 227] width 162 height 35
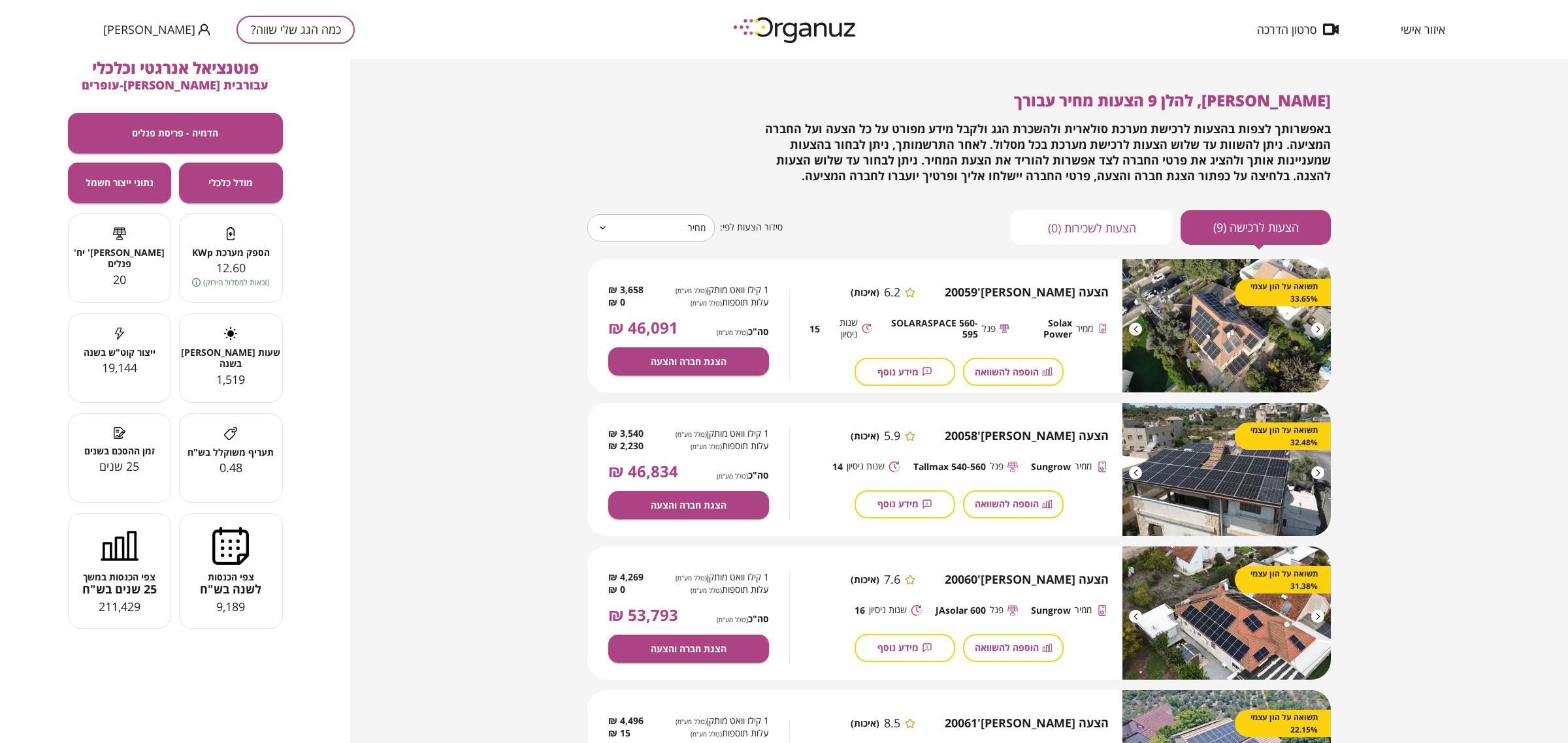
click at [595, 232] on body "איזור אישי סרטון הדרכה כמה הגג שלי שווה? [PERSON_NAME] [PERSON_NAME], להלן 9 הצ…" at bounding box center [784, 371] width 1568 height 743
click at [1158, 187] on div at bounding box center [784, 371] width 1568 height 743
click at [1157, 187] on div at bounding box center [784, 371] width 1568 height 743
click at [1149, 177] on span "באפשרותך לצפות בהצעות לרכישת מערכת סולארית ולהשכרת הגג ולקבל מידע מפורט על כל ה…" at bounding box center [1048, 152] width 566 height 63
click at [1147, 177] on span "באפשרותך לצפות בהצעות לרכישת מערכת סולארית ולהשכרת הגג ולקבל מידע מפורט על כל ה…" at bounding box center [1048, 152] width 566 height 63
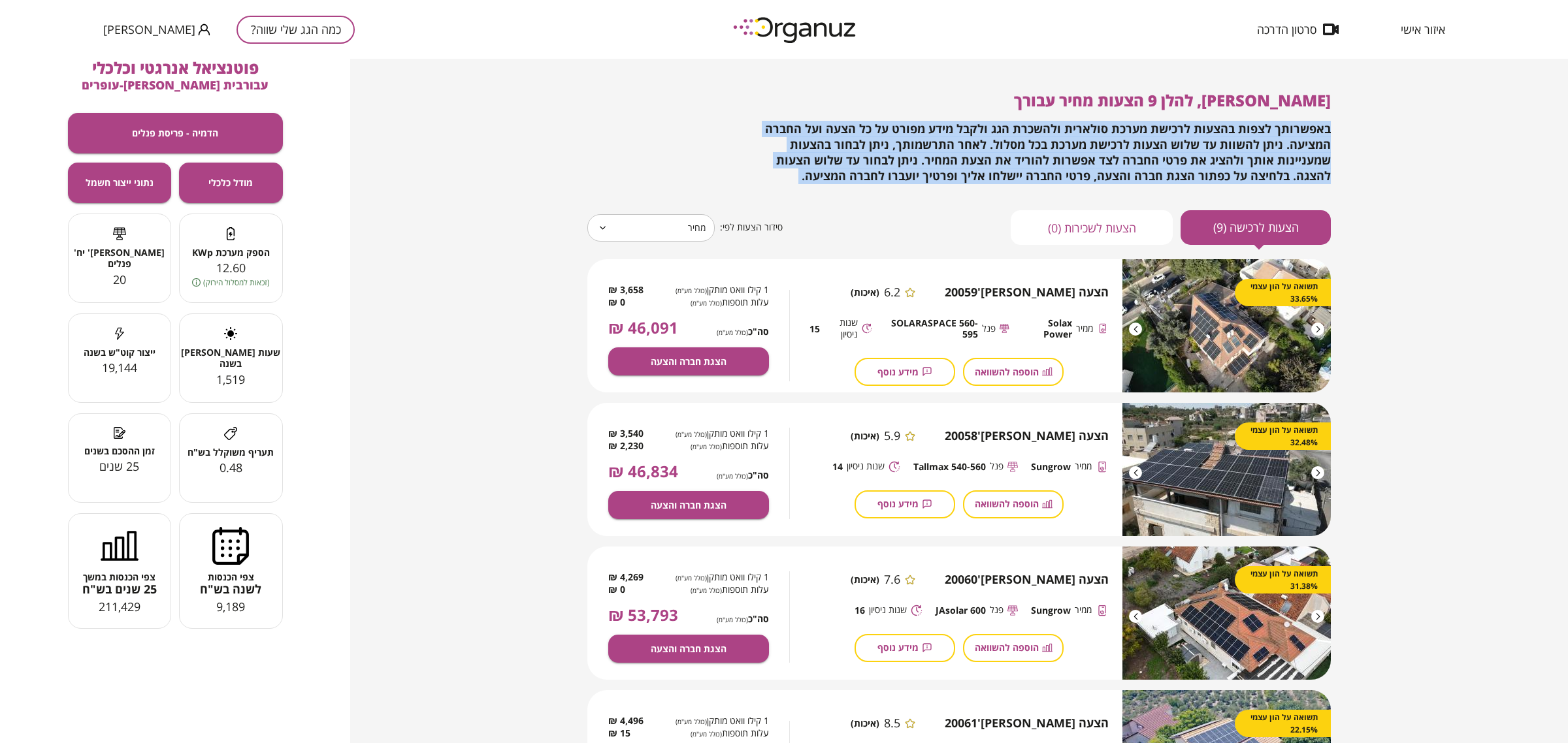
click at [1147, 177] on span "באפשרותך לצפות בהצעות לרכישת מערכת סולארית ולהשכרת הגג ולקבל מידע מפורט על כל ה…" at bounding box center [1048, 152] width 566 height 63
click at [1142, 177] on span "באפשרותך לצפות בהצעות לרכישת מערכת סולארית ולהשכרת הגג ולקבל מידע מפורט על כל ה…" at bounding box center [1048, 152] width 566 height 63
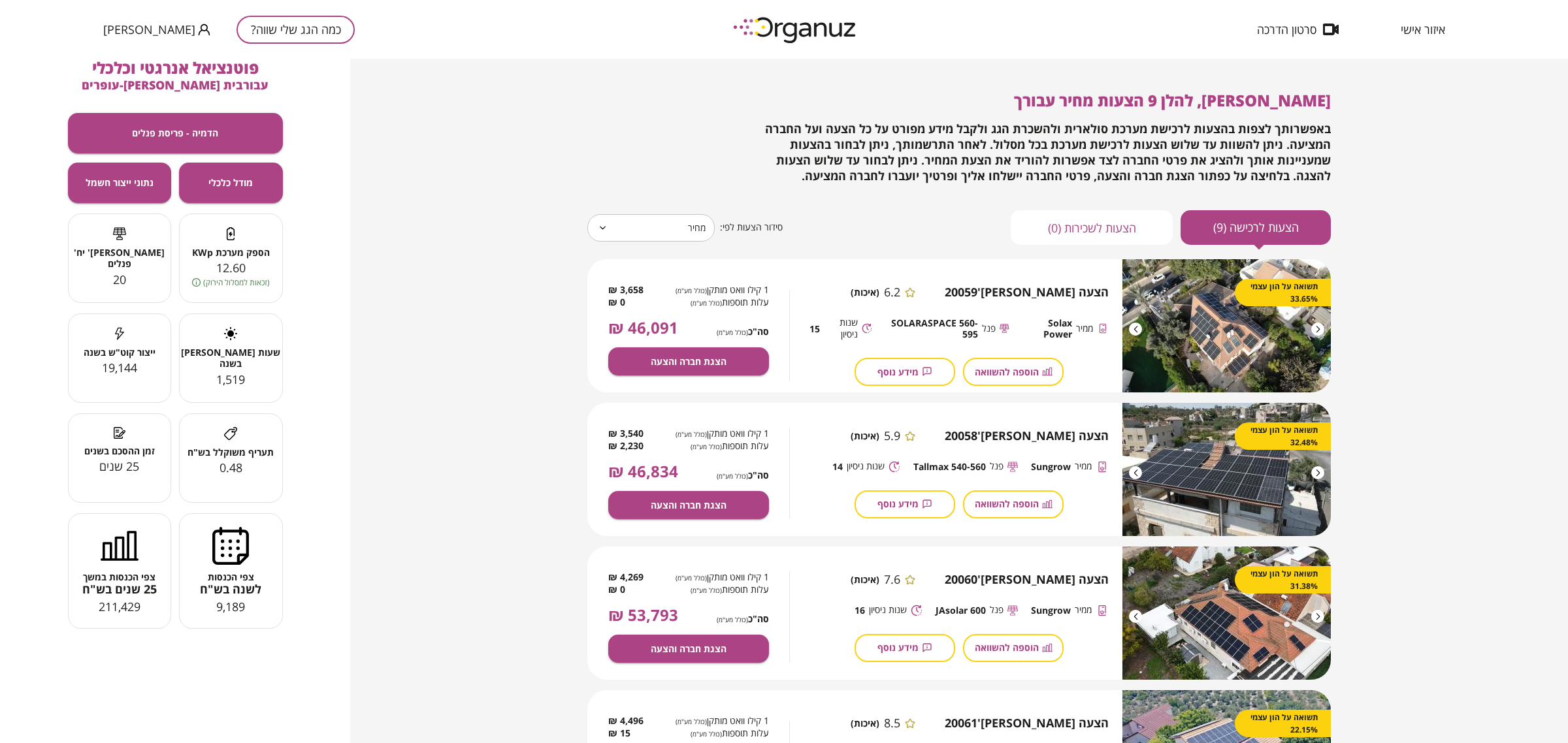
click at [1008, 162] on span "באפשרותך לצפות בהצעות לרכישת מערכת סולארית ולהשכרת הגג ולקבל מידע מפורט על כל ה…" at bounding box center [1048, 152] width 566 height 63
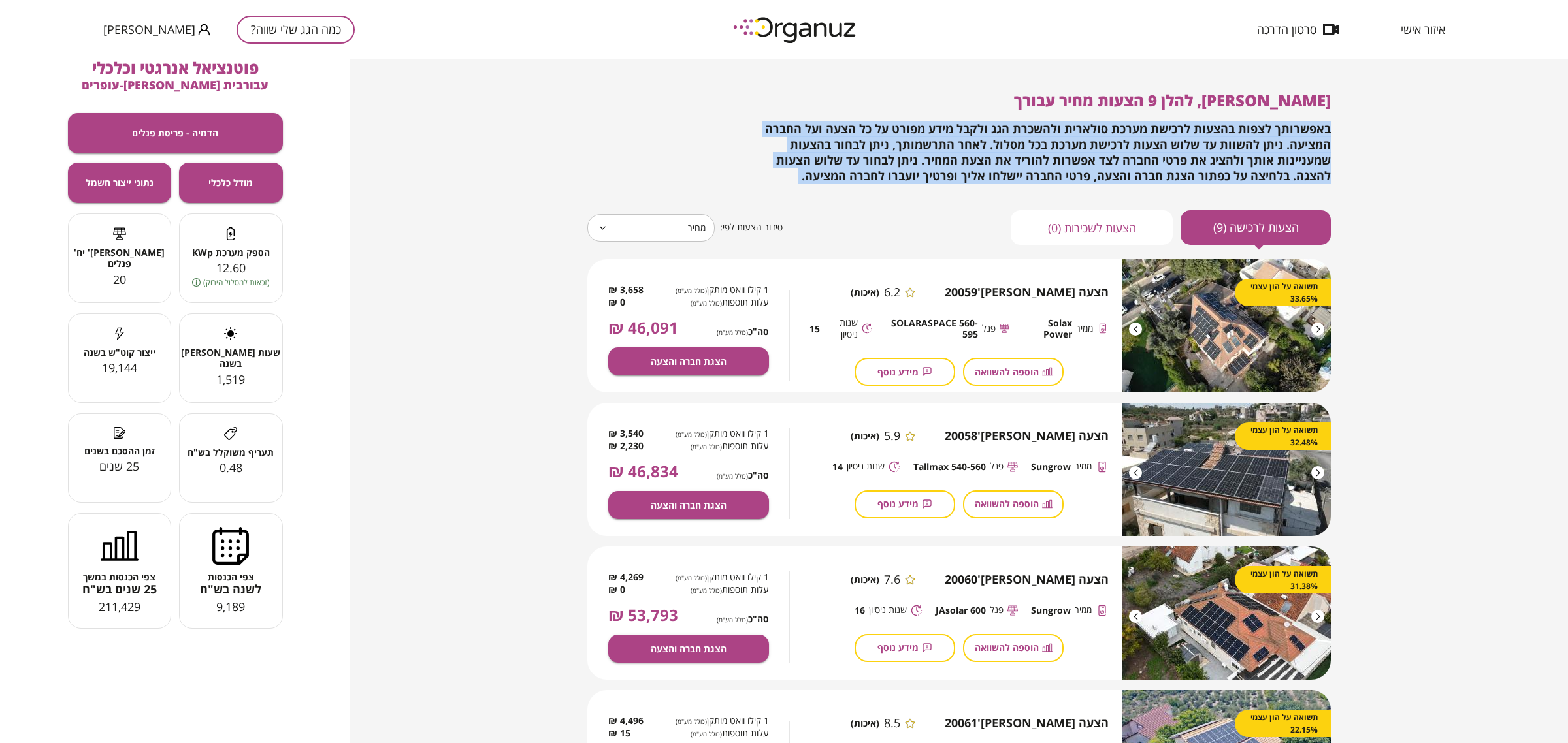
click at [1008, 162] on span "באפשרותך לצפות בהצעות לרכישת מערכת סולארית ולהשכרת הגג ולקבל מידע מפורט על כל ה…" at bounding box center [1048, 152] width 566 height 63
click at [879, 188] on div "[PERSON_NAME], להלן 9 הצעות מחיר עבורך באפשרותך לצפות בהצעות לרכישת מערכת סולאר…" at bounding box center [958, 168] width 743 height 153
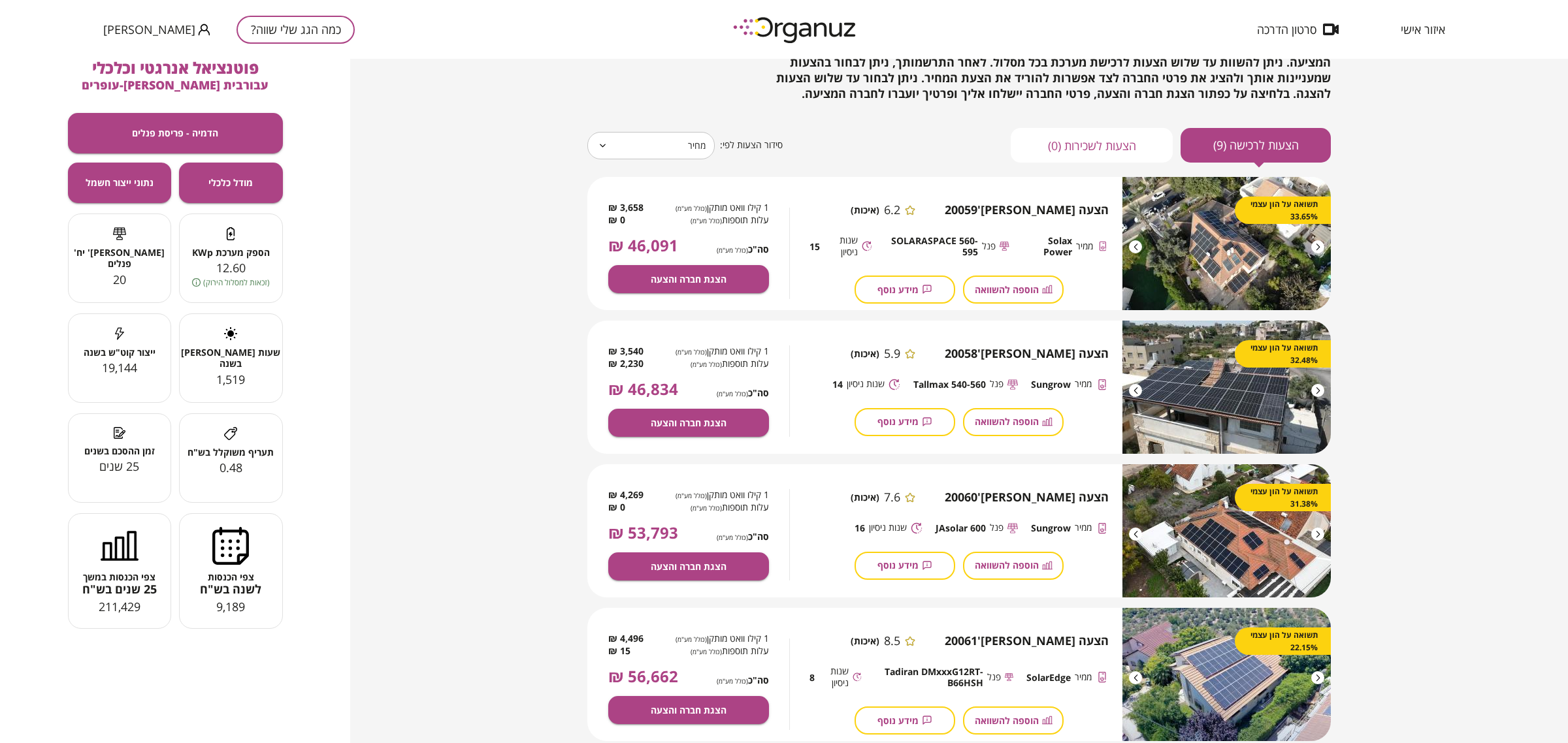
scroll to position [81, 0]
click at [635, 98] on div "[PERSON_NAME], להלן 9 הצעות מחיר עבורך באפשרותך לצפות בהצעות לרכישת מערכת סולאר…" at bounding box center [958, 55] width 743 height 92
drag, startPoint x: 640, startPoint y: 151, endPoint x: 514, endPoint y: 134, distance: 127.1
click at [517, 134] on body "איזור אישי סרטון הדרכה כמה הגג שלי שווה? [PERSON_NAME] [PERSON_NAME], להלן 9 הצ…" at bounding box center [784, 371] width 1568 height 743
click at [514, 134] on div at bounding box center [784, 371] width 1568 height 743
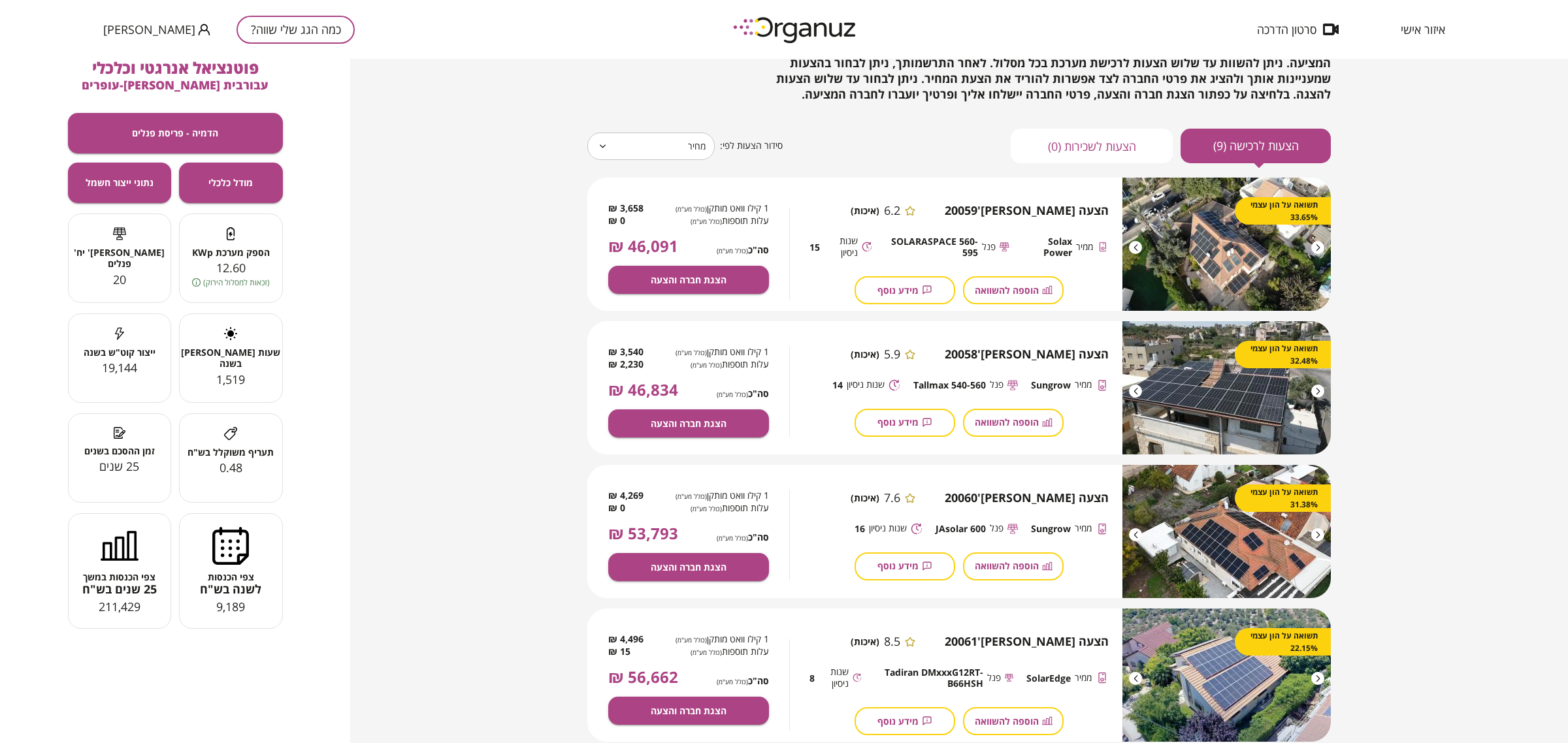
drag, startPoint x: 728, startPoint y: 247, endPoint x: 777, endPoint y: 194, distance: 72.2
click at [779, 194] on div "1 קילו וואט מותקן (כולל מע"מ) 3,658 ₪ עלות תוספות (כולל מע"מ) 0 ₪ סה"כ (כולל מע…" at bounding box center [688, 253] width 203 height 153
click at [670, 222] on span "עלות תוספות (כולל מע"מ)" at bounding box center [717, 221] width 105 height 12
drag, startPoint x: 727, startPoint y: 207, endPoint x: 772, endPoint y: 196, distance: 46.3
click at [772, 196] on div "1 קילו וואט מותקן (כולל מע"מ) 3,658 ₪ עלות תוספות (כולל מע"מ) 0 ₪ סה"כ (כולל מע…" at bounding box center [688, 253] width 203 height 153
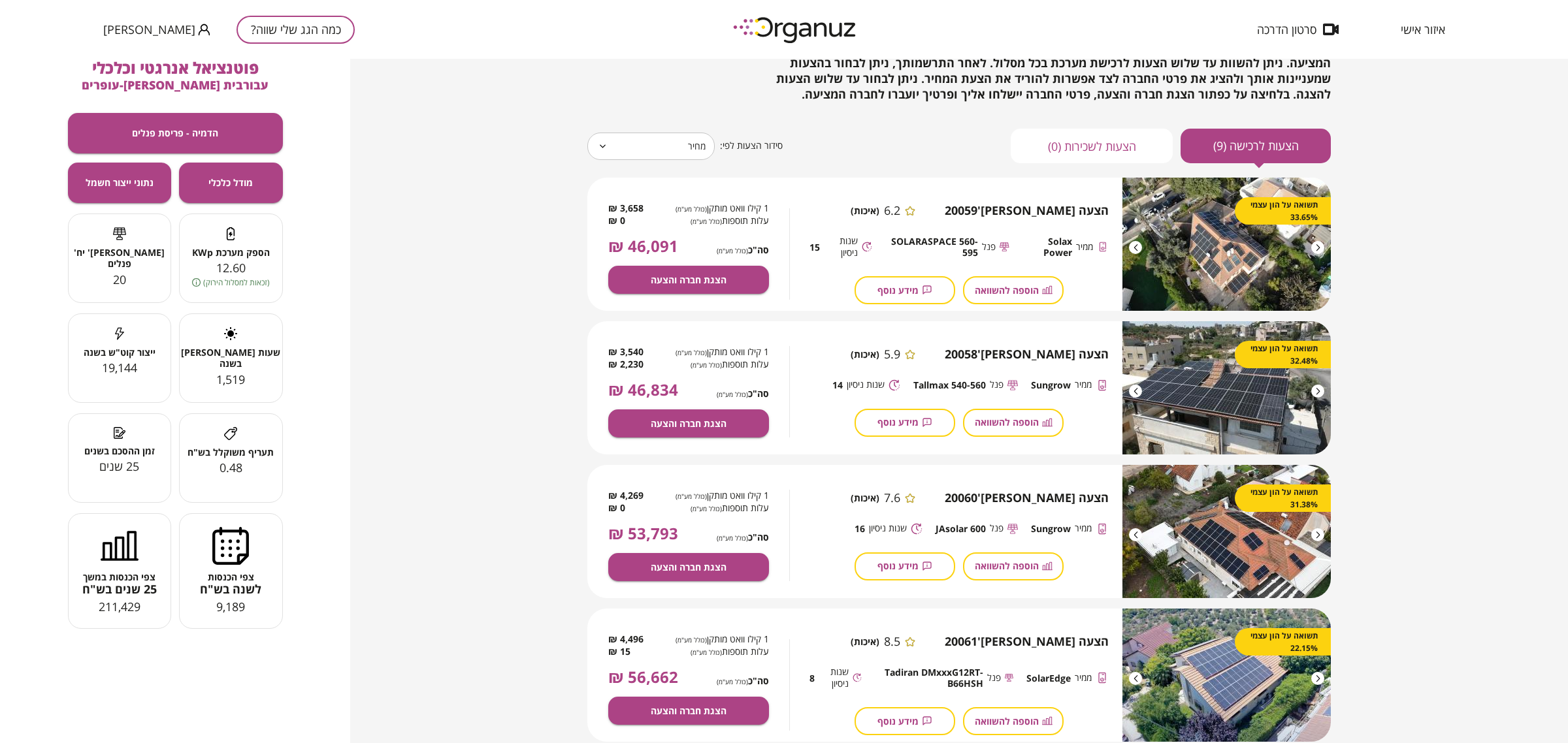
click at [769, 194] on div "1 קילו וואט מותקן (כולל מע"מ) 3,658 ₪ עלות תוספות (כולל מע"מ) 0 ₪ סה"כ (כולל מע…" at bounding box center [688, 253] width 203 height 153
drag, startPoint x: 751, startPoint y: 210, endPoint x: 506, endPoint y: 265, distance: 251.1
click at [506, 265] on div "[PERSON_NAME], להלן 9 הצעות מחיר עבורך באפשרותך לצפות בהצעות לרכישת מערכת סולאר…" at bounding box center [959, 401] width 1218 height 684
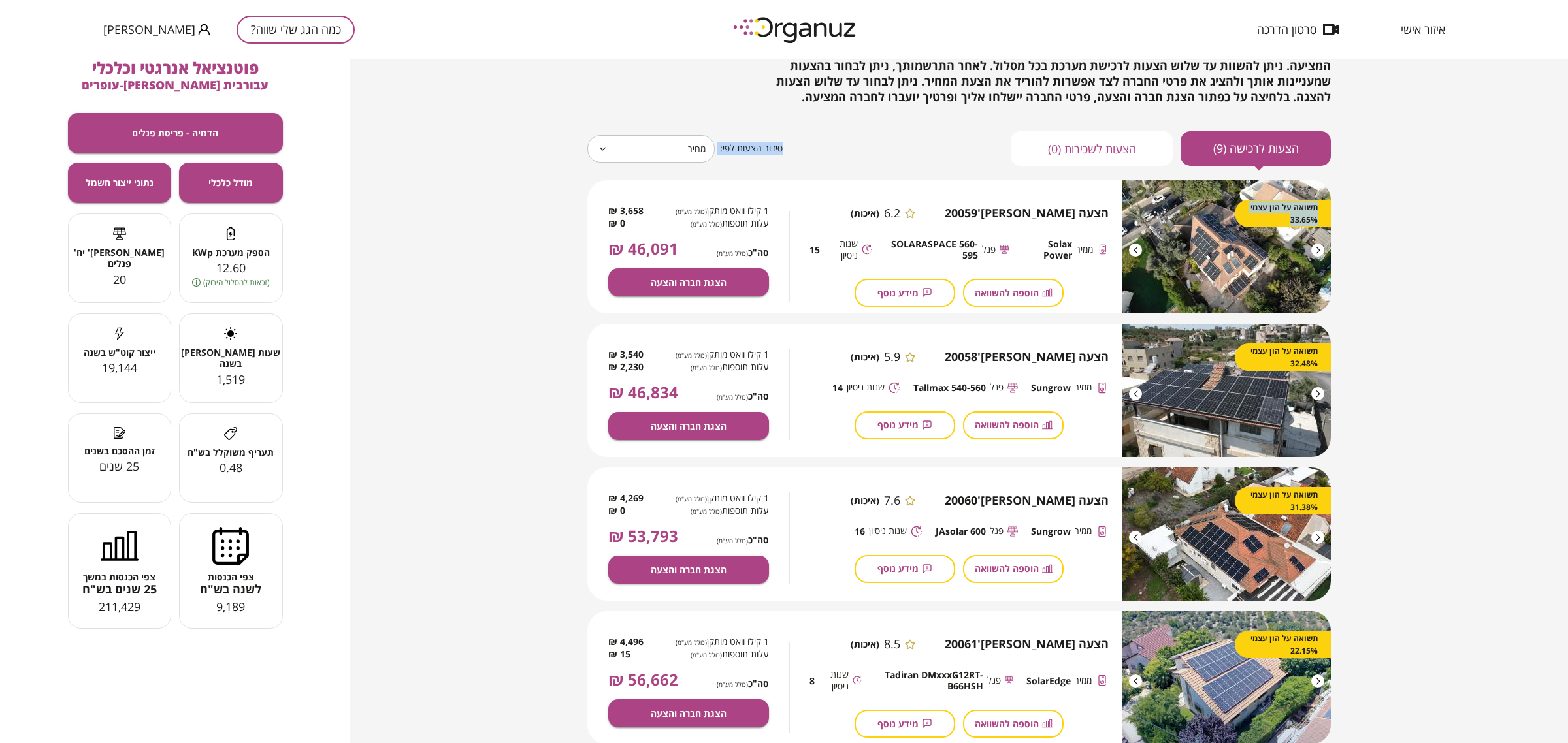
scroll to position [79, 0]
drag, startPoint x: 1563, startPoint y: 127, endPoint x: 1565, endPoint y: 239, distance: 112.0
click at [1254, 239] on div "[PERSON_NAME], להלן 9 הצעות מחיר עבורך באפשרותך לצפות בהצעות לרכישת מערכת סולאר…" at bounding box center [959, 401] width 1218 height 684
click at [1254, 466] on div "[PERSON_NAME], להלן 9 הצעות מחיר עבורך באפשרותך לצפות בהצעות לרכישת מערכת סולאר…" at bounding box center [959, 401] width 1218 height 684
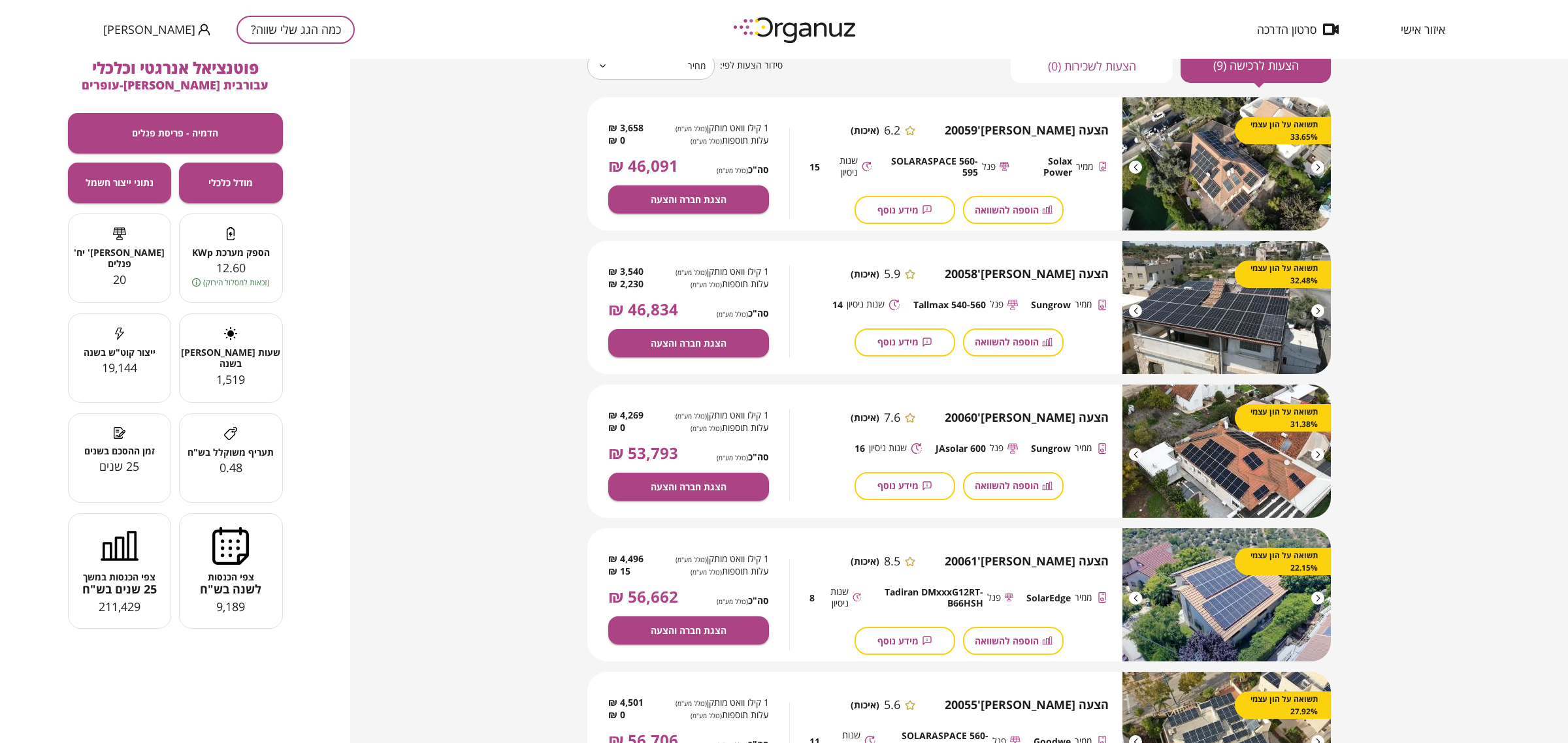
scroll to position [163, 0]
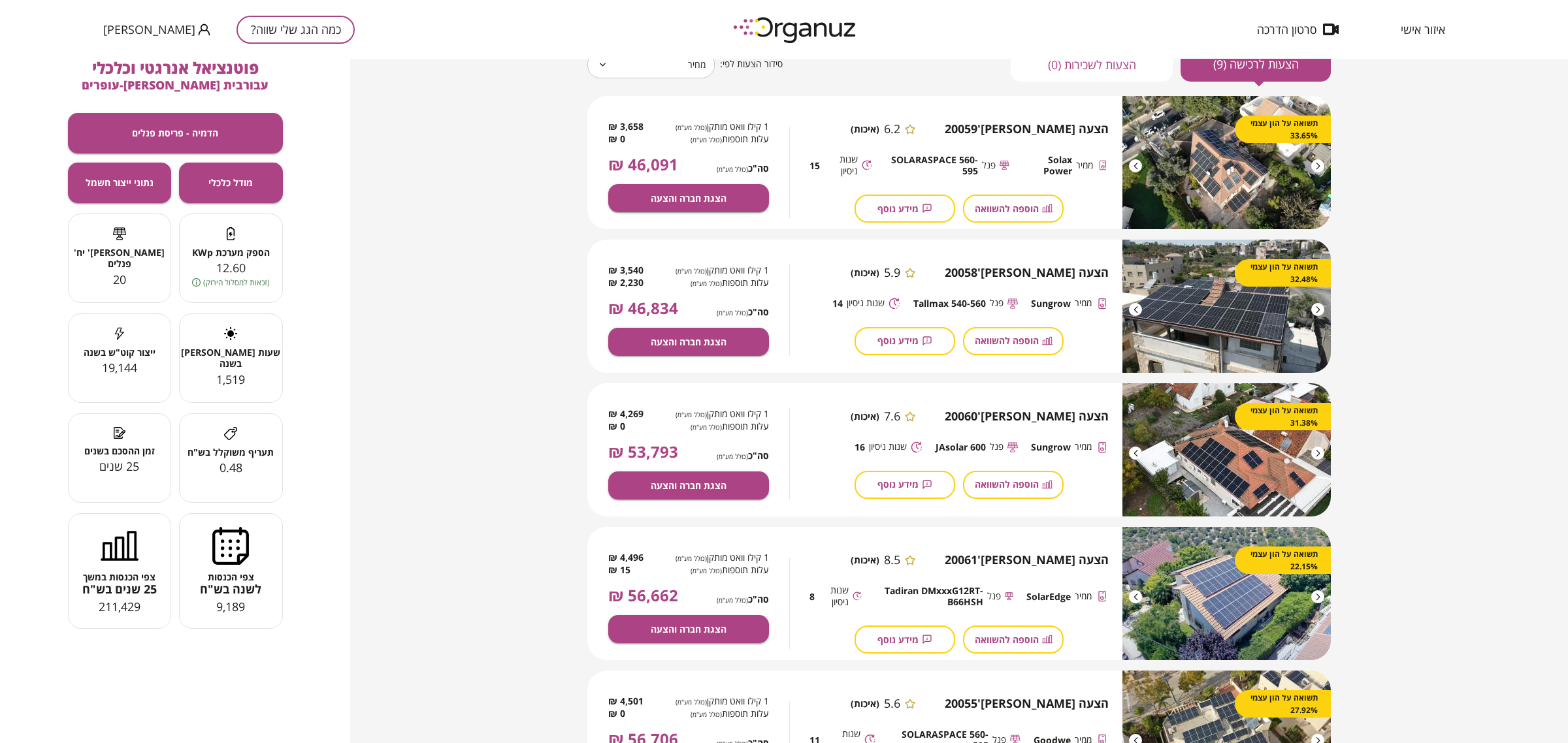
click at [1065, 157] on span "Solax Power" at bounding box center [1047, 165] width 49 height 23
copy div "Solax Power"
click at [1054, 593] on span "SolarEdge" at bounding box center [1048, 596] width 45 height 11
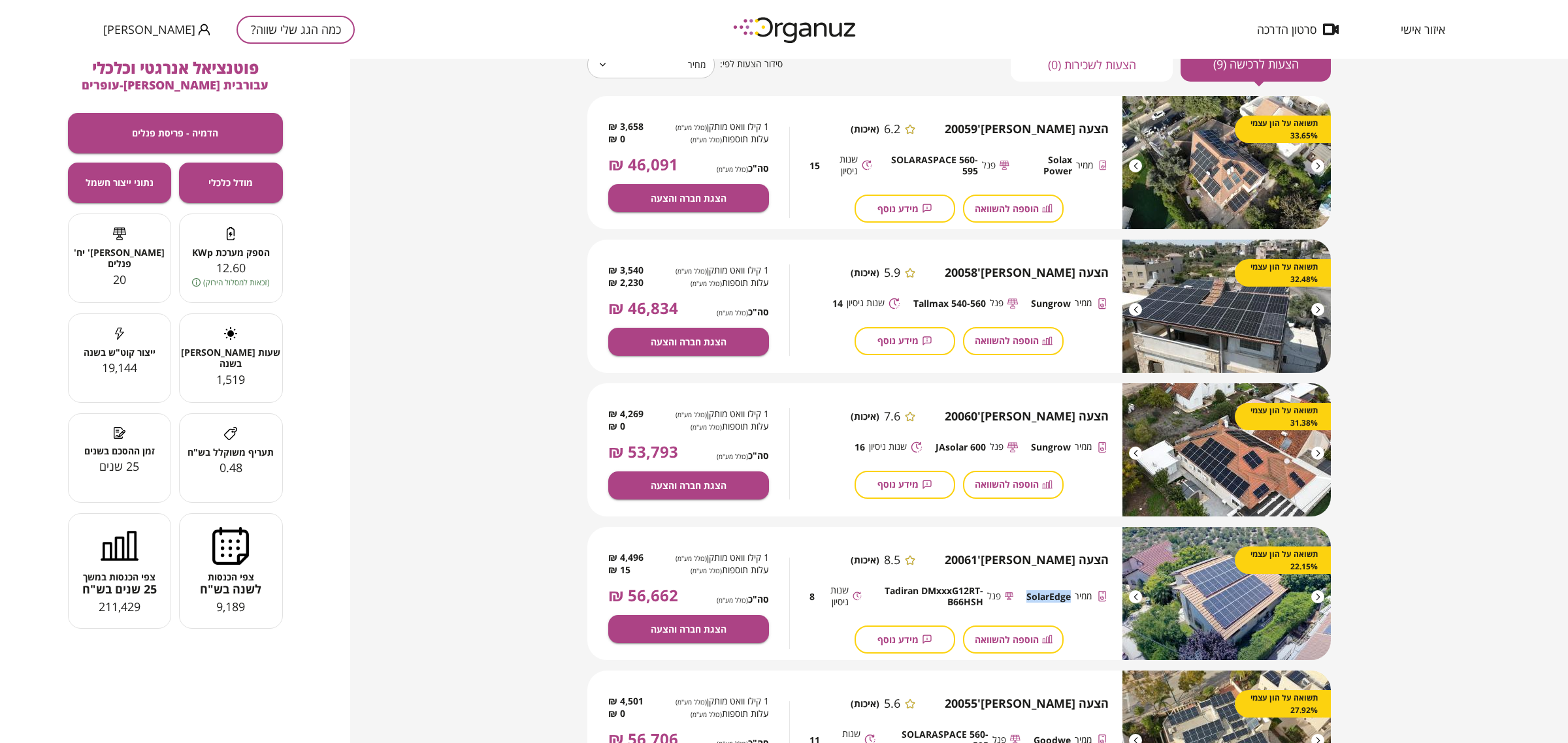
click at [1054, 593] on span "SolarEdge" at bounding box center [1048, 596] width 45 height 11
copy span "SolarEdge"
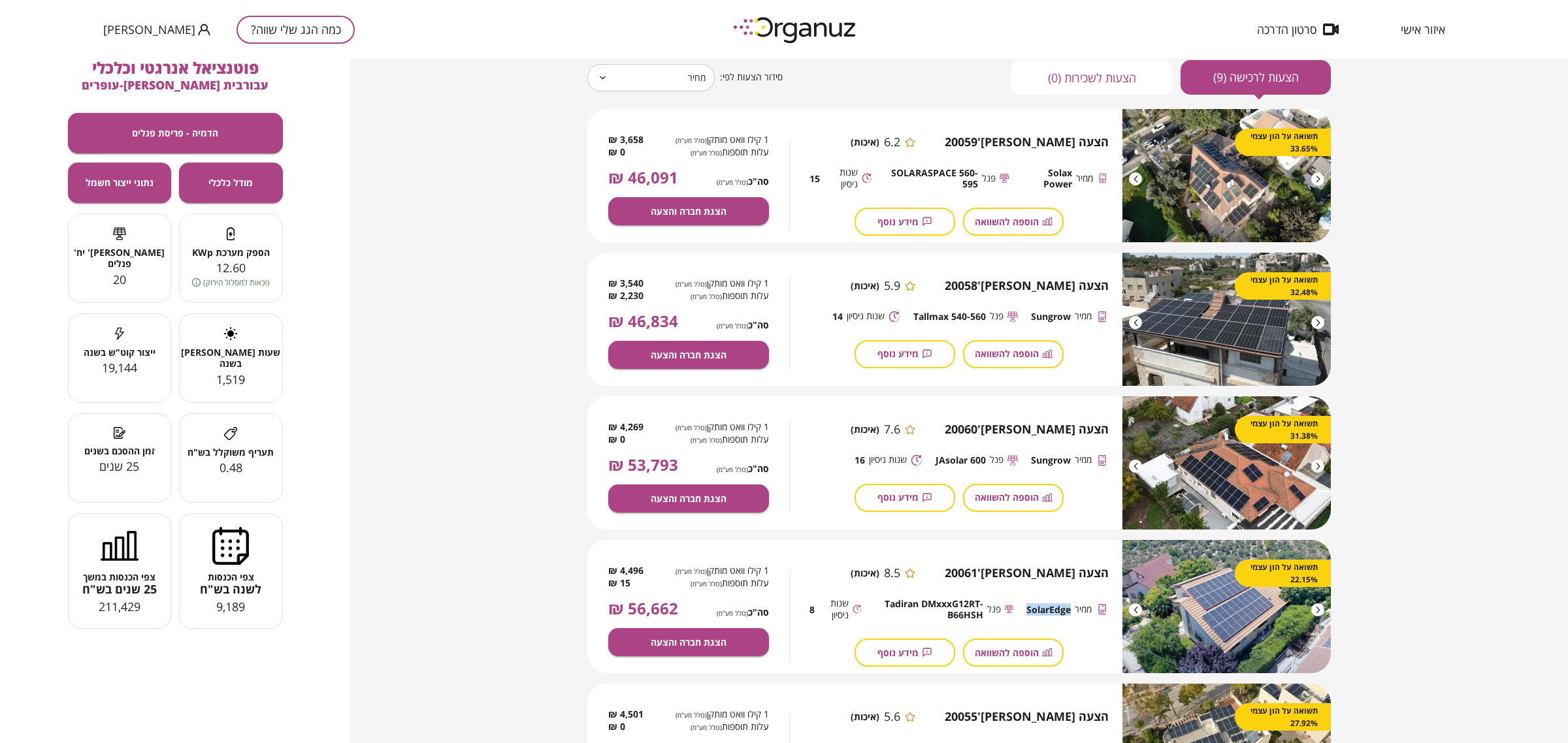
click at [639, 82] on body "איזור אישי סרטון הדרכה כמה הגג שלי שווה? [PERSON_NAME] [PERSON_NAME], להלן 9 הצ…" at bounding box center [784, 371] width 1568 height 743
click at [645, 138] on li "דירוג איכות והתאמה" at bounding box center [650, 136] width 132 height 23
type input "******"
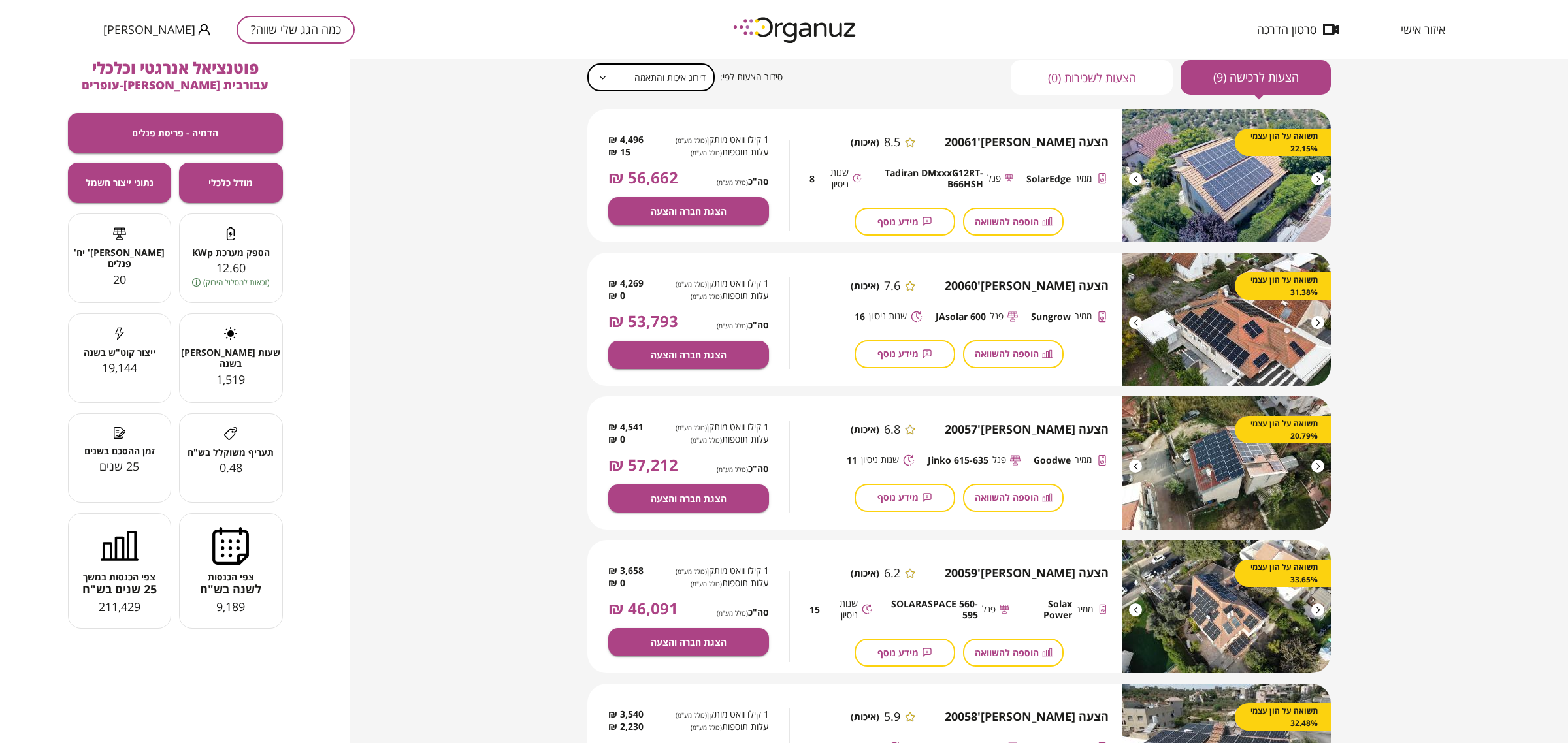
click at [1254, 181] on div at bounding box center [1317, 179] width 13 height 13
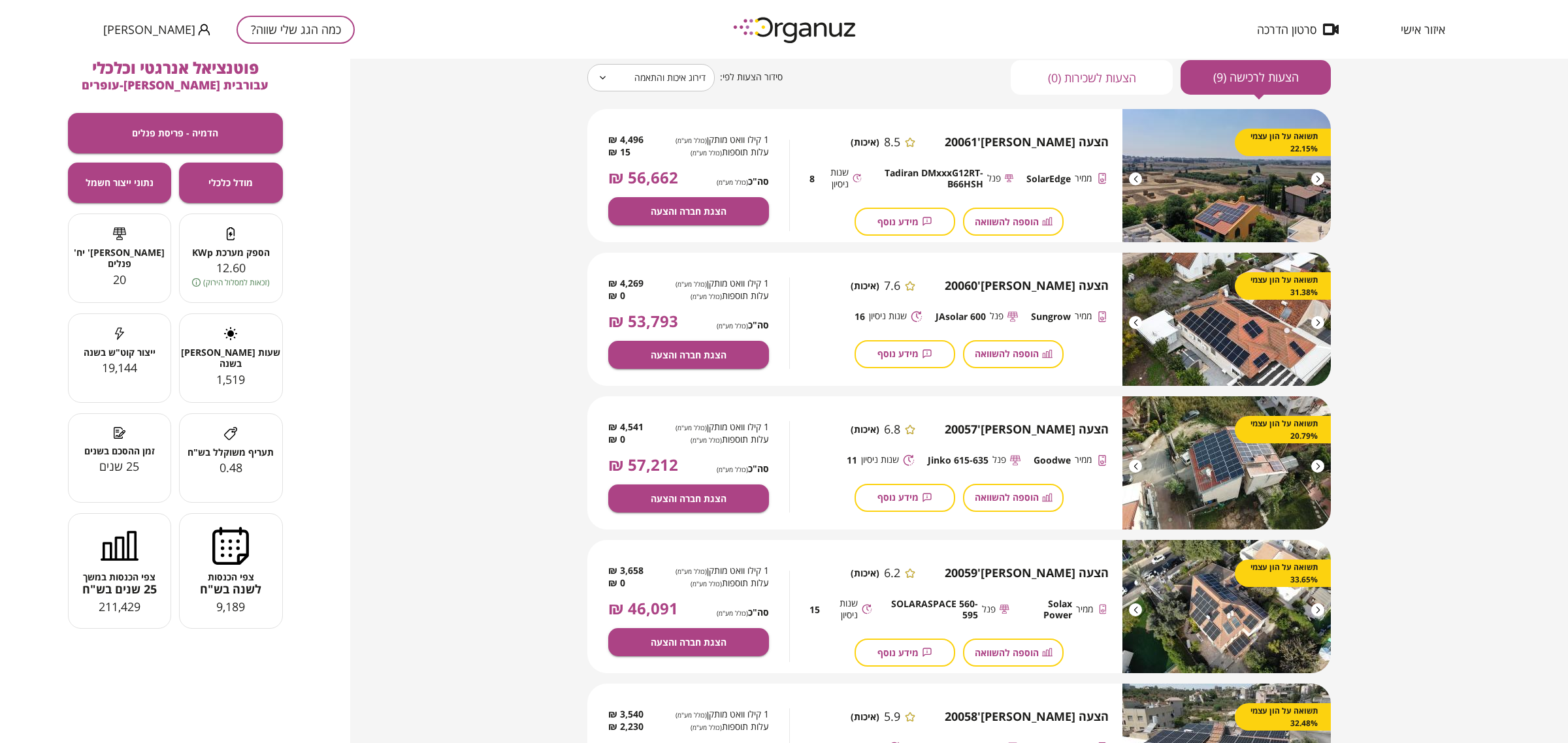
click at [1254, 181] on div at bounding box center [1317, 179] width 13 height 13
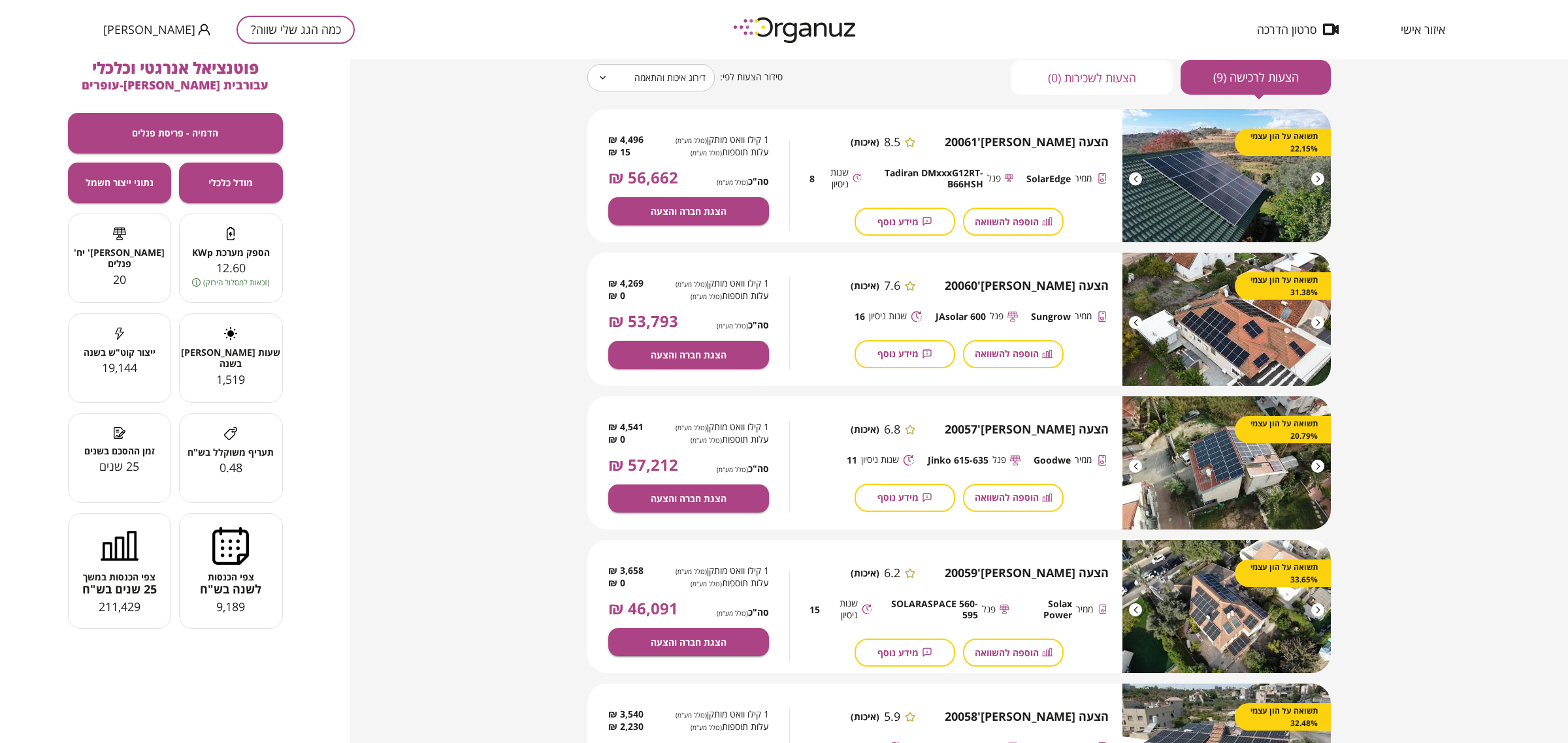
click at [1132, 177] on div at bounding box center [1135, 179] width 13 height 13
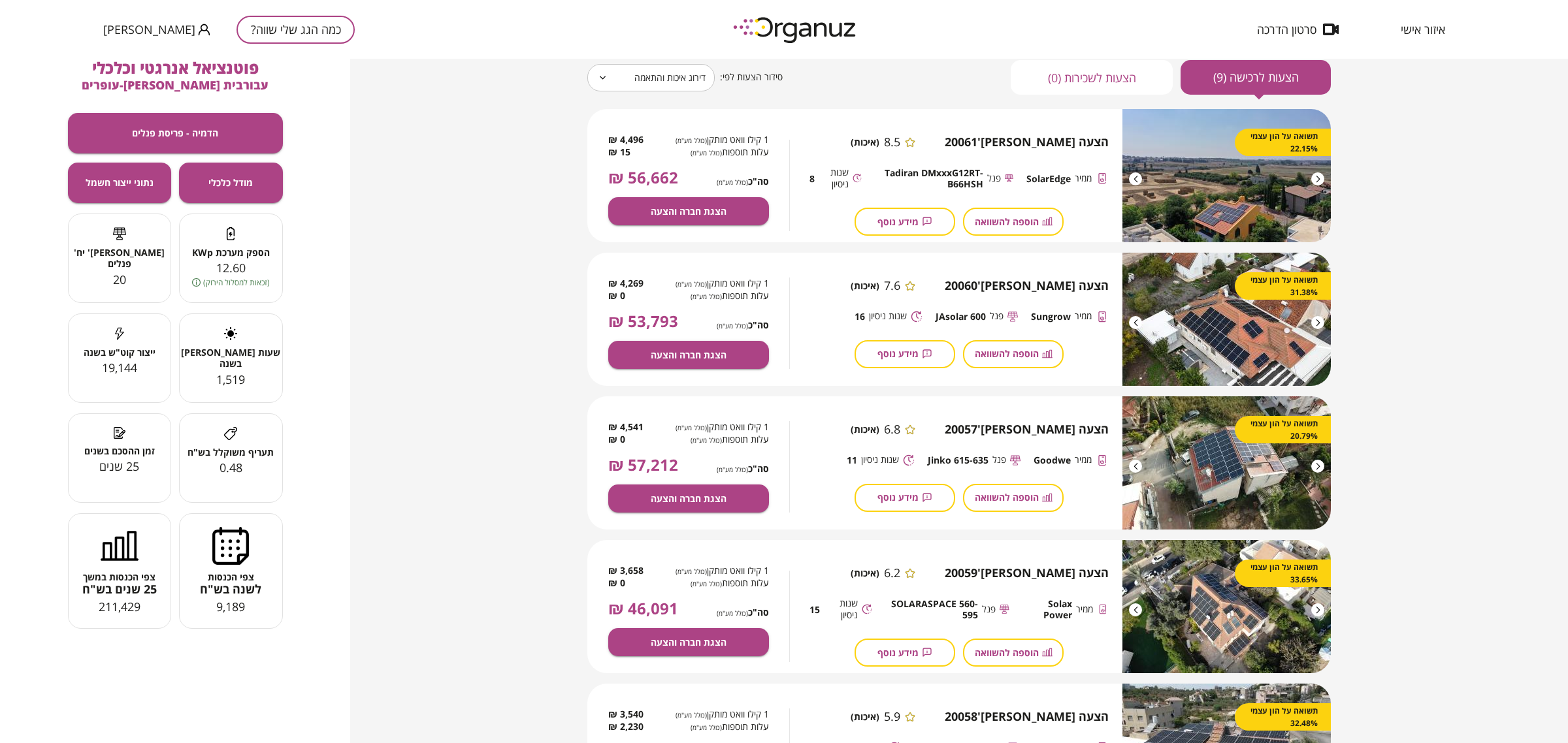
click at [1254, 181] on div at bounding box center [1317, 179] width 13 height 13
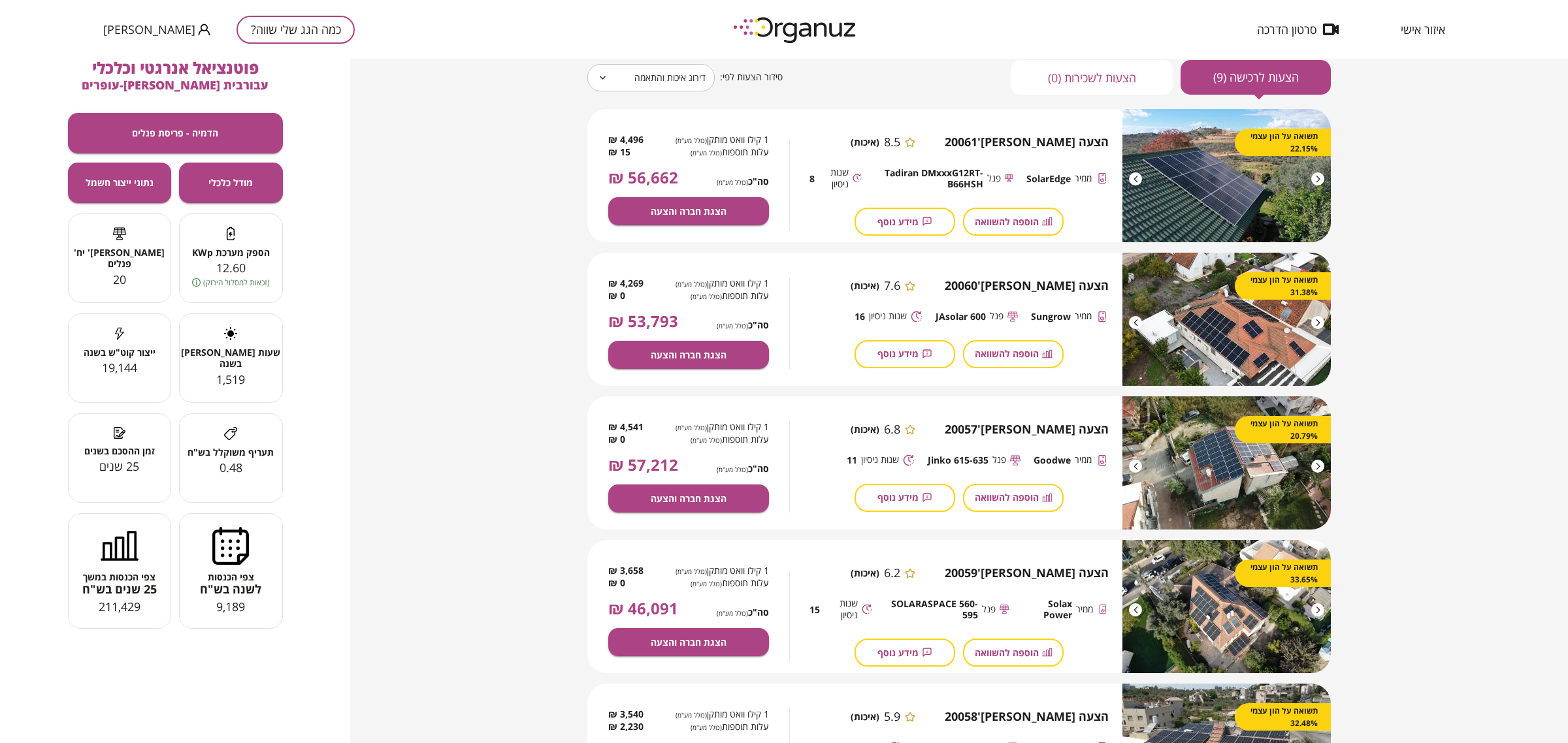
click at [1254, 181] on div at bounding box center [1317, 179] width 13 height 13
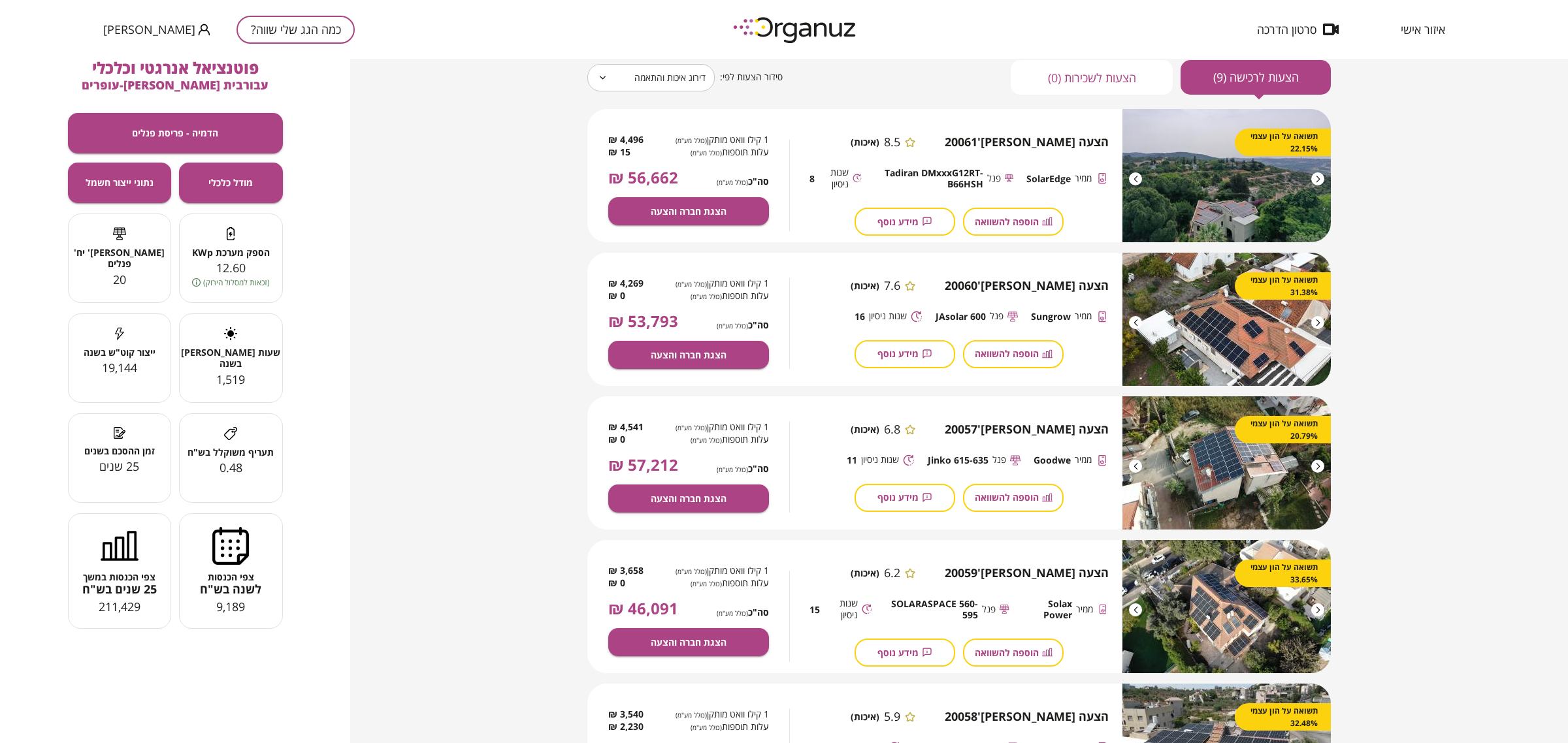
click at [1254, 181] on div at bounding box center [1317, 179] width 13 height 13
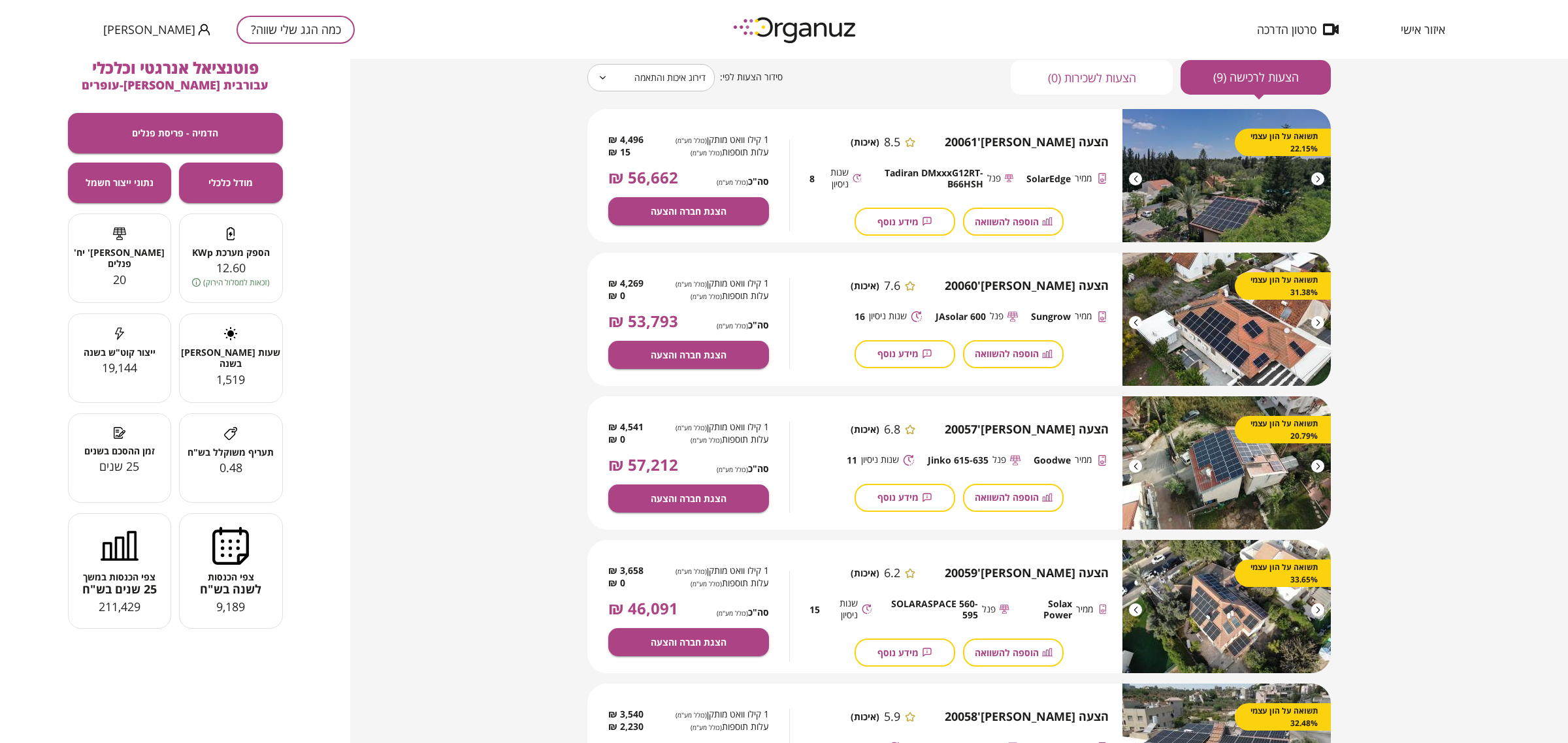
click at [1254, 181] on div at bounding box center [1317, 179] width 13 height 13
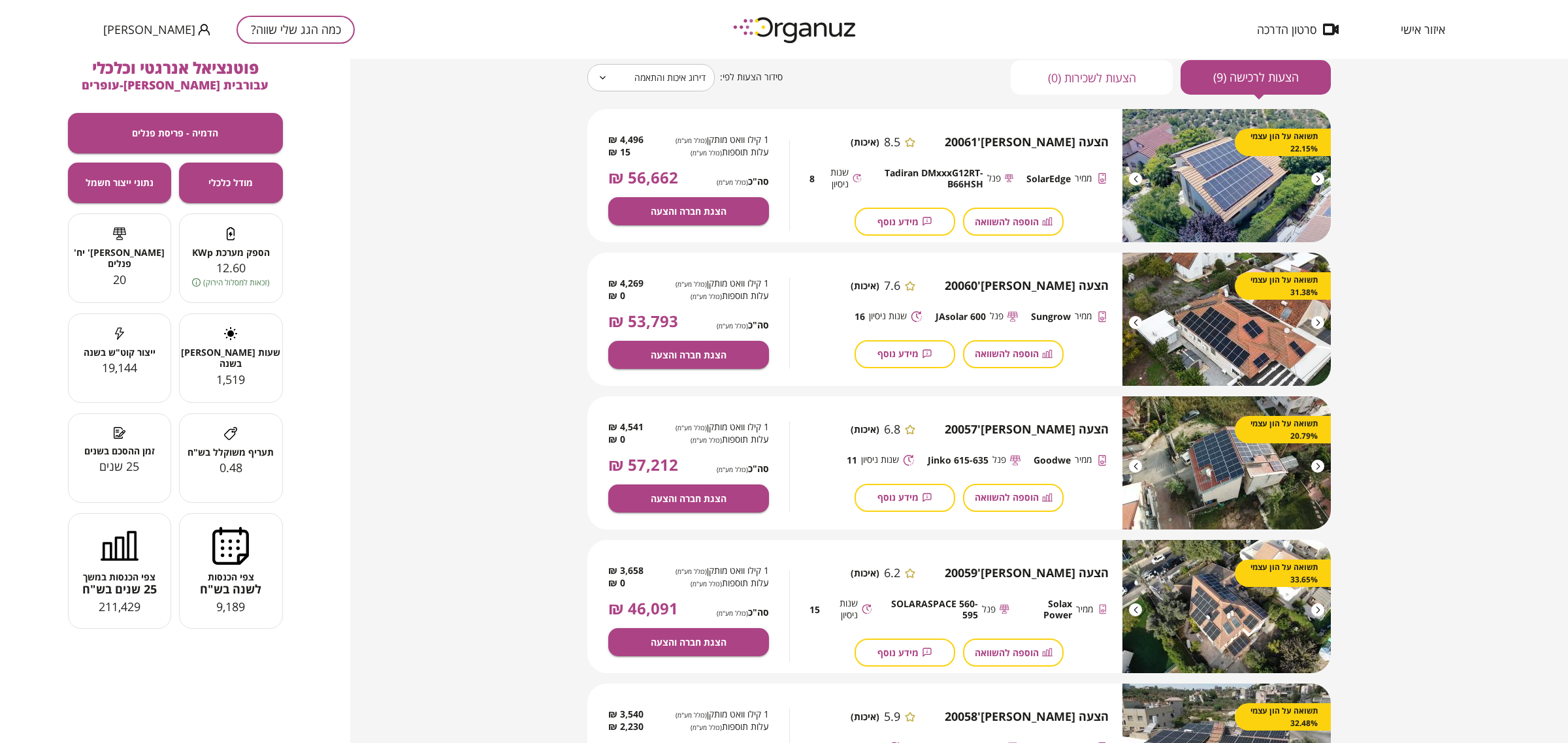
click at [1254, 181] on div at bounding box center [1317, 179] width 13 height 13
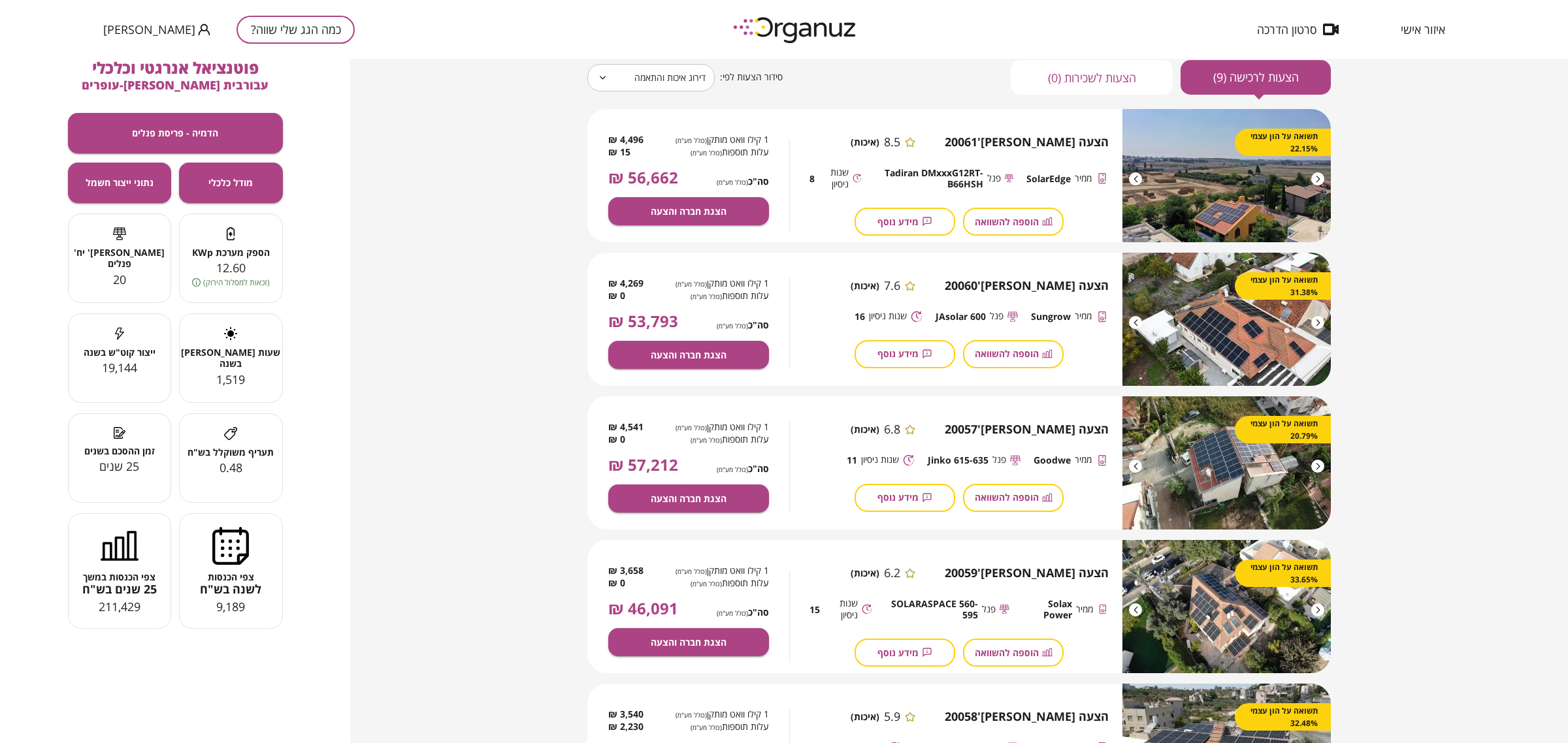
click at [1254, 175] on div at bounding box center [1317, 179] width 13 height 13
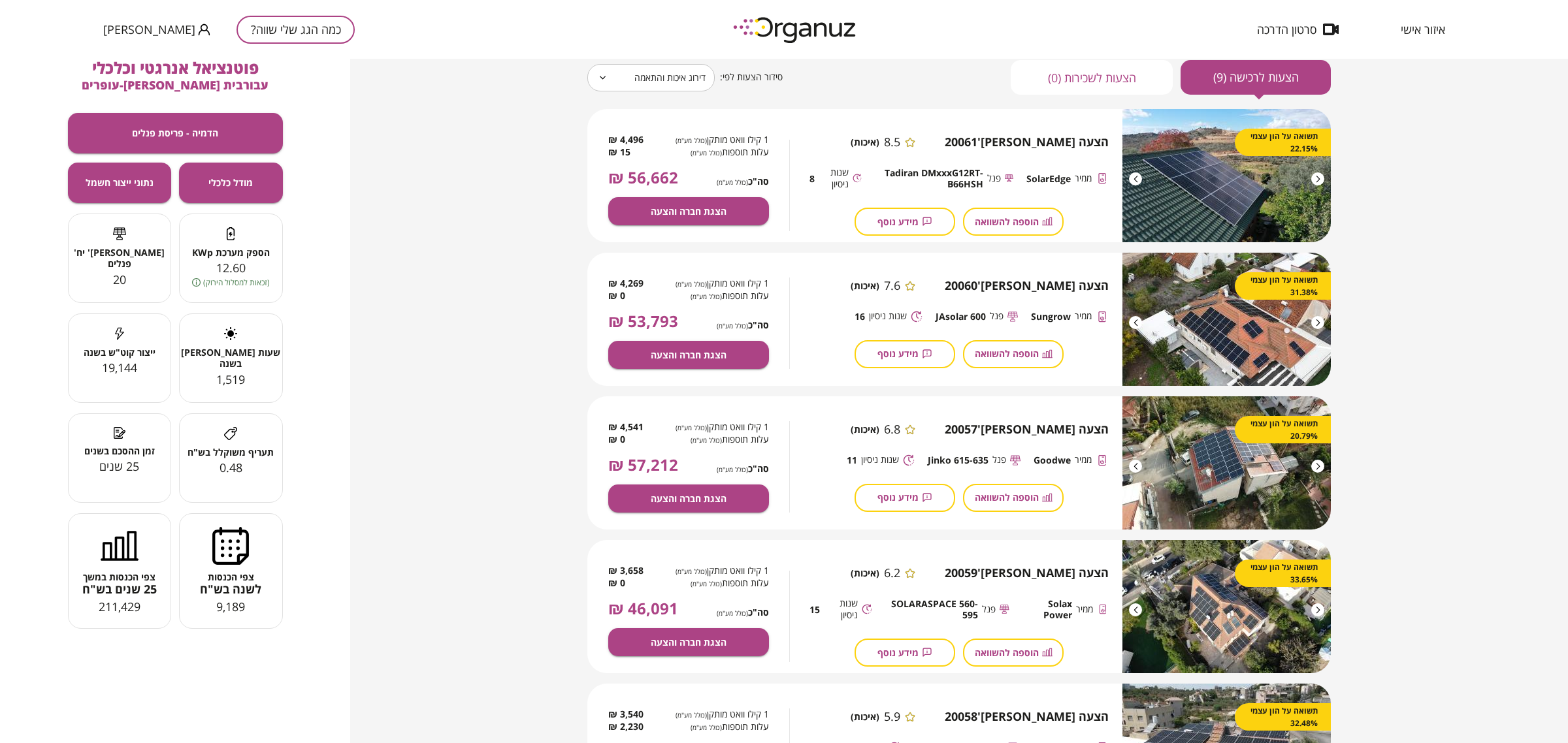
click at [1036, 188] on div "[PERSON_NAME]" at bounding box center [1067, 178] width 82 height 24
click at [1040, 181] on span "SolarEdge" at bounding box center [1048, 179] width 45 height 11
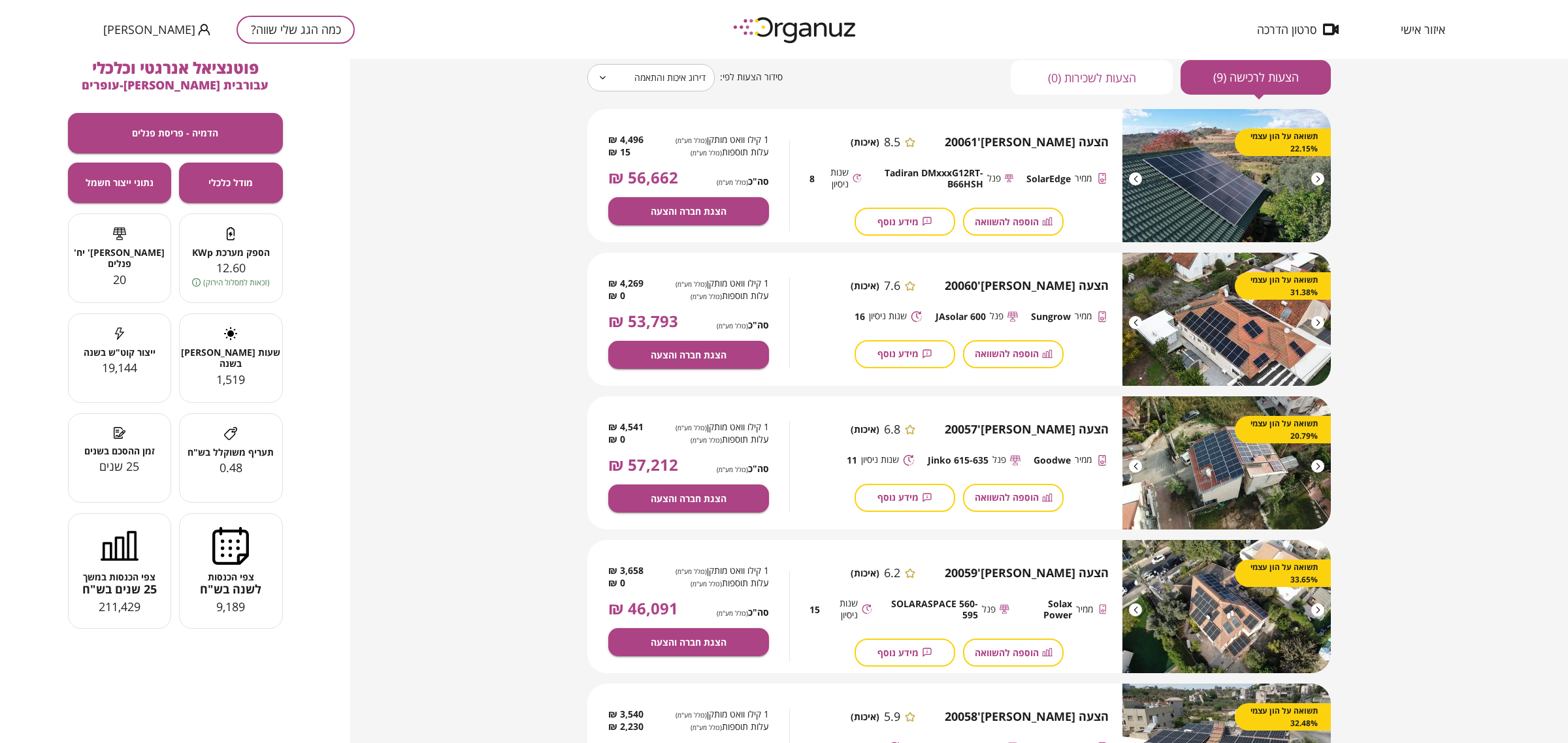
click at [931, 172] on span "Tadiran DMxxxG12RT-B66HSH" at bounding box center [929, 178] width 108 height 23
click at [944, 178] on span "Tadiran DMxxxG12RT-B66HSH" at bounding box center [929, 178] width 108 height 23
click at [1000, 224] on span "הוספה להשוואה" at bounding box center [1006, 222] width 64 height 11
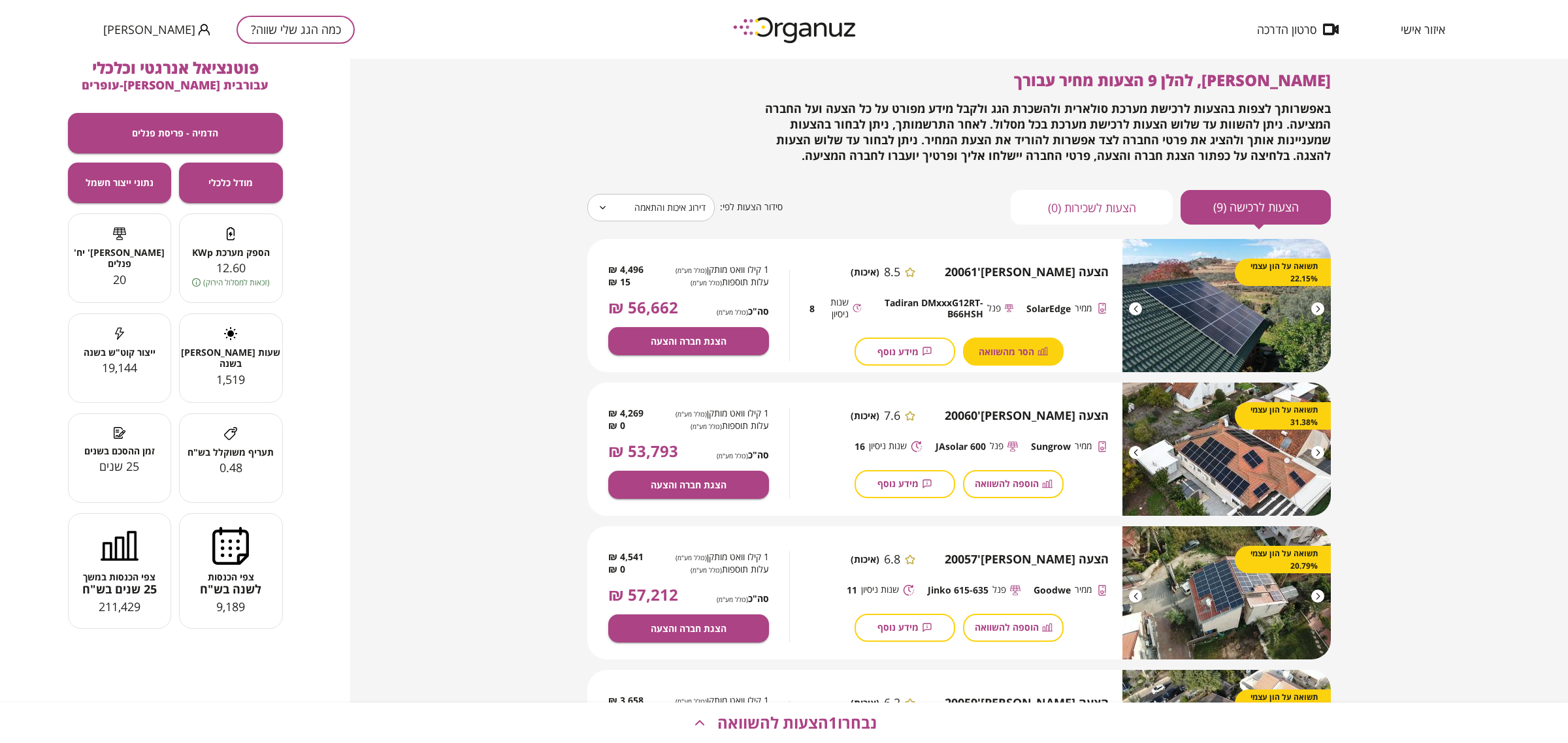
scroll to position [0, 0]
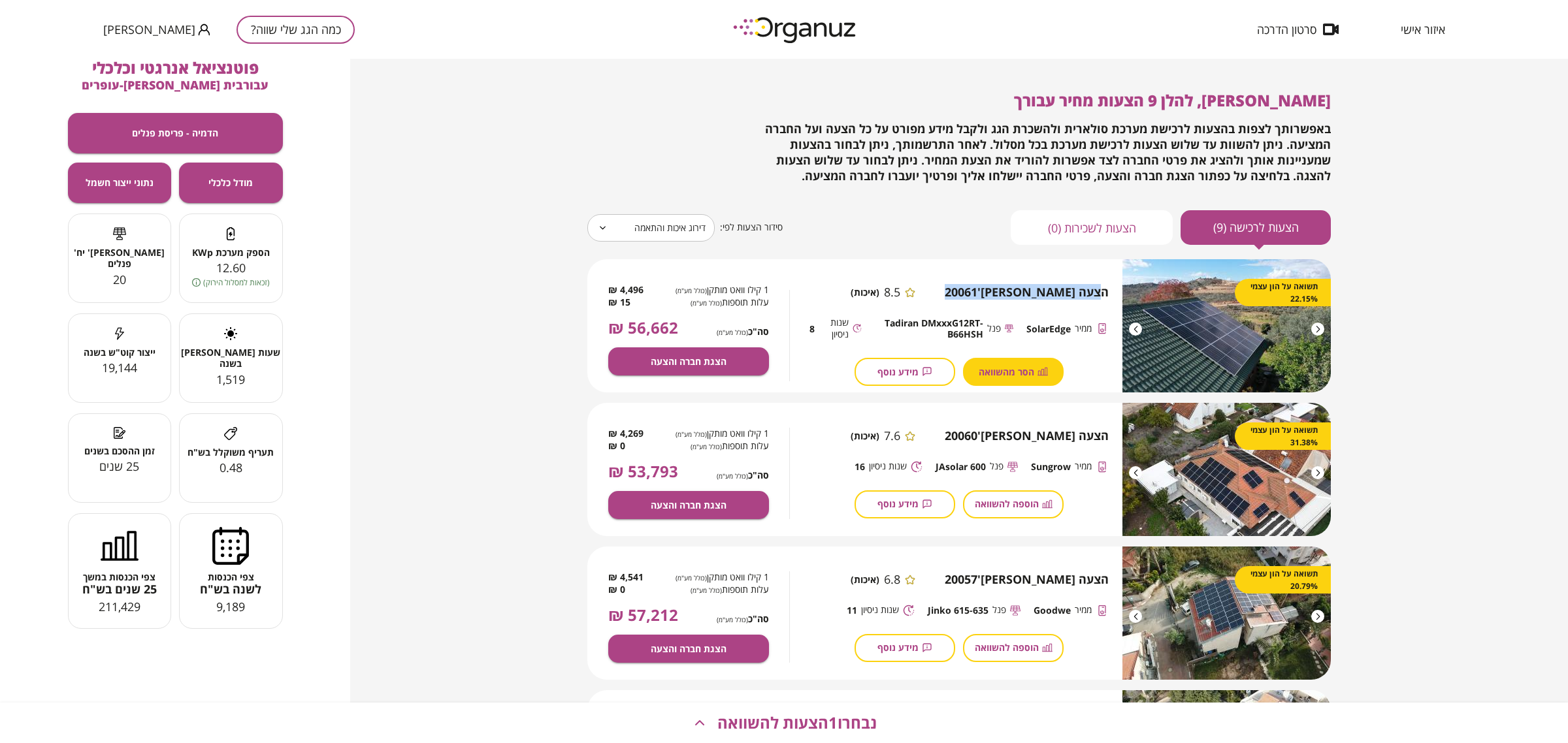
drag, startPoint x: 1098, startPoint y: 283, endPoint x: 987, endPoint y: 279, distance: 111.1
click at [988, 281] on div "הצעה [PERSON_NAME]' 20061 8.5 (איכות) ממיר SolarEdge פנל Tadiran DMxxxG12RT-B66…" at bounding box center [958, 336] width 338 height 153
click at [986, 279] on div "הצעה [PERSON_NAME]' 20061 8.5 (איכות) ממיר SolarEdge פנל Tadiran DMxxxG12RT-B66…" at bounding box center [958, 336] width 338 height 153
click at [900, 575] on span "6.8" at bounding box center [892, 579] width 16 height 14
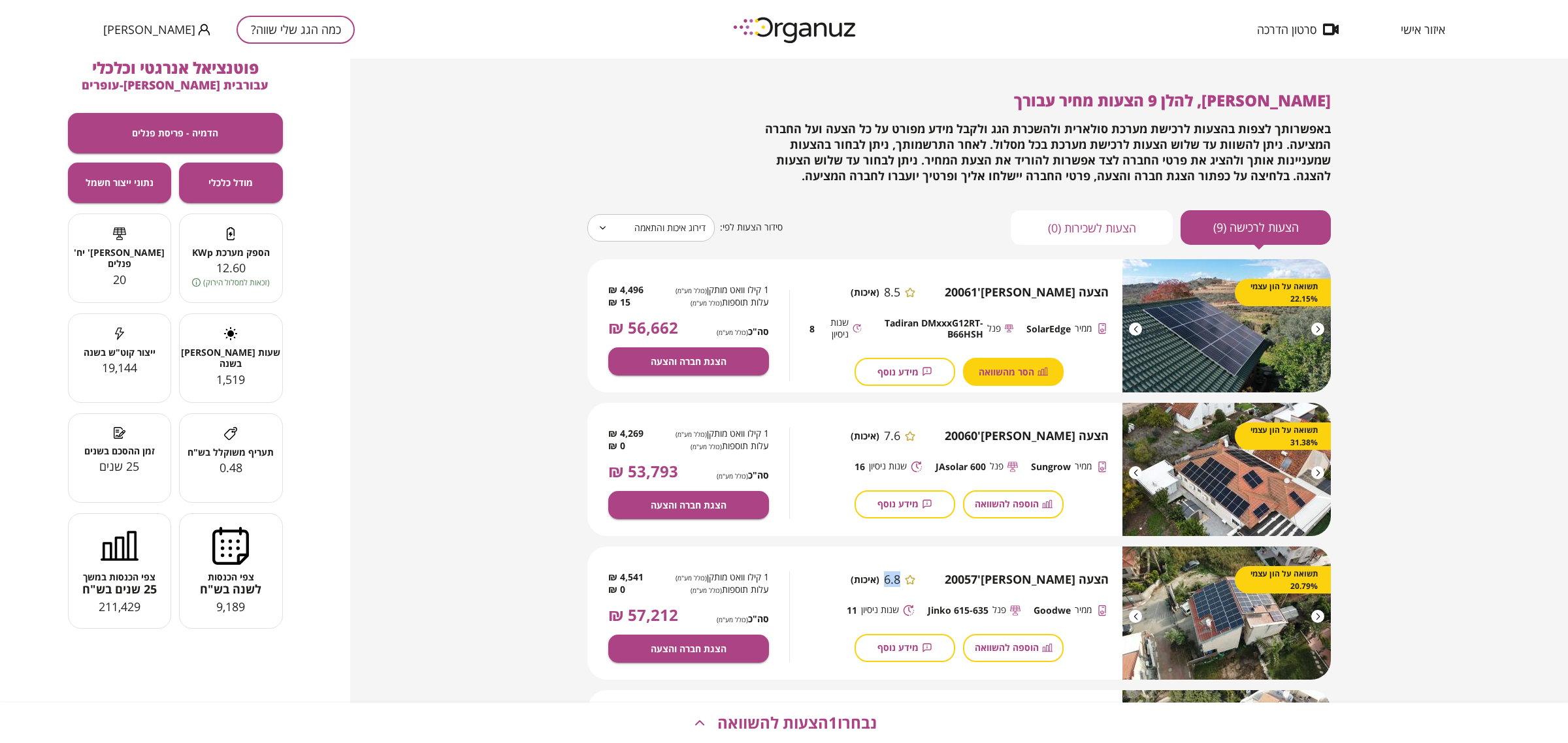
click at [900, 575] on span "6.8" at bounding box center [892, 579] width 16 height 14
click at [900, 572] on span "6.8" at bounding box center [892, 579] width 16 height 14
click at [951, 284] on div "הצעה [PERSON_NAME]' 20061 8.5 (איכות) ממיר SolarEdge פנל Tadiran DMxxxG12RT-B66…" at bounding box center [958, 336] width 338 height 153
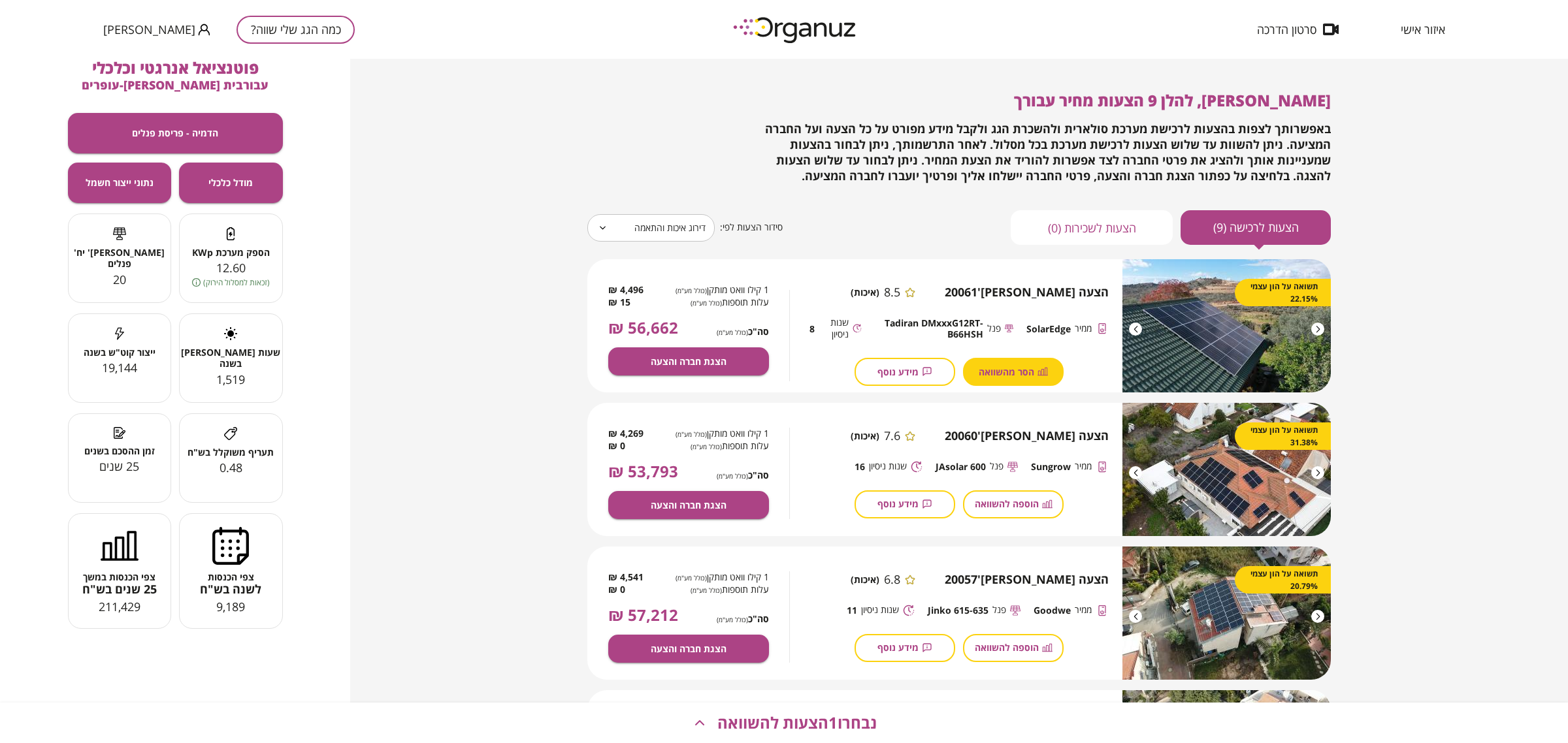
click at [900, 294] on span "8.5" at bounding box center [892, 292] width 16 height 14
click at [880, 287] on span "(איכות)" at bounding box center [865, 292] width 29 height 11
click at [880, 288] on span "(איכות)" at bounding box center [865, 292] width 29 height 11
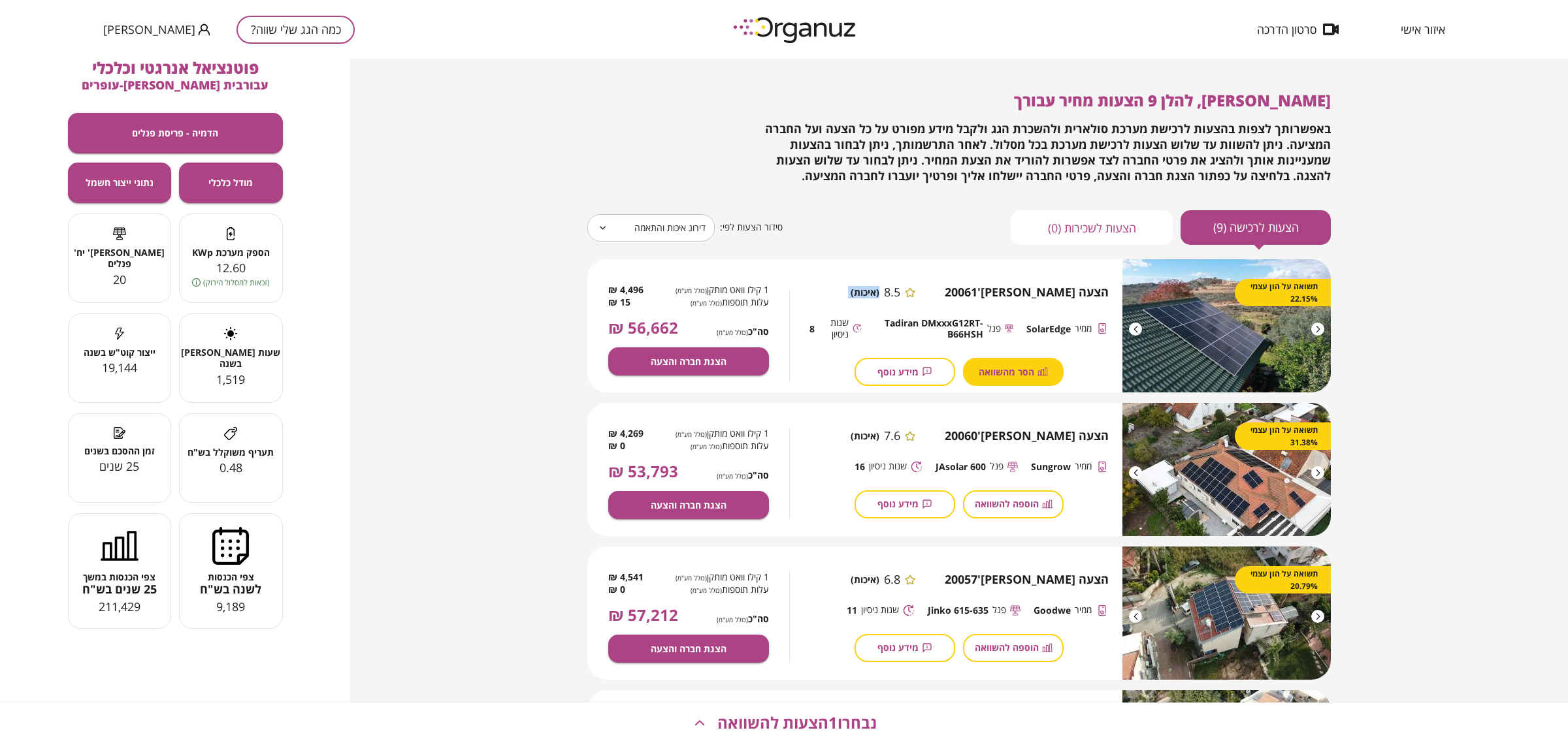
click at [880, 288] on span "(איכות)" at bounding box center [865, 292] width 29 height 11
click at [900, 288] on span "8.5" at bounding box center [892, 292] width 16 height 14
click at [738, 358] on button "הצגת חברה והצעה" at bounding box center [688, 361] width 161 height 28
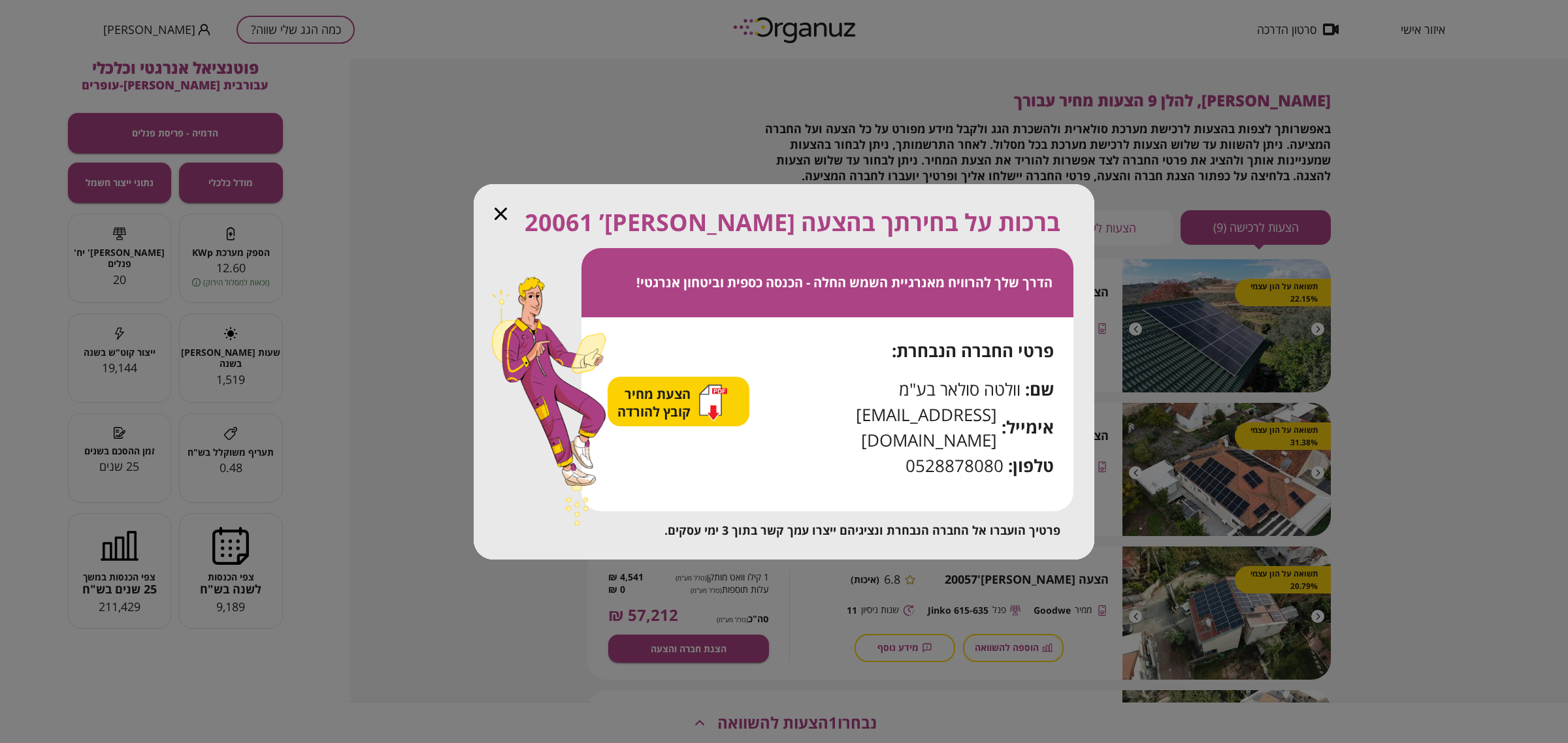
click at [508, 227] on div "ברכות על בחירתך בהצעה [PERSON_NAME]’ 20061" at bounding box center [777, 222] width 566 height 35
click at [499, 220] on icon "button" at bounding box center [501, 214] width 12 height 12
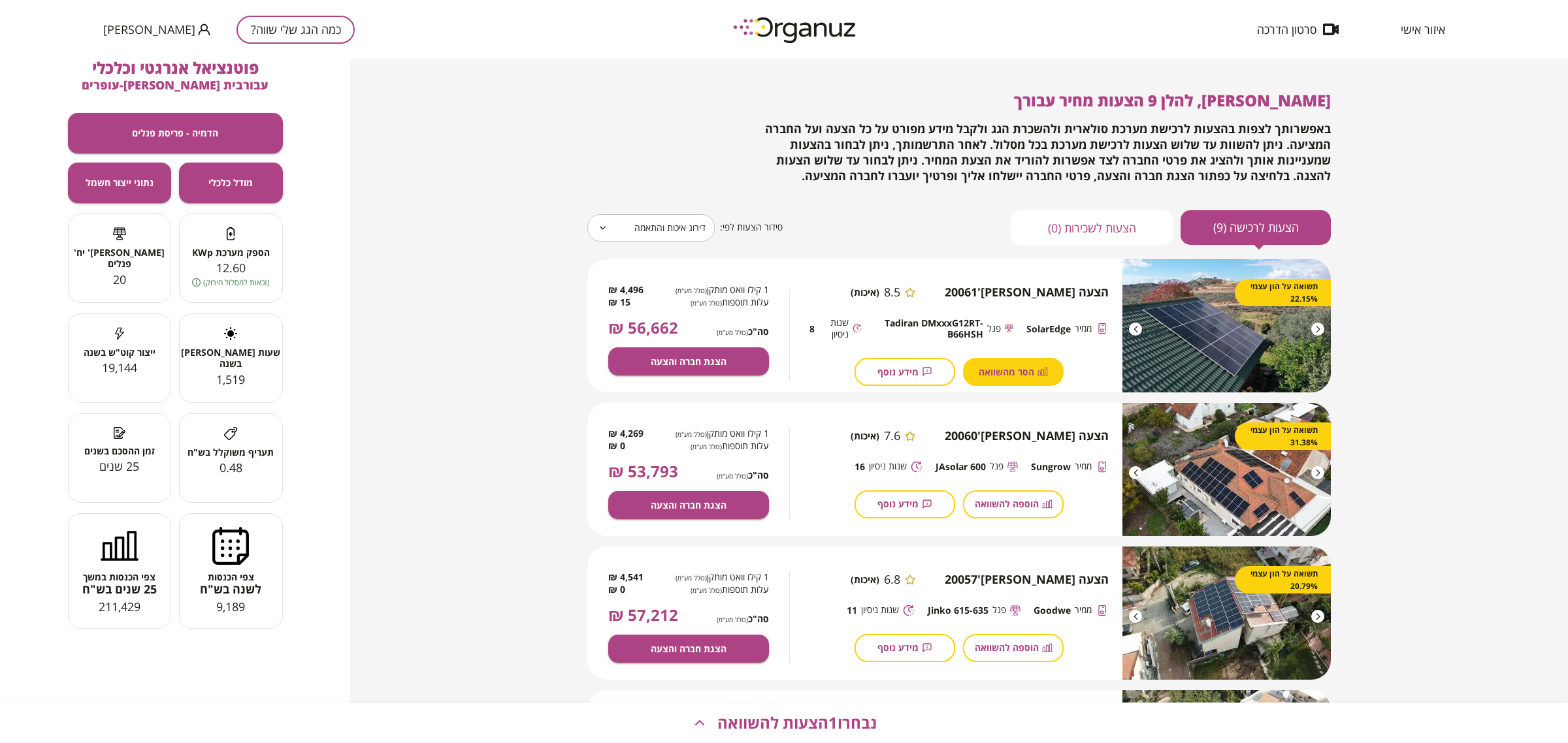
click at [882, 369] on span "מידע נוסף" at bounding box center [898, 372] width 41 height 11
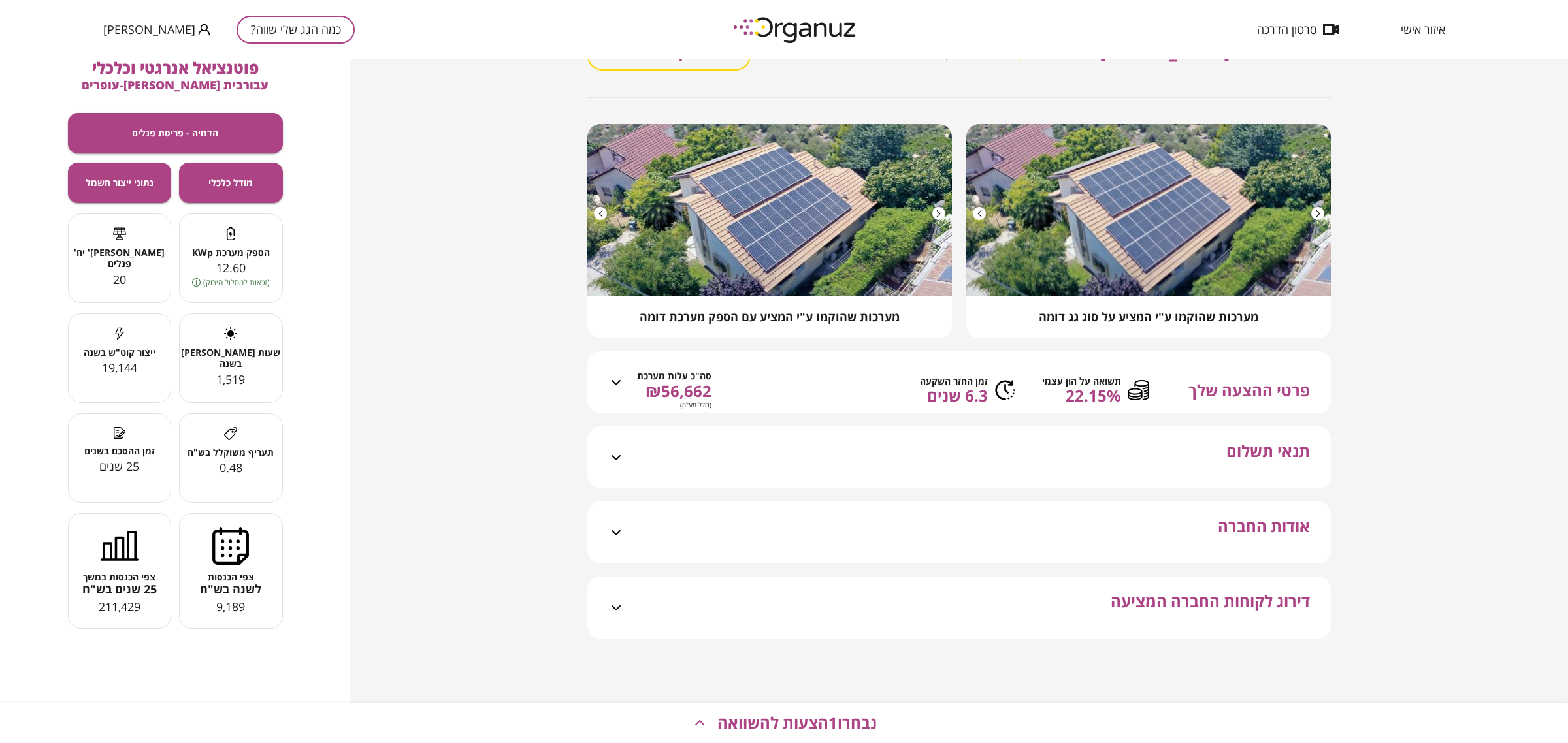
scroll to position [87, 0]
click at [1141, 594] on span "דירוג לקוחות החברה המציעה" at bounding box center [1210, 616] width 199 height 47
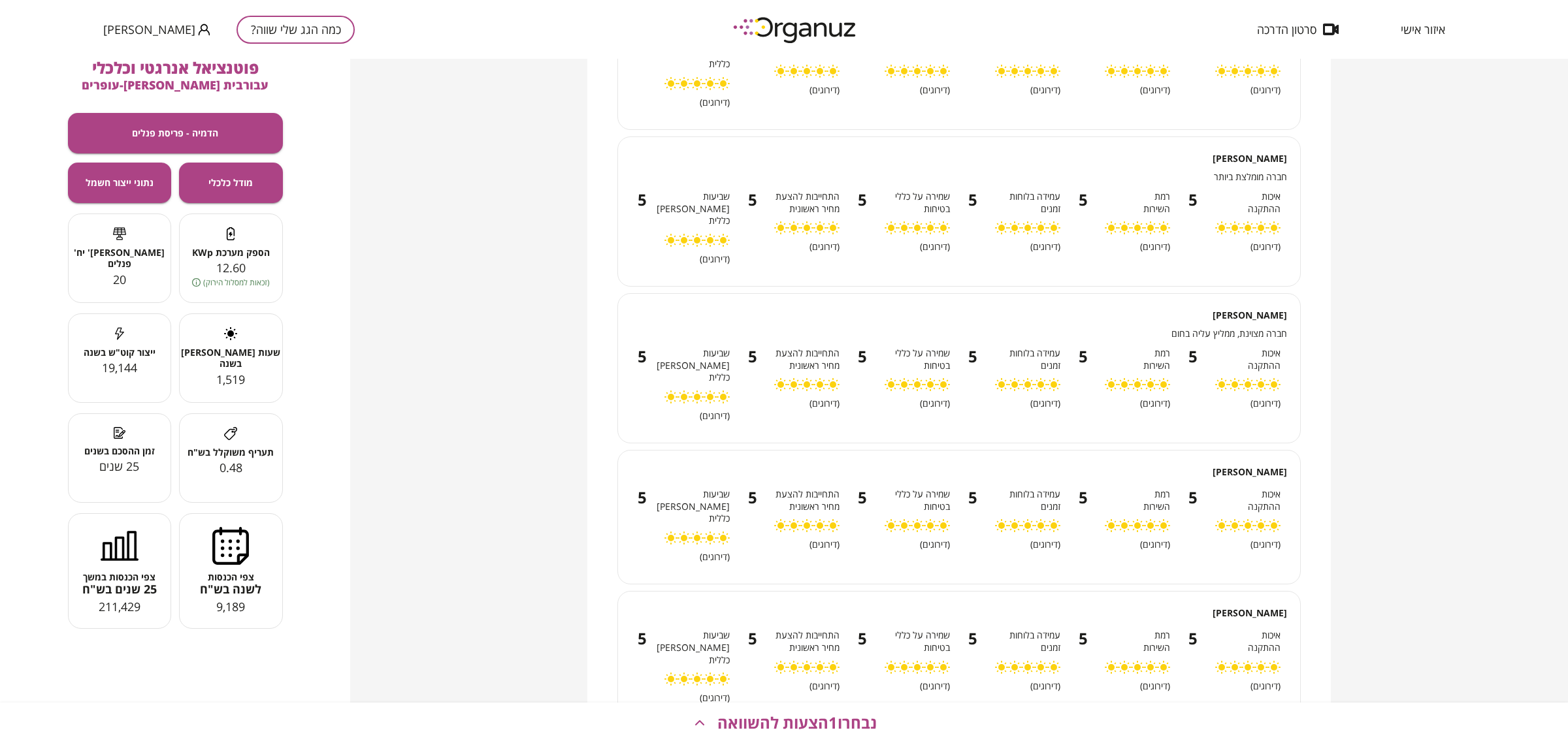
scroll to position [1574, 0]
drag, startPoint x: 1264, startPoint y: 536, endPoint x: 994, endPoint y: 540, distance: 270.0
click at [1017, 594] on div "איכות ההתקנה 5 ( דירוגים) רמת השירות 5 ( דירוגים) עמידה בלוחות זמנים 5 ( דירוגי…" at bounding box center [961, 663] width 661 height 94
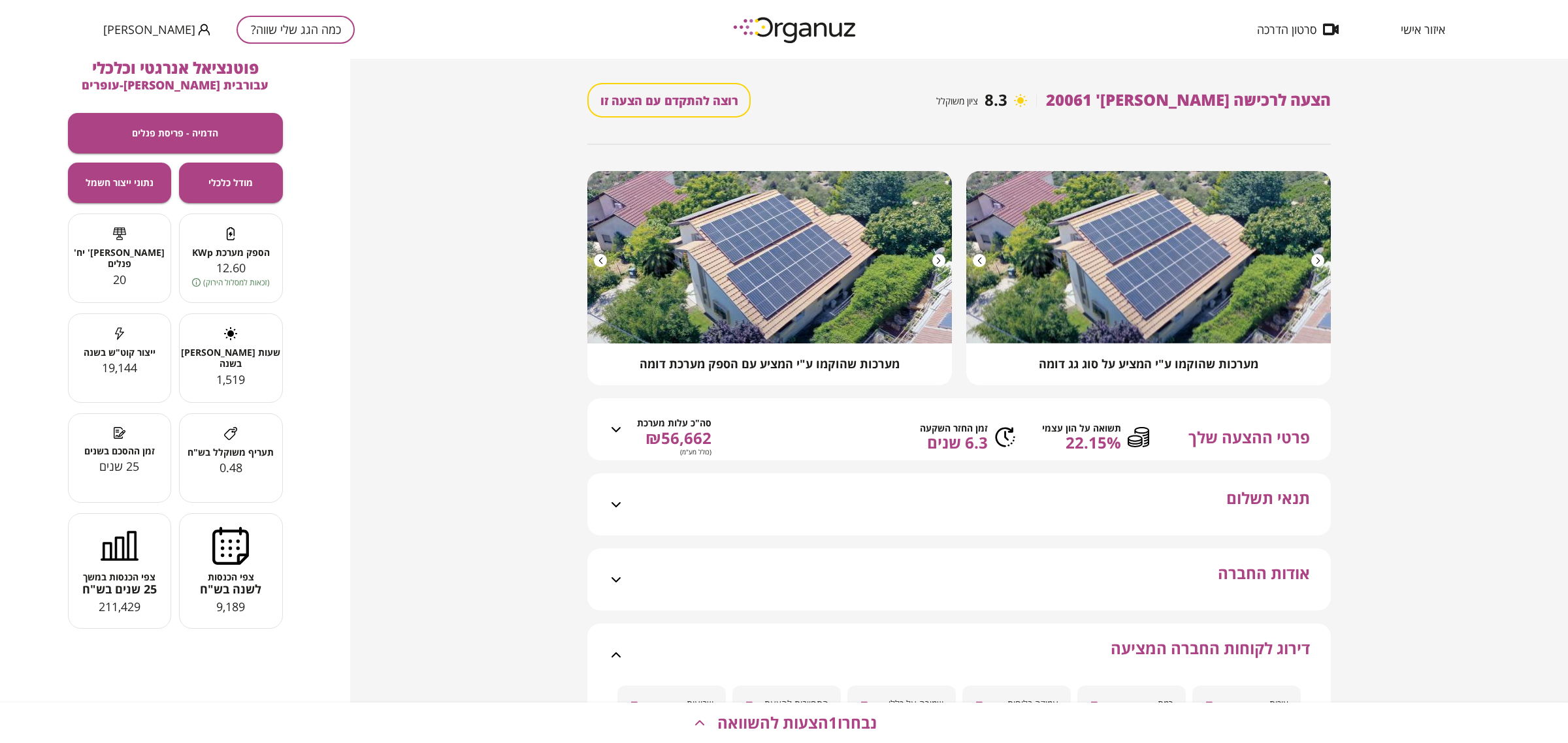
scroll to position [23, 0]
click at [1057, 507] on div "תנאי תשלום" at bounding box center [967, 505] width 686 height 62
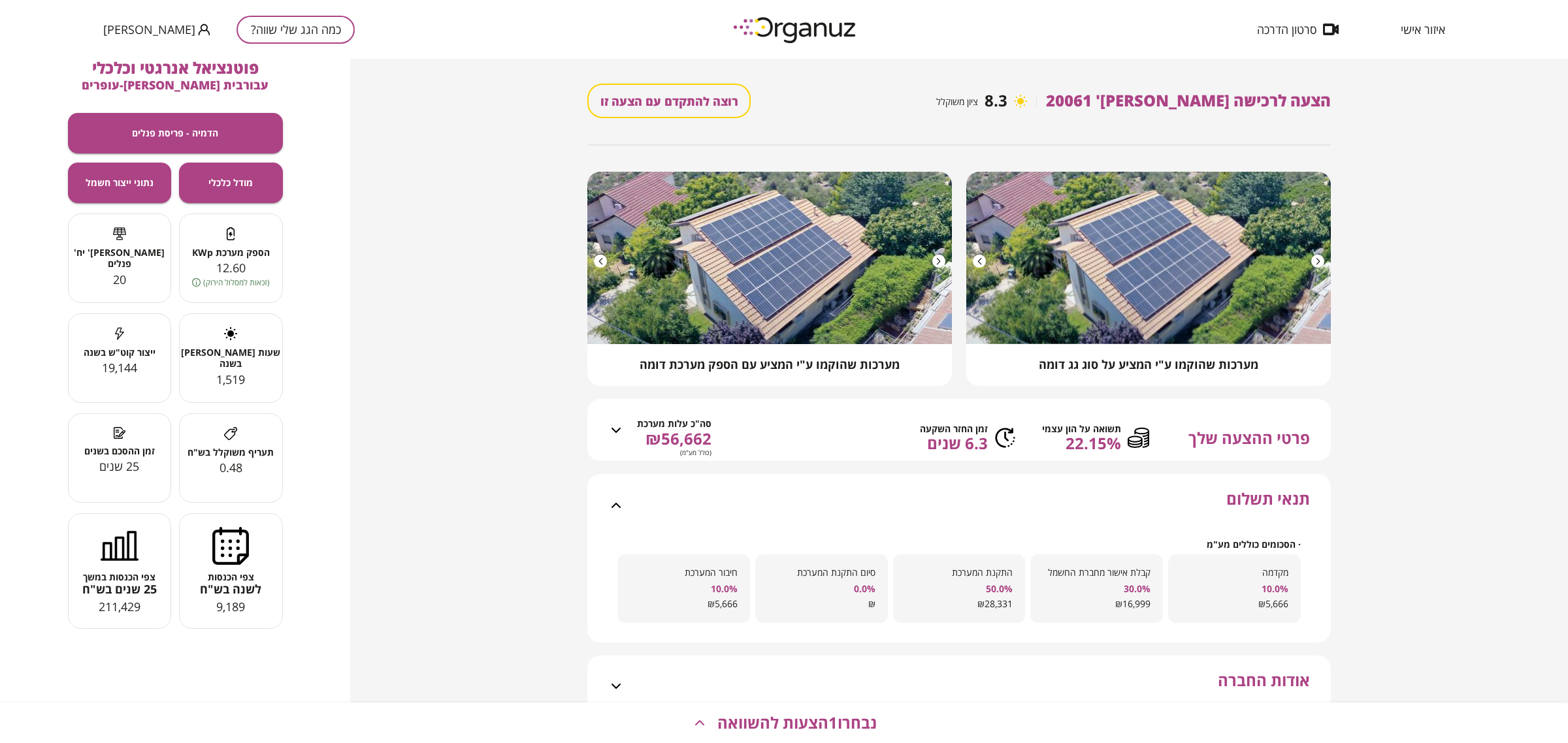
drag, startPoint x: 1057, startPoint y: 507, endPoint x: 1054, endPoint y: 494, distance: 13.3
click at [1056, 498] on div "תנאי תשלום" at bounding box center [967, 505] width 686 height 62
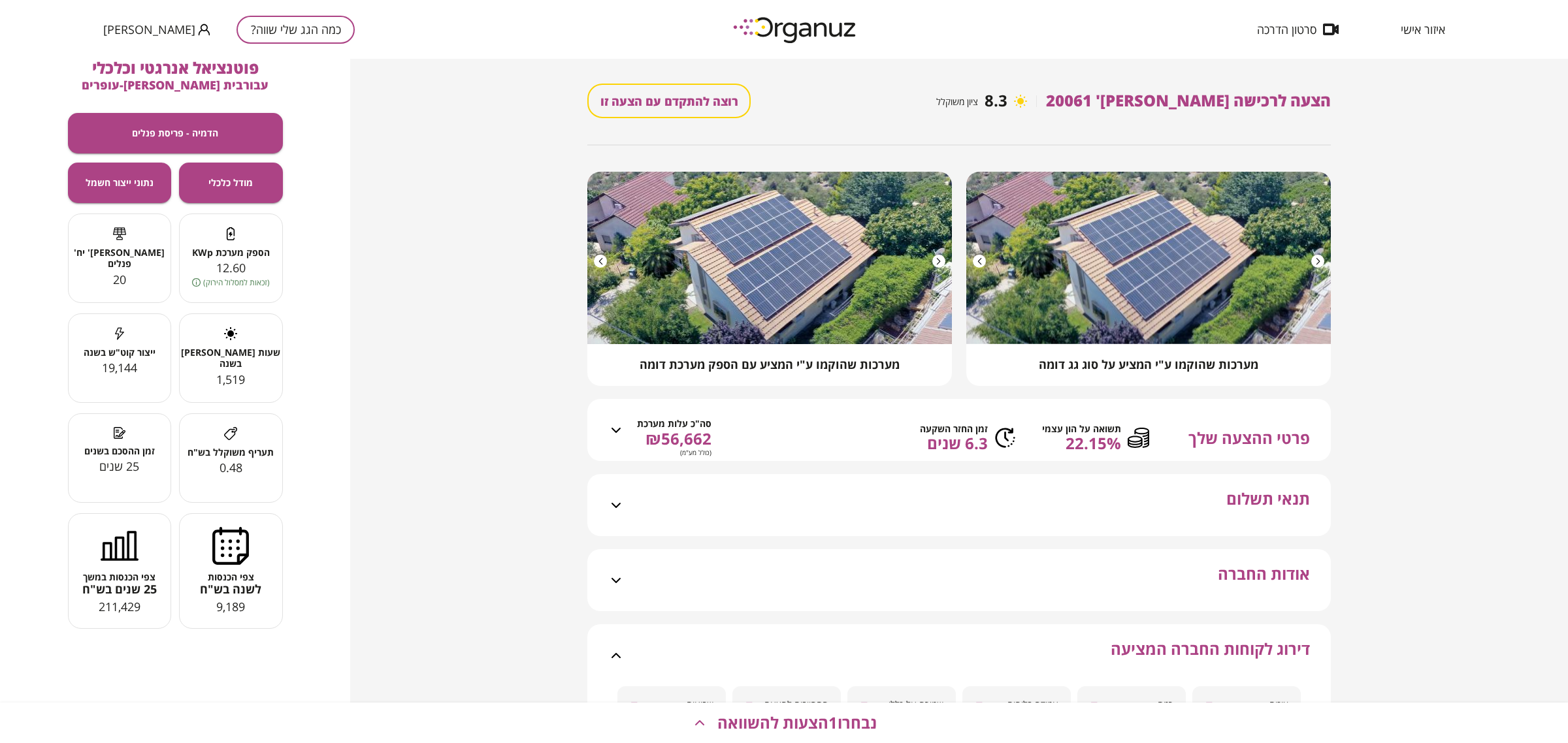
click at [1155, 594] on div "אודות החברה" at bounding box center [967, 580] width 686 height 62
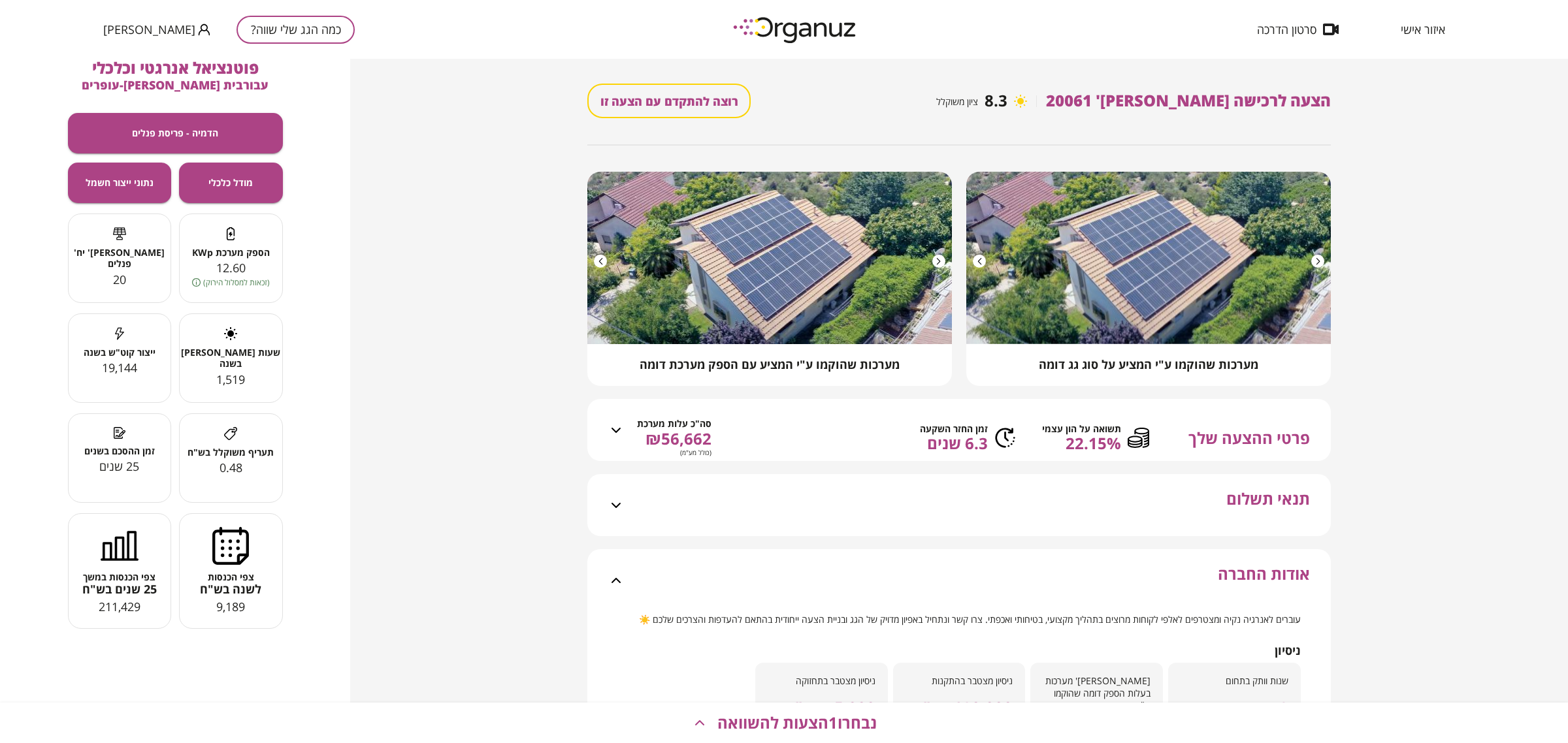
click at [1155, 594] on div "אודות החברה" at bounding box center [967, 580] width 686 height 62
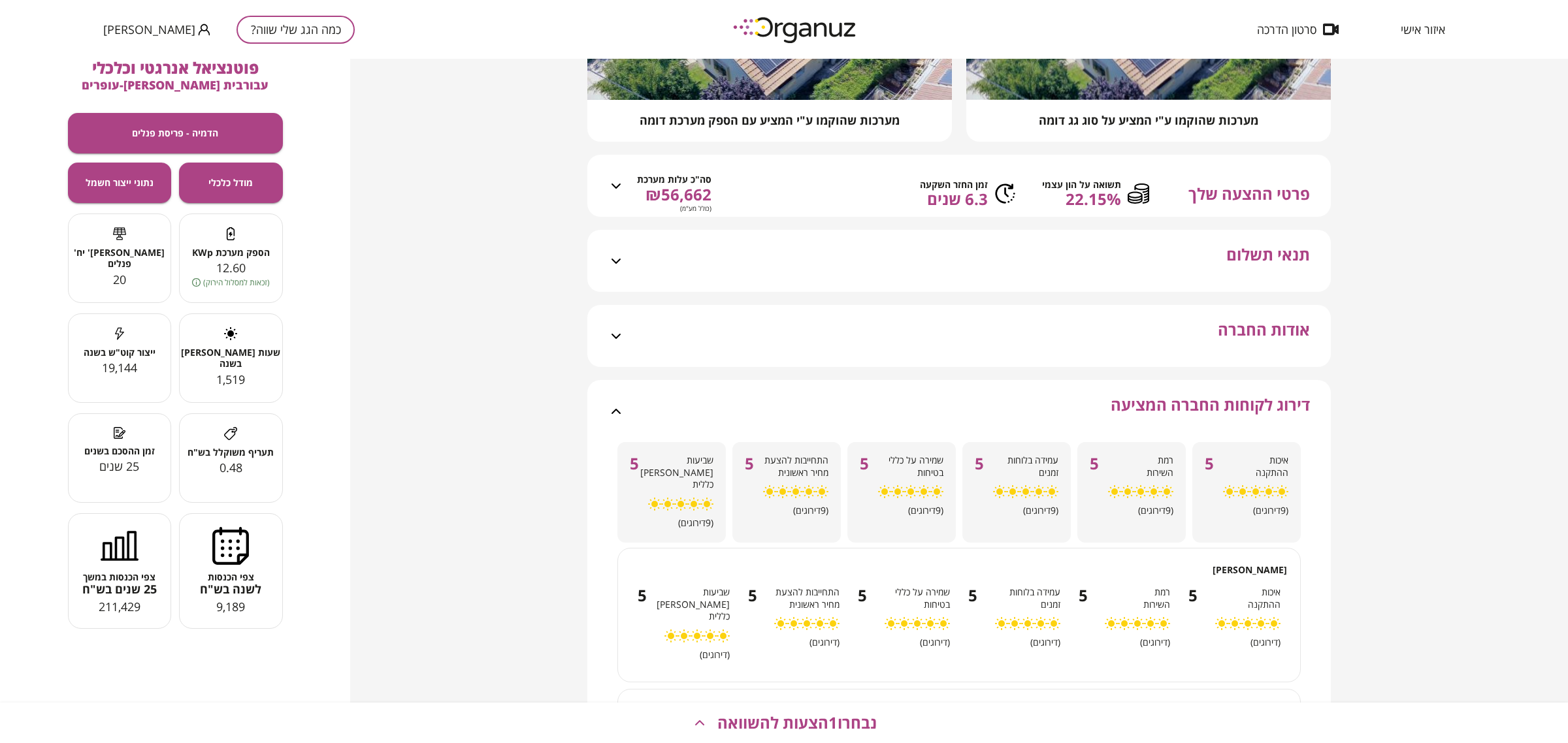
click at [1095, 410] on div "דירוג לקוחות החברה המציעה" at bounding box center [967, 411] width 686 height 62
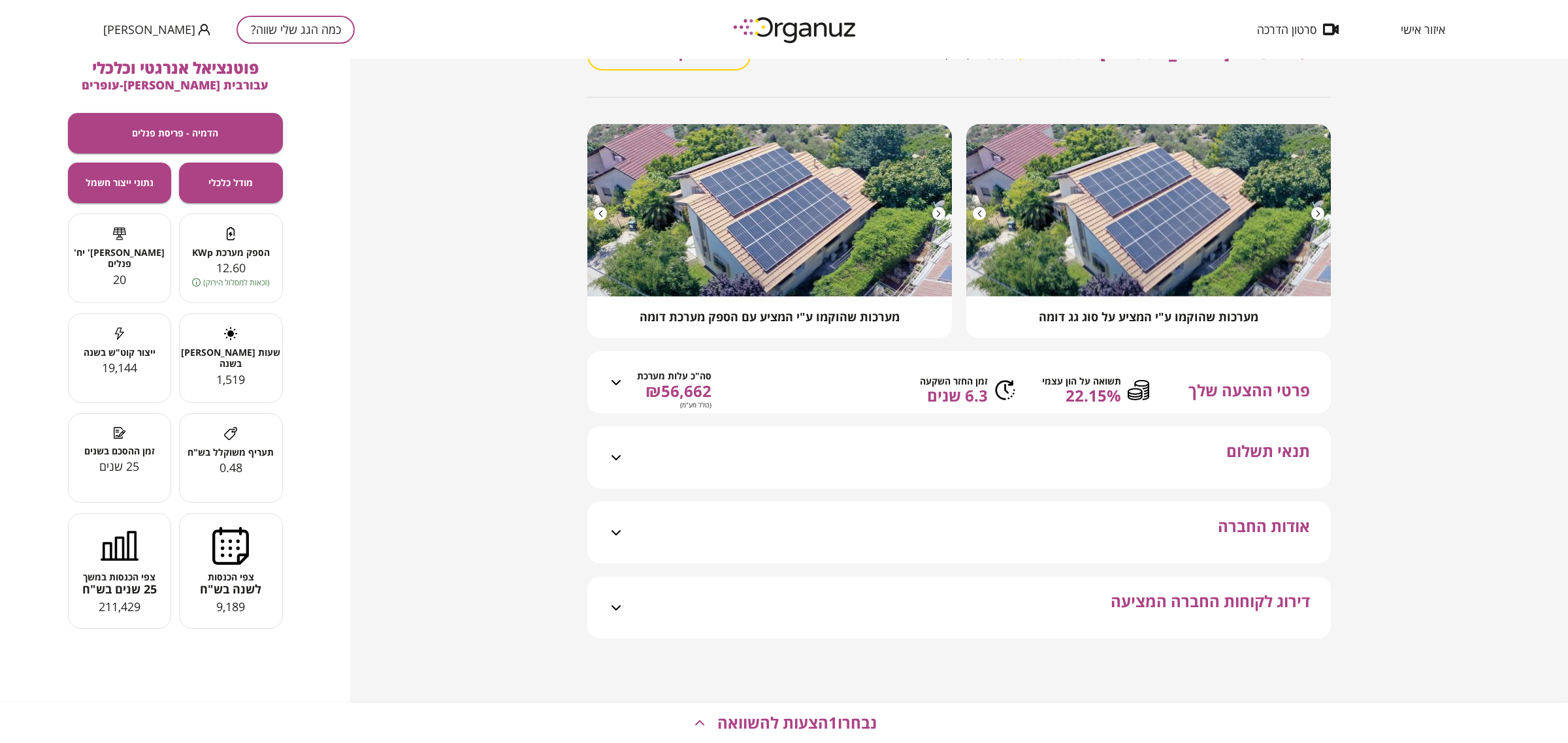
scroll to position [87, 0]
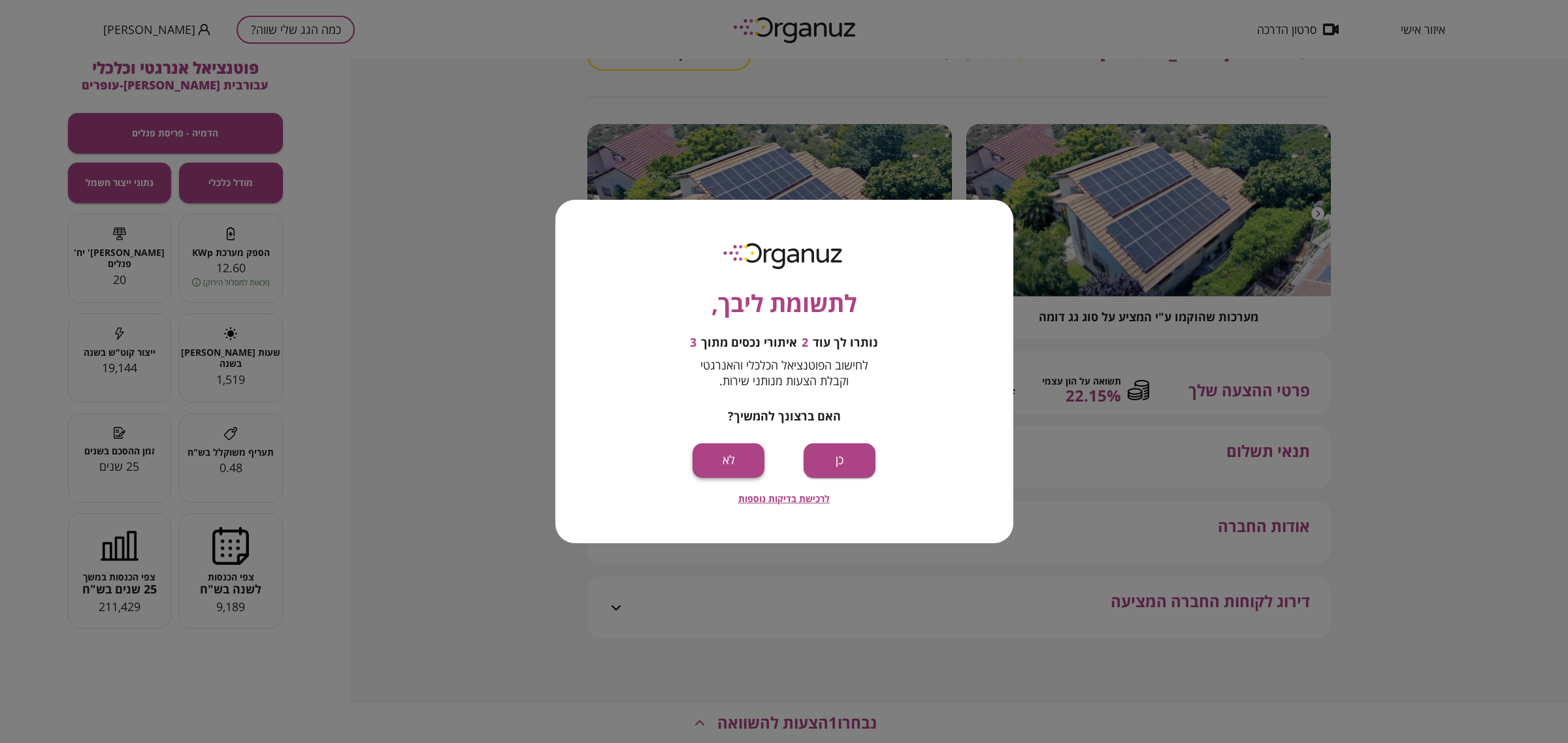
click at [736, 462] on button "לא" at bounding box center [728, 460] width 72 height 35
click at [858, 460] on button "כן" at bounding box center [839, 460] width 72 height 35
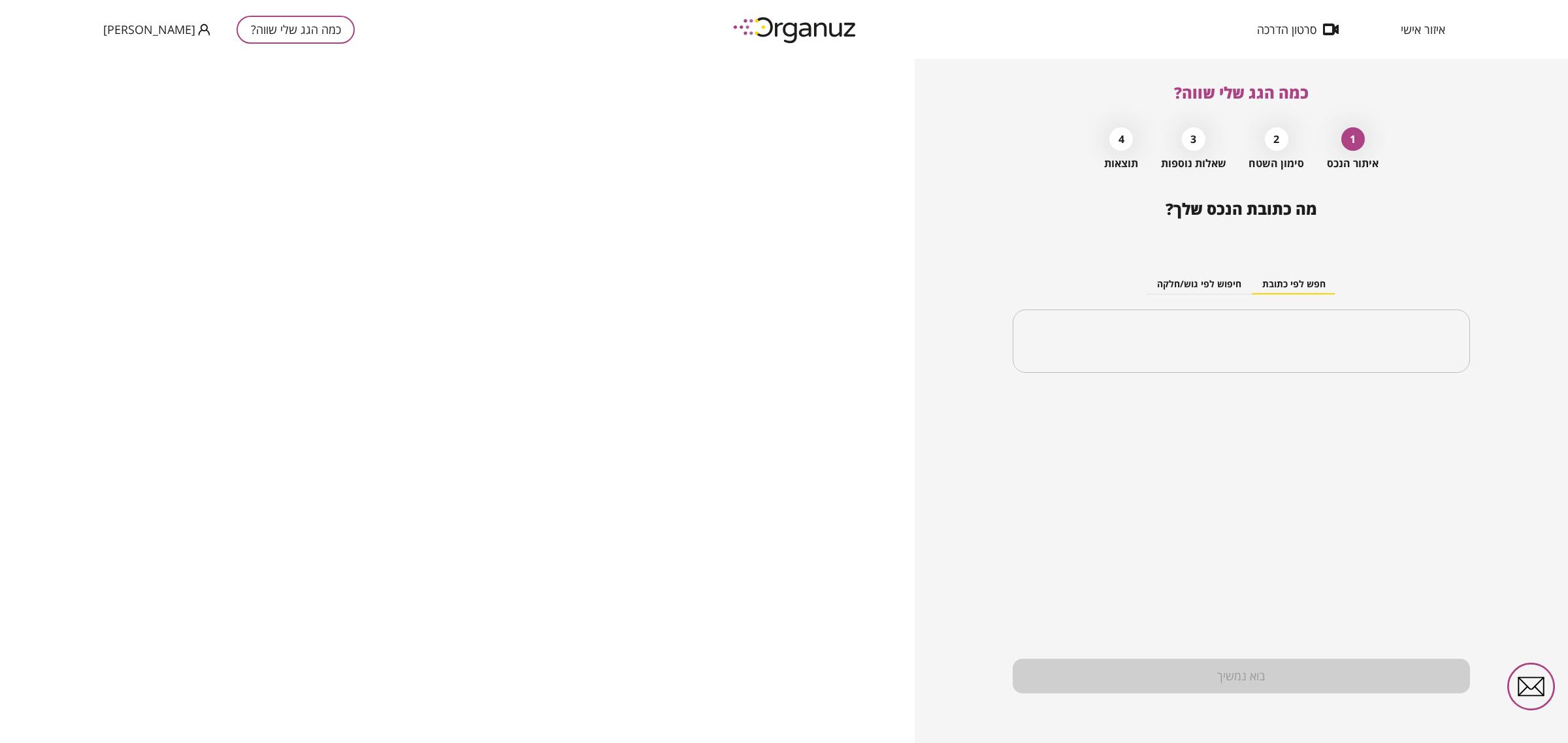
click at [788, 21] on img at bounding box center [796, 29] width 144 height 36
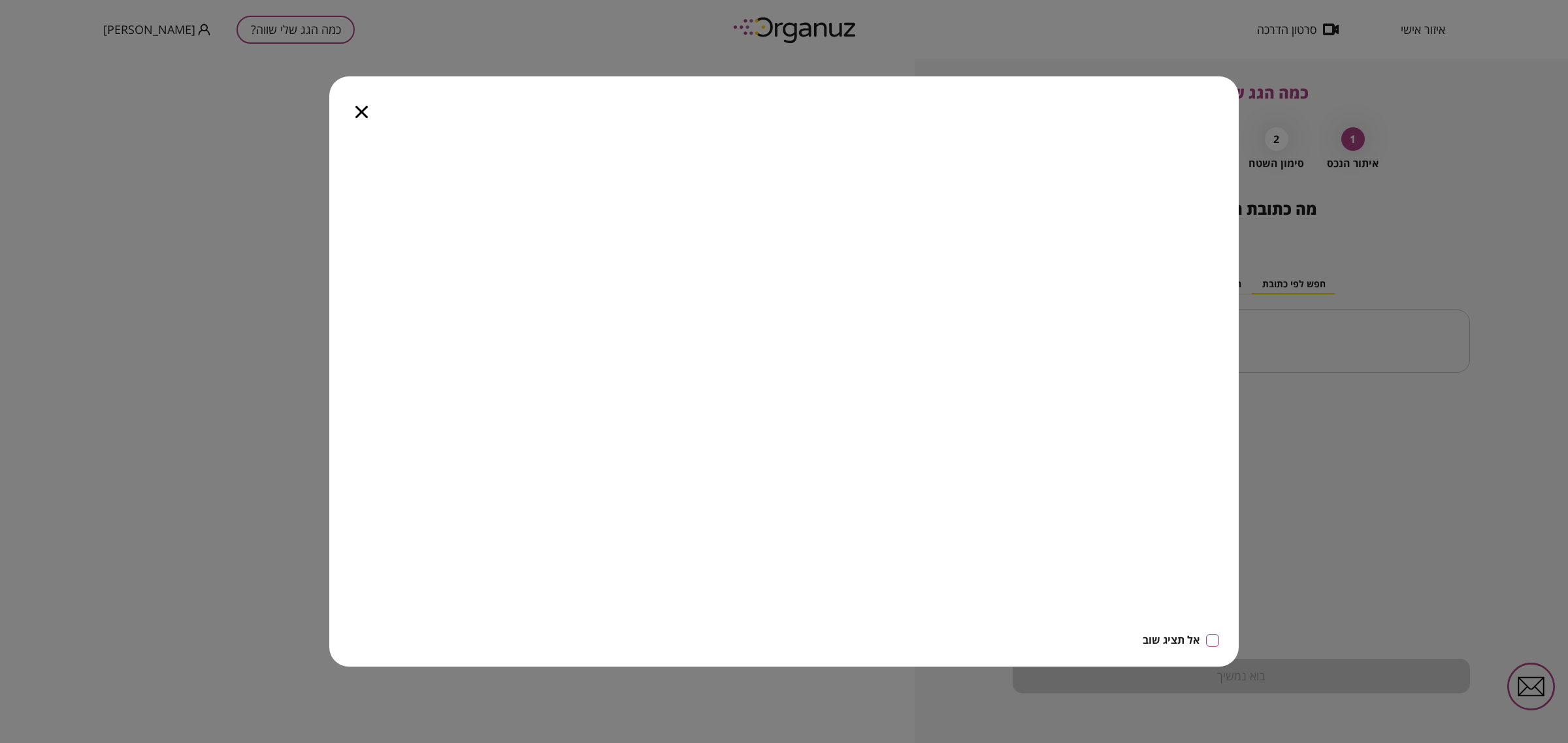
click at [354, 102] on div at bounding box center [362, 104] width 64 height 55
click at [371, 118] on div at bounding box center [362, 104] width 64 height 55
click at [359, 105] on div at bounding box center [362, 104] width 64 height 55
click at [366, 118] on div at bounding box center [362, 104] width 64 height 55
click at [363, 112] on icon "button" at bounding box center [362, 112] width 12 height 12
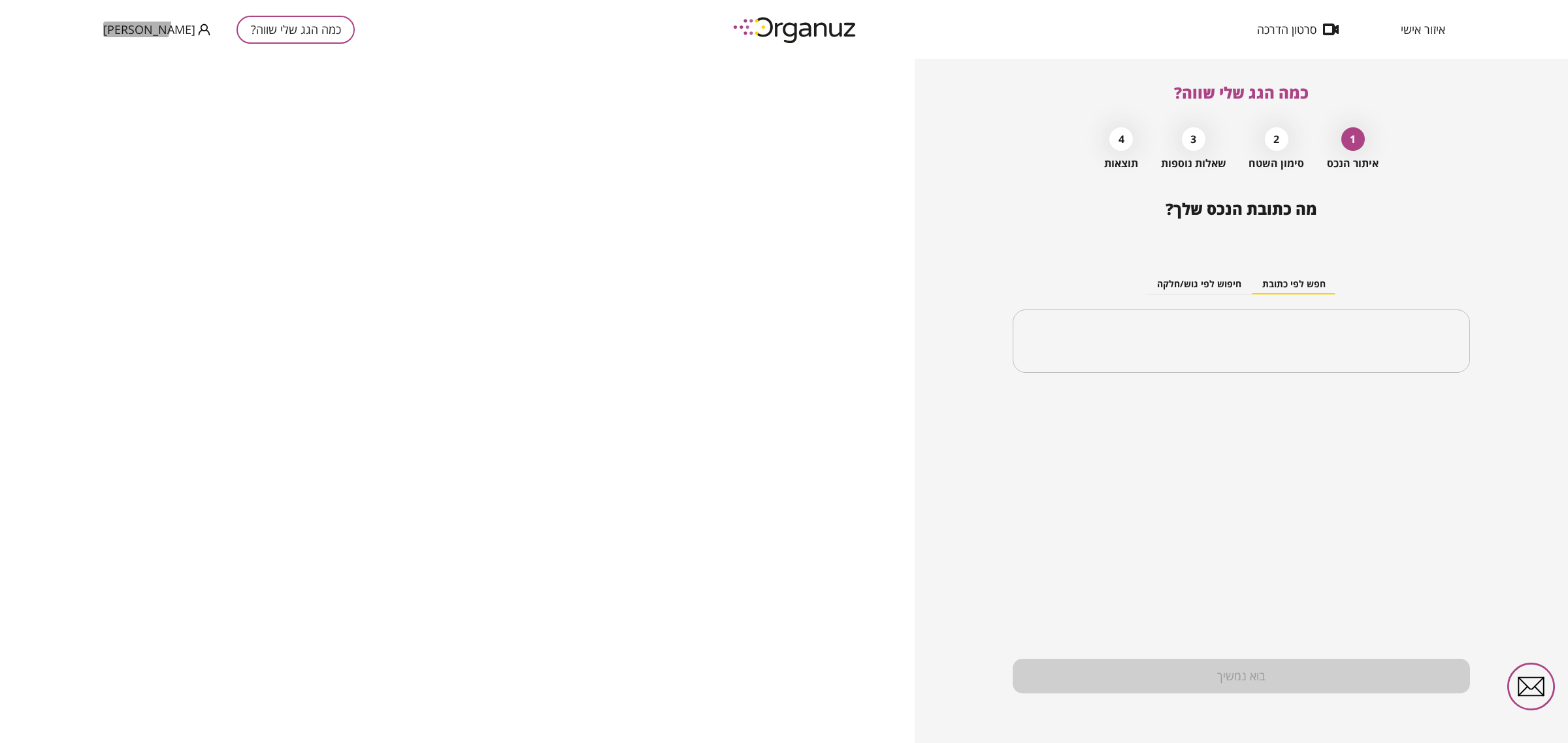
click at [125, 23] on span "[PERSON_NAME]" at bounding box center [149, 29] width 92 height 13
